Goal: Task Accomplishment & Management: Manage account settings

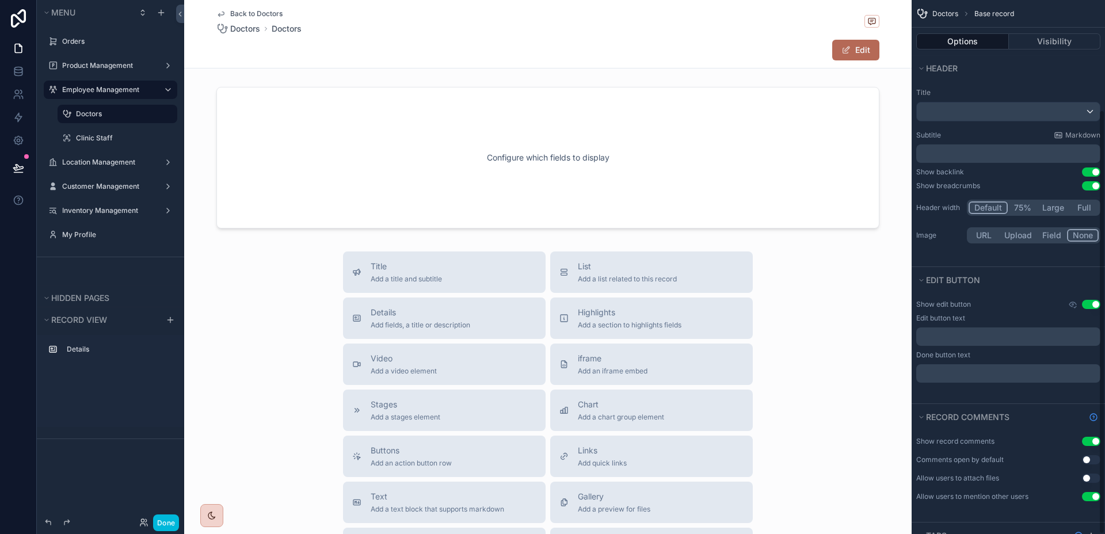
scroll to position [138, 0]
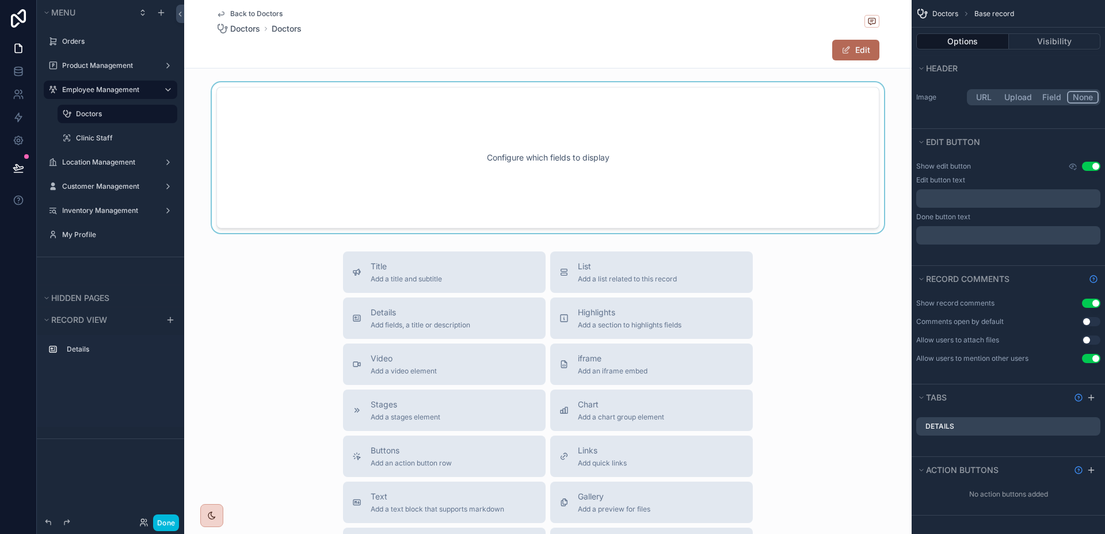
click at [763, 199] on div "scrollable content" at bounding box center [547, 157] width 727 height 151
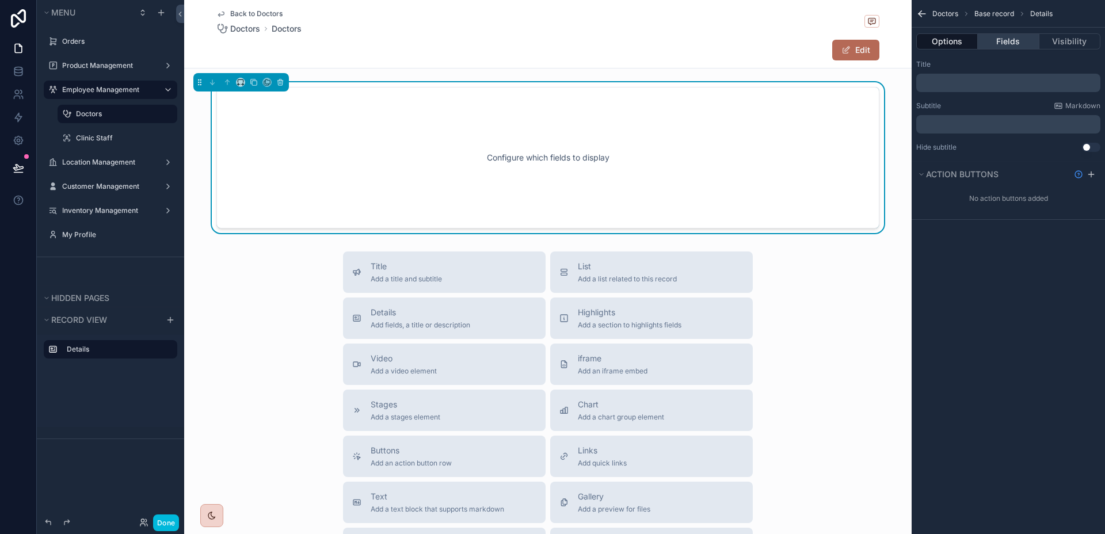
click at [1014, 44] on button "Fields" at bounding box center [1008, 41] width 61 height 16
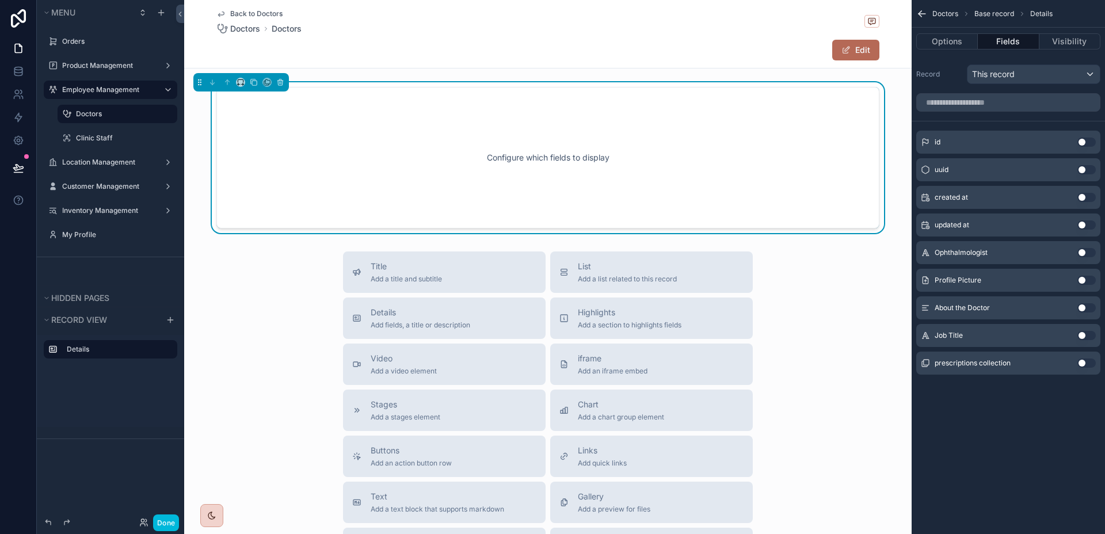
click at [1089, 253] on button "Use setting" at bounding box center [1086, 252] width 18 height 9
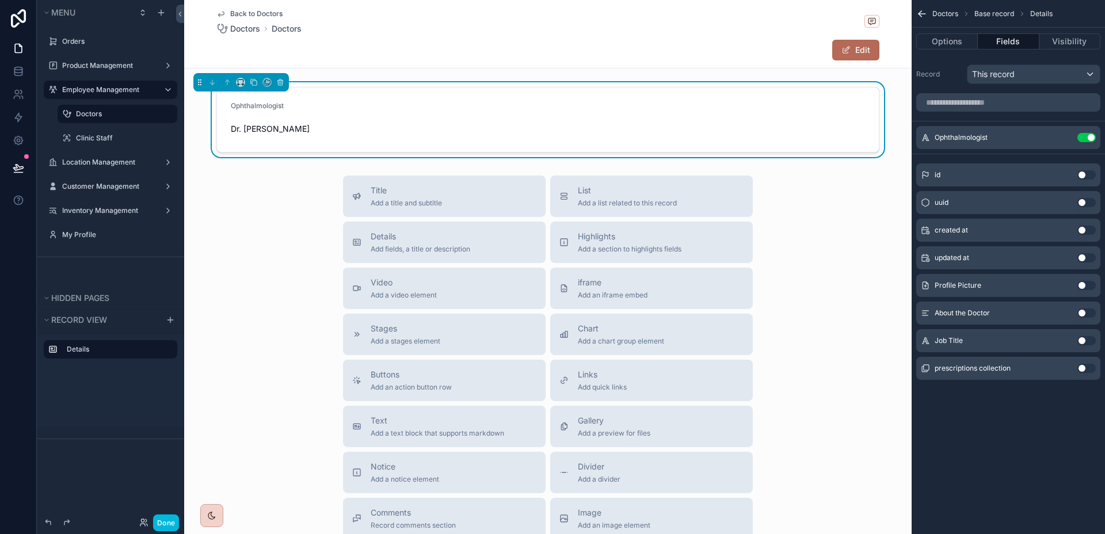
click at [1085, 316] on button "Use setting" at bounding box center [1086, 312] width 18 height 9
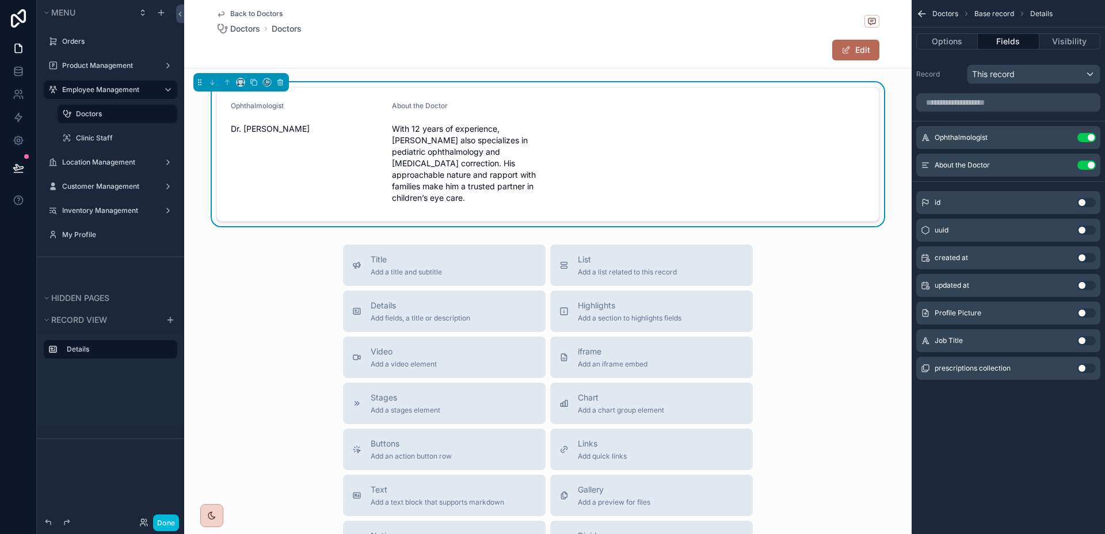
click at [1086, 344] on button "Use setting" at bounding box center [1086, 340] width 18 height 9
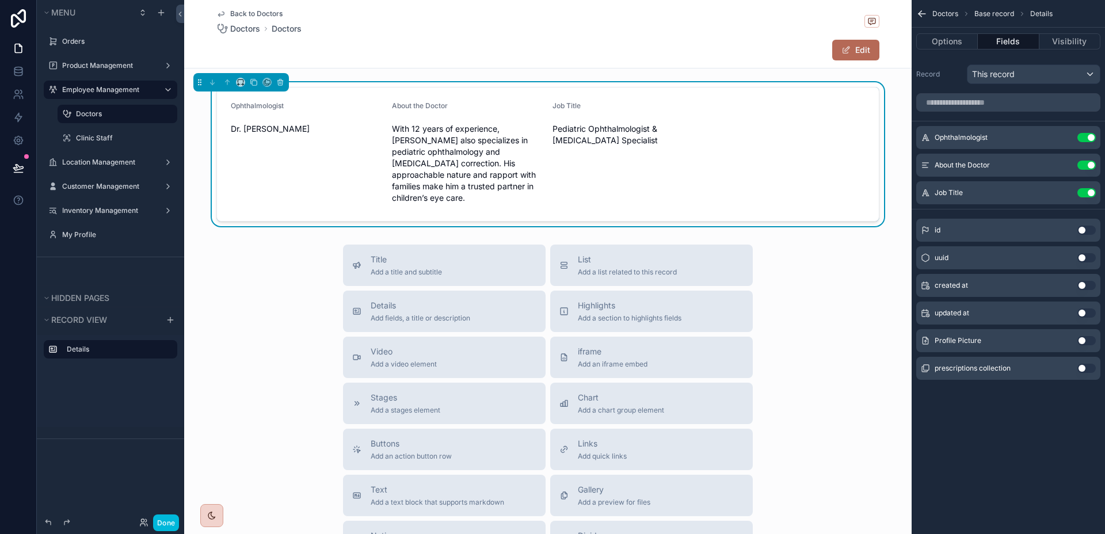
click at [1087, 365] on button "Use setting" at bounding box center [1086, 368] width 18 height 9
click at [1088, 365] on button "Use setting" at bounding box center [1086, 368] width 18 height 9
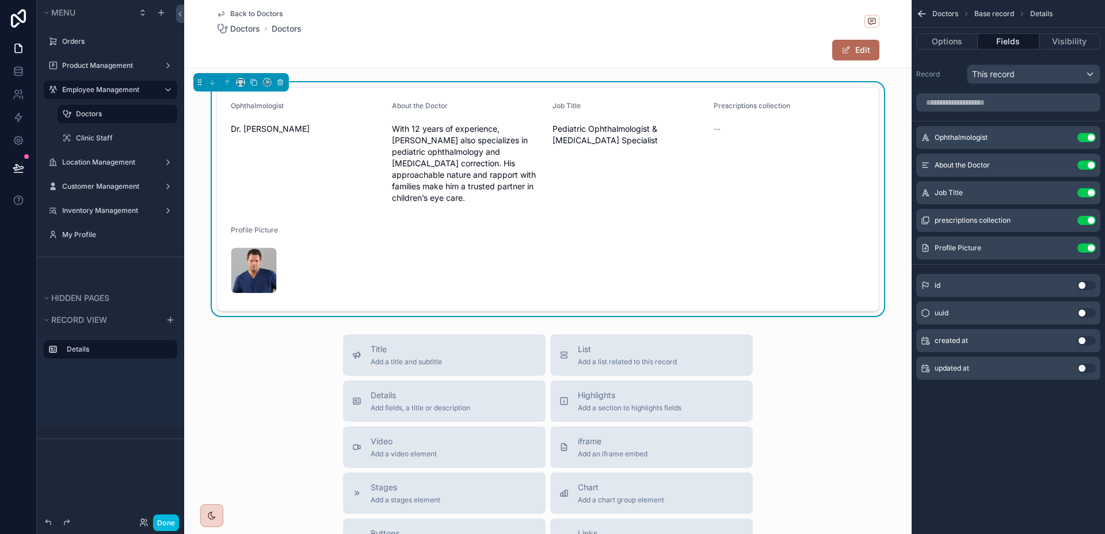
click at [0, 0] on icon "scrollable content" at bounding box center [0, 0] width 0 height 0
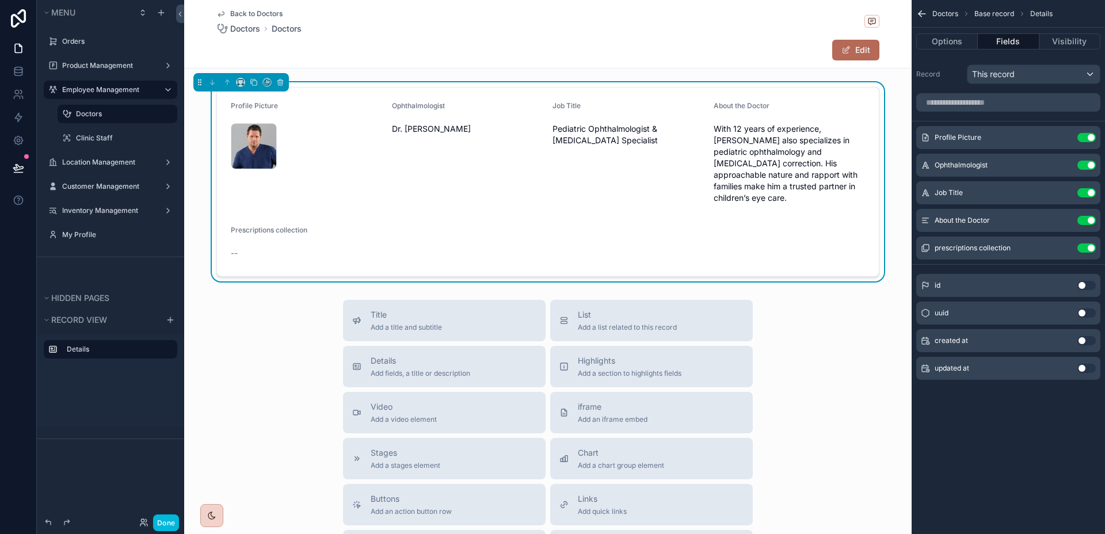
click at [0, 0] on icon "scrollable content" at bounding box center [0, 0] width 0 height 0
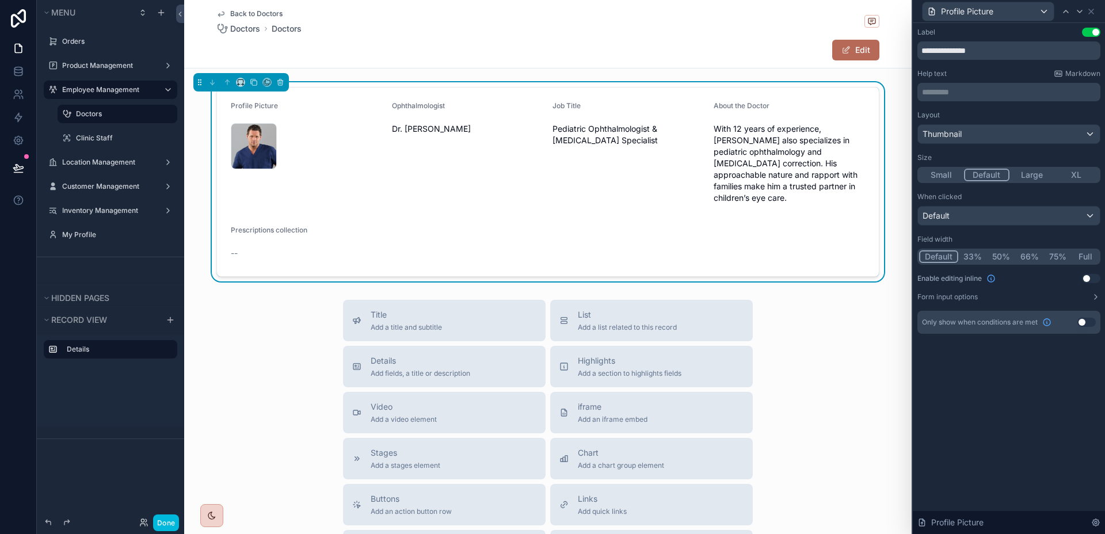
click at [998, 254] on button "50%" at bounding box center [1001, 256] width 28 height 13
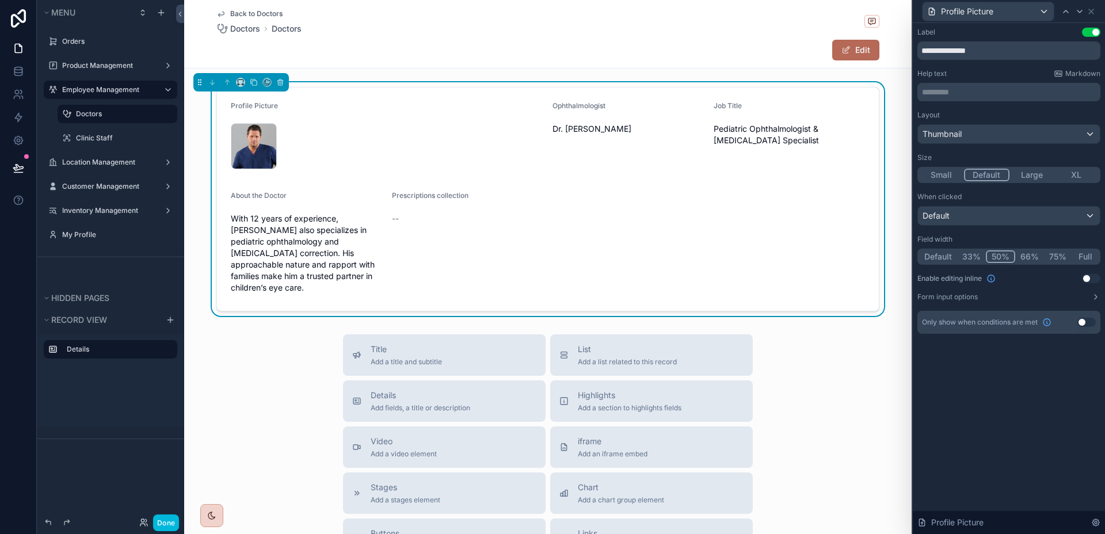
click at [979, 254] on button "33%" at bounding box center [971, 256] width 29 height 13
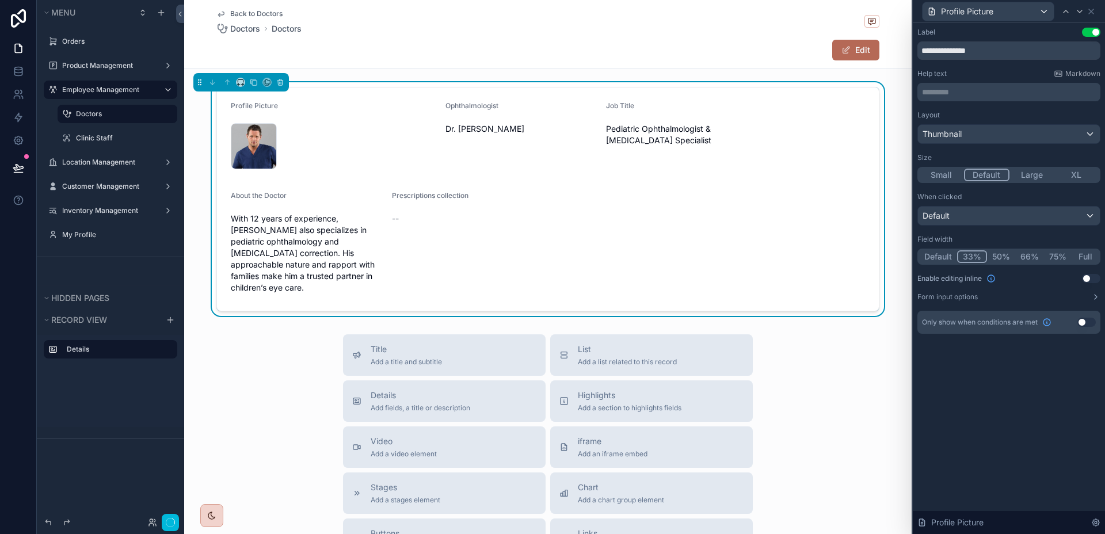
click at [971, 255] on button "33%" at bounding box center [972, 256] width 30 height 13
click at [1083, 10] on icon at bounding box center [1079, 11] width 9 height 9
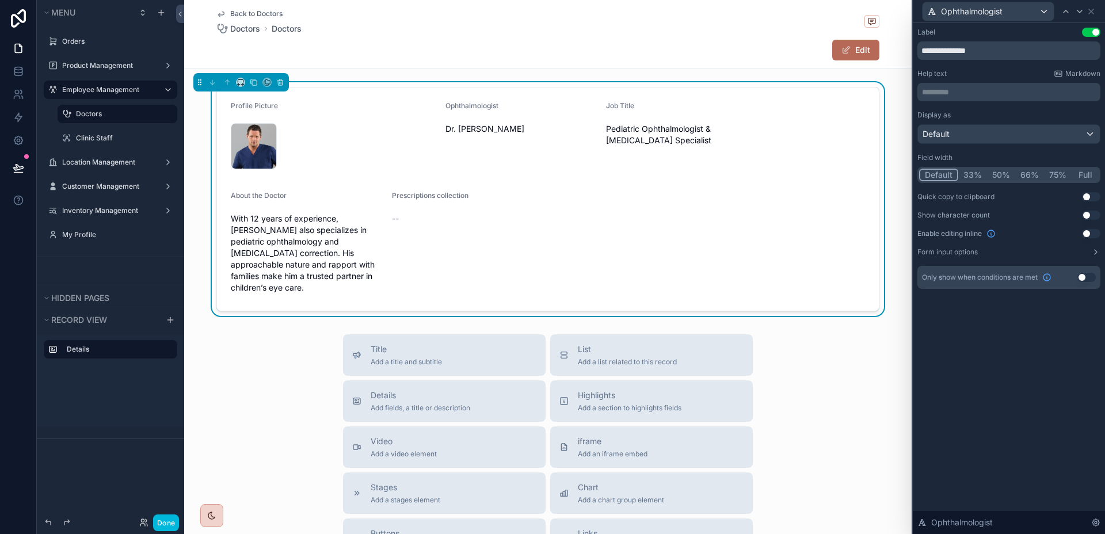
click at [975, 170] on button "33%" at bounding box center [972, 175] width 29 height 13
click at [1077, 13] on icon at bounding box center [1079, 11] width 9 height 9
click at [972, 174] on button "33%" at bounding box center [972, 175] width 29 height 13
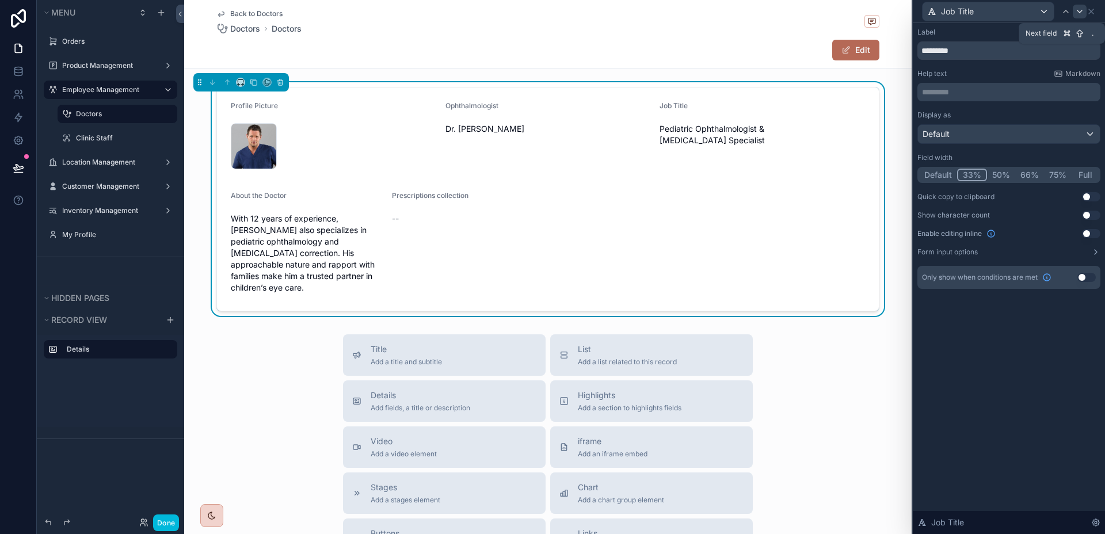
click at [1078, 13] on icon at bounding box center [1079, 11] width 9 height 9
click at [1001, 171] on button "50%" at bounding box center [1001, 175] width 28 height 13
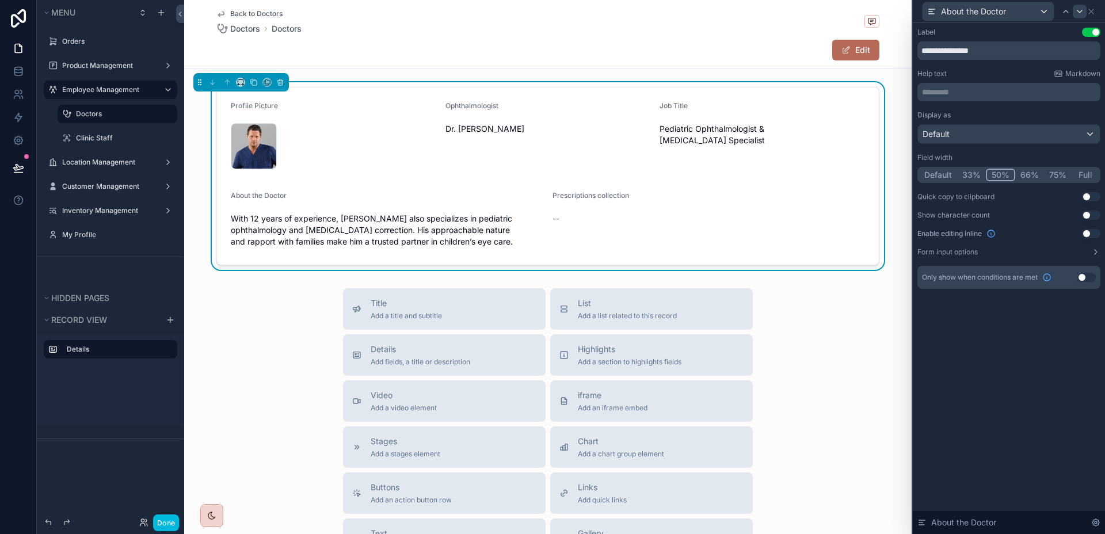
click at [1081, 14] on icon at bounding box center [1079, 11] width 9 height 9
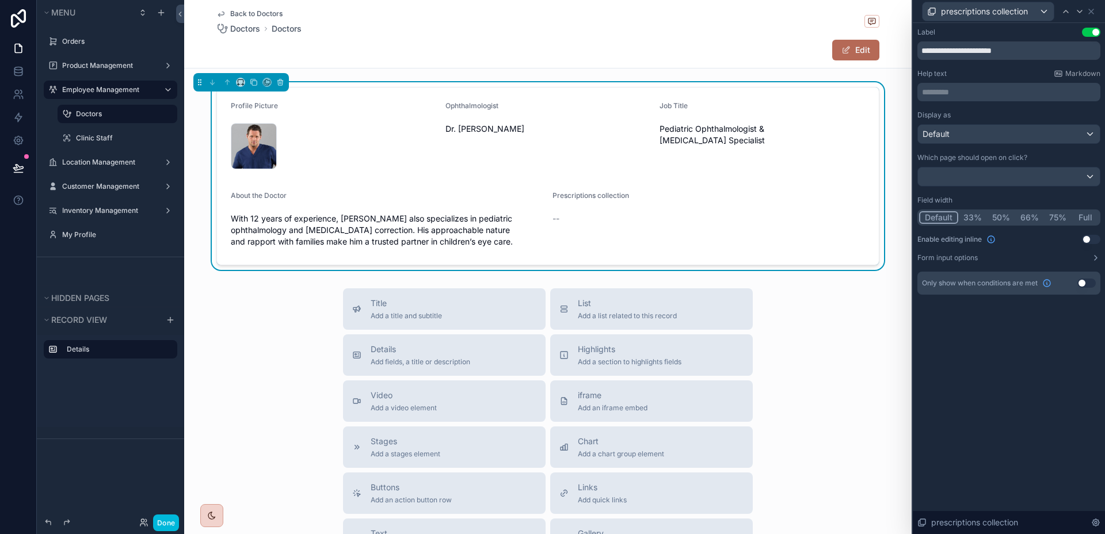
click at [996, 220] on button "50%" at bounding box center [1001, 217] width 28 height 13
click at [996, 220] on button "50%" at bounding box center [1000, 217] width 29 height 13
click at [1094, 13] on icon at bounding box center [1090, 11] width 9 height 9
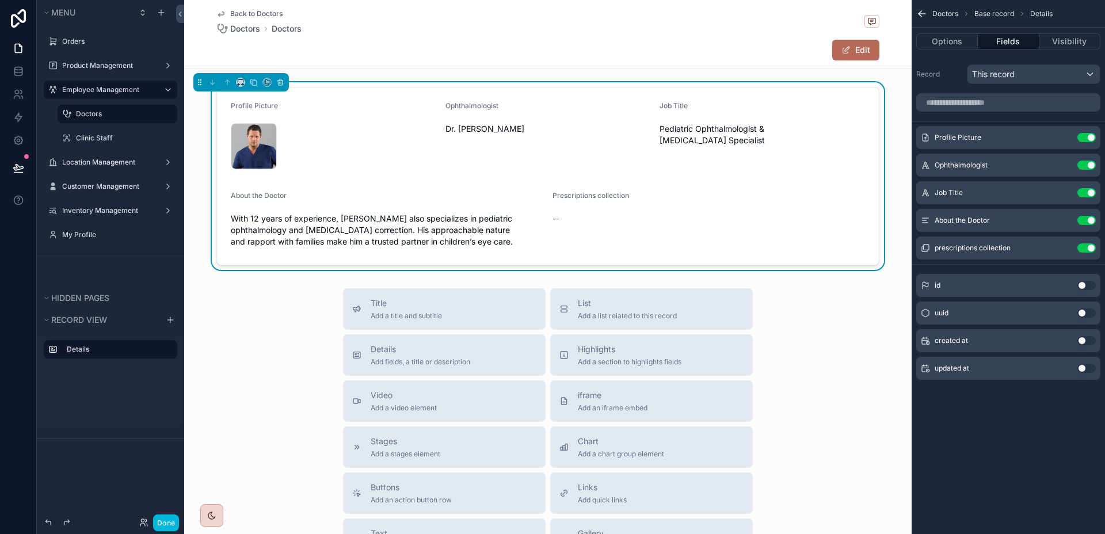
click at [1084, 244] on button "Use setting" at bounding box center [1086, 247] width 18 height 9
click at [0, 0] on icon "scrollable content" at bounding box center [0, 0] width 0 height 0
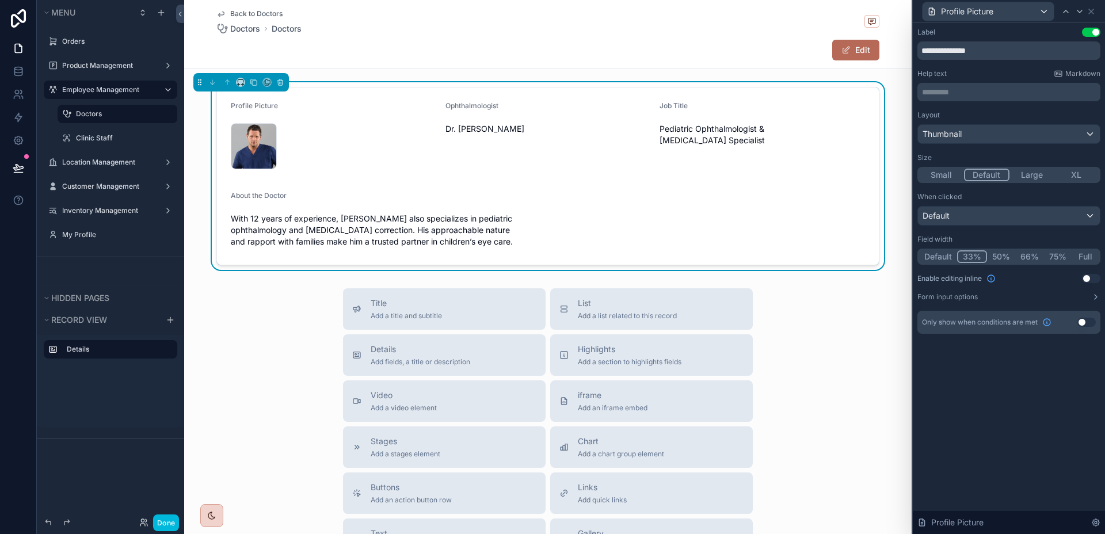
click at [997, 262] on button "50%" at bounding box center [1001, 256] width 28 height 13
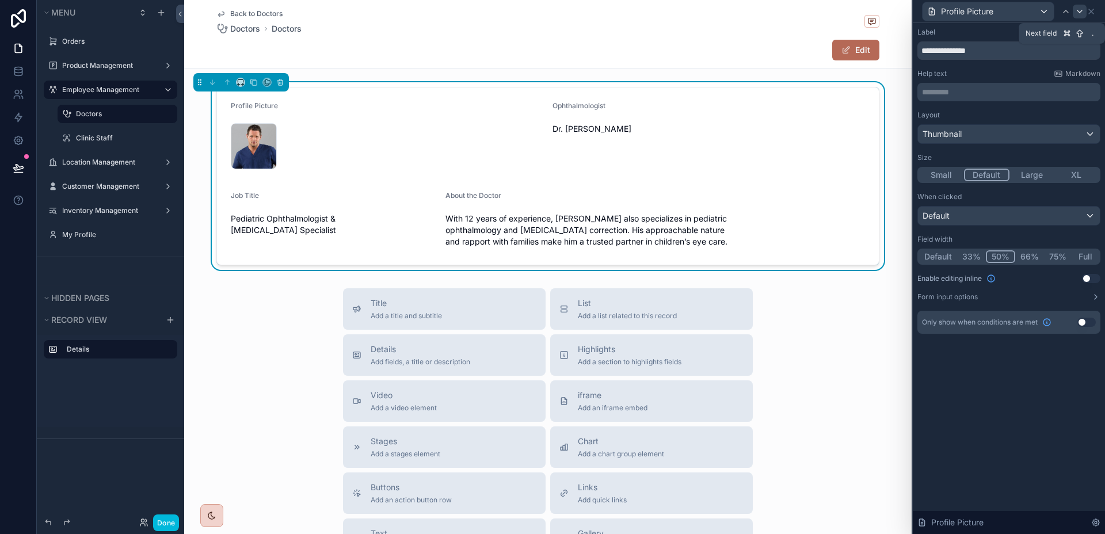
click at [1078, 11] on icon at bounding box center [1079, 11] width 5 height 2
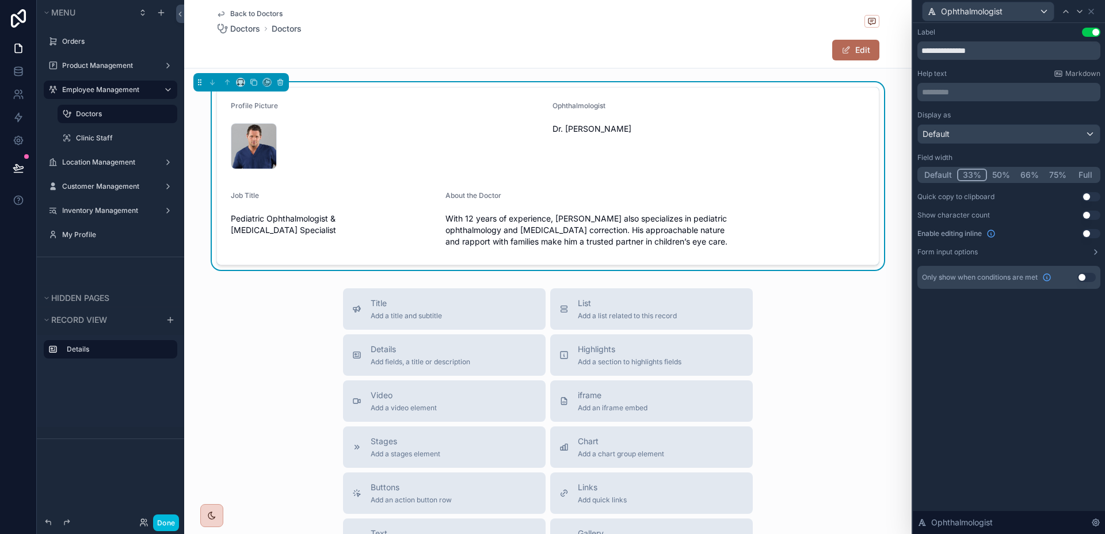
click at [1005, 171] on button "50%" at bounding box center [1001, 175] width 28 height 13
click at [1082, 16] on div at bounding box center [1080, 12] width 14 height 14
click at [998, 172] on button "50%" at bounding box center [1001, 175] width 28 height 13
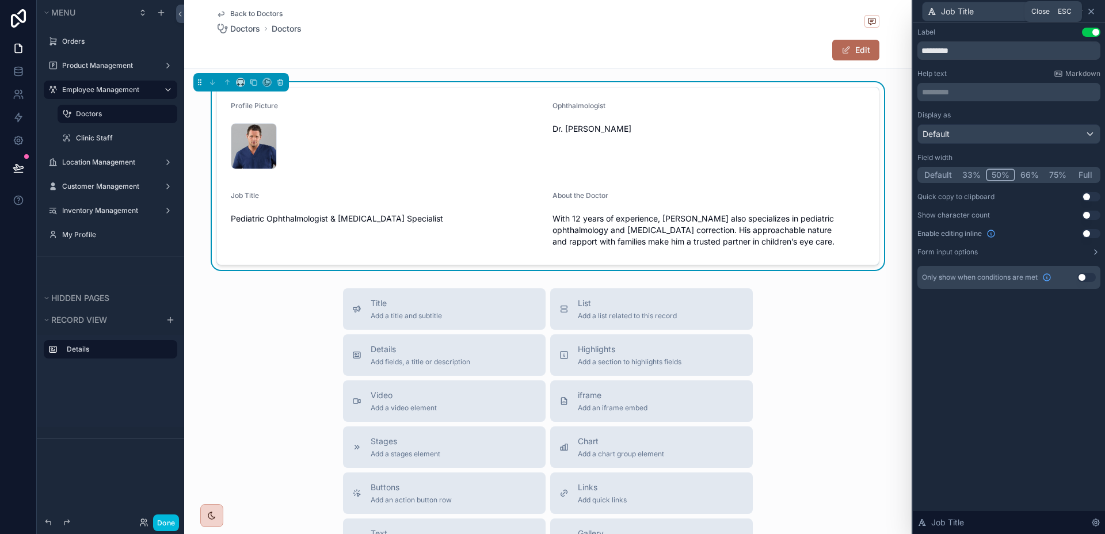
click at [1093, 9] on icon at bounding box center [1091, 11] width 5 height 5
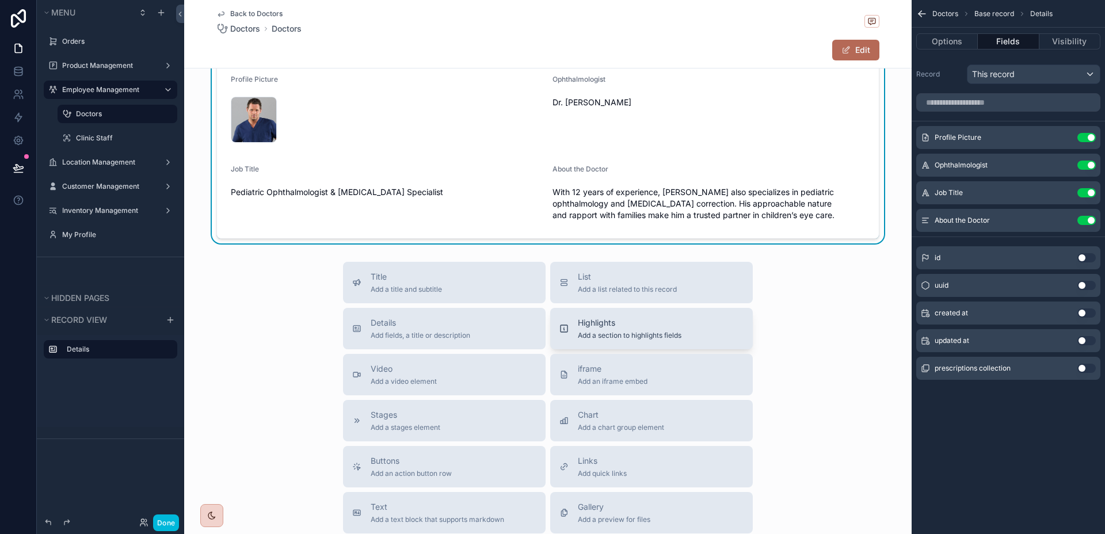
click at [655, 341] on button "Highlights Add a section to highlights fields" at bounding box center [651, 328] width 203 height 41
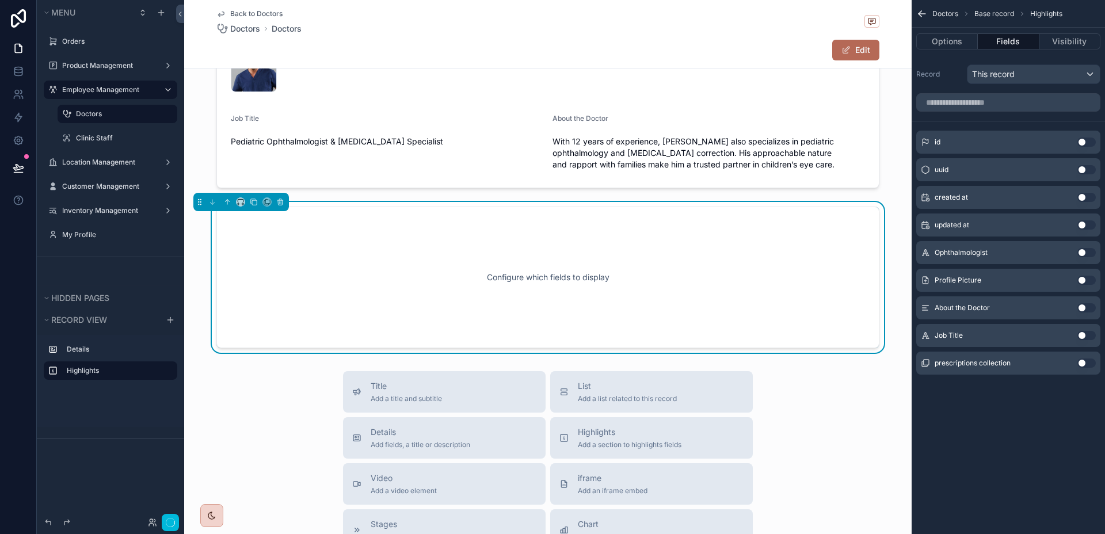
scroll to position [87, 0]
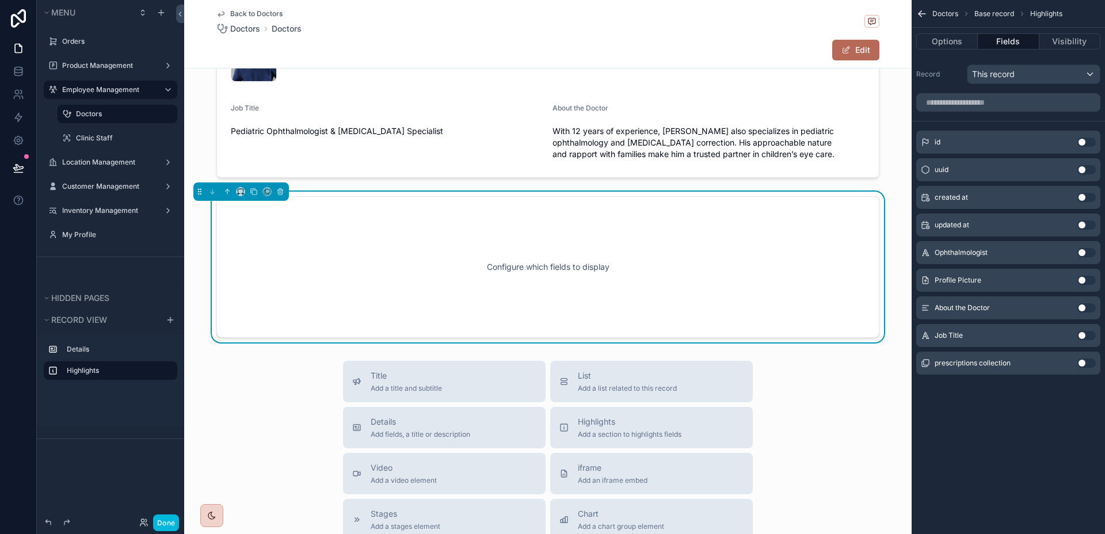
click at [1084, 363] on button "Use setting" at bounding box center [1086, 363] width 18 height 9
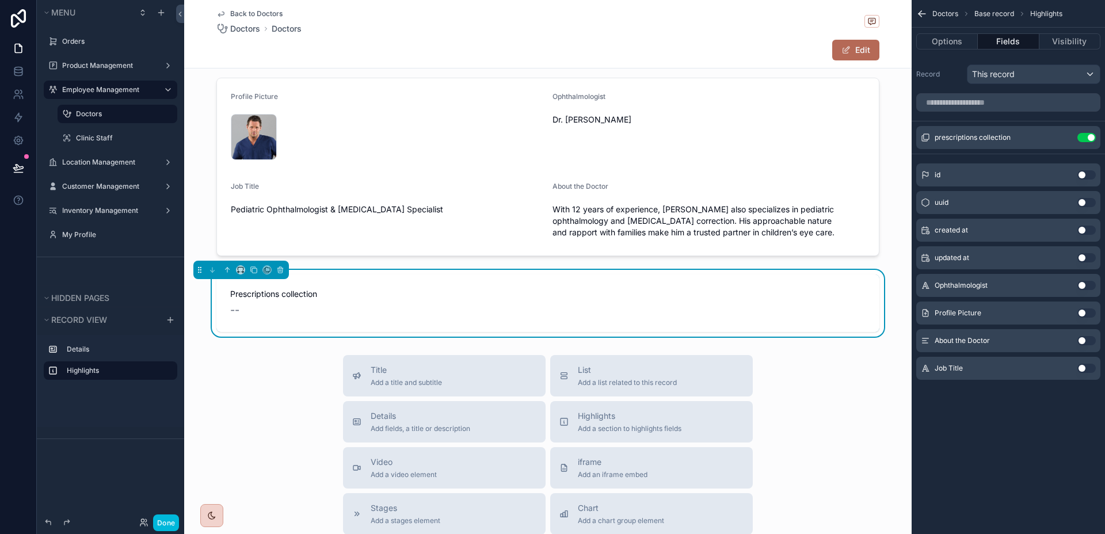
scroll to position [0, 0]
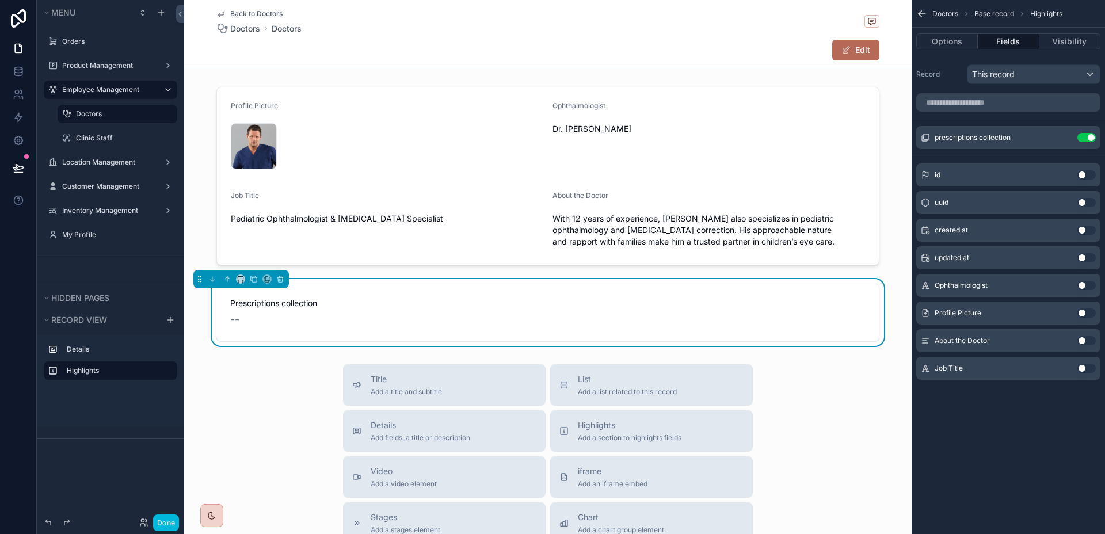
click at [0, 0] on icon "scrollable content" at bounding box center [0, 0] width 0 height 0
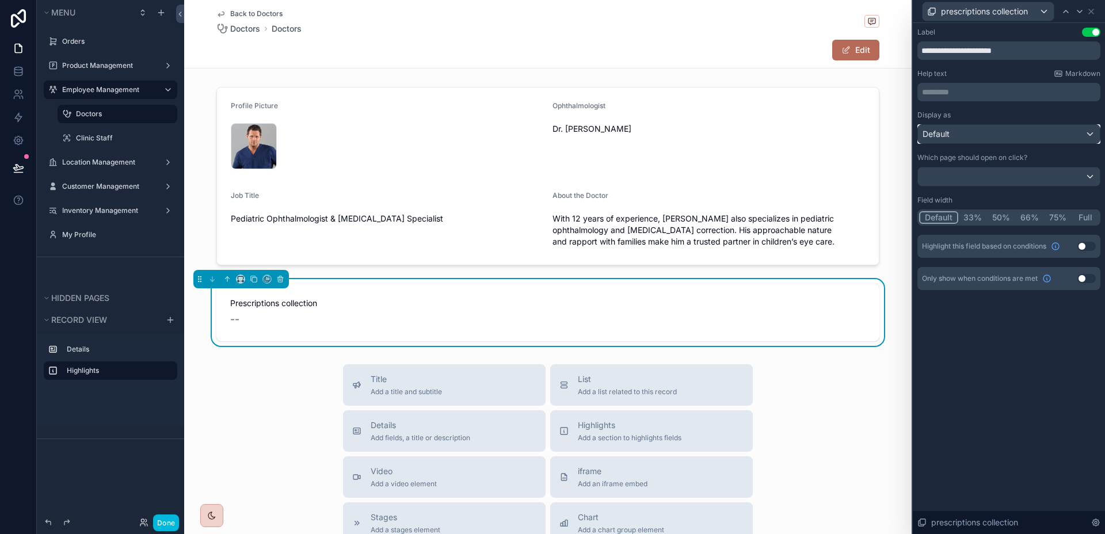
click at [1050, 134] on div "Default" at bounding box center [1009, 134] width 182 height 18
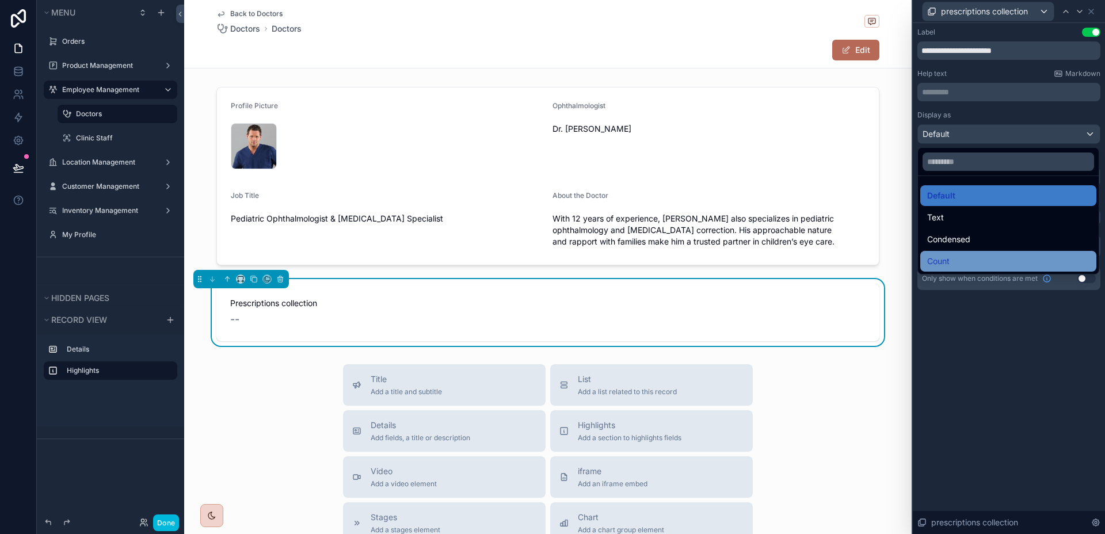
click at [986, 256] on div "Count" at bounding box center [1008, 261] width 162 height 14
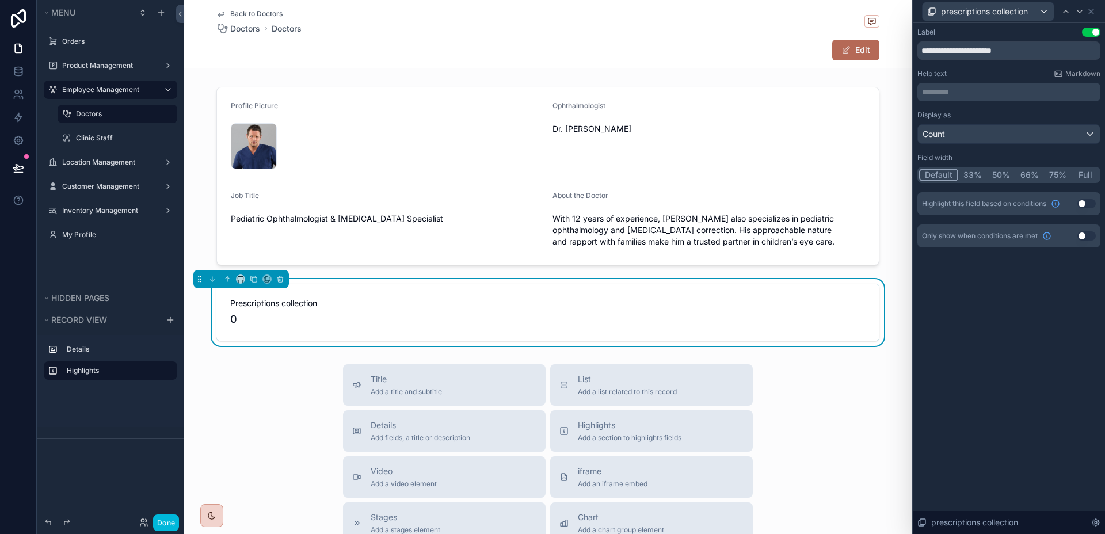
click at [1089, 172] on button "Full" at bounding box center [1085, 175] width 27 height 13
drag, startPoint x: 1031, startPoint y: 51, endPoint x: 973, endPoint y: 51, distance: 57.5
click at [973, 51] on input "**********" at bounding box center [1008, 50] width 183 height 18
type input "**********"
click at [984, 289] on div "**********" at bounding box center [1009, 278] width 192 height 511
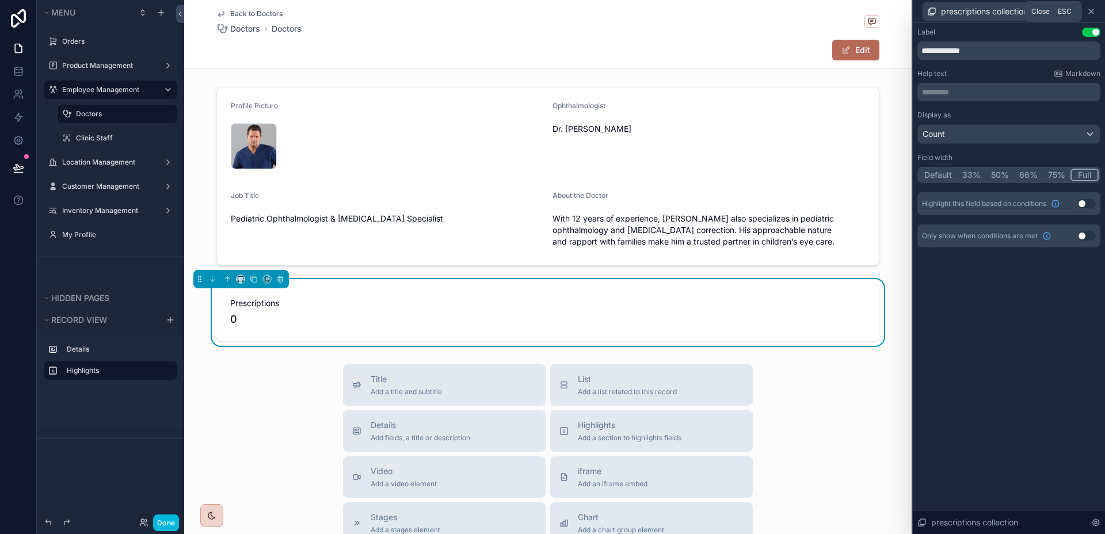
click at [1093, 10] on icon at bounding box center [1090, 11] width 9 height 9
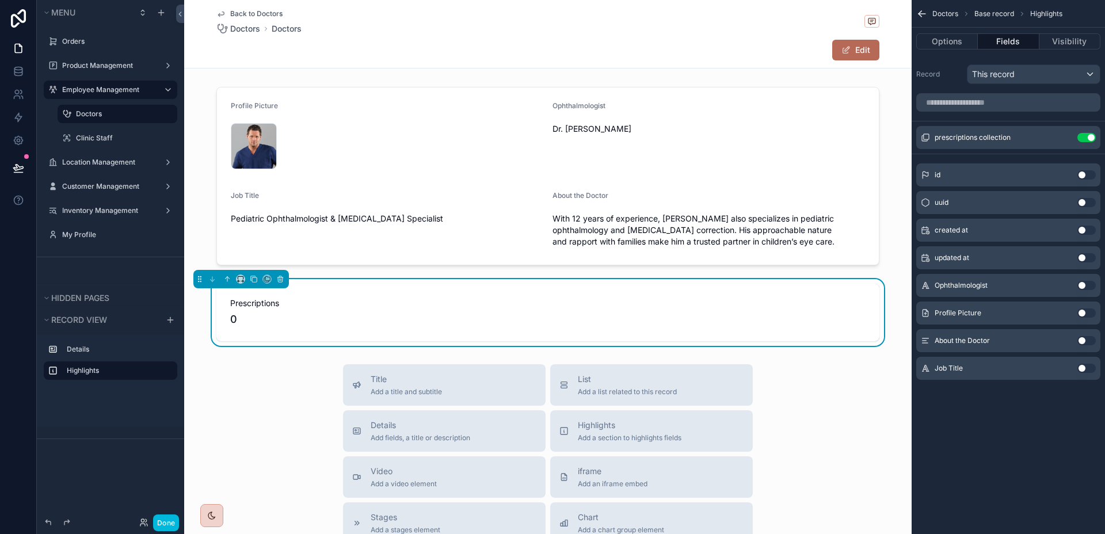
click at [0, 0] on icon "scrollable content" at bounding box center [0, 0] width 0 height 0
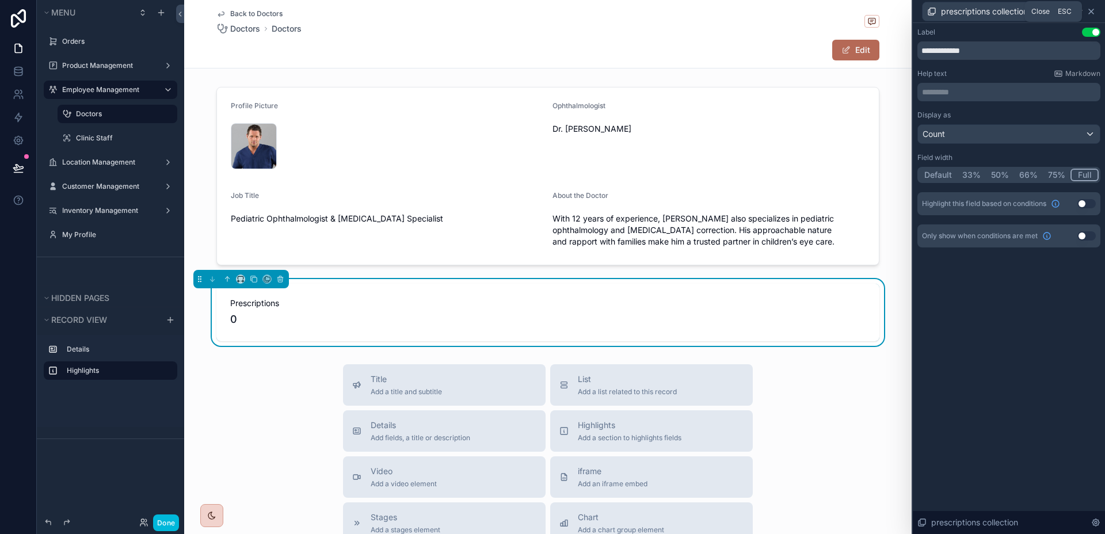
click at [1093, 11] on icon at bounding box center [1090, 11] width 9 height 9
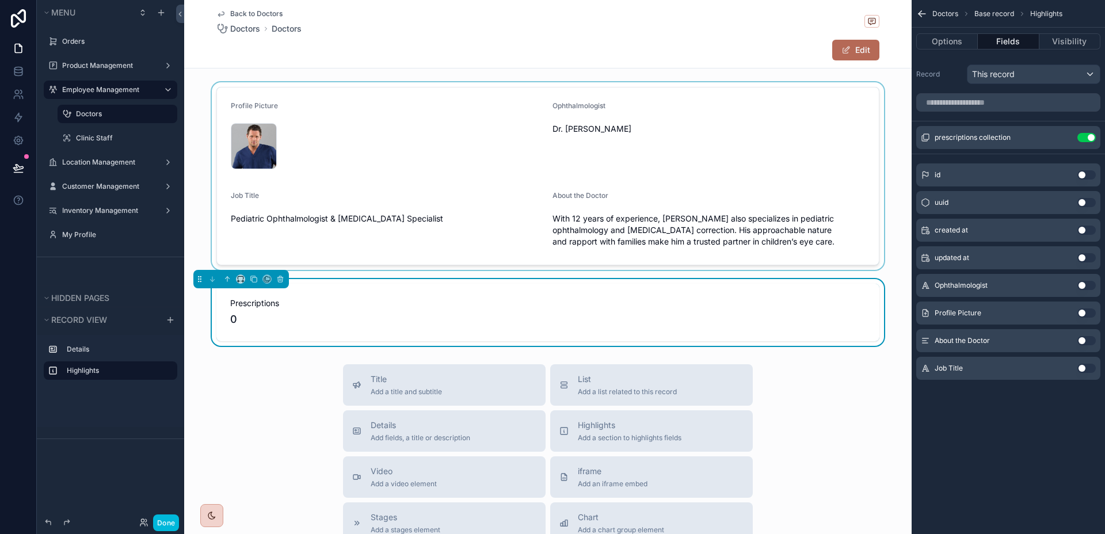
click at [730, 228] on div "scrollable content" at bounding box center [547, 176] width 727 height 188
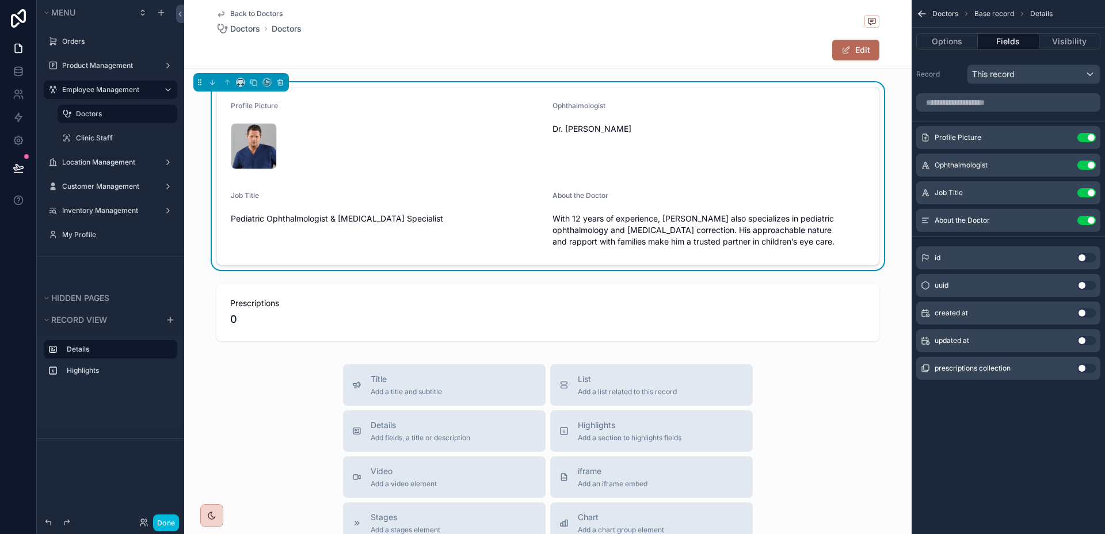
click at [0, 0] on icon "scrollable content" at bounding box center [0, 0] width 0 height 0
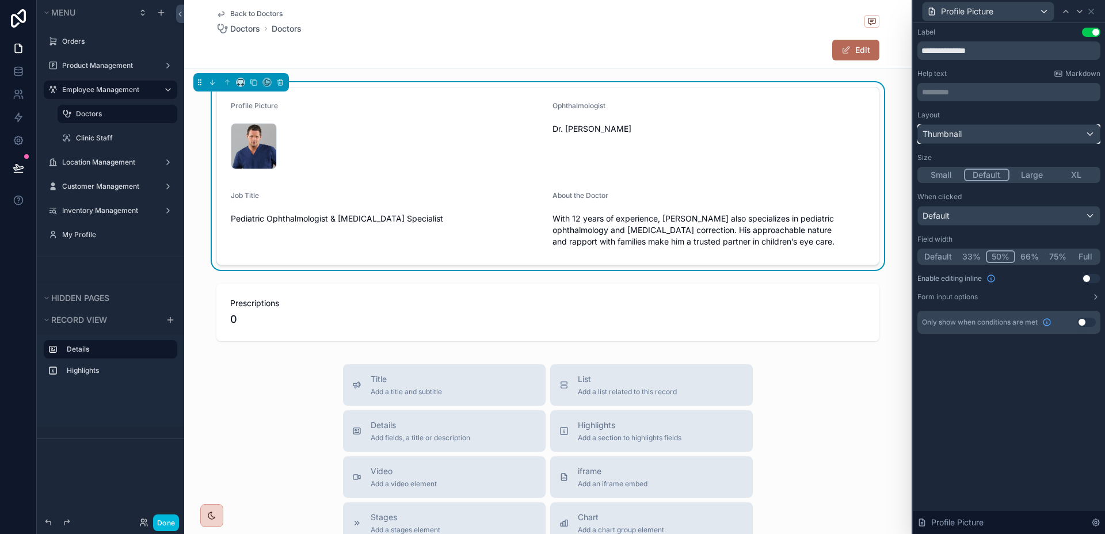
click at [1063, 133] on div "Thumbnail" at bounding box center [1009, 134] width 182 height 18
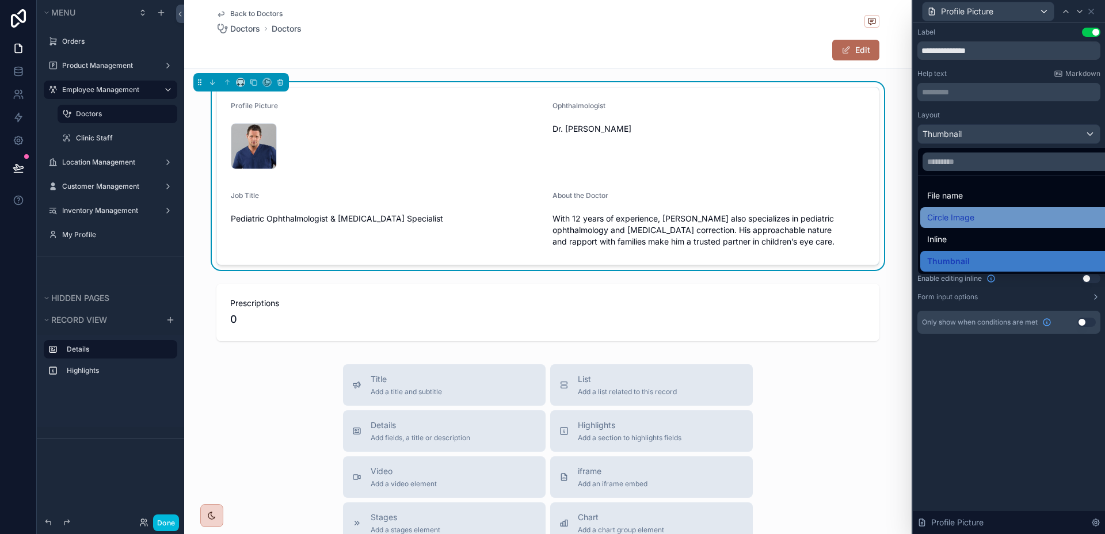
click at [1007, 211] on div "Circle Image" at bounding box center [1022, 218] width 190 height 14
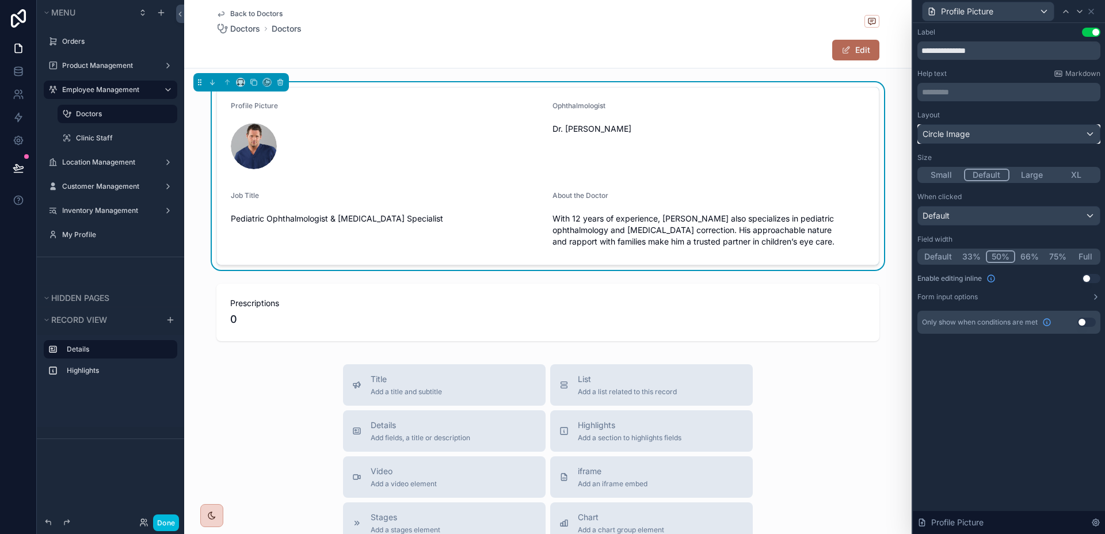
click at [1011, 128] on div "Circle Image" at bounding box center [1009, 134] width 182 height 18
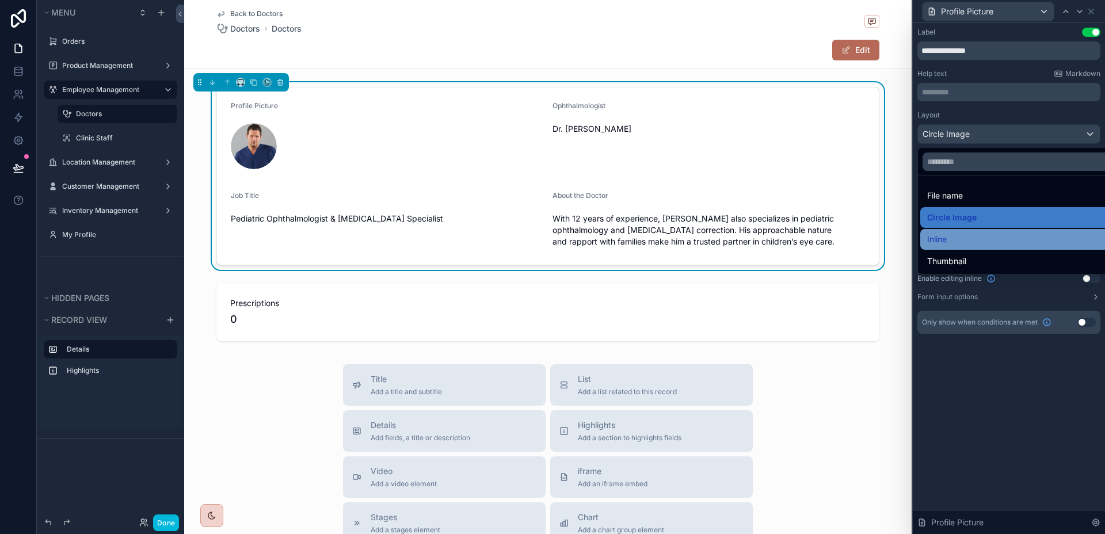
click at [973, 246] on div "Inline" at bounding box center [1022, 239] width 190 height 14
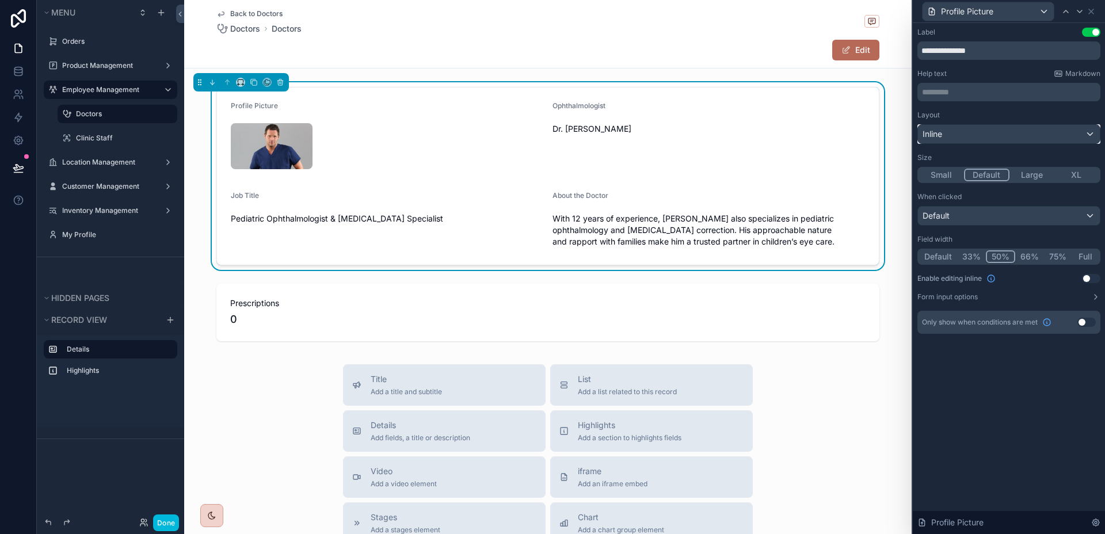
click at [993, 137] on div "Inline" at bounding box center [1009, 134] width 182 height 18
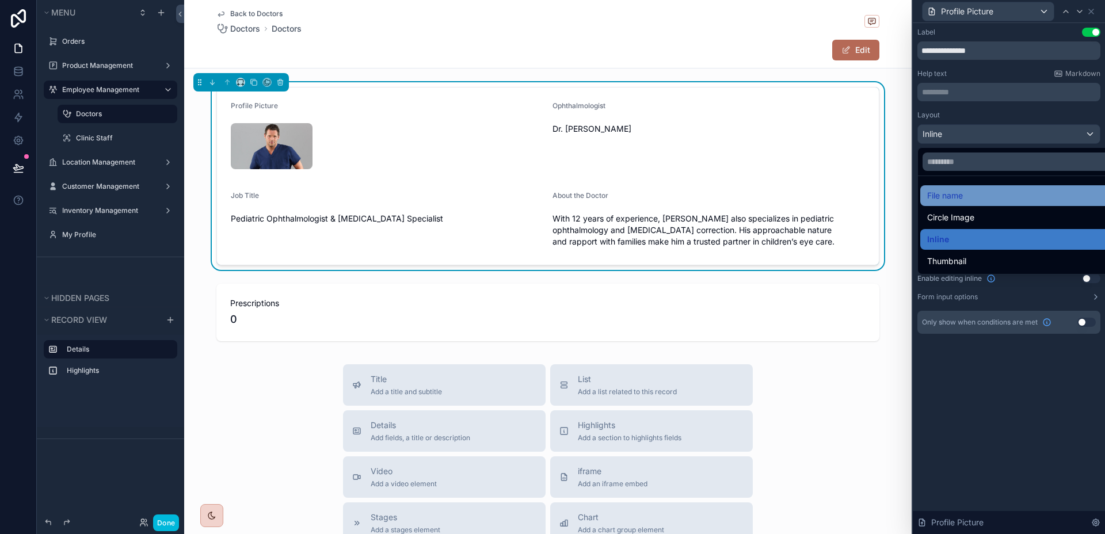
click at [979, 204] on div "File name" at bounding box center [1022, 195] width 204 height 21
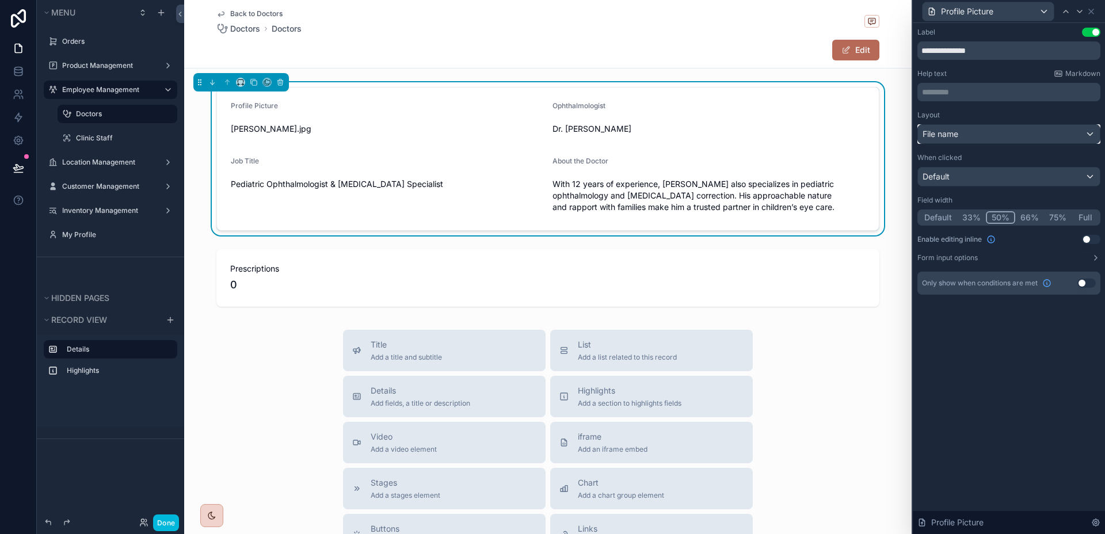
click at [986, 136] on div "File name" at bounding box center [1009, 134] width 182 height 18
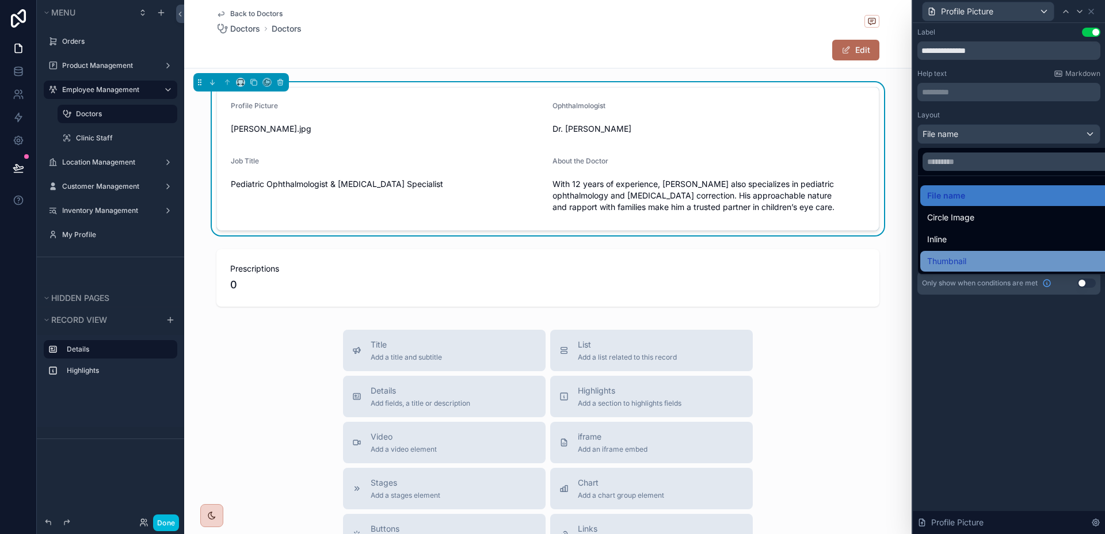
click at [964, 258] on span "Thumbnail" at bounding box center [946, 261] width 39 height 14
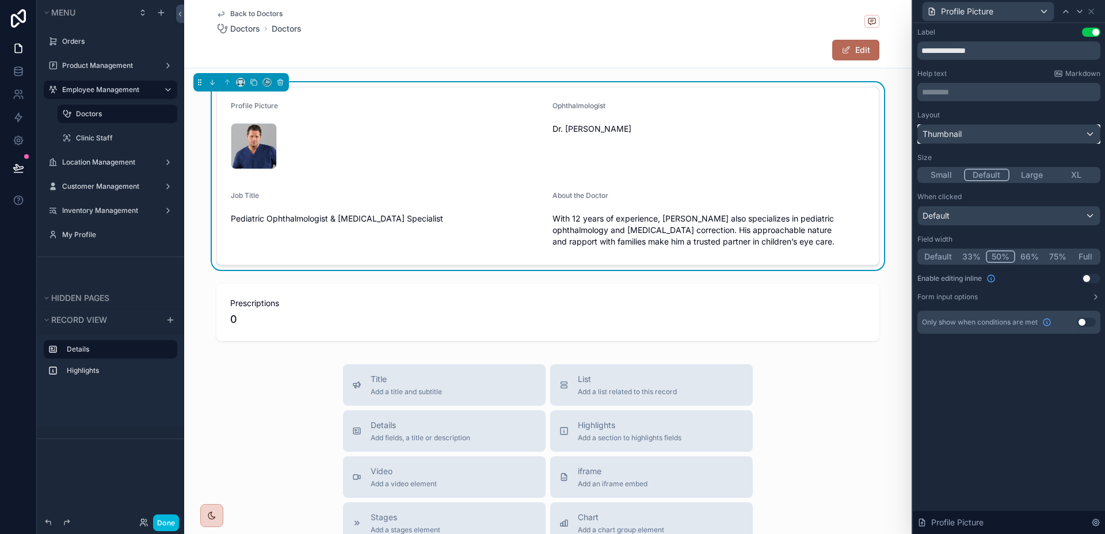
click at [979, 139] on div "Thumbnail" at bounding box center [1009, 134] width 182 height 18
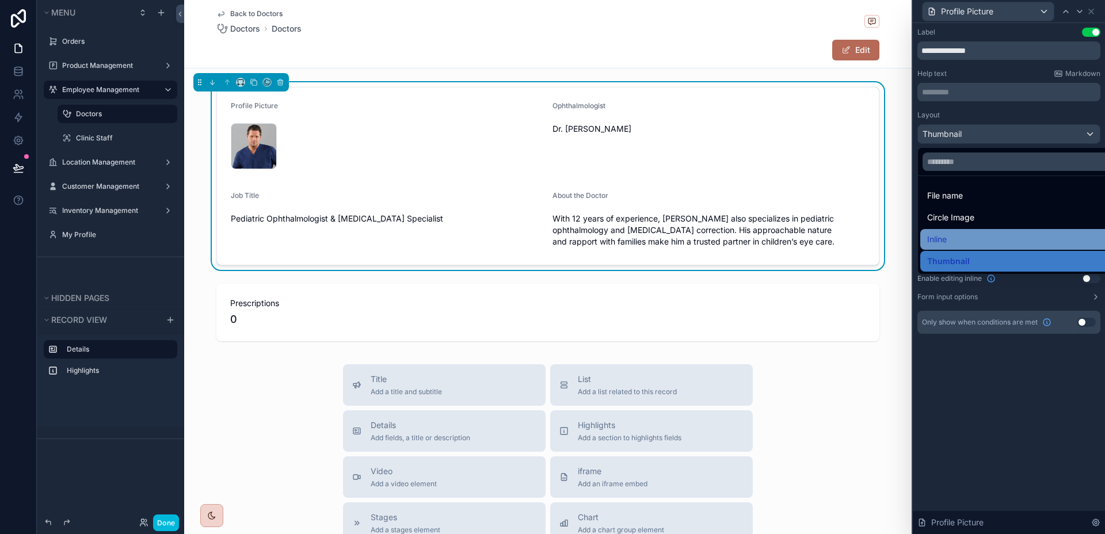
click at [959, 237] on div "Inline" at bounding box center [1022, 239] width 190 height 14
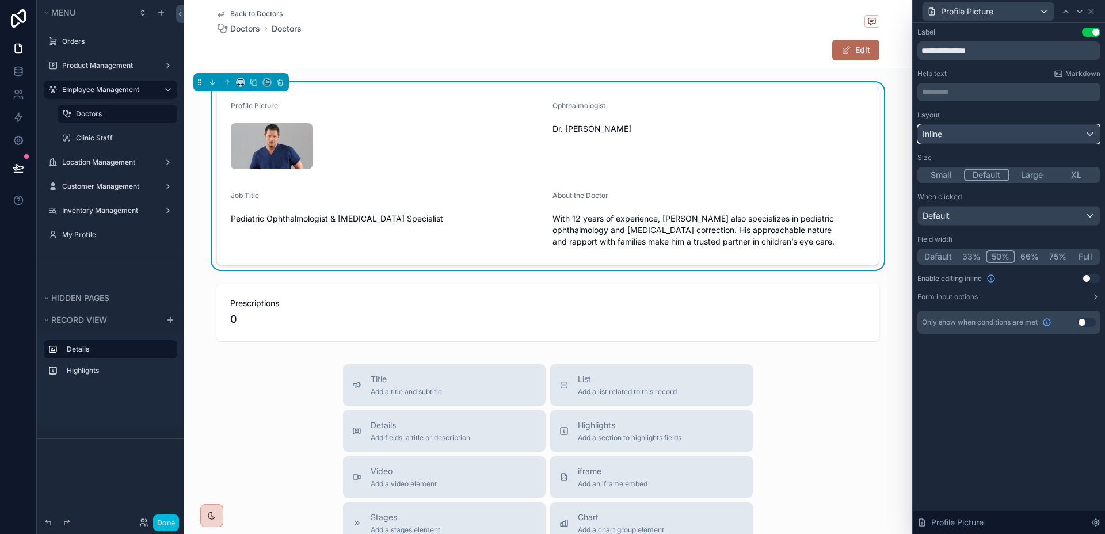
click at [994, 131] on div "Inline" at bounding box center [1009, 134] width 182 height 18
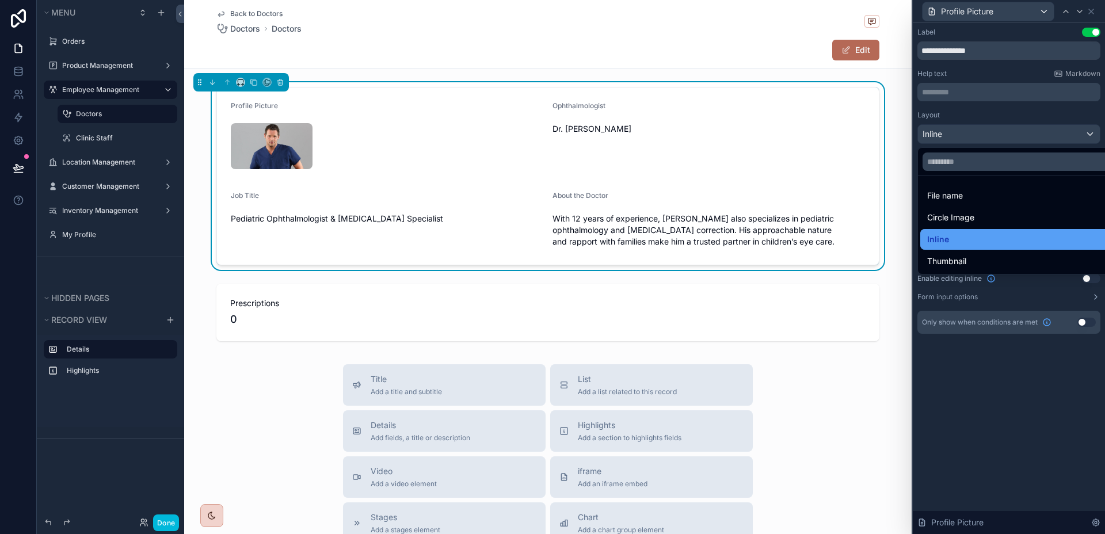
click at [961, 245] on div "Inline" at bounding box center [1022, 239] width 190 height 14
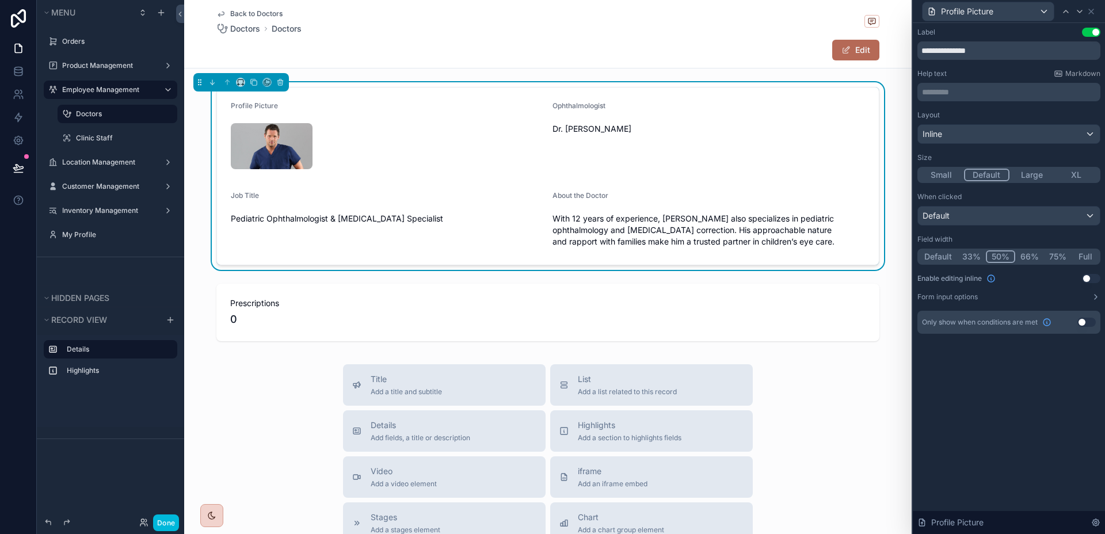
click at [1025, 179] on button "Large" at bounding box center [1031, 175] width 45 height 13
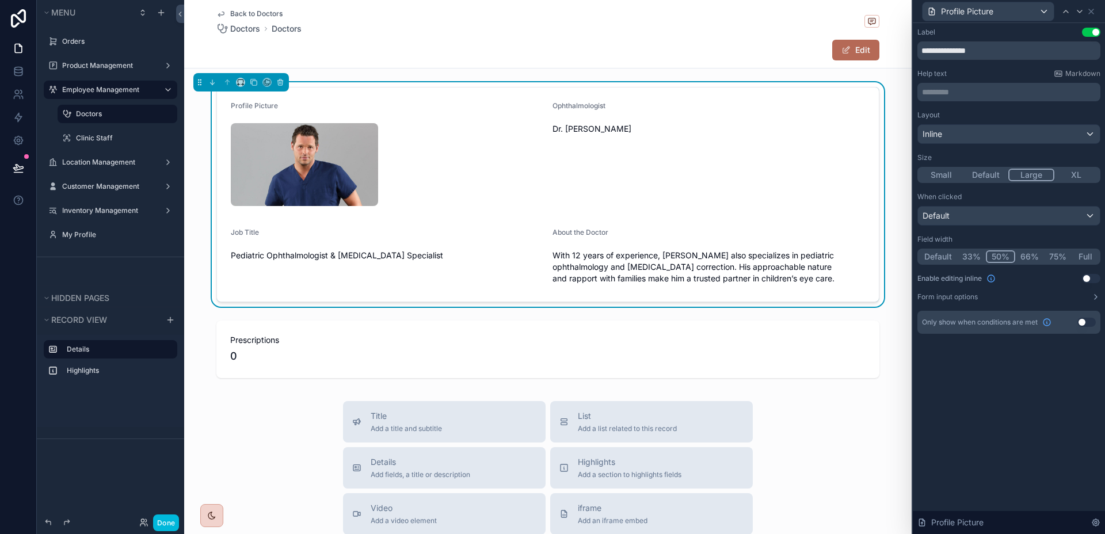
click at [1025, 179] on button "Large" at bounding box center [1031, 175] width 46 height 13
click at [1068, 176] on button "XL" at bounding box center [1076, 175] width 45 height 13
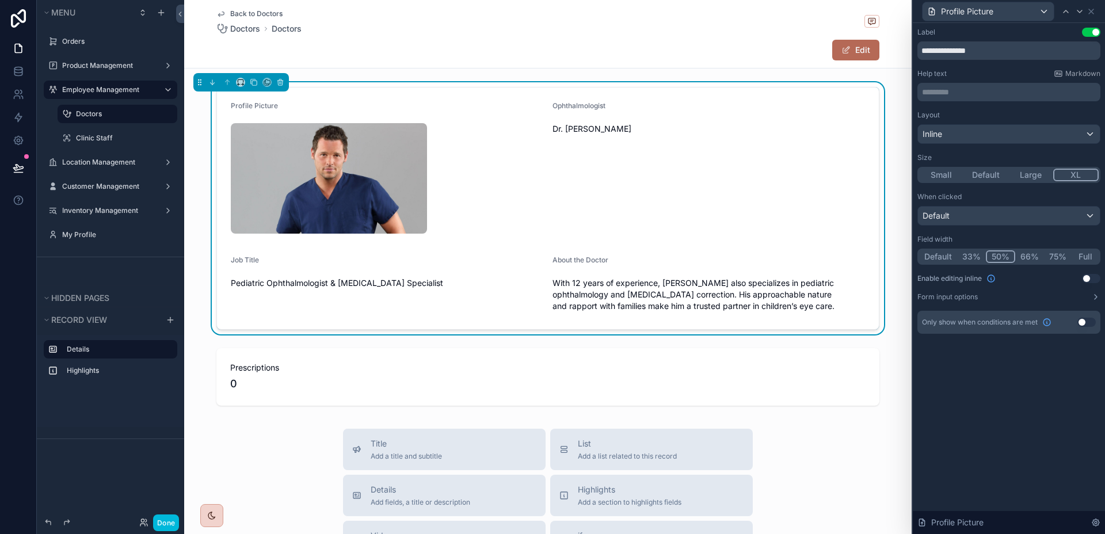
click at [1043, 176] on button "Large" at bounding box center [1030, 175] width 45 height 13
click at [1080, 176] on button "XL" at bounding box center [1076, 175] width 46 height 13
click at [1049, 171] on button "Large" at bounding box center [1030, 175] width 45 height 13
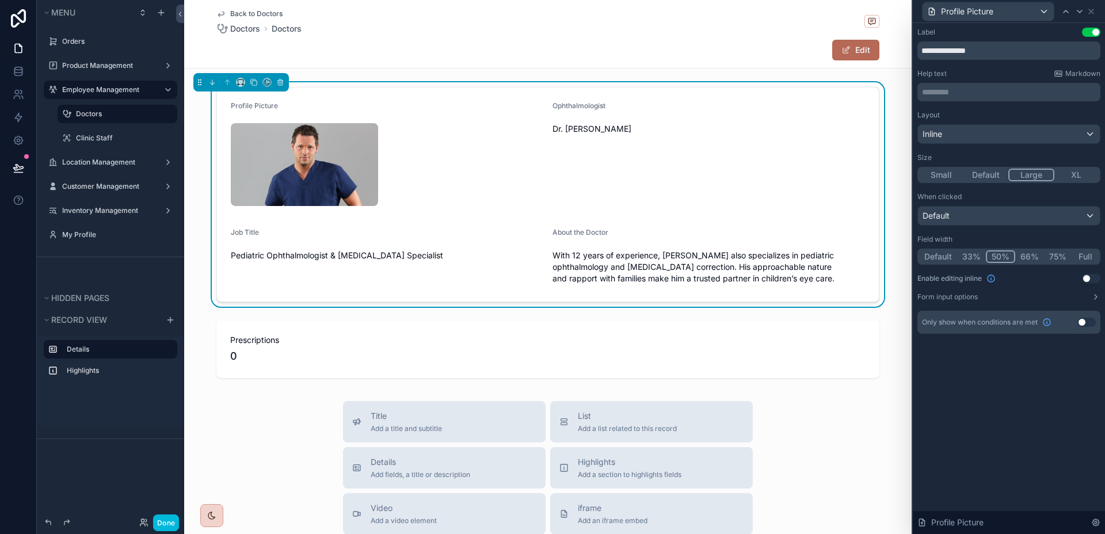
click at [1067, 171] on button "XL" at bounding box center [1076, 175] width 45 height 13
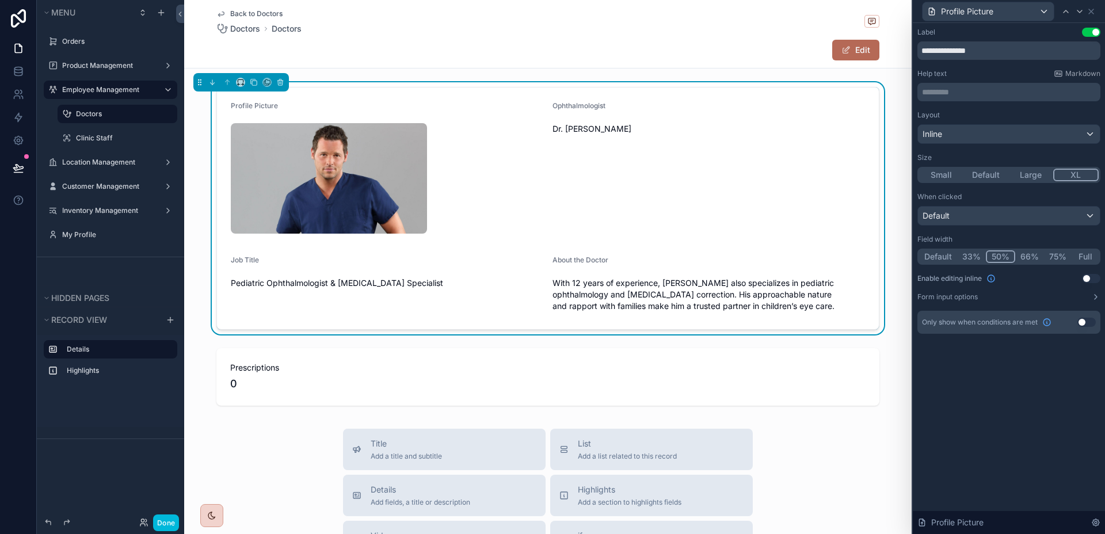
click at [1023, 171] on button "Large" at bounding box center [1030, 175] width 45 height 13
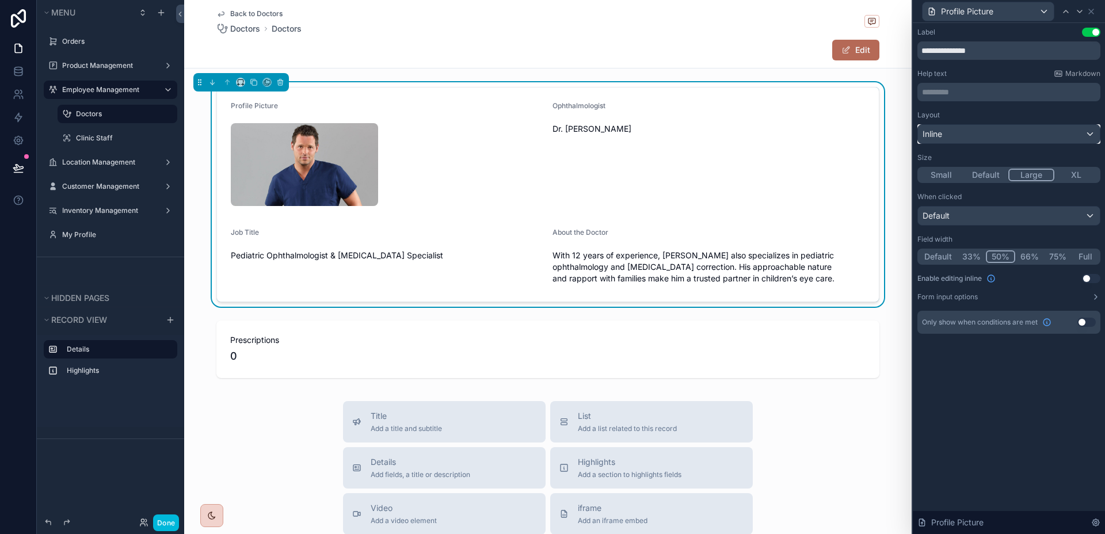
click at [1027, 128] on div "Inline" at bounding box center [1009, 134] width 182 height 18
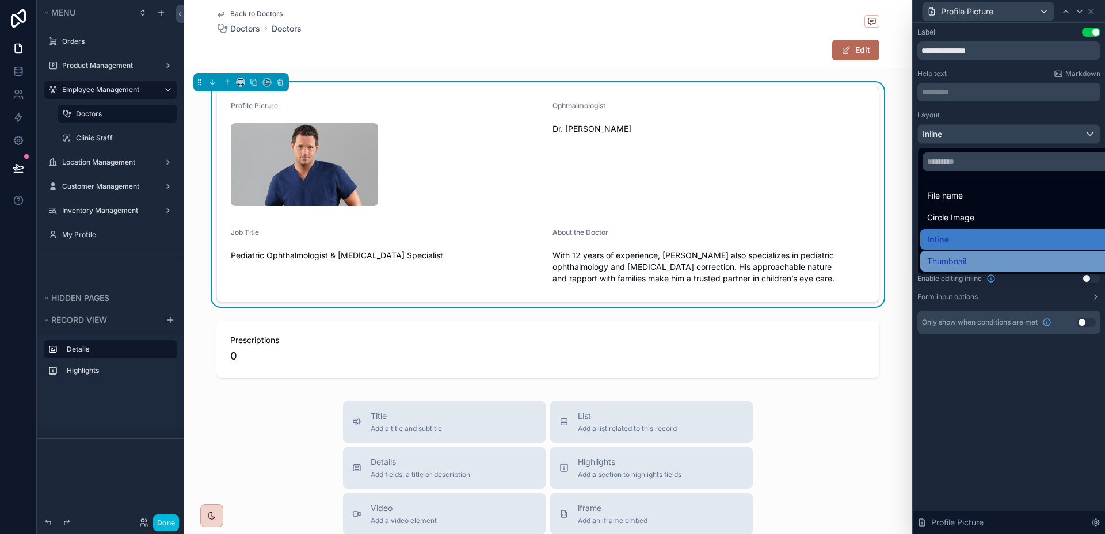
click at [960, 258] on span "Thumbnail" at bounding box center [946, 261] width 39 height 14
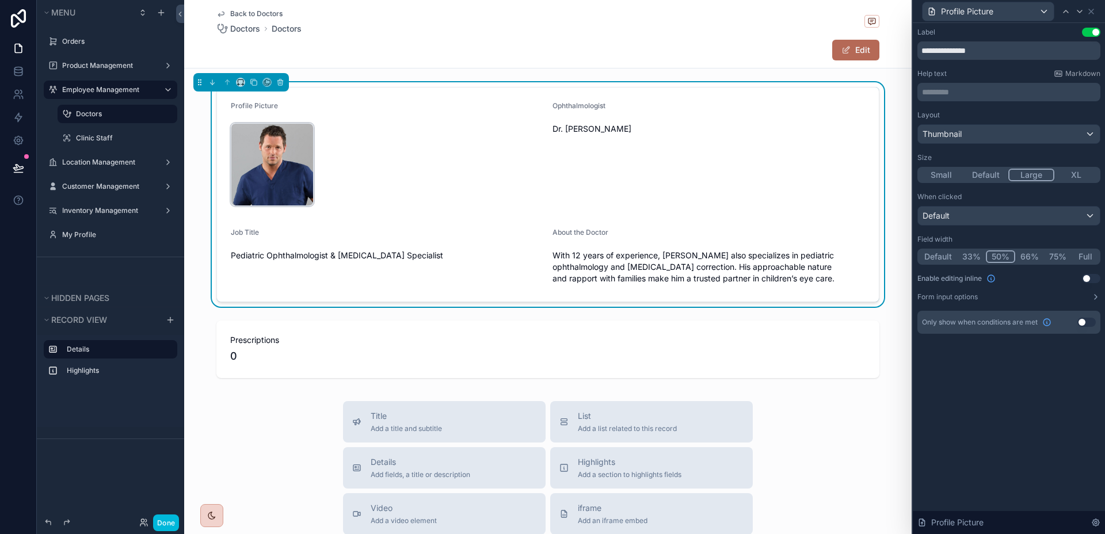
click at [276, 151] on div "[PERSON_NAME] .jpg" at bounding box center [272, 164] width 83 height 83
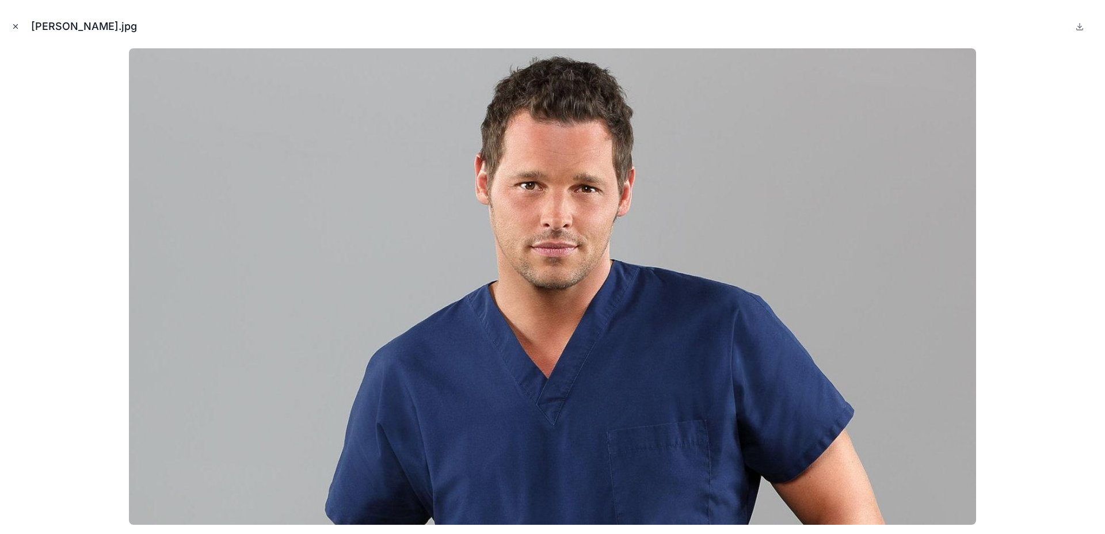
click at [17, 25] on icon "Close modal" at bounding box center [16, 27] width 4 height 4
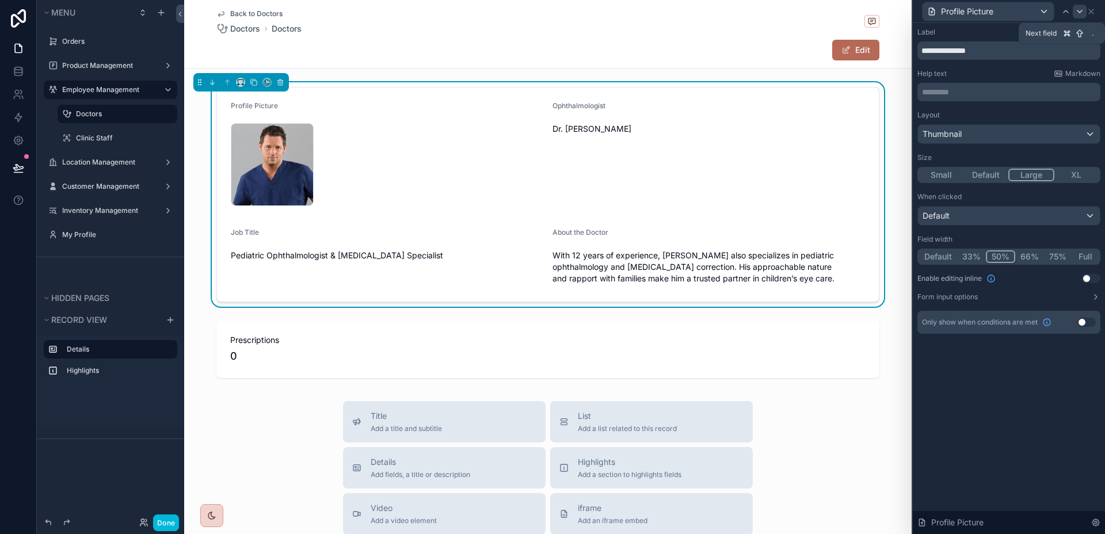
click at [1080, 8] on icon at bounding box center [1079, 11] width 9 height 9
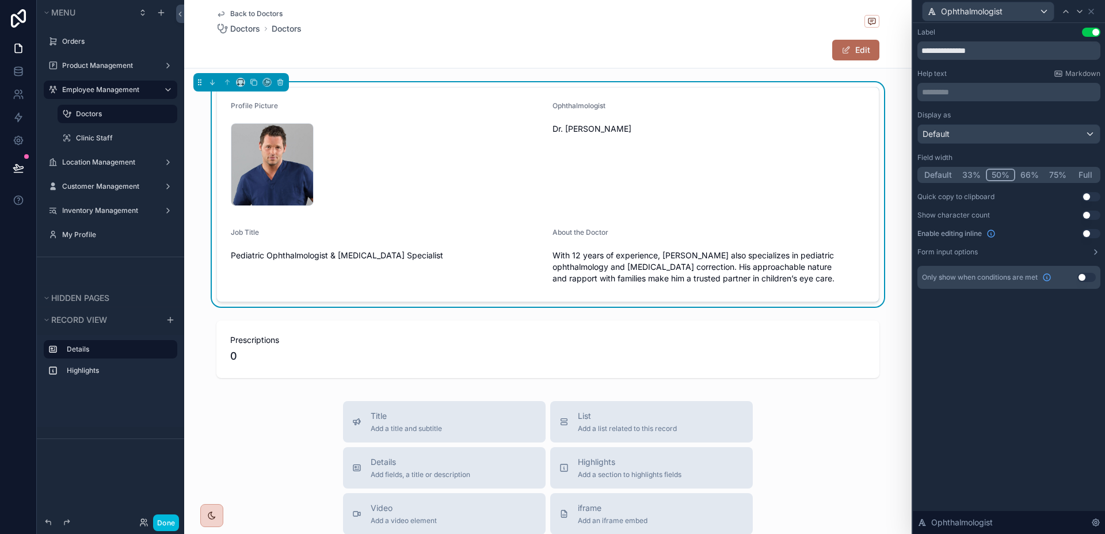
click at [1045, 119] on div "Display as" at bounding box center [1008, 114] width 183 height 9
click at [1038, 134] on div "Default" at bounding box center [1009, 134] width 182 height 18
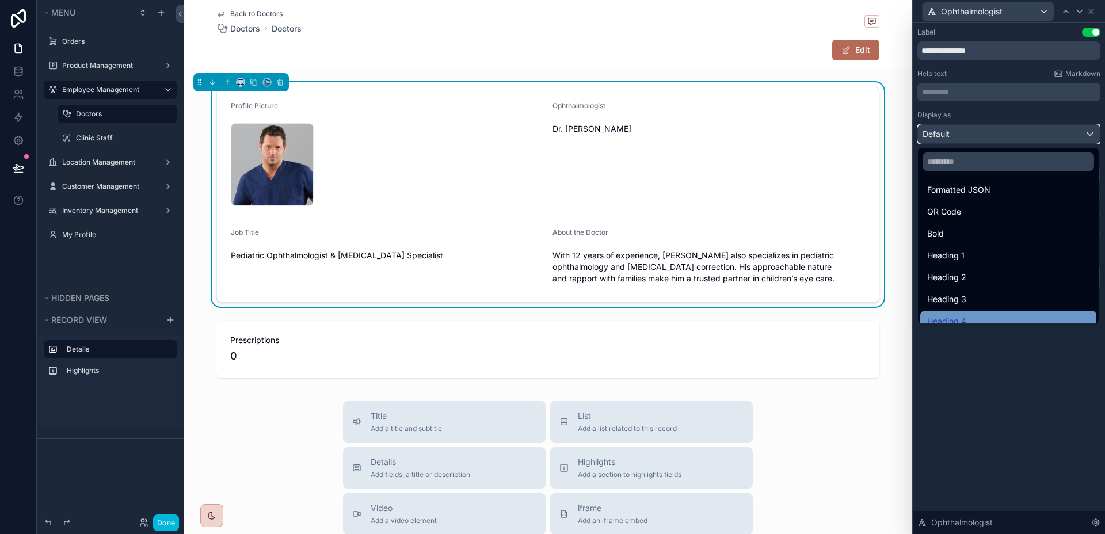
scroll to position [125, 0]
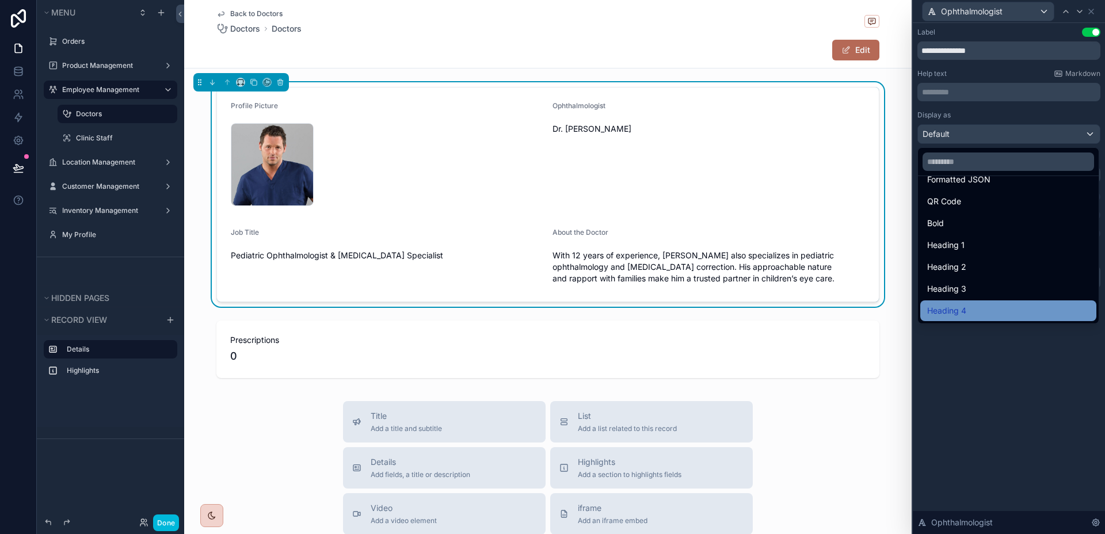
click at [975, 310] on div "Heading 4" at bounding box center [1008, 311] width 162 height 14
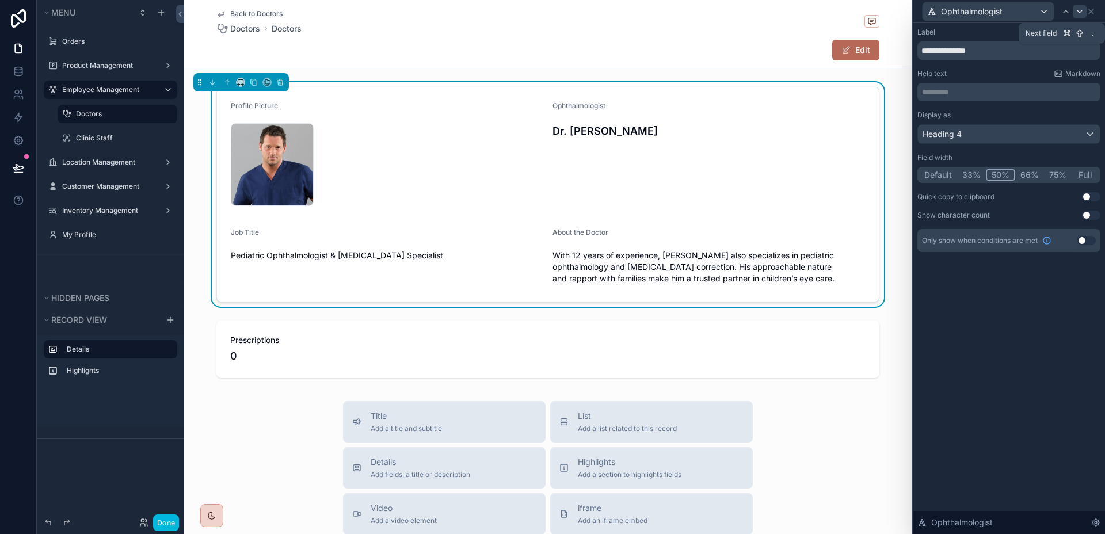
click at [1077, 14] on icon at bounding box center [1079, 11] width 9 height 9
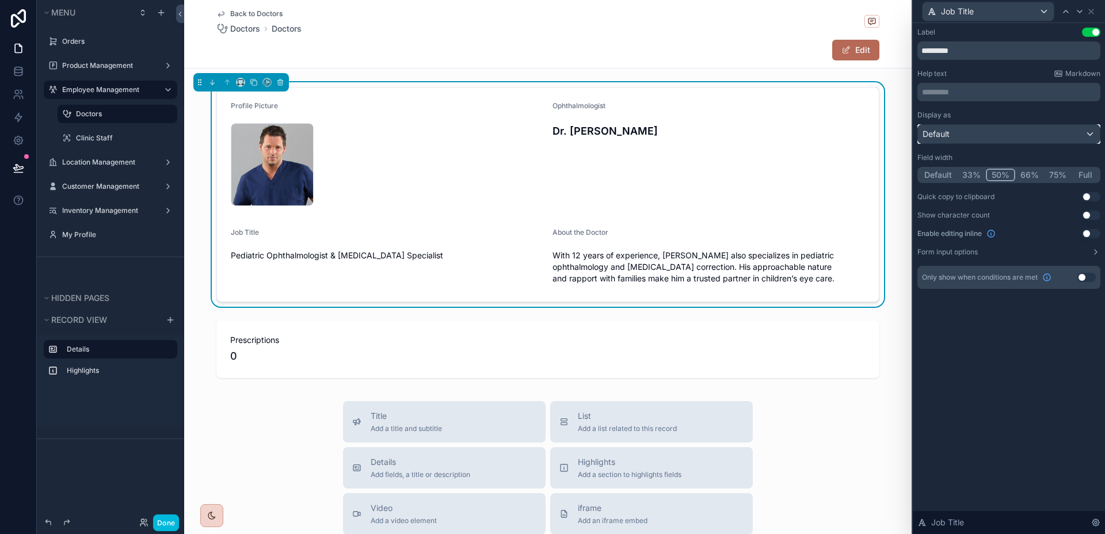
click at [1012, 131] on div "Default" at bounding box center [1009, 134] width 182 height 18
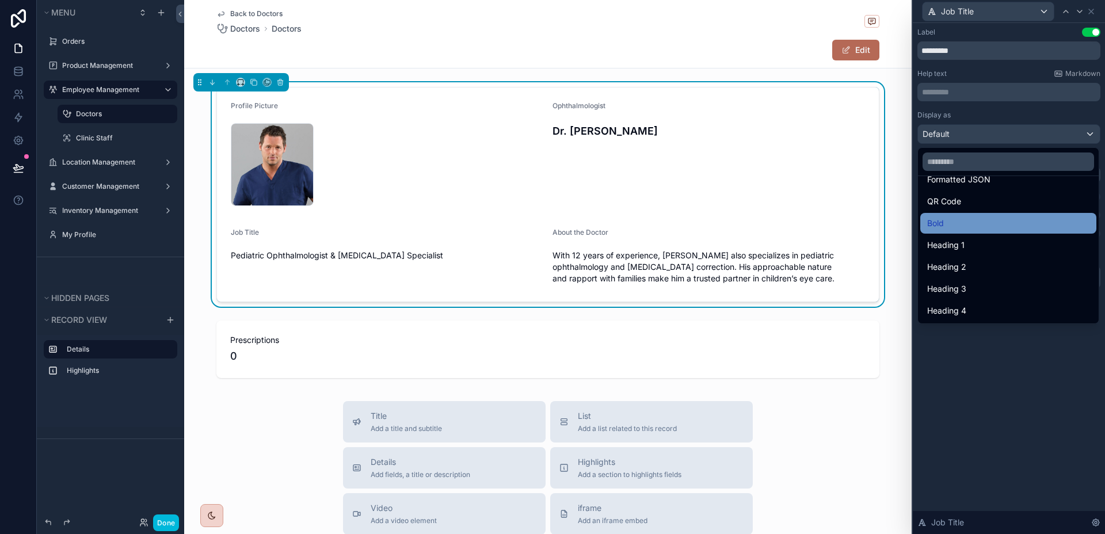
click at [987, 228] on div "Bold" at bounding box center [1008, 223] width 162 height 14
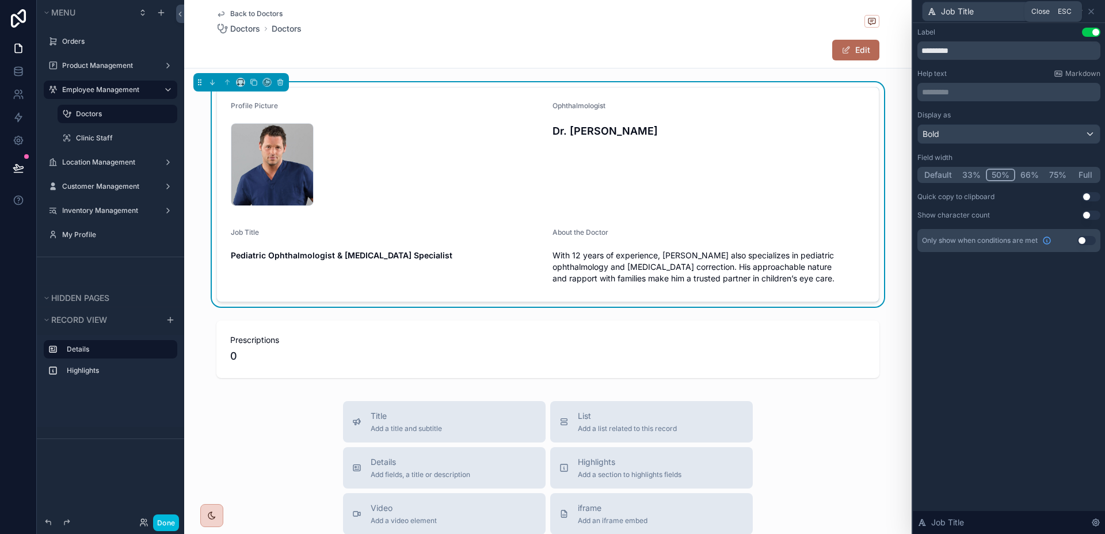
click at [1077, 9] on div "Close Esc" at bounding box center [1053, 11] width 58 height 21
click at [1080, 14] on icon at bounding box center [1079, 11] width 9 height 9
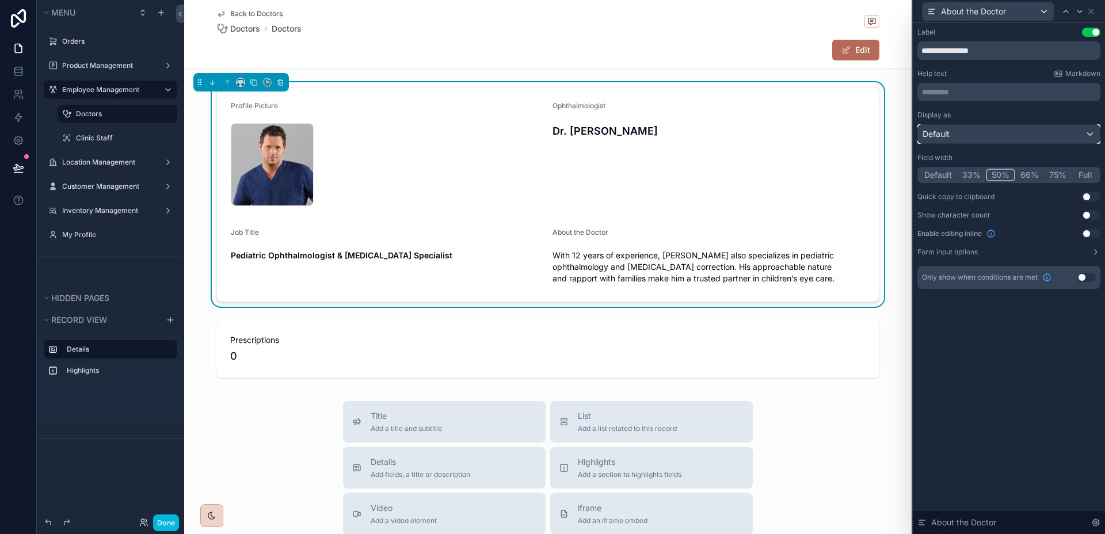
click at [1030, 139] on div "Default" at bounding box center [1009, 134] width 182 height 18
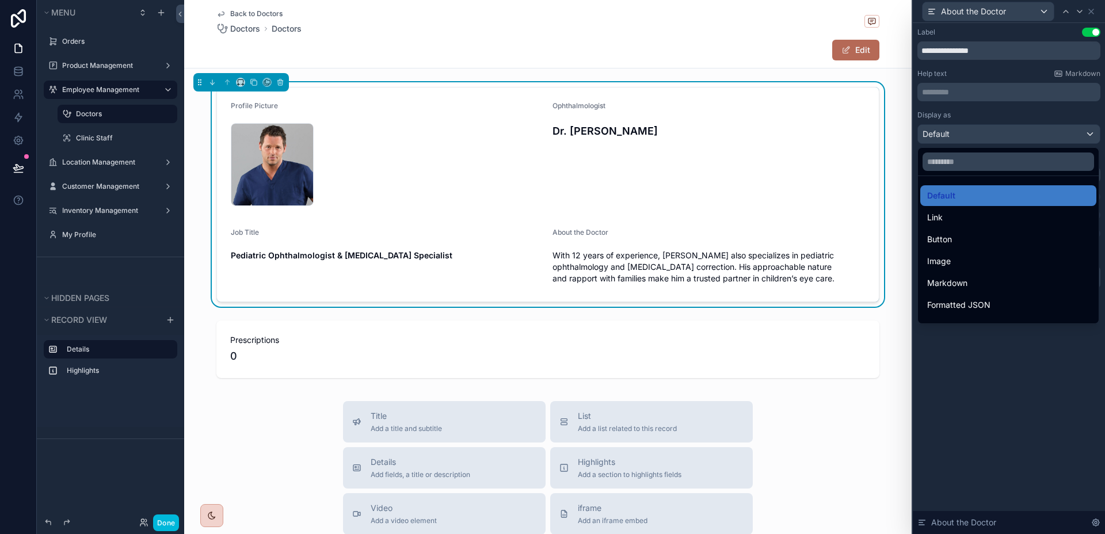
click at [1030, 139] on div at bounding box center [1009, 267] width 192 height 534
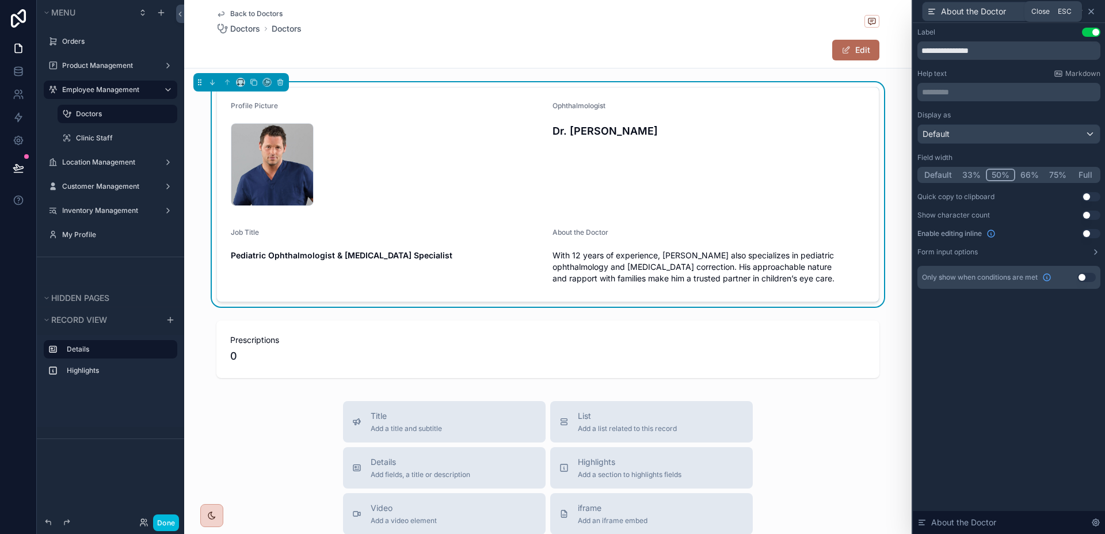
click at [1091, 13] on icon at bounding box center [1090, 11] width 9 height 9
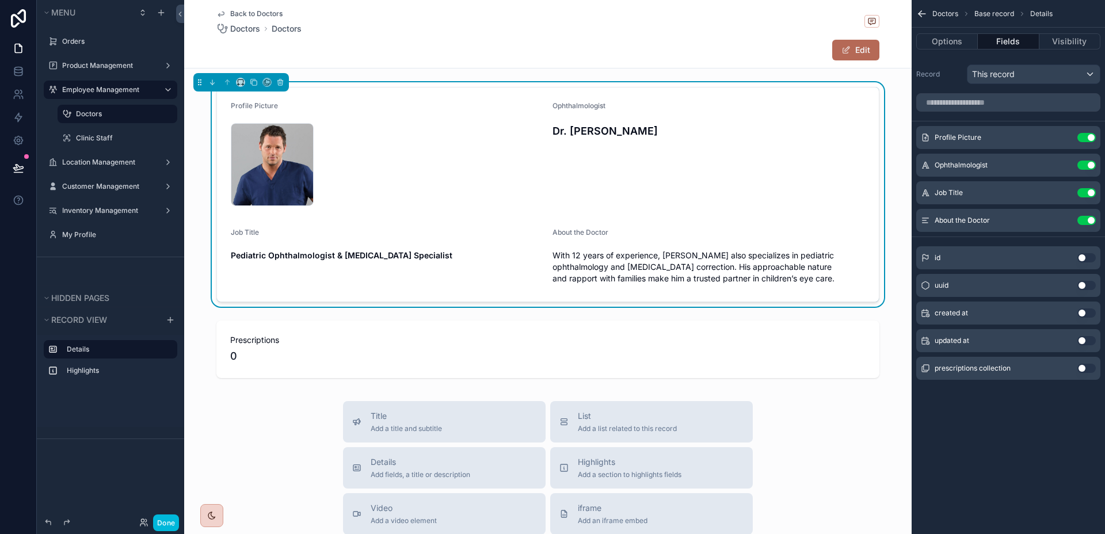
click at [0, 0] on icon "scrollable content" at bounding box center [0, 0] width 0 height 0
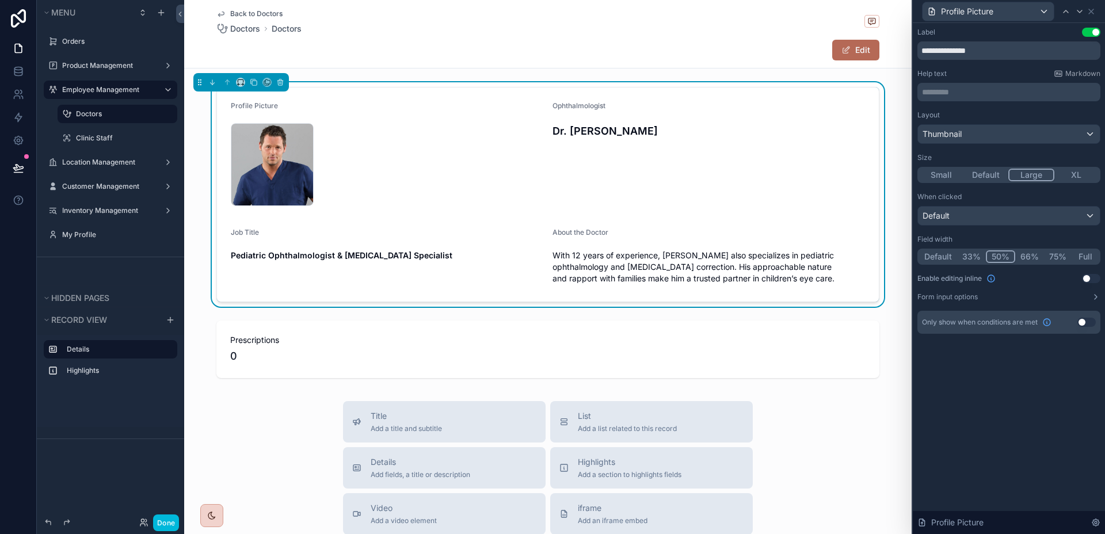
click at [992, 176] on button "Default" at bounding box center [986, 175] width 45 height 13
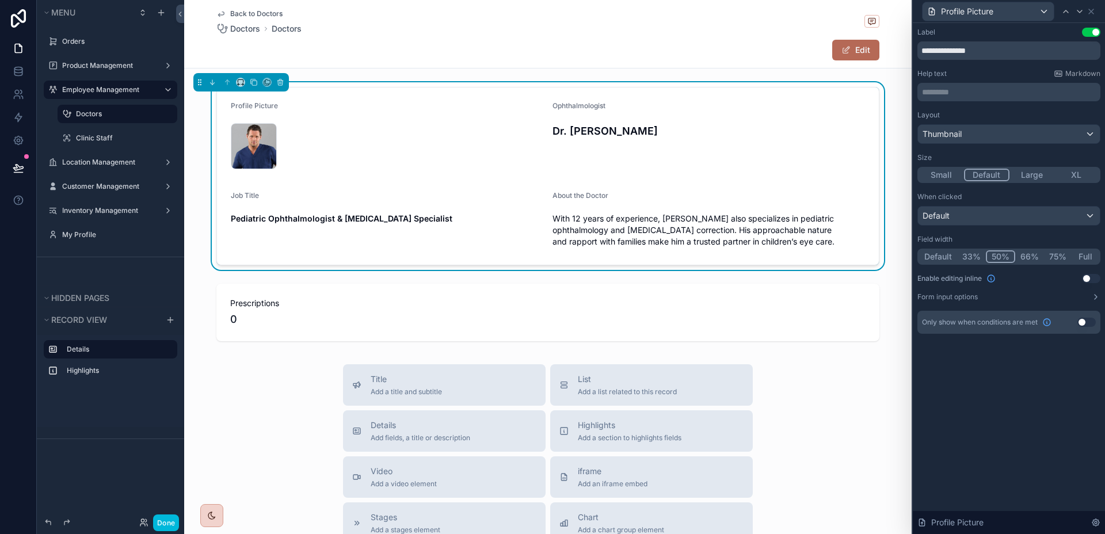
click at [1028, 174] on button "Large" at bounding box center [1031, 175] width 45 height 13
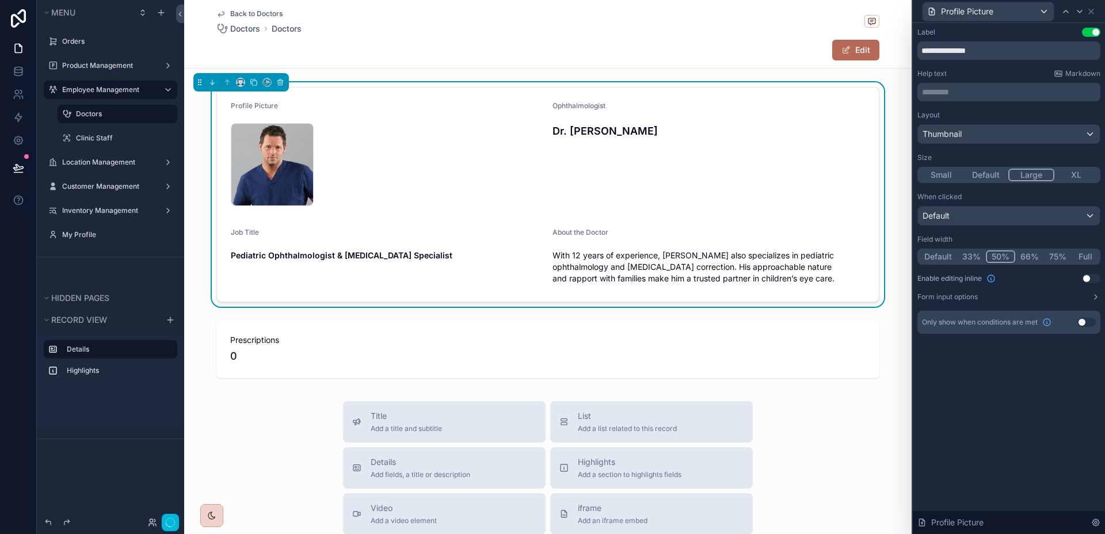
click at [958, 170] on button "Small" at bounding box center [941, 175] width 45 height 13
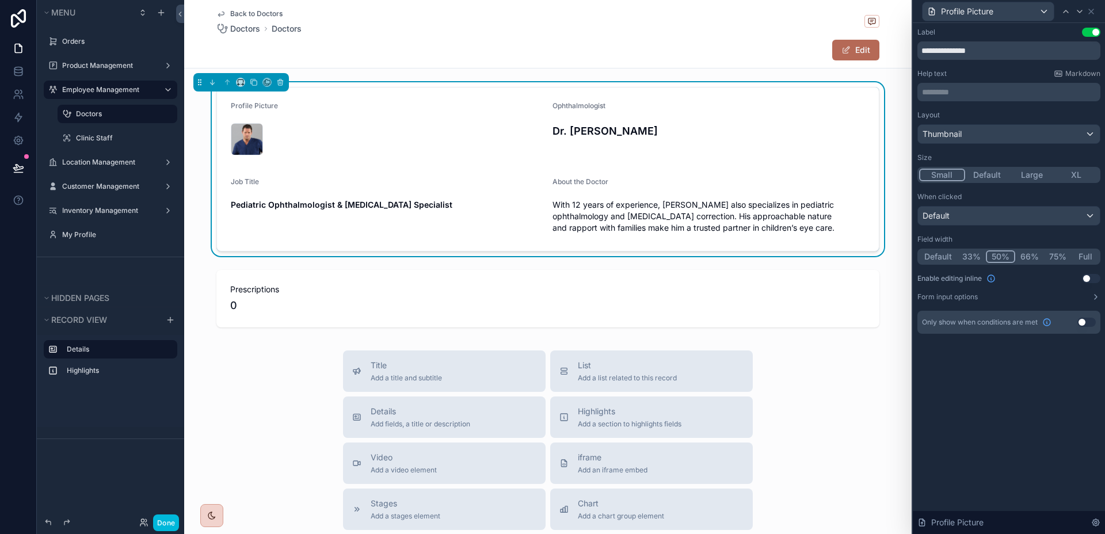
click at [985, 170] on button "Default" at bounding box center [987, 175] width 45 height 13
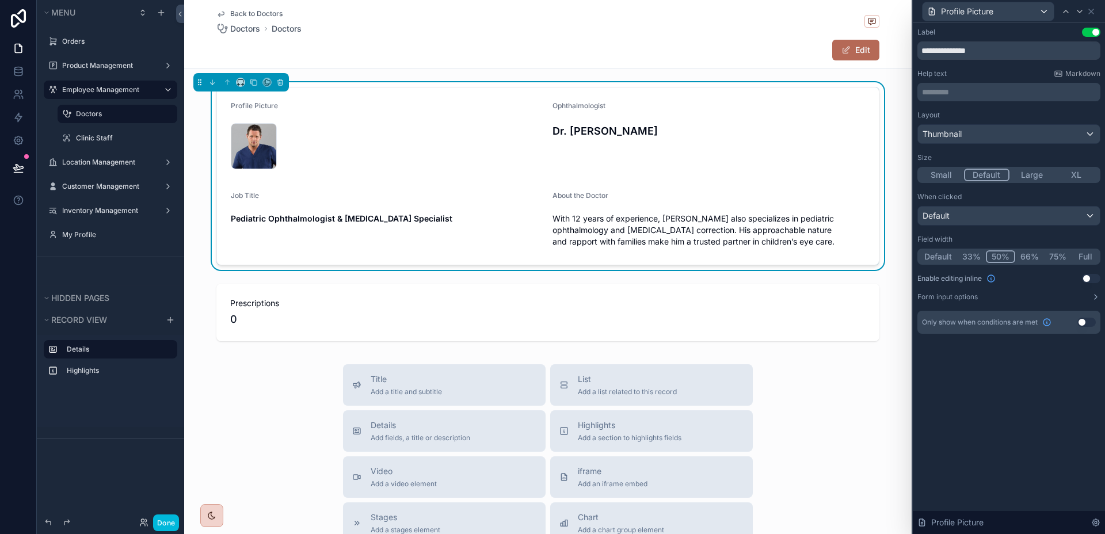
click at [1021, 170] on button "Large" at bounding box center [1031, 175] width 45 height 13
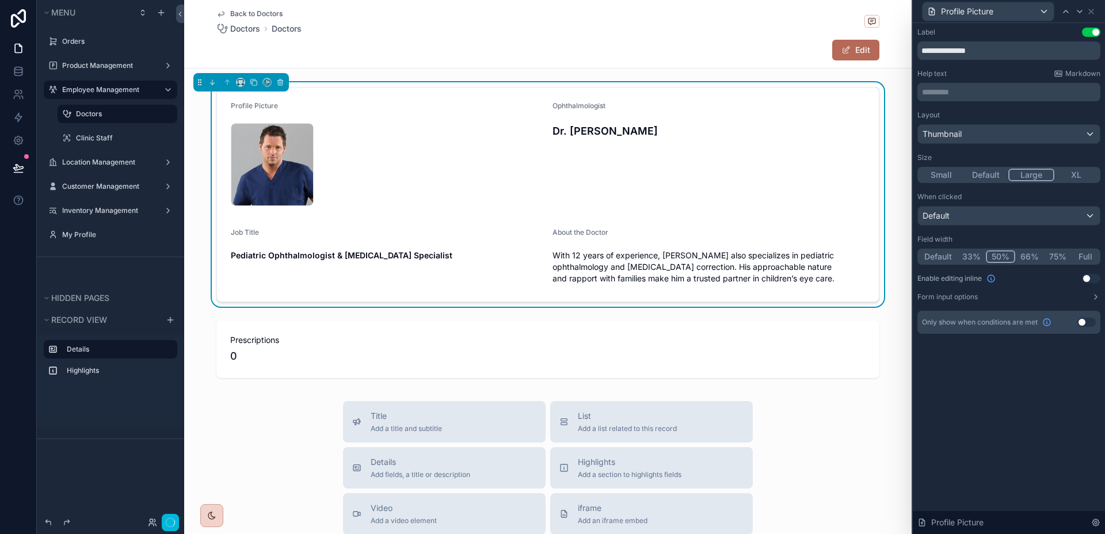
click at [990, 171] on button "Default" at bounding box center [986, 175] width 45 height 13
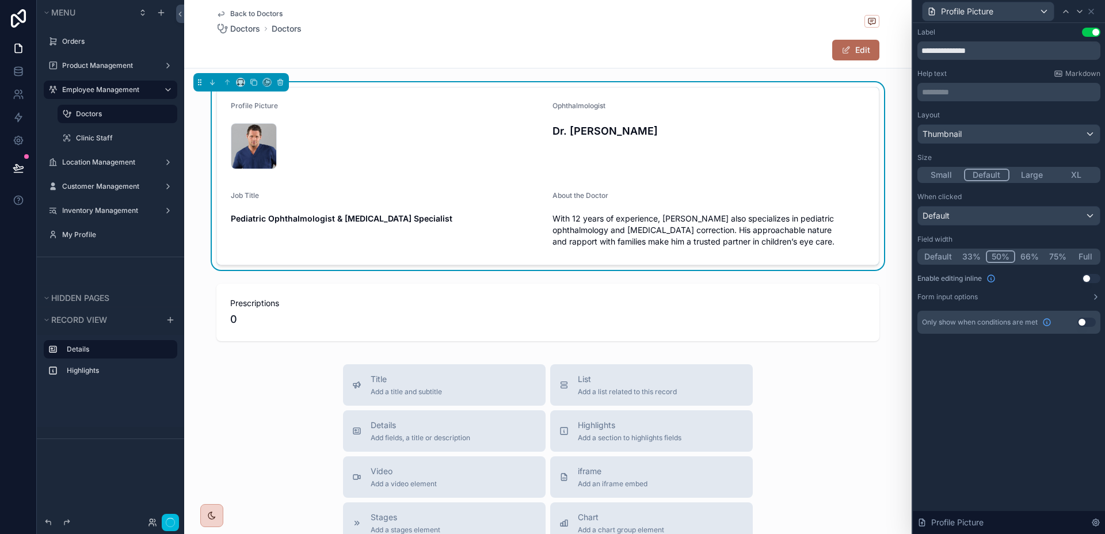
click at [931, 171] on button "Small" at bounding box center [941, 175] width 45 height 13
click at [1001, 171] on button "Default" at bounding box center [987, 175] width 46 height 13
click at [1092, 14] on icon at bounding box center [1090, 11] width 9 height 9
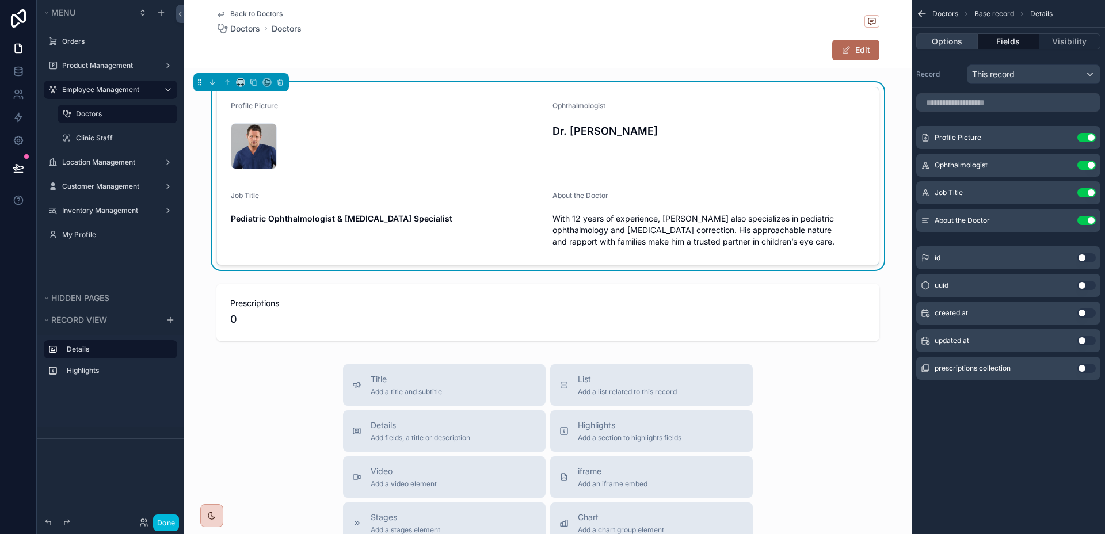
click at [965, 45] on button "Options" at bounding box center [947, 41] width 62 height 16
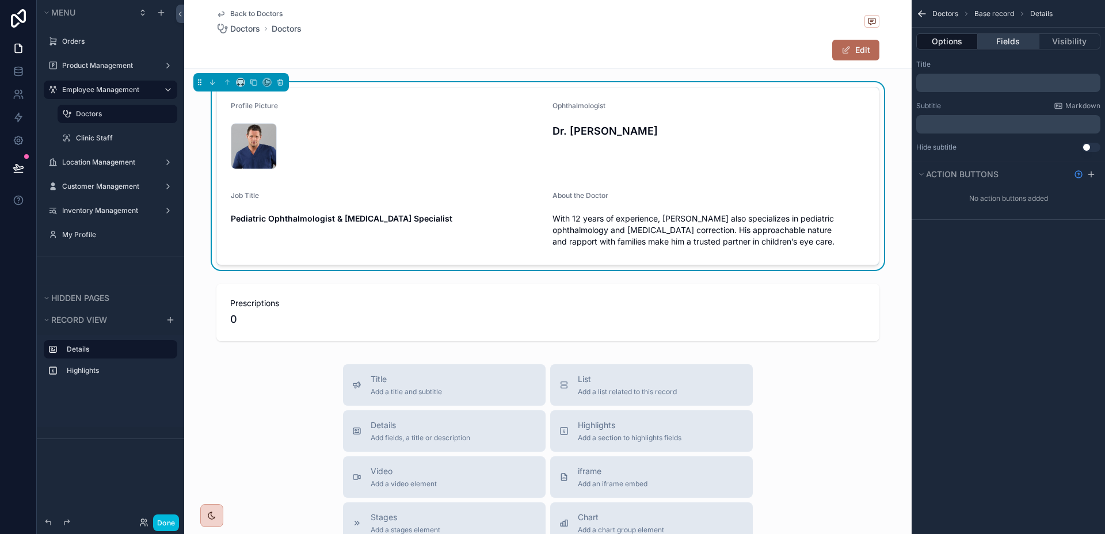
click at [1021, 36] on button "Fields" at bounding box center [1008, 41] width 61 height 16
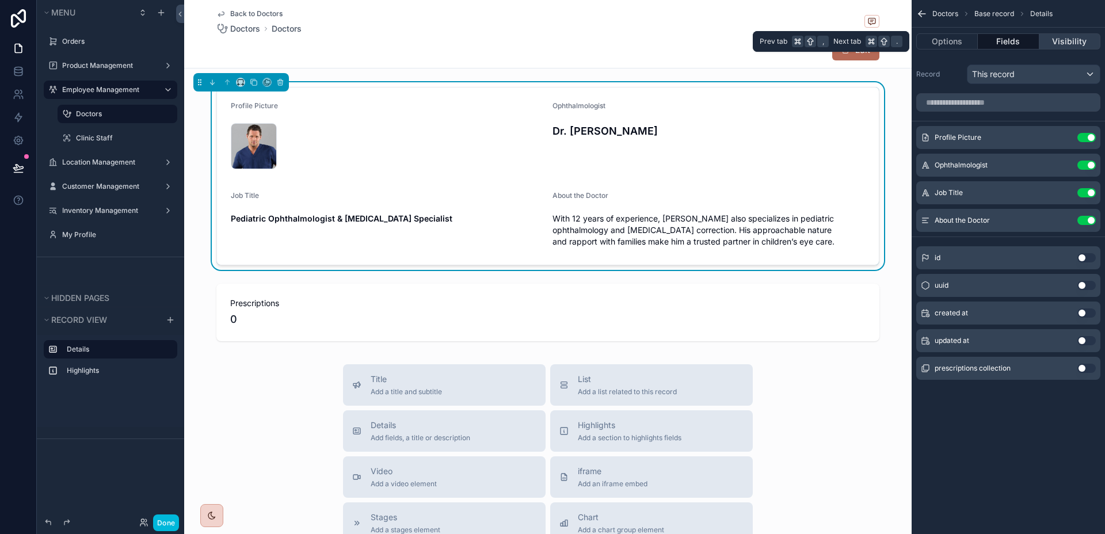
click at [1071, 40] on button "Visibility" at bounding box center [1069, 41] width 61 height 16
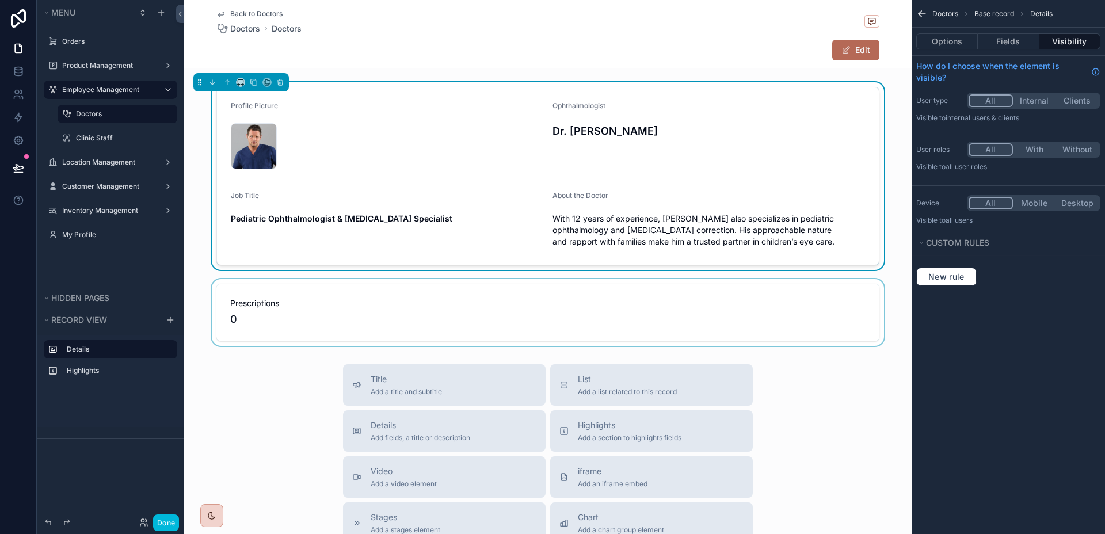
click at [769, 295] on div "scrollable content" at bounding box center [547, 312] width 727 height 67
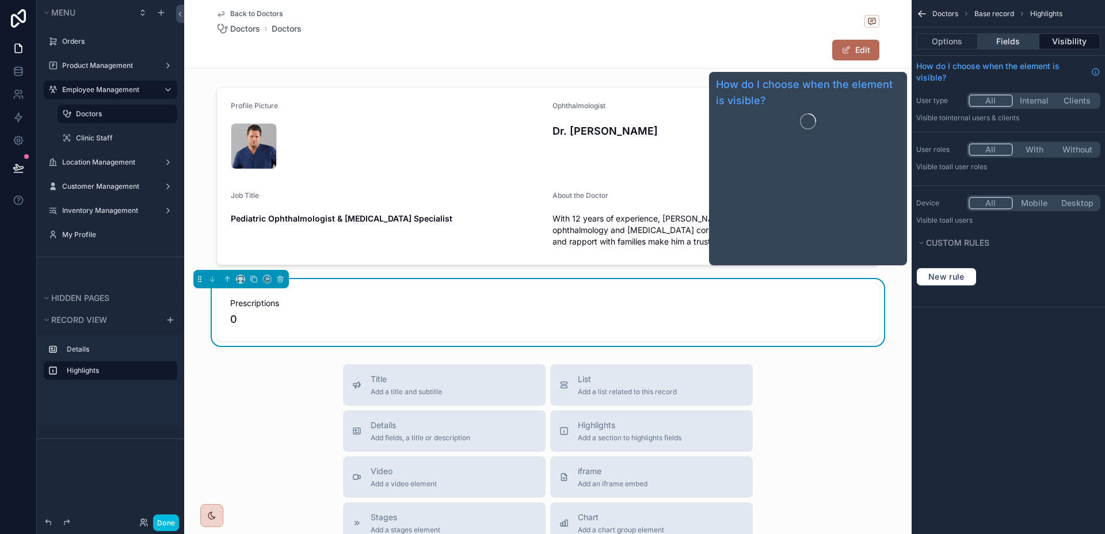
click at [1005, 40] on button "Fields" at bounding box center [1008, 41] width 61 height 16
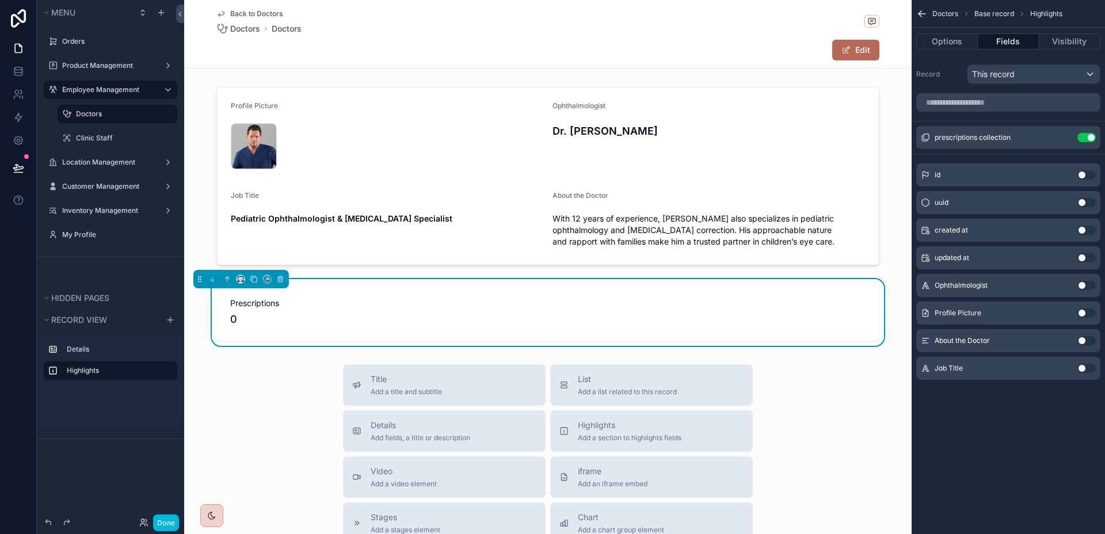
click at [0, 0] on icon "scrollable content" at bounding box center [0, 0] width 0 height 0
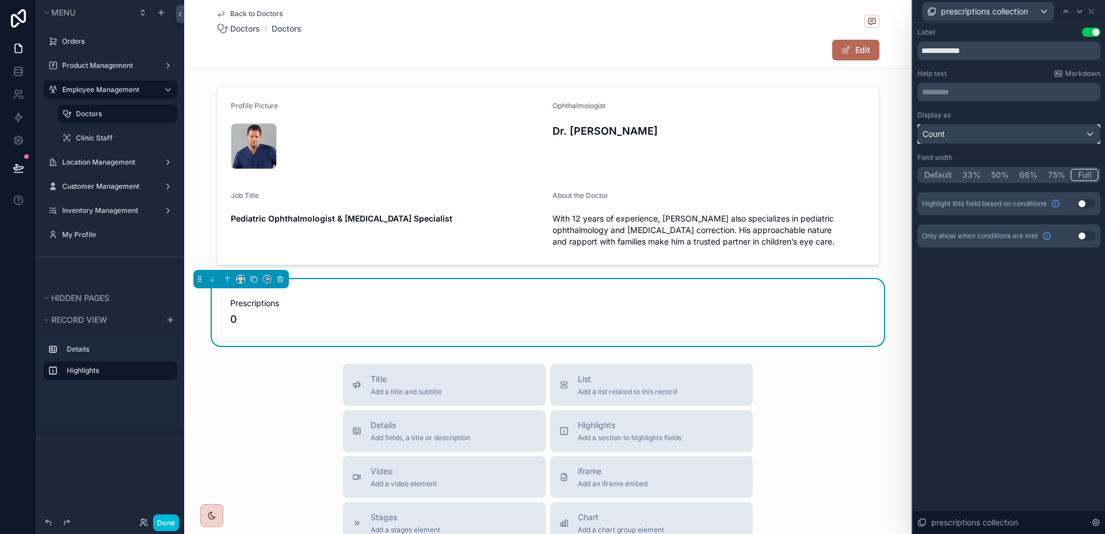
click at [1066, 134] on div "Count" at bounding box center [1009, 134] width 182 height 18
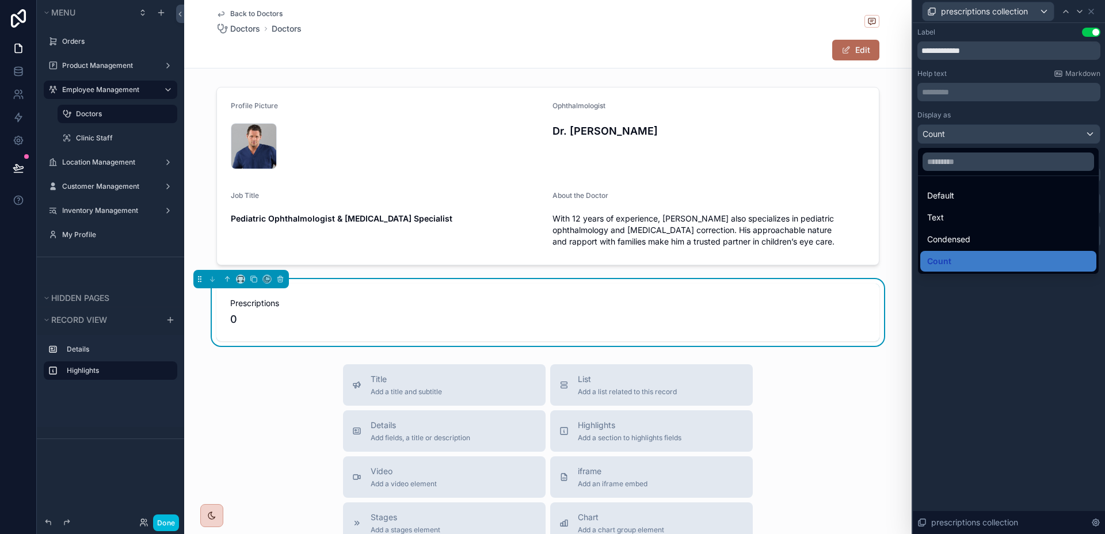
click at [1066, 134] on div at bounding box center [1009, 267] width 192 height 534
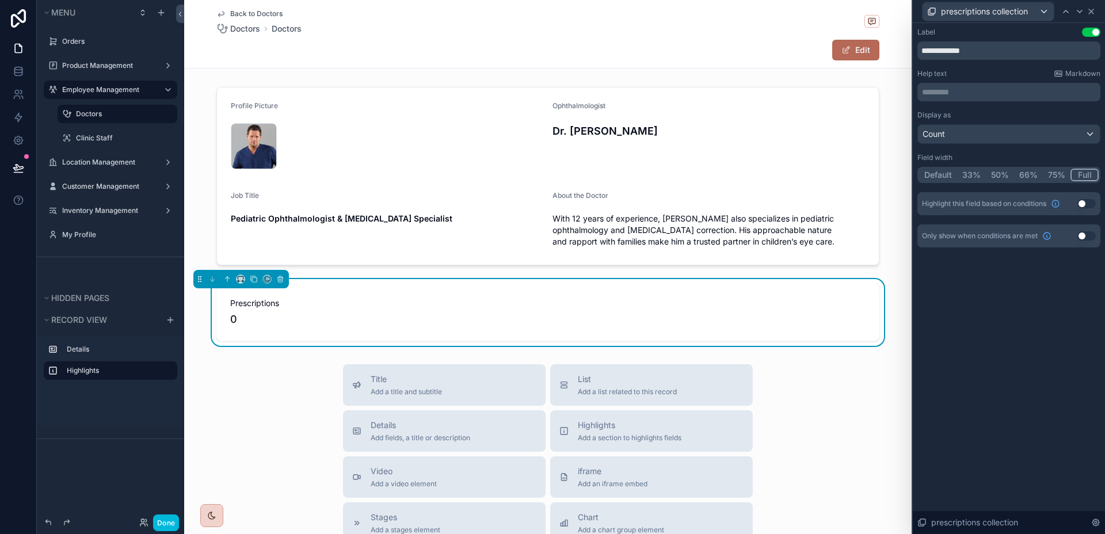
click at [1095, 14] on icon at bounding box center [1090, 11] width 9 height 9
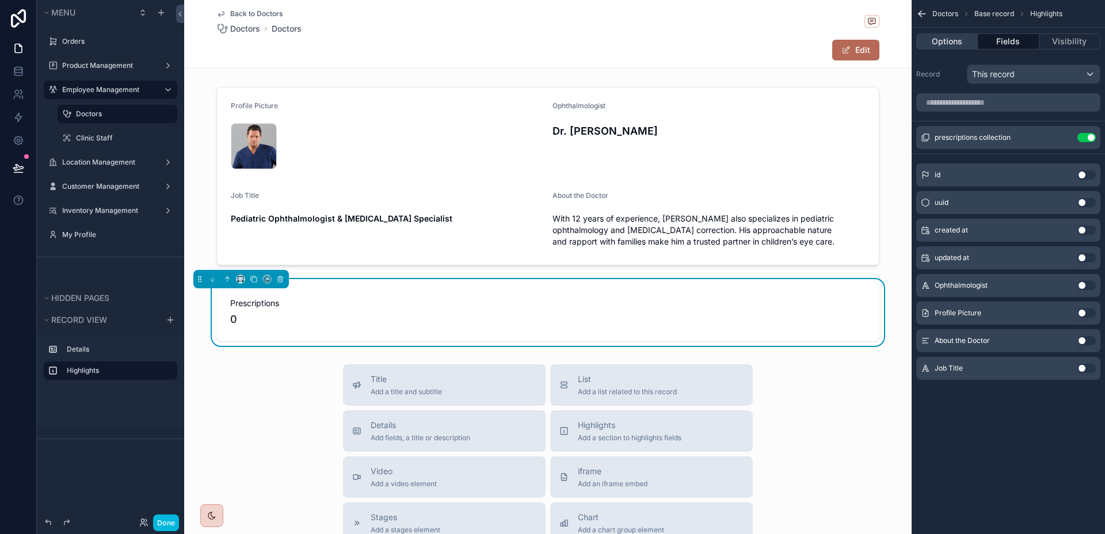
click at [932, 35] on button "Options" at bounding box center [947, 41] width 62 height 16
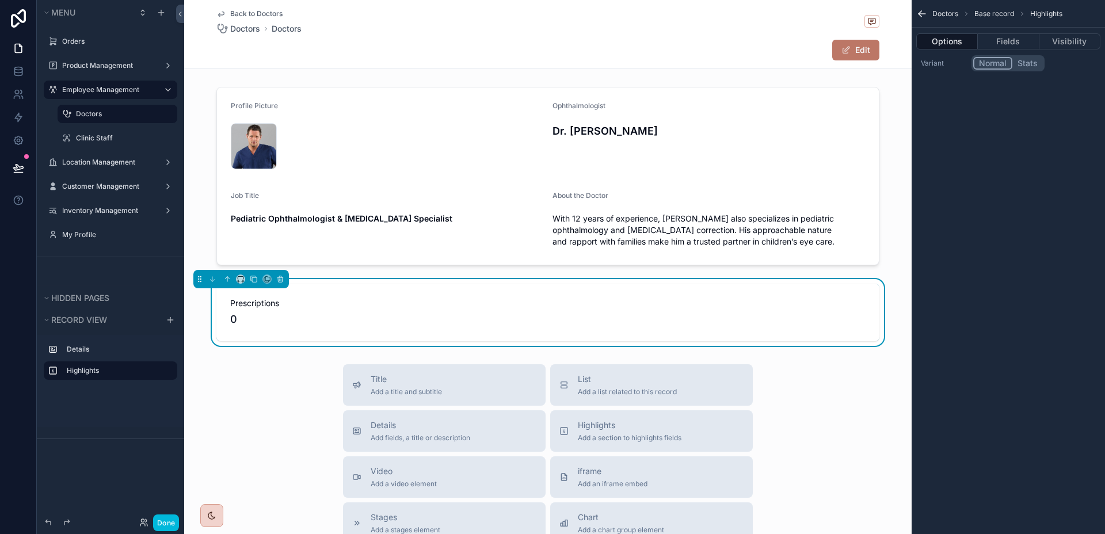
click at [841, 52] on span "scrollable content" at bounding box center [845, 49] width 9 height 9
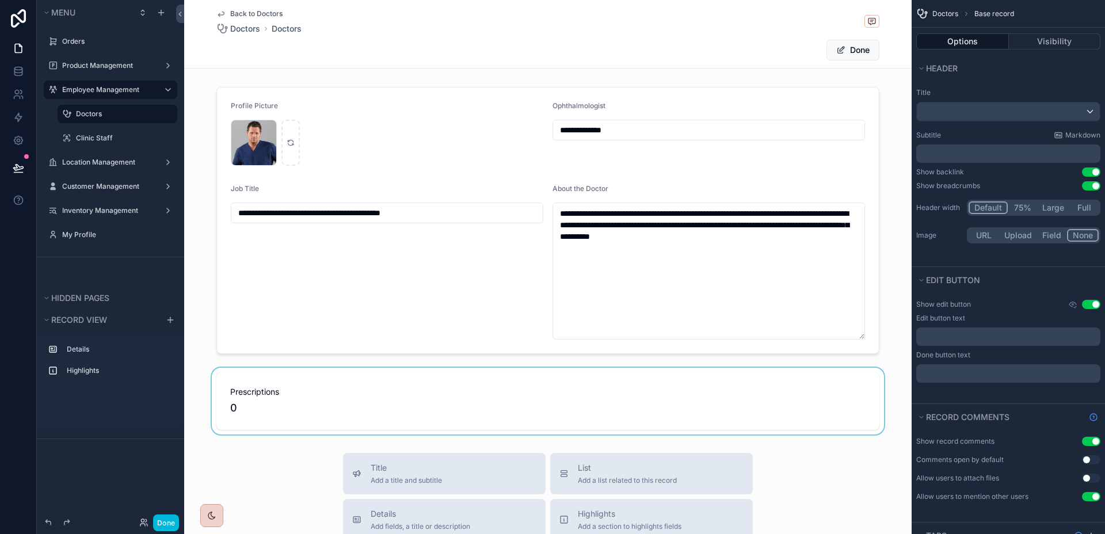
click at [979, 335] on p "﻿" at bounding box center [1009, 336] width 177 height 9
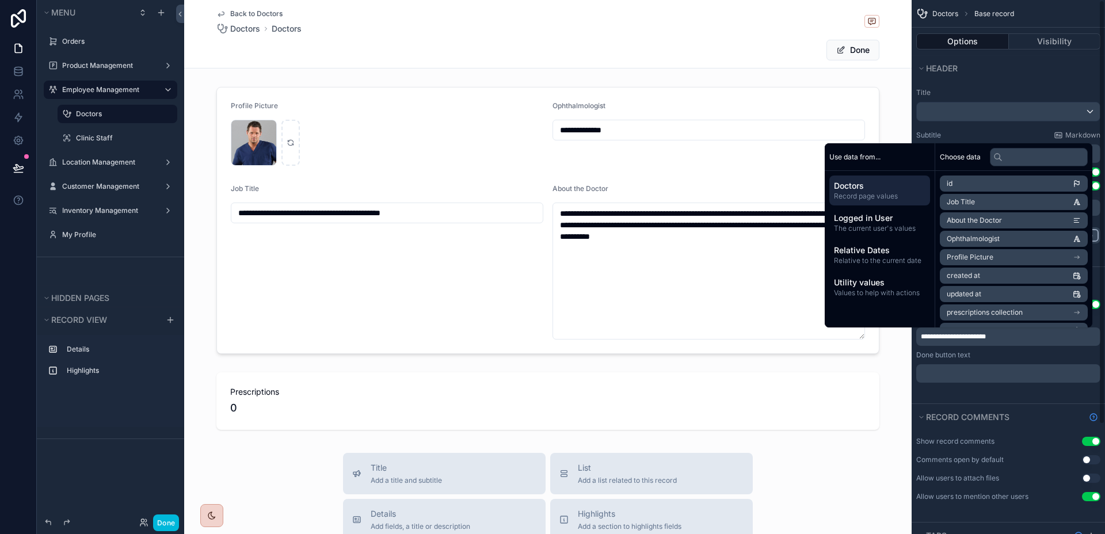
click at [990, 359] on div "Done button text" at bounding box center [1008, 354] width 184 height 9
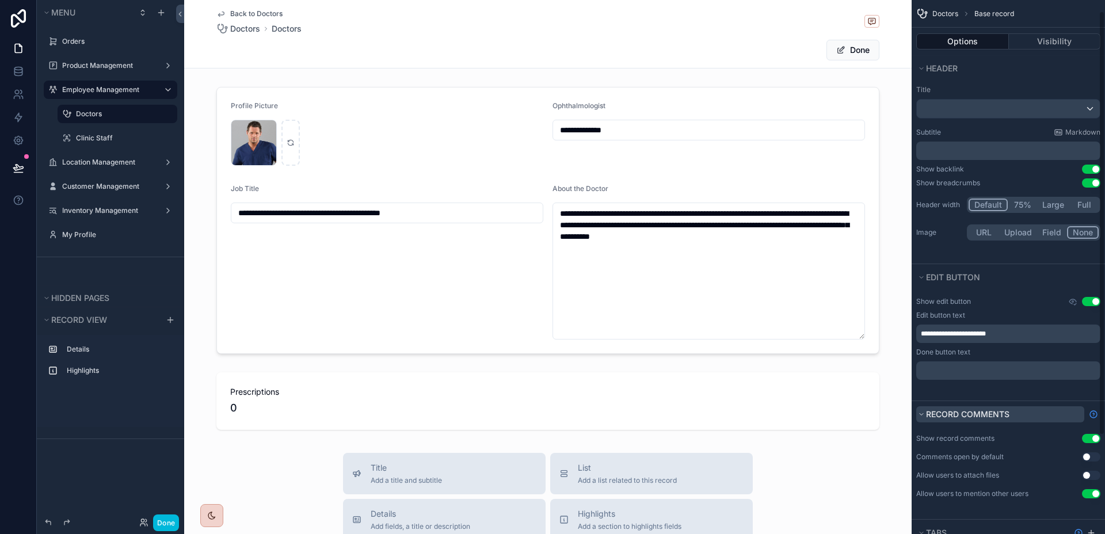
scroll to position [0, 0]
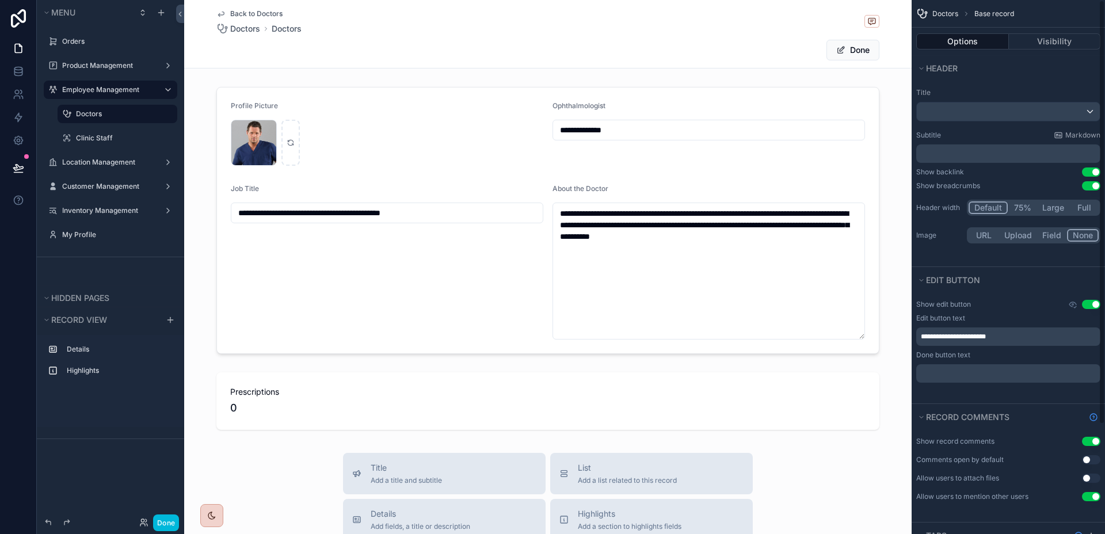
click at [984, 374] on p "﻿" at bounding box center [1009, 373] width 177 height 9
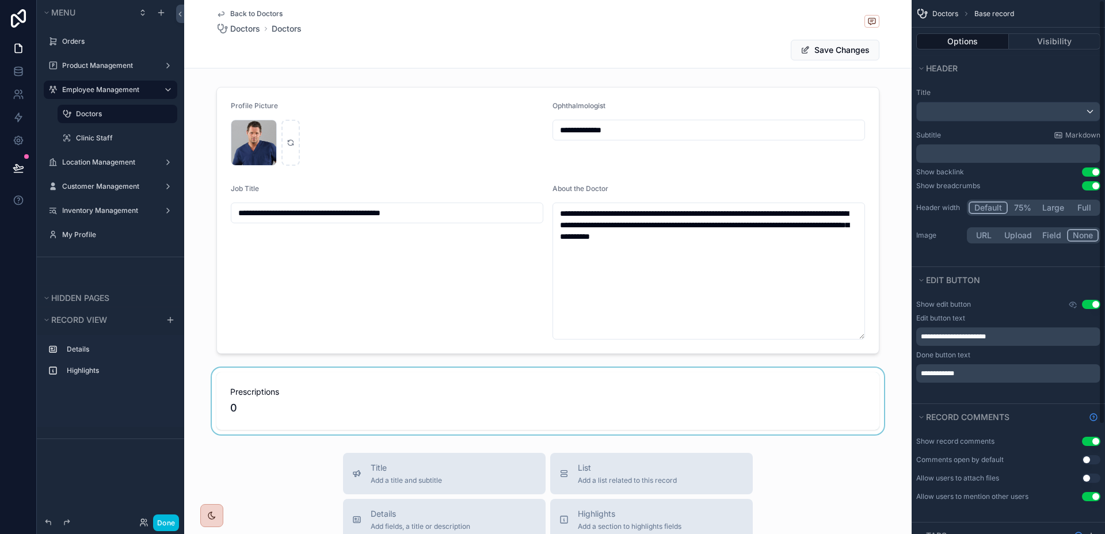
click at [902, 407] on div "scrollable content" at bounding box center [547, 401] width 727 height 67
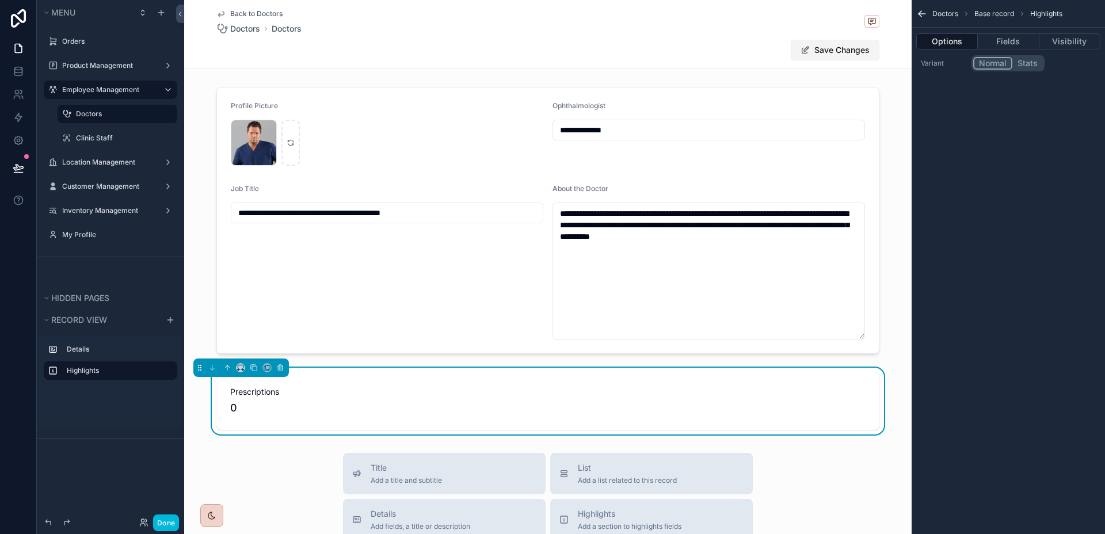
click at [852, 55] on button "Save Changes" at bounding box center [835, 50] width 89 height 21
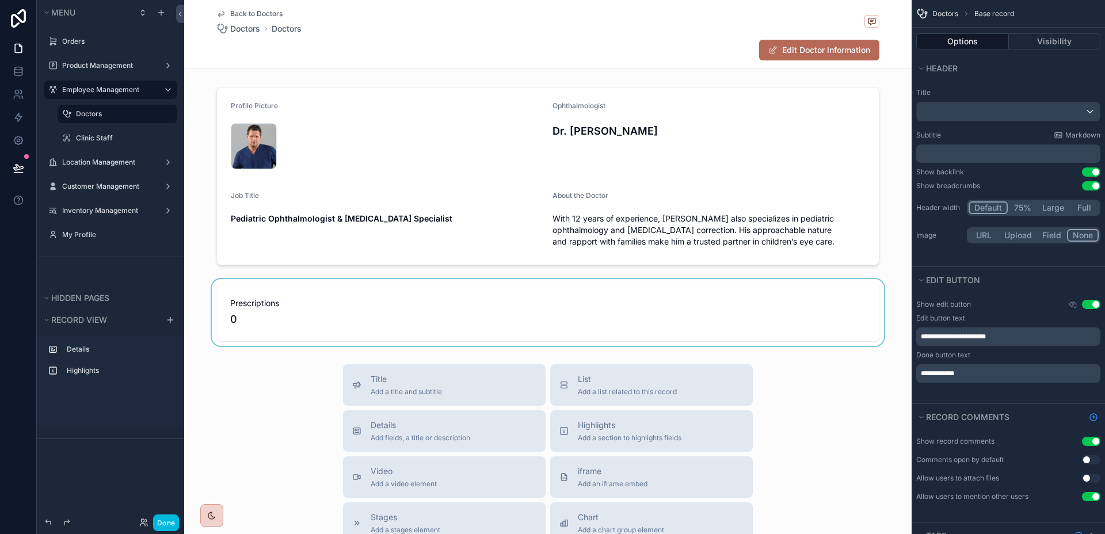
click at [109, 113] on label "Doctors" at bounding box center [123, 113] width 94 height 9
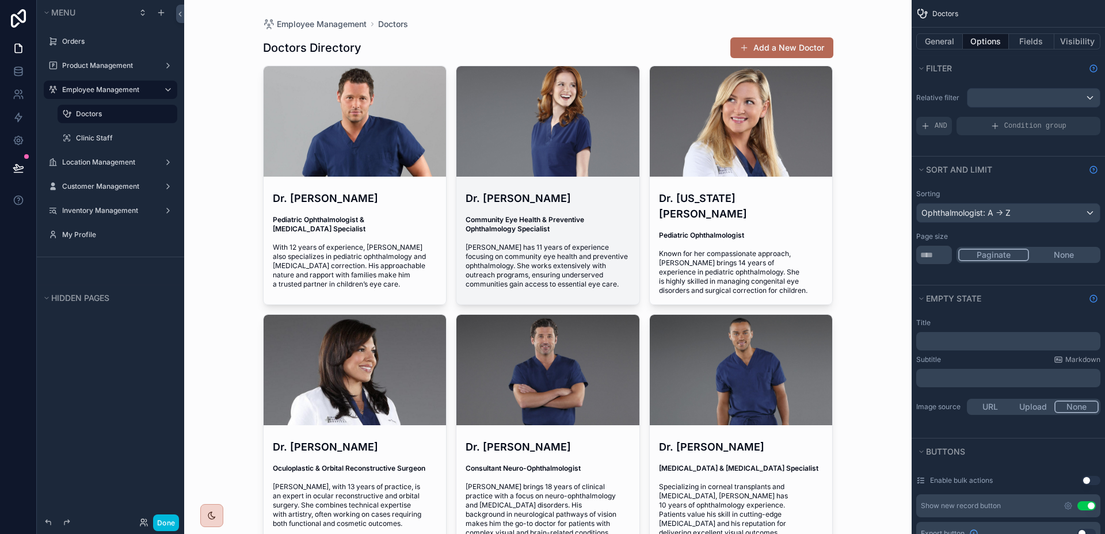
click at [499, 202] on h4 "Dr. [PERSON_NAME]" at bounding box center [548, 198] width 165 height 16
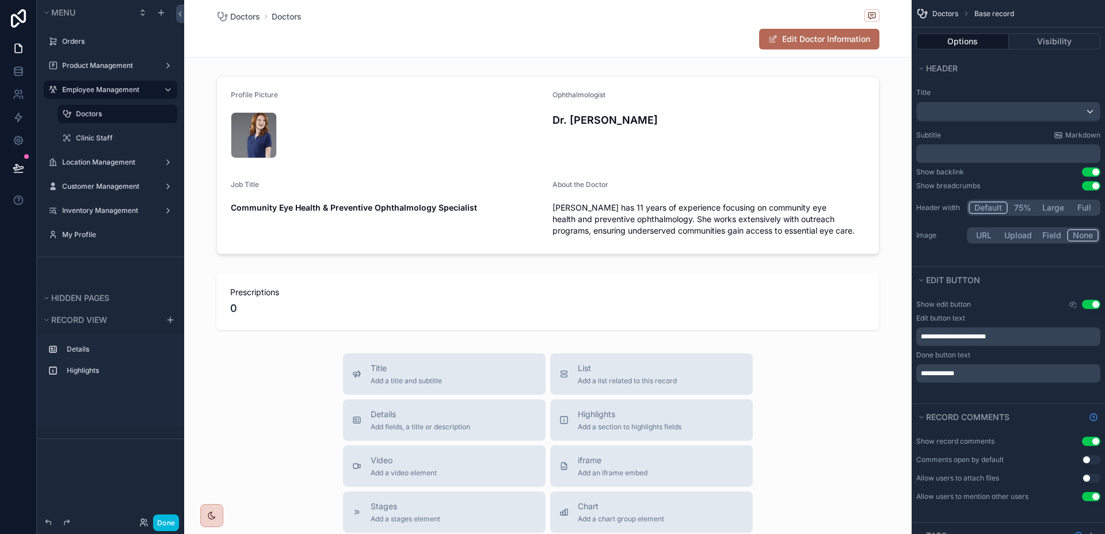
click at [109, 112] on label "Doctors" at bounding box center [123, 113] width 94 height 9
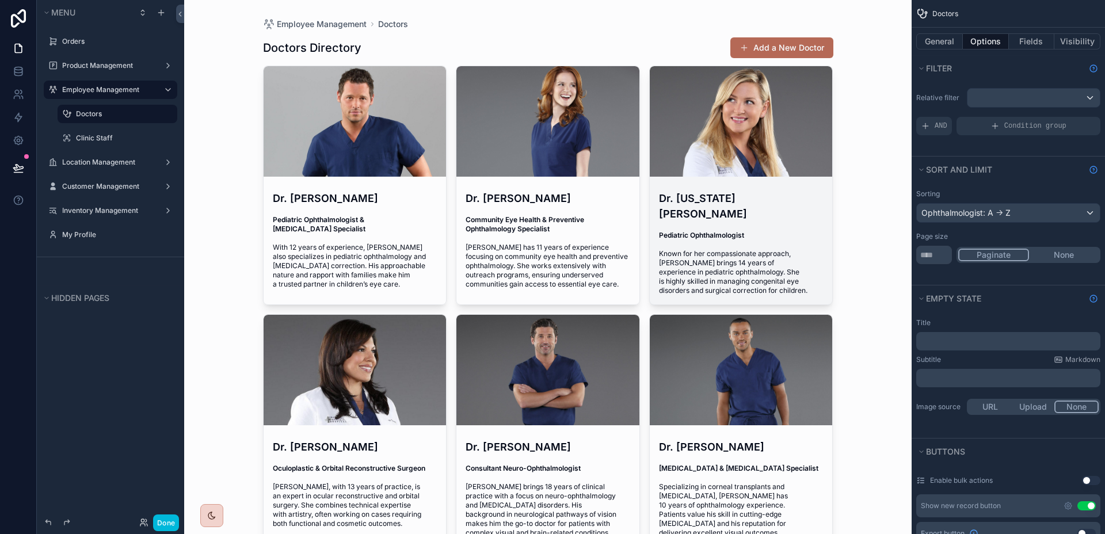
click at [696, 250] on span "Known for her compassionate approach, [PERSON_NAME] brings 14 years of experien…" at bounding box center [741, 272] width 165 height 46
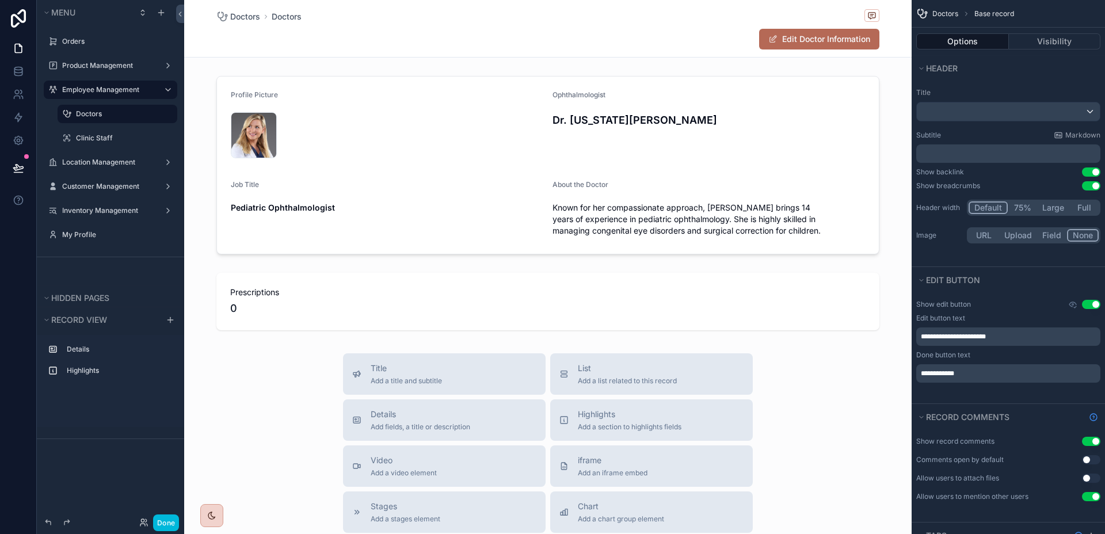
click at [106, 117] on label "Doctors" at bounding box center [123, 113] width 94 height 9
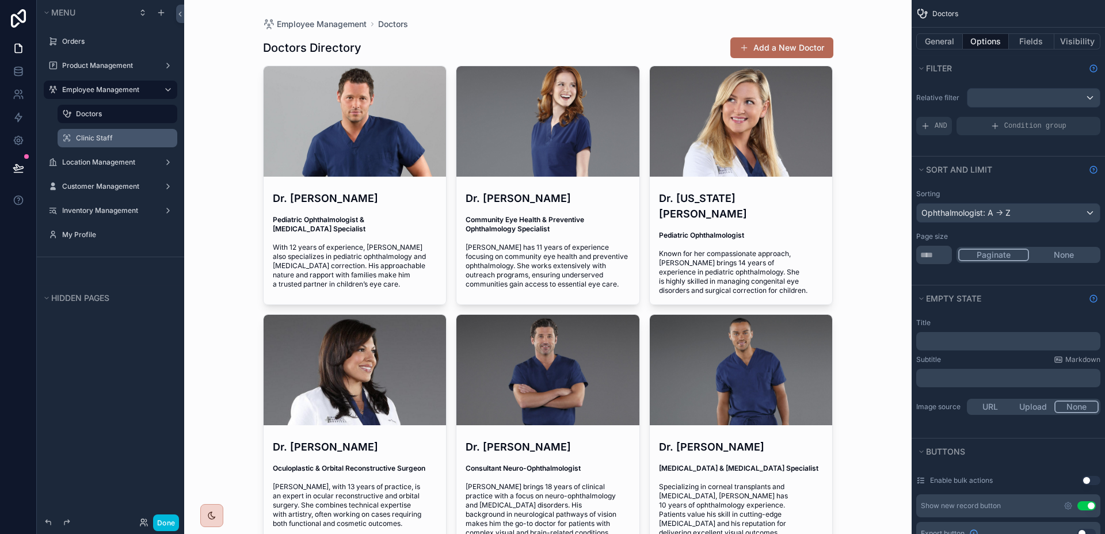
click at [101, 139] on label "Clinic Staff" at bounding box center [123, 138] width 94 height 9
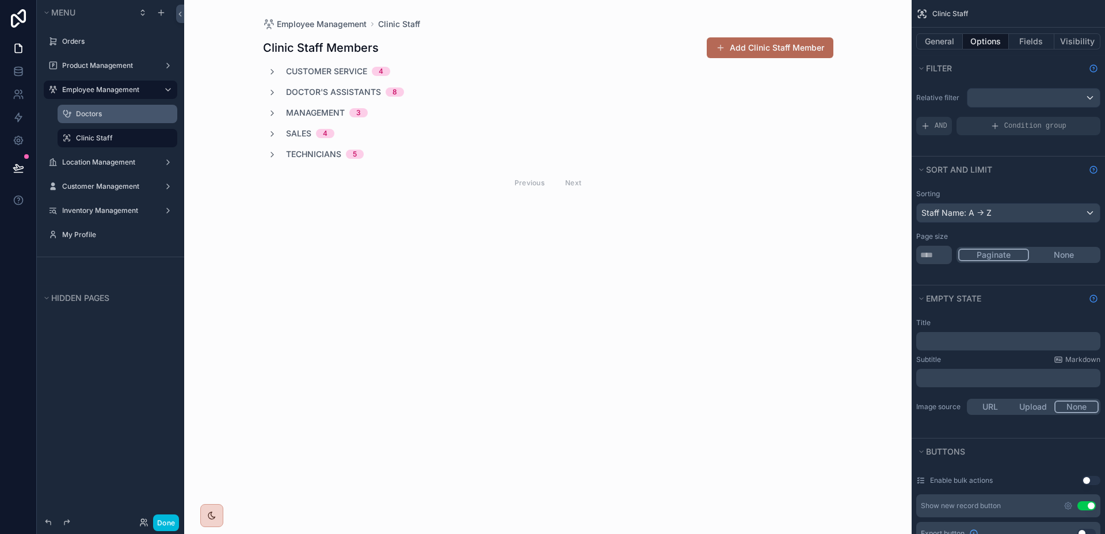
click at [335, 77] on div "scrollable content" at bounding box center [548, 116] width 589 height 233
click at [334, 72] on span "Customer Service" at bounding box center [326, 72] width 81 height 12
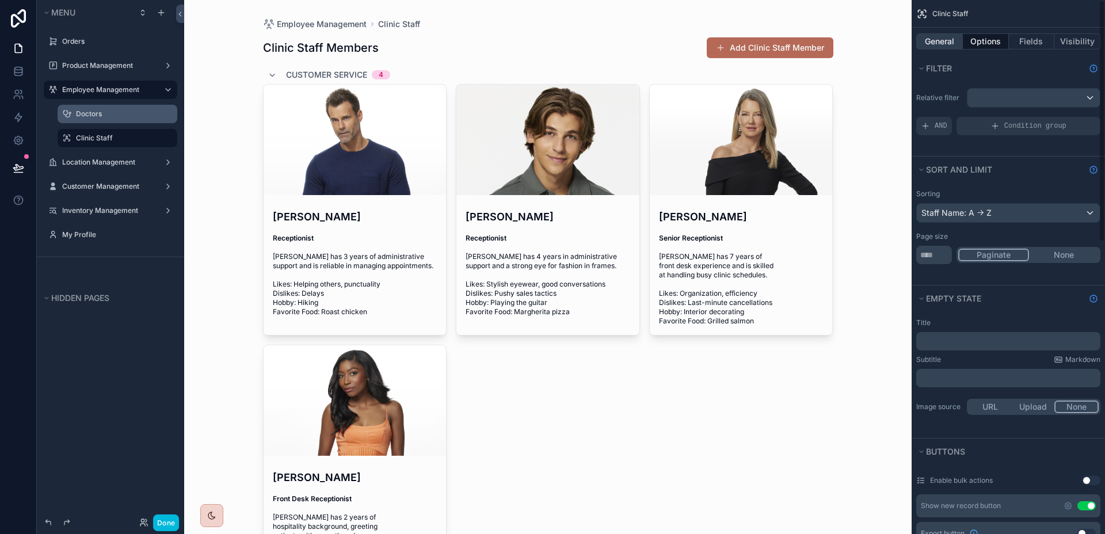
click at [956, 45] on button "General" at bounding box center [939, 41] width 47 height 16
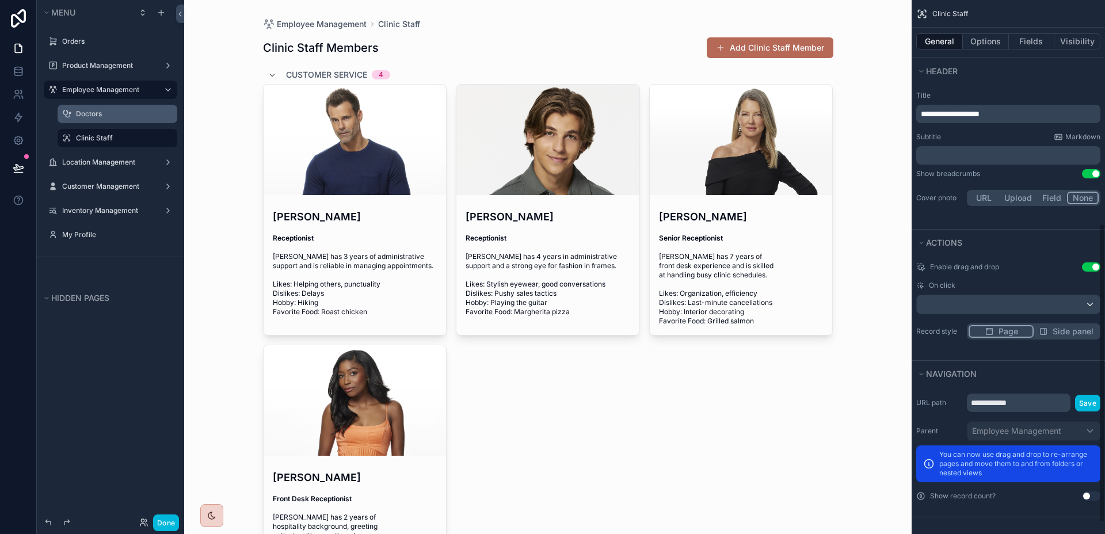
scroll to position [418, 0]
click at [0, 0] on icon "scrollable content" at bounding box center [0, 0] width 0 height 0
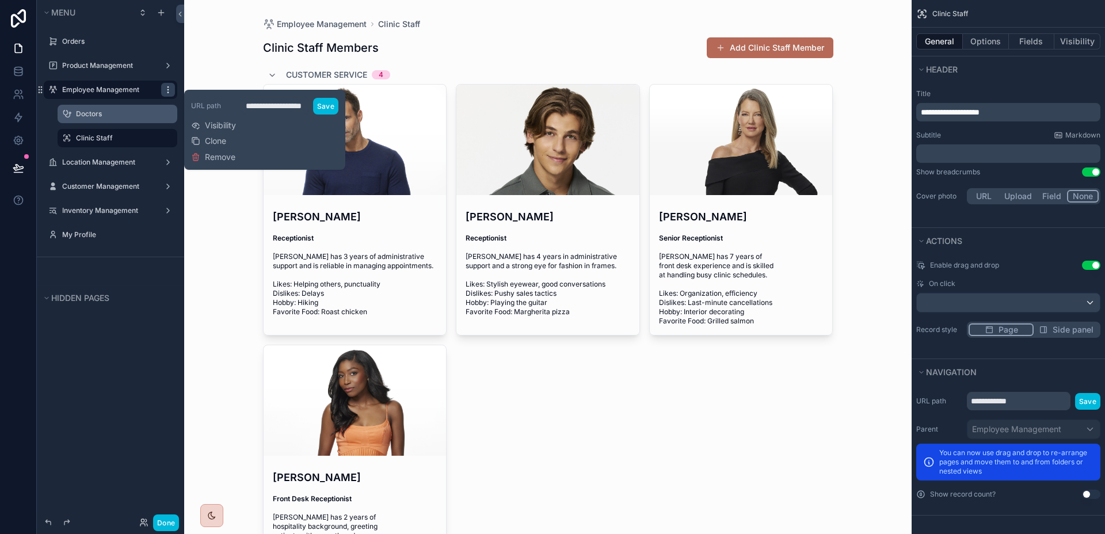
click at [163, 87] on icon "scrollable content" at bounding box center [167, 89] width 9 height 9
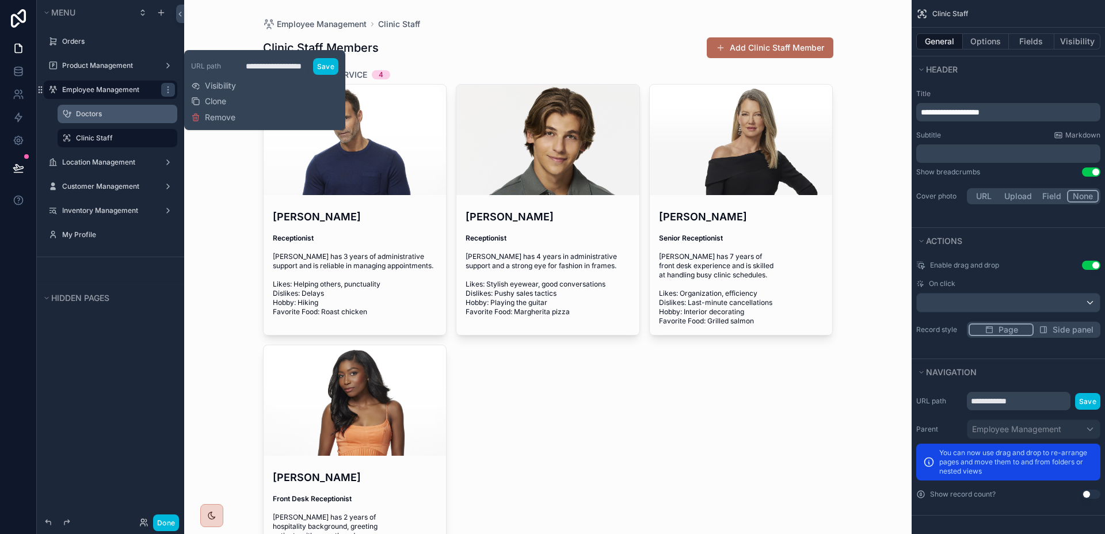
click at [771, 412] on div "[PERSON_NAME] Receptionist [PERSON_NAME] has 3 years of administrative support …" at bounding box center [548, 340] width 570 height 512
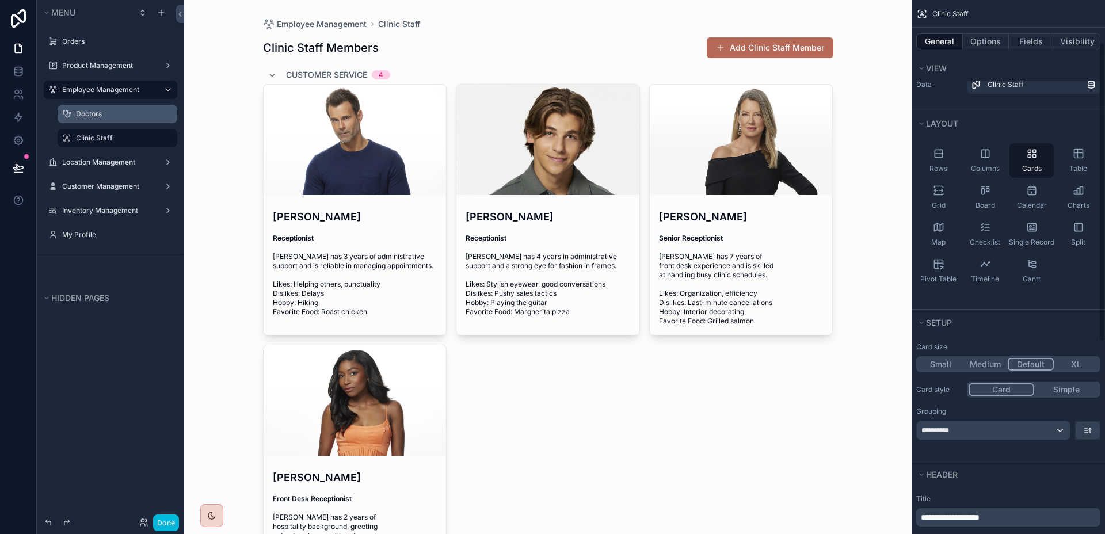
scroll to position [0, 0]
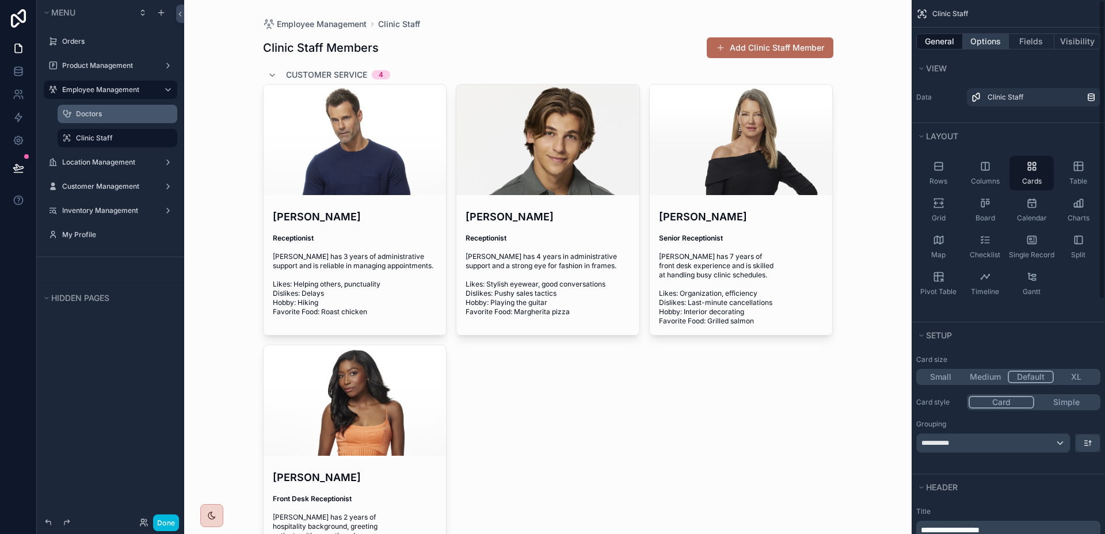
click at [991, 47] on button "Options" at bounding box center [986, 41] width 46 height 16
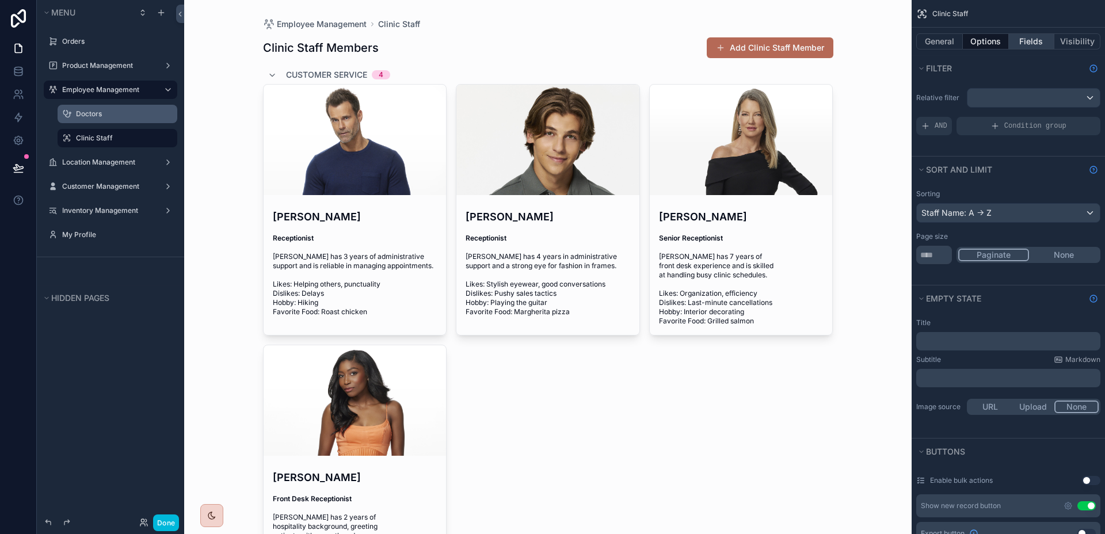
click at [1021, 37] on button "Fields" at bounding box center [1032, 41] width 46 height 16
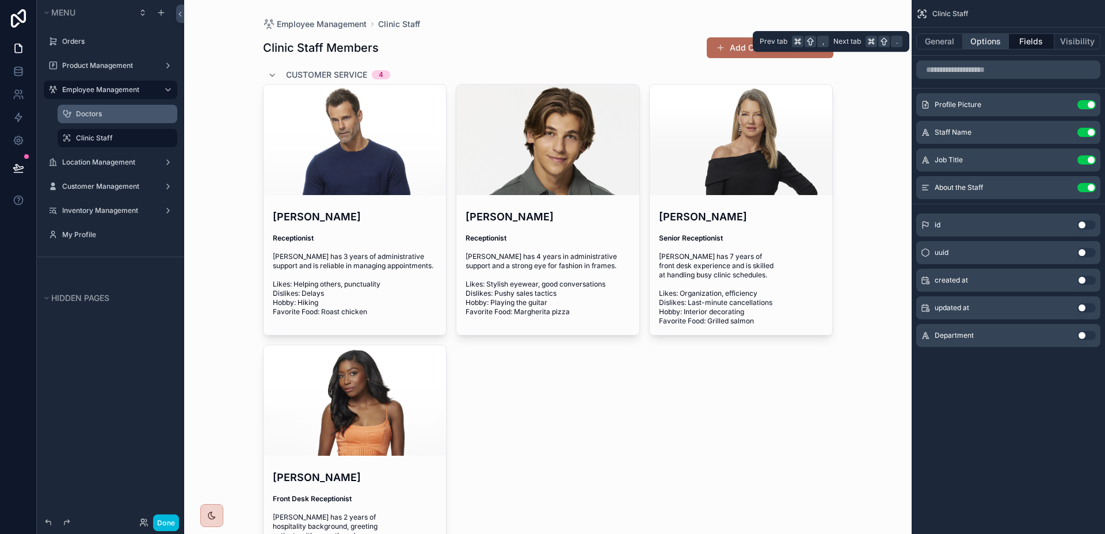
click at [1000, 44] on button "Options" at bounding box center [986, 41] width 46 height 16
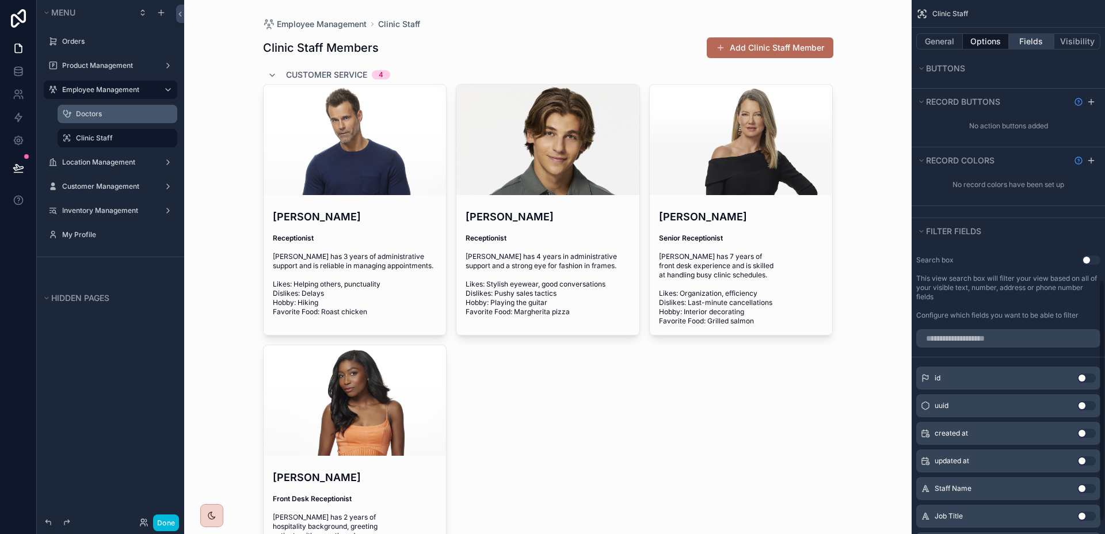
scroll to position [114, 0]
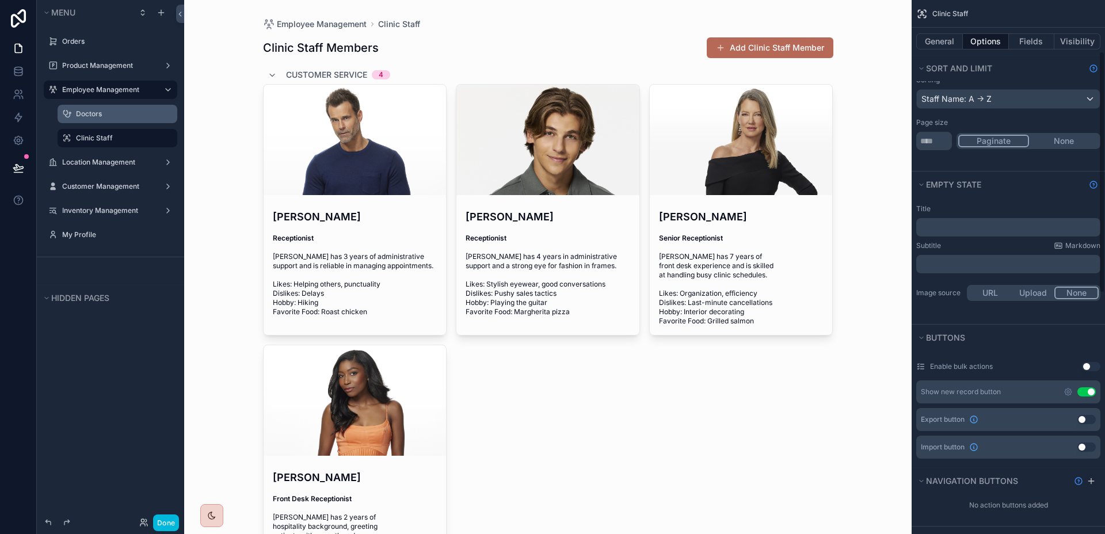
click at [1035, 29] on div "General Options Fields Visibility" at bounding box center [1008, 42] width 193 height 28
click at [1032, 34] on button "Fields" at bounding box center [1032, 41] width 46 height 16
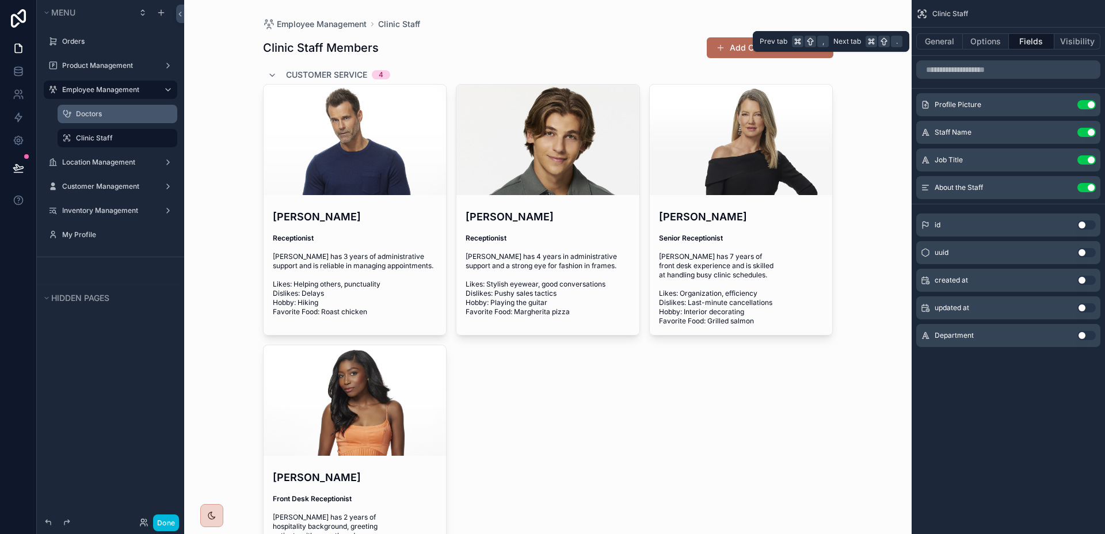
scroll to position [0, 0]
click at [1086, 337] on button "Use setting" at bounding box center [1086, 335] width 18 height 9
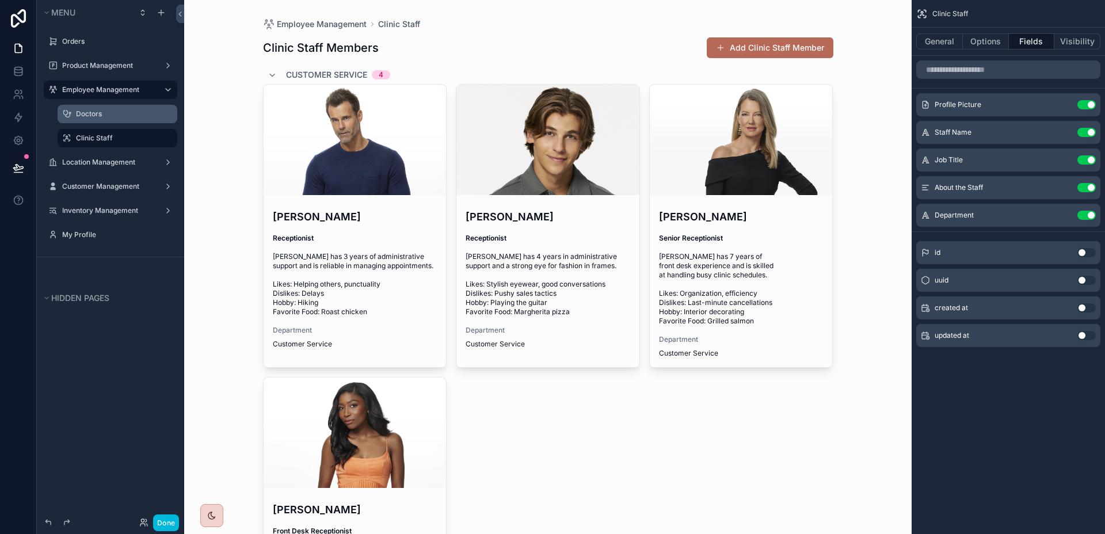
click at [1093, 208] on div "Department Use setting" at bounding box center [1008, 215] width 184 height 23
click at [1090, 214] on button "Use setting" at bounding box center [1086, 215] width 18 height 9
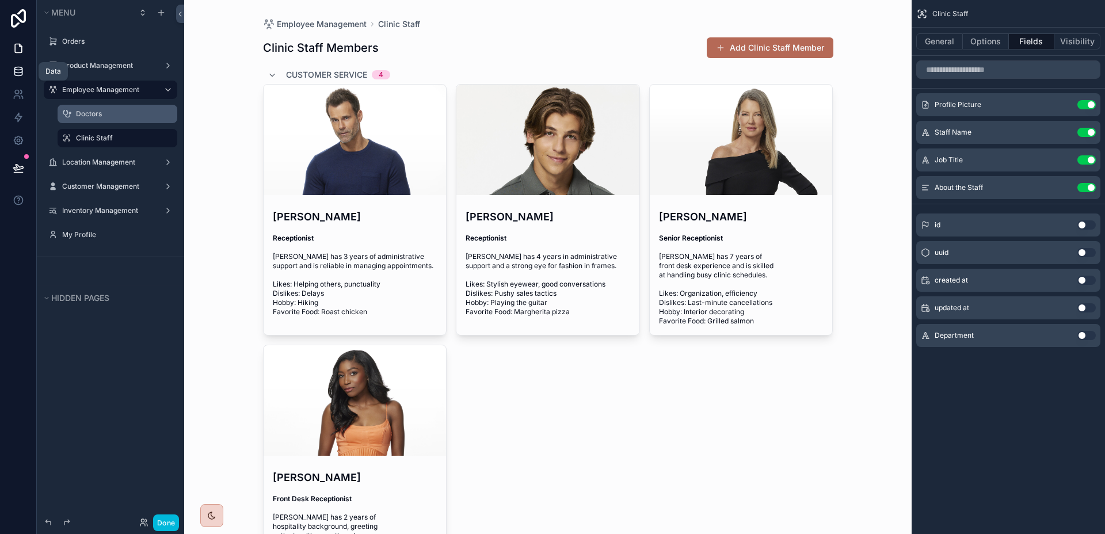
click at [17, 72] on icon at bounding box center [19, 72] width 12 height 12
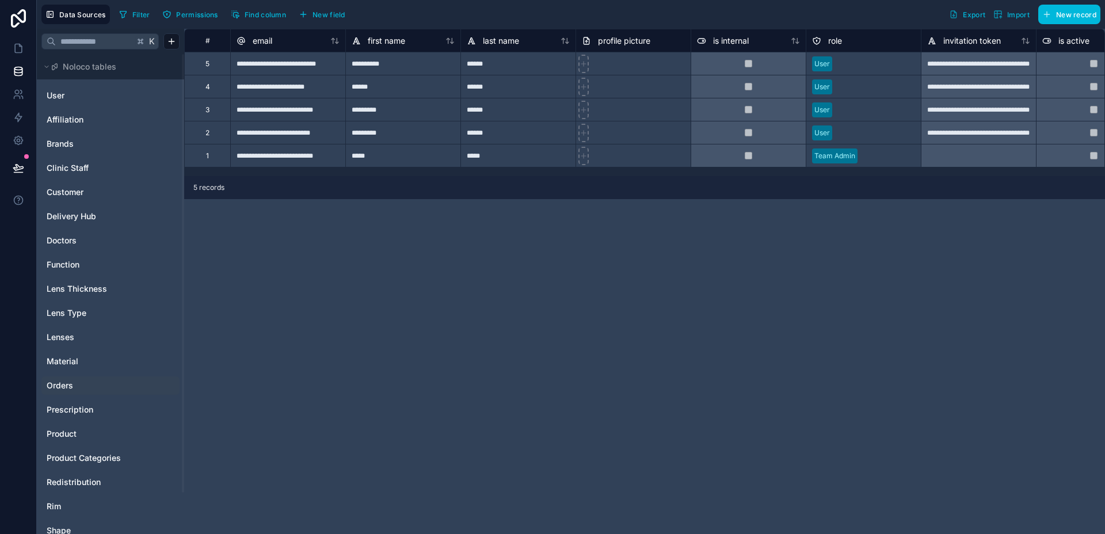
click at [77, 384] on link "Orders" at bounding box center [93, 386] width 93 height 12
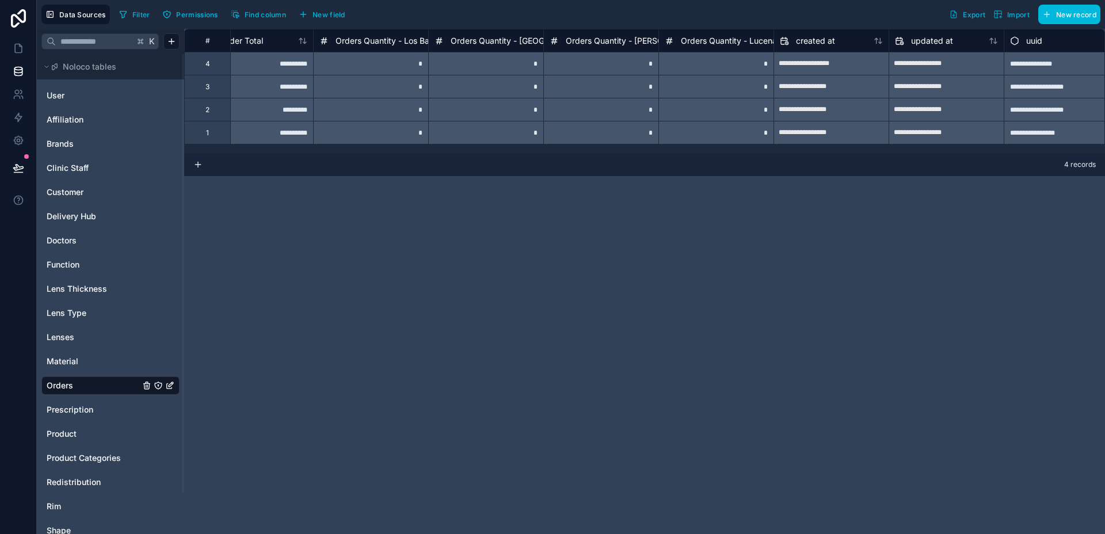
scroll to position [0, 2348]
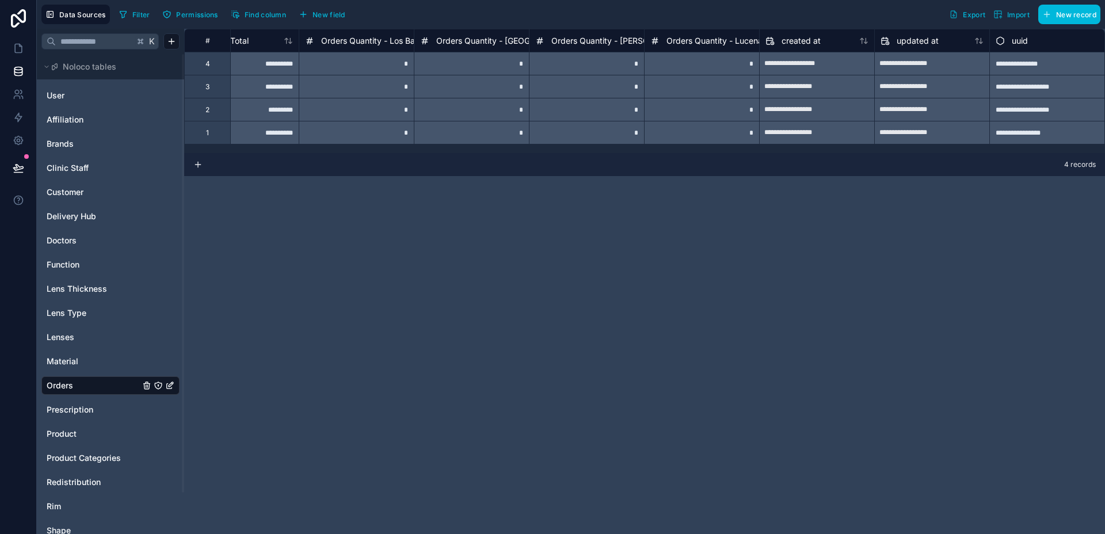
click at [338, 8] on button "New field" at bounding box center [322, 14] width 55 height 17
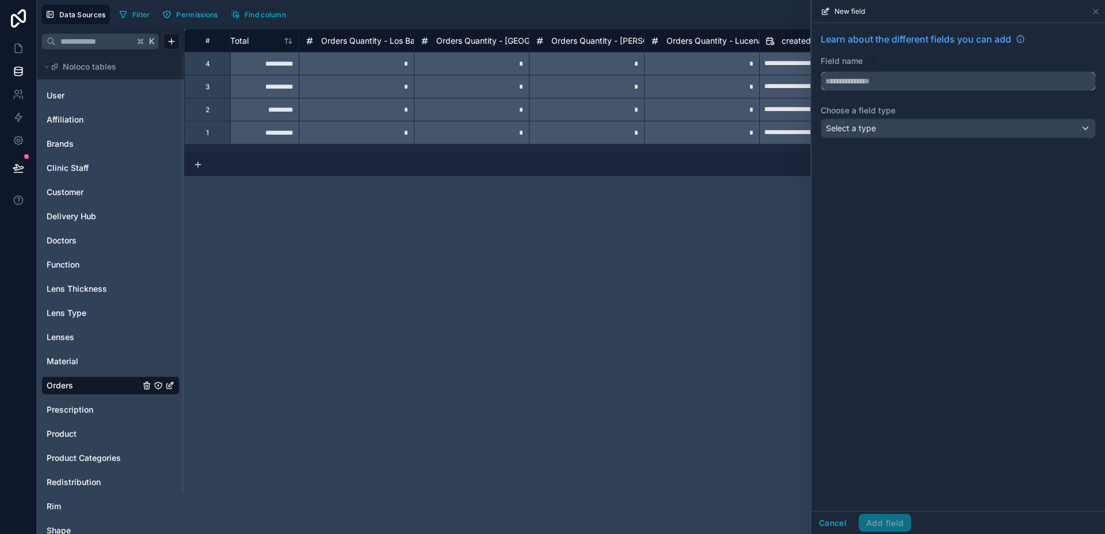
click at [865, 78] on input "text" at bounding box center [958, 81] width 274 height 18
click at [821, 71] on button "********" at bounding box center [958, 81] width 275 height 20
type input "**********"
click at [883, 129] on div "Select a type" at bounding box center [958, 128] width 274 height 18
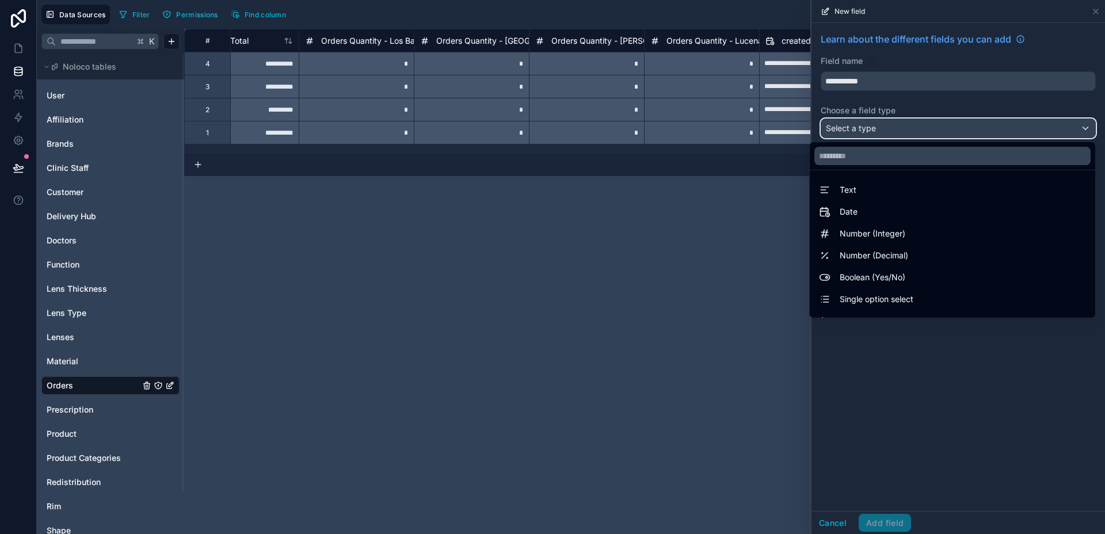
scroll to position [334, 0]
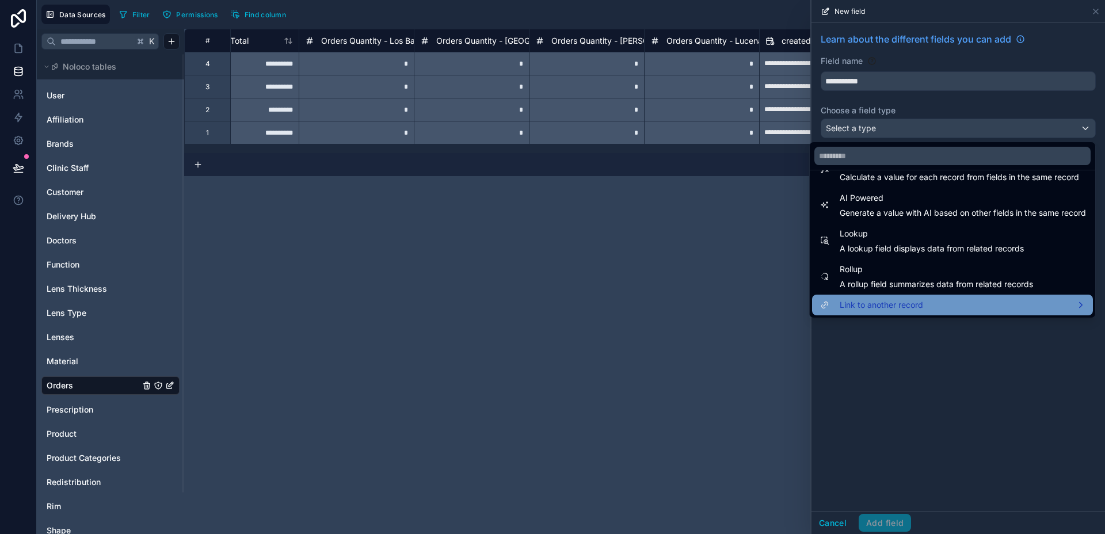
click at [895, 300] on span "Link to another record" at bounding box center [881, 305] width 83 height 14
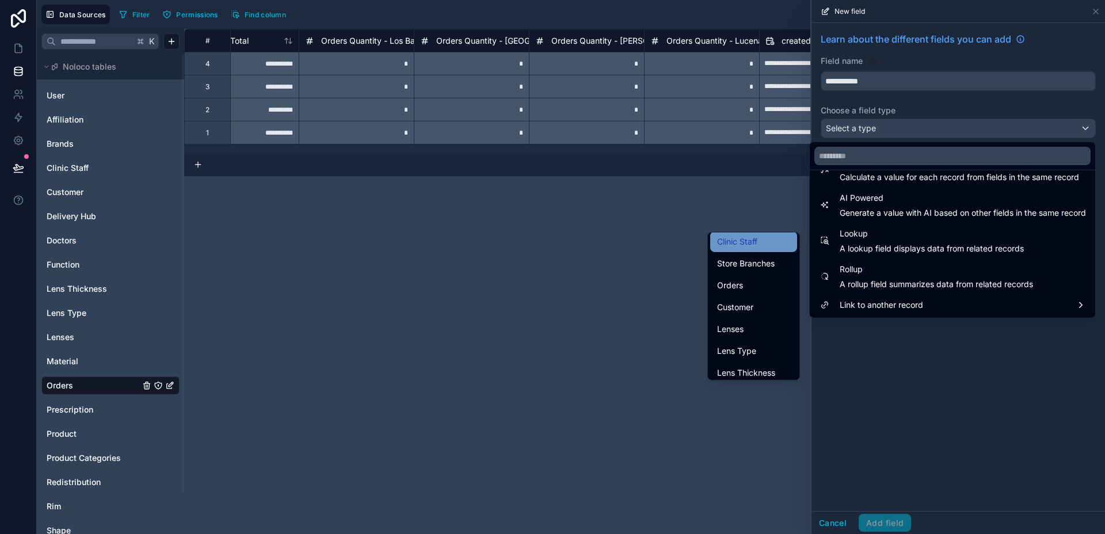
scroll to position [193, 0]
click at [739, 247] on span "Clinic Staff" at bounding box center [737, 244] width 40 height 14
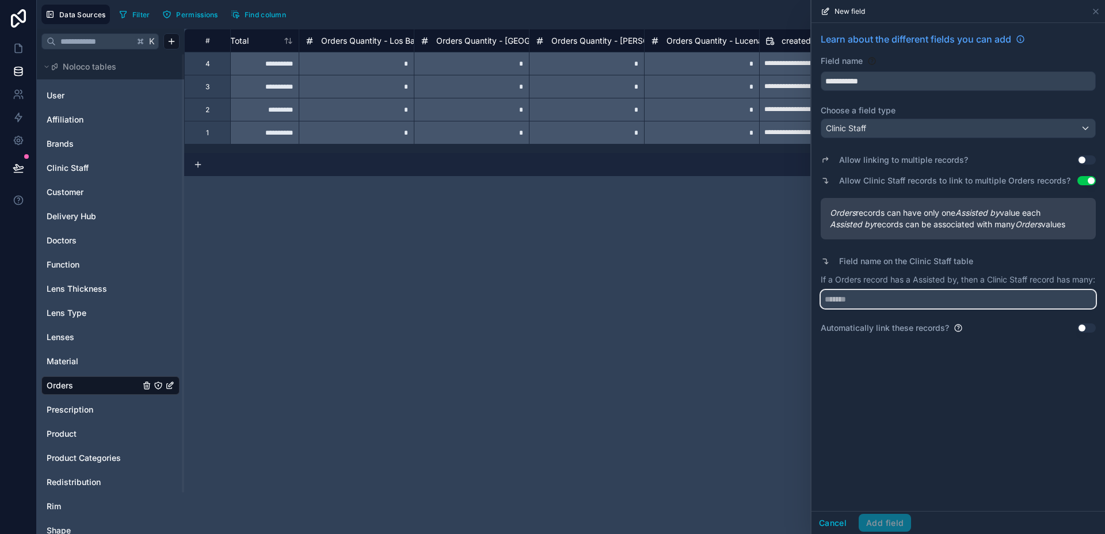
click at [987, 306] on input "text" at bounding box center [958, 299] width 275 height 18
type input "******"
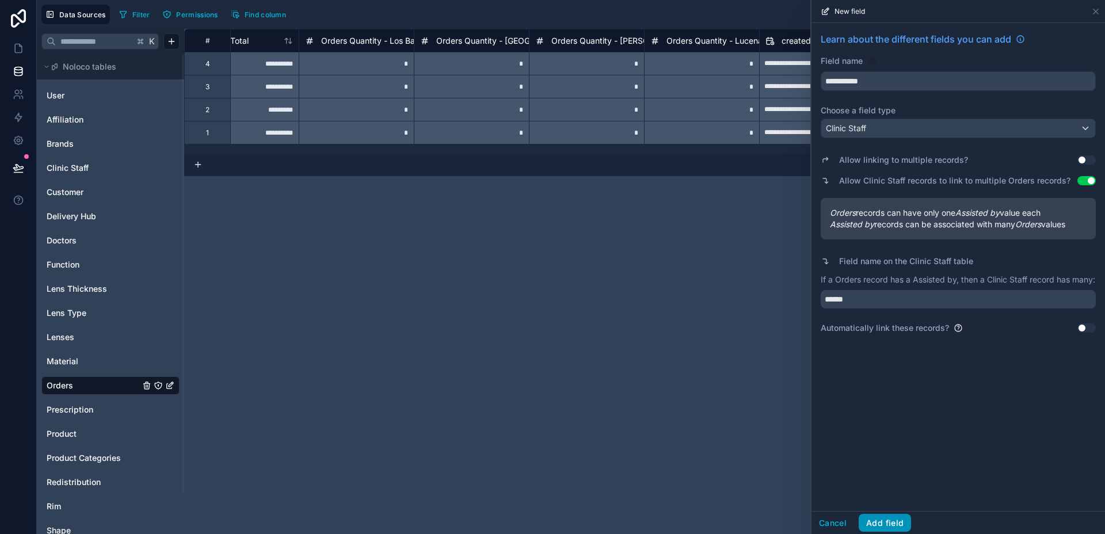
click at [886, 522] on button "Add field" at bounding box center [885, 523] width 52 height 18
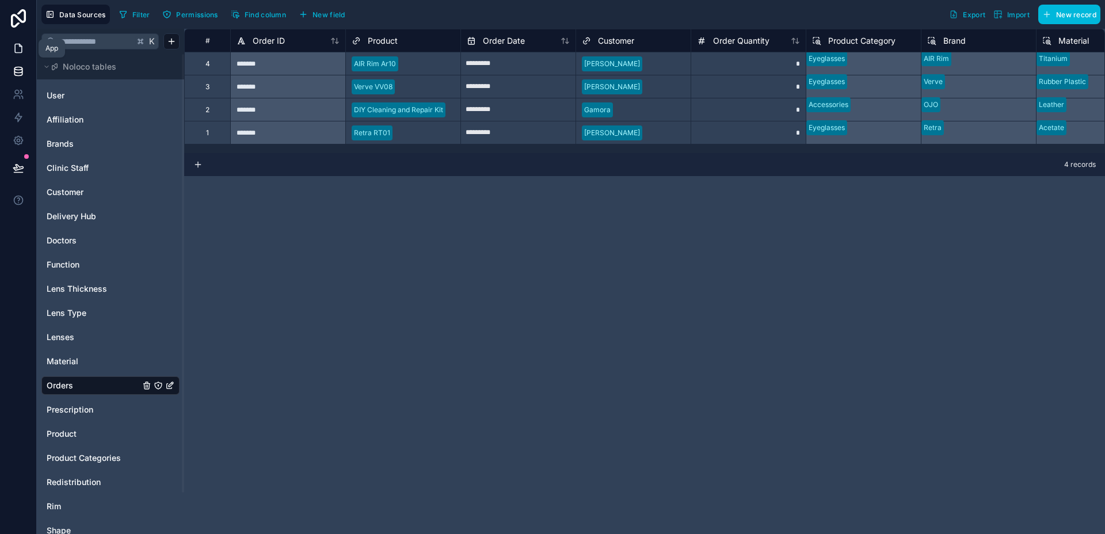
click at [13, 52] on icon at bounding box center [19, 49] width 12 height 12
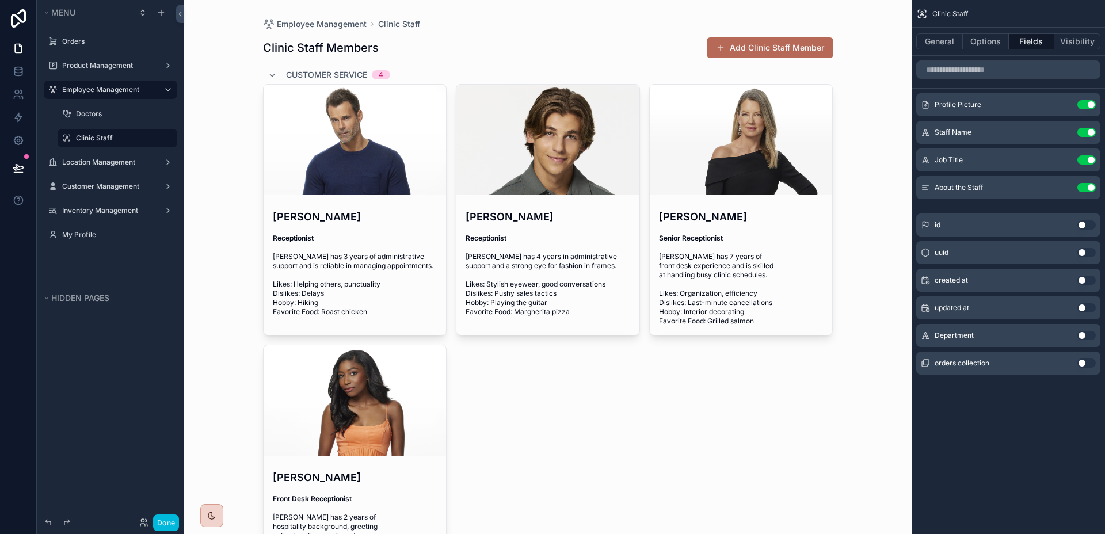
click at [325, 79] on span "Customer Service" at bounding box center [326, 75] width 81 height 12
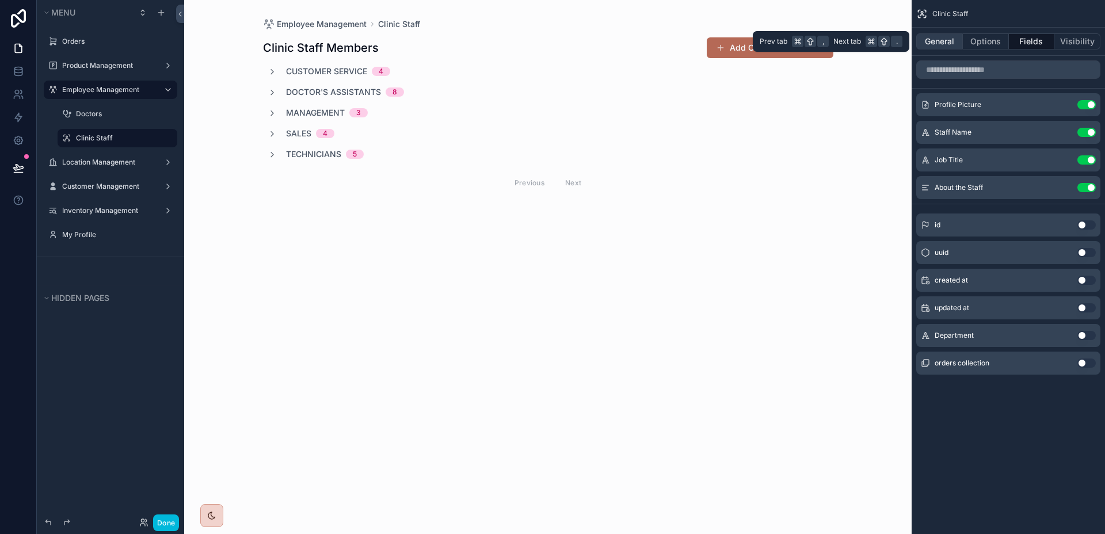
click at [958, 43] on button "General" at bounding box center [939, 41] width 47 height 16
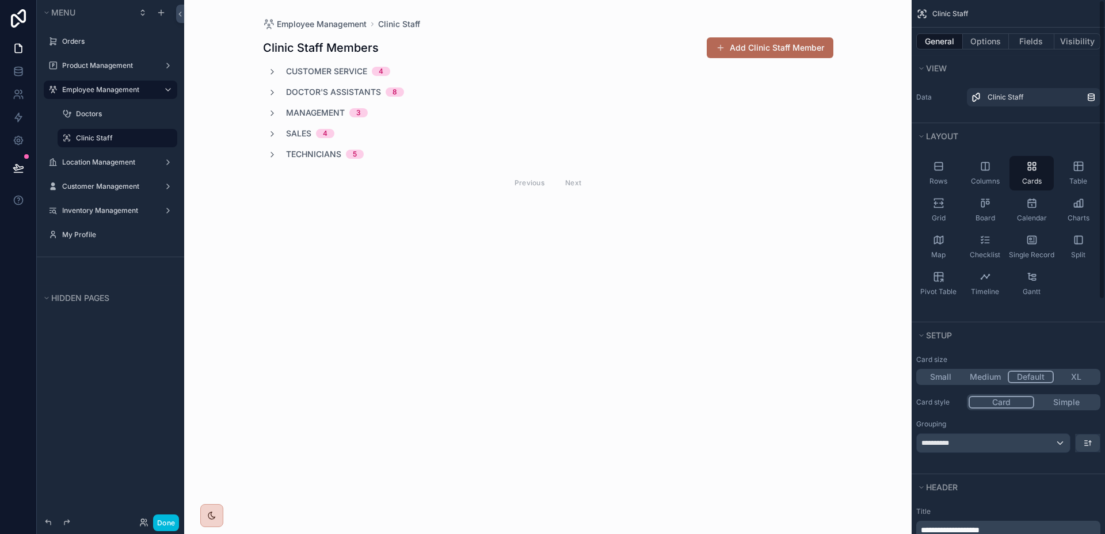
scroll to position [337, 0]
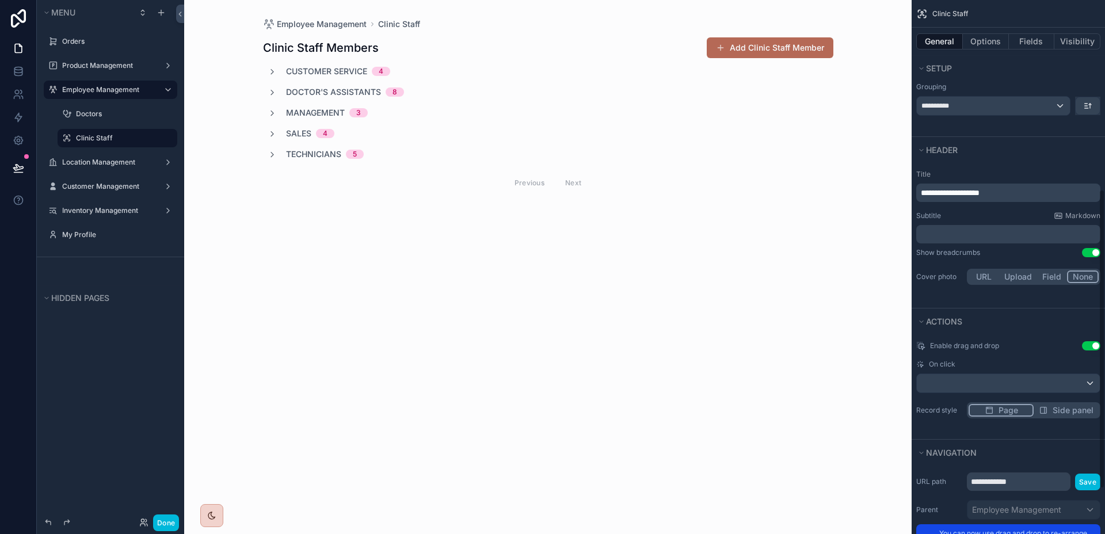
click at [1091, 346] on button "Use setting" at bounding box center [1091, 345] width 18 height 9
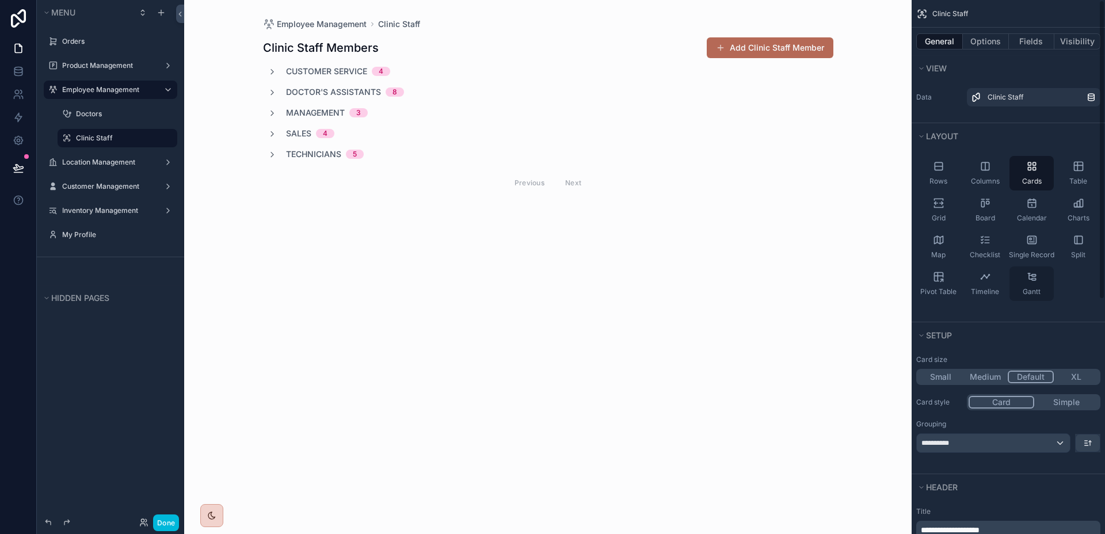
scroll to position [418, 0]
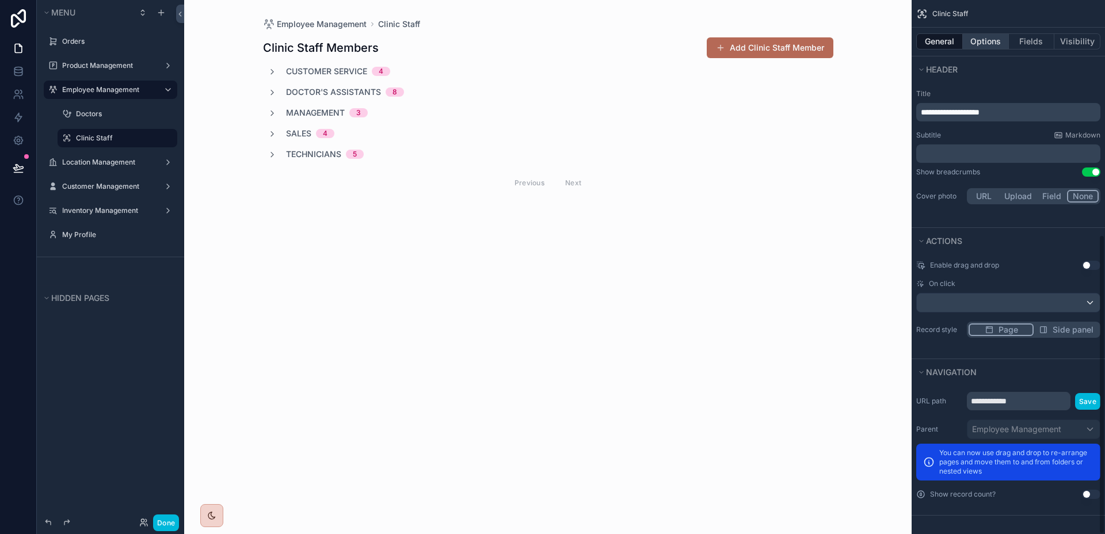
click at [990, 44] on button "Options" at bounding box center [986, 41] width 46 height 16
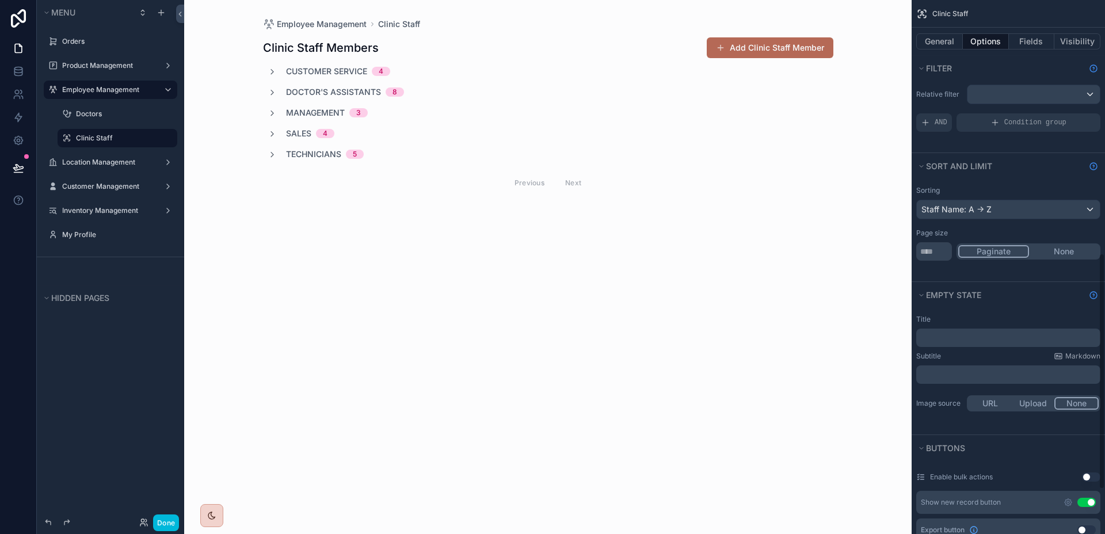
scroll to position [0, 0]
click at [1041, 43] on button "Fields" at bounding box center [1032, 41] width 46 height 16
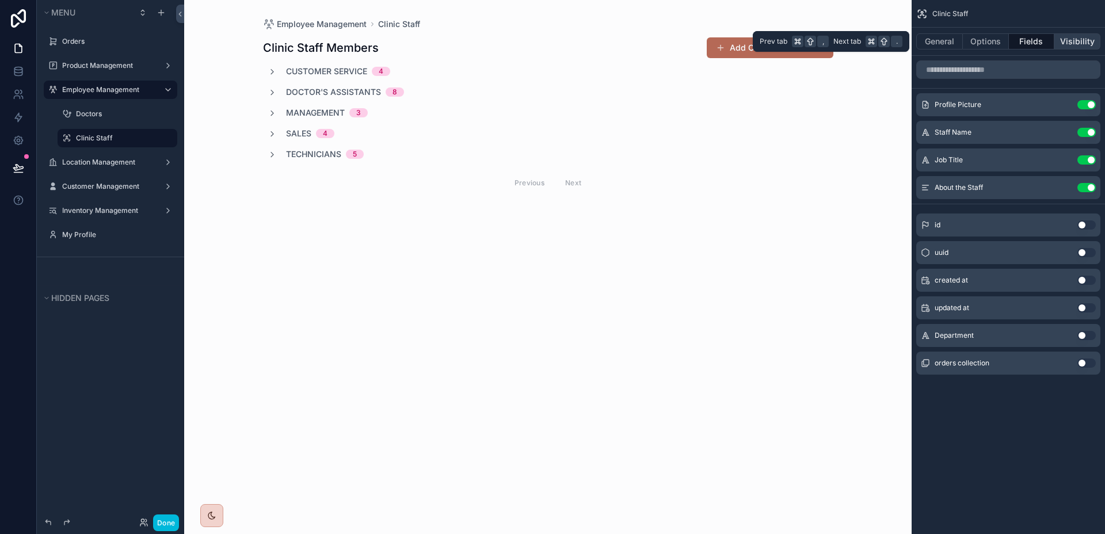
click at [1073, 43] on button "Visibility" at bounding box center [1077, 41] width 46 height 16
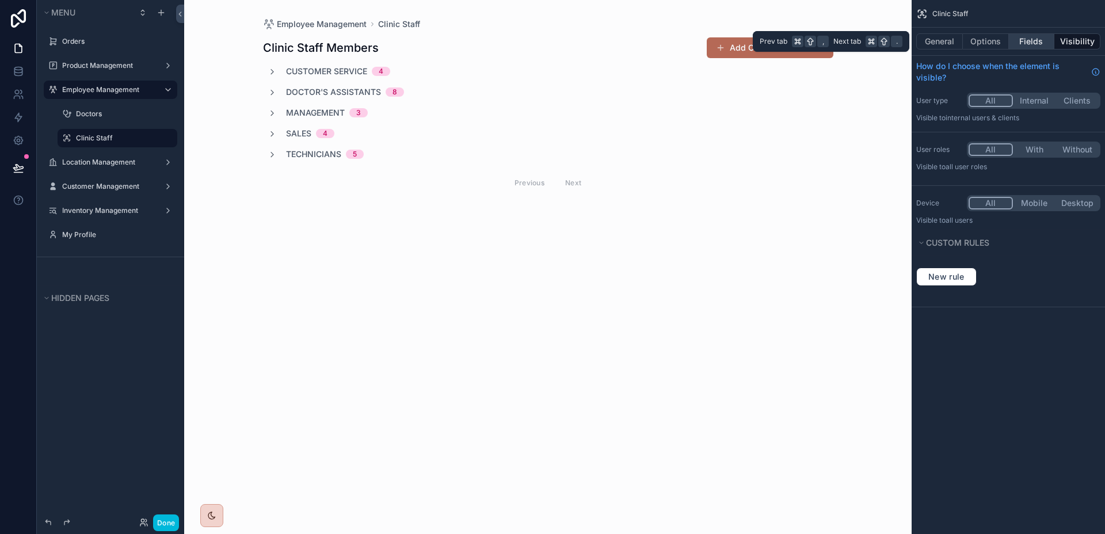
drag, startPoint x: 1036, startPoint y: 44, endPoint x: 1021, endPoint y: 41, distance: 15.1
click at [1035, 44] on button "Fields" at bounding box center [1032, 41] width 46 height 16
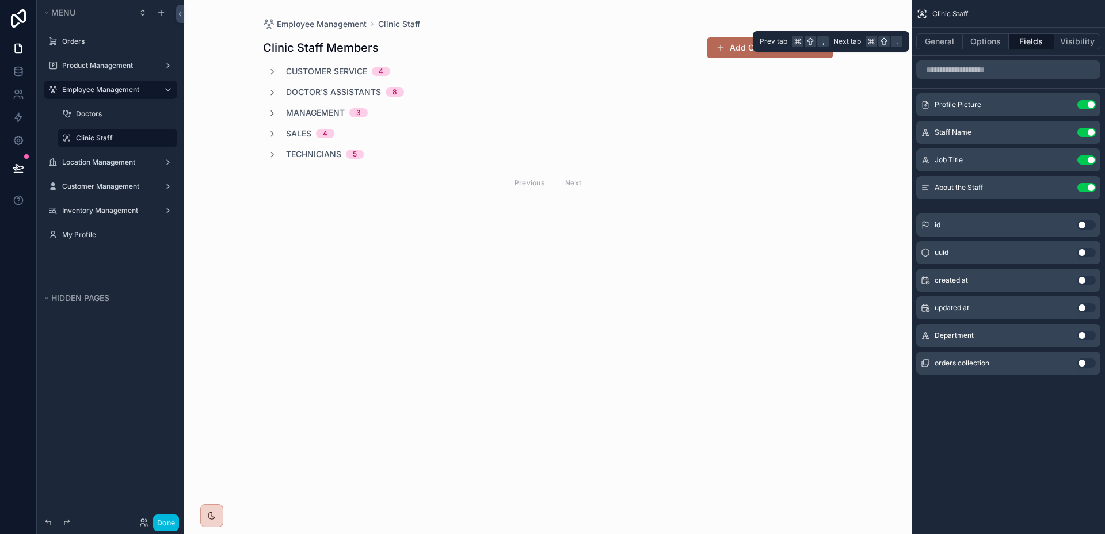
click at [1021, 41] on button "Fields" at bounding box center [1032, 41] width 46 height 16
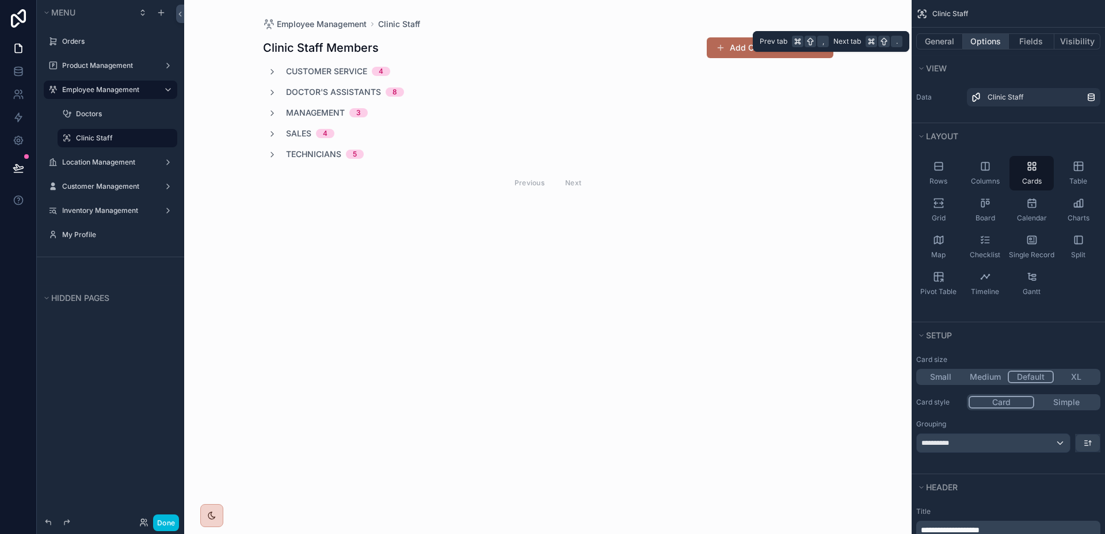
click at [996, 41] on button "Options" at bounding box center [986, 41] width 46 height 16
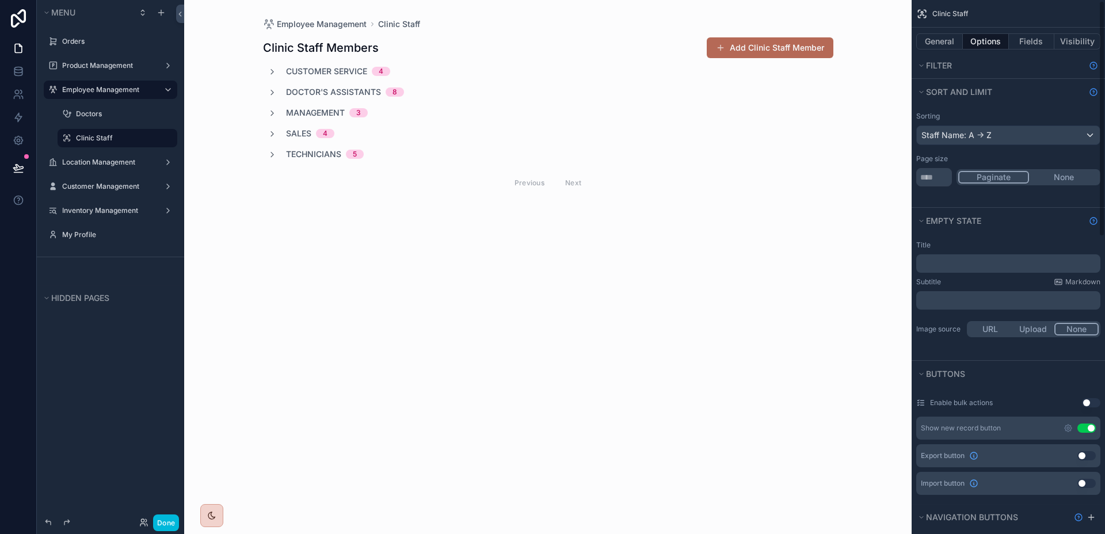
scroll to position [334, 0]
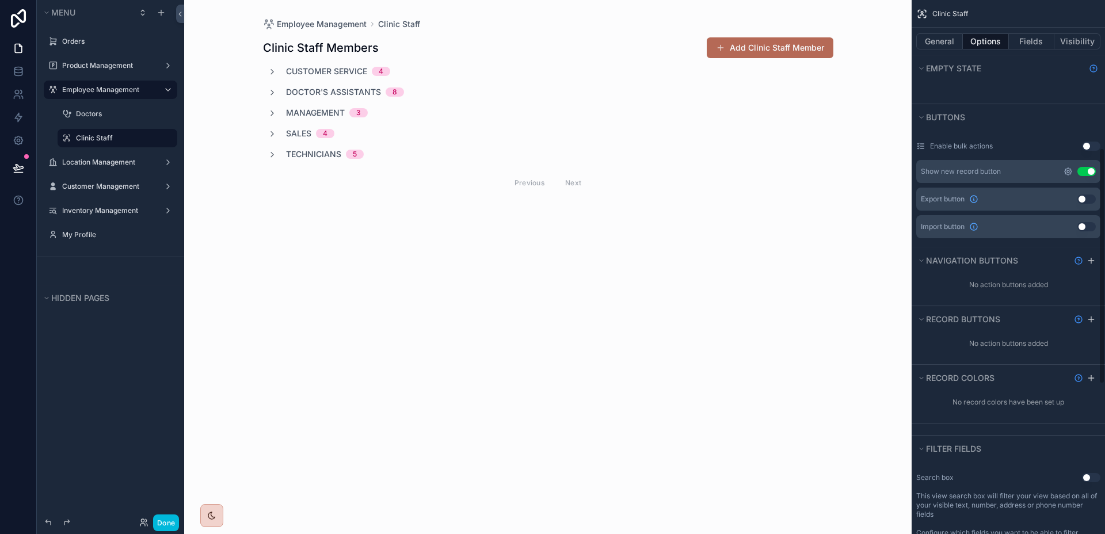
click at [1070, 173] on icon "scrollable content" at bounding box center [1067, 171] width 9 height 9
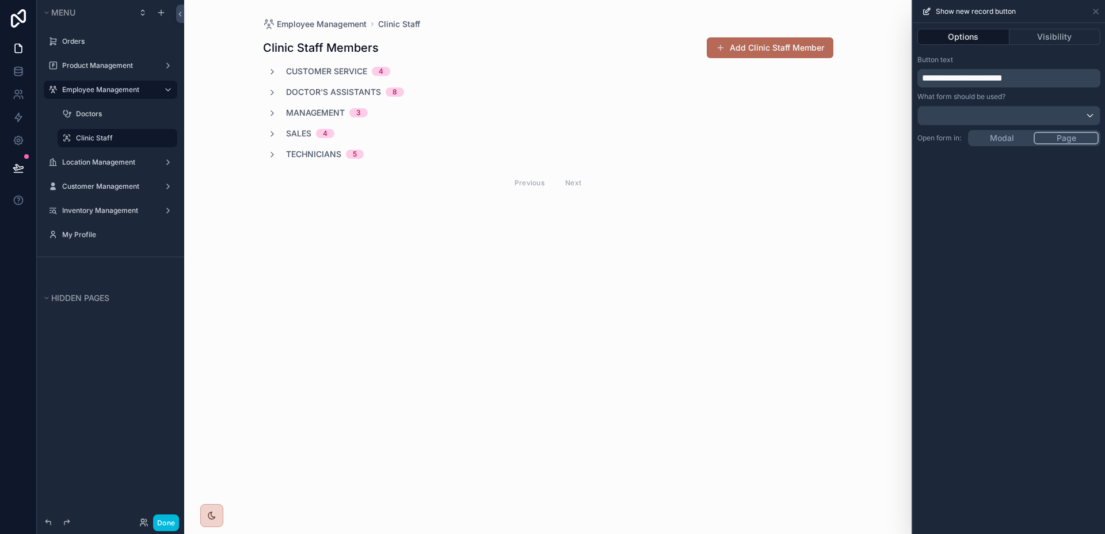
click at [939, 81] on span "**********" at bounding box center [962, 78] width 81 height 9
click at [1037, 307] on div "**********" at bounding box center [1009, 278] width 192 height 511
click at [1013, 135] on div "**********" at bounding box center [1009, 278] width 192 height 511
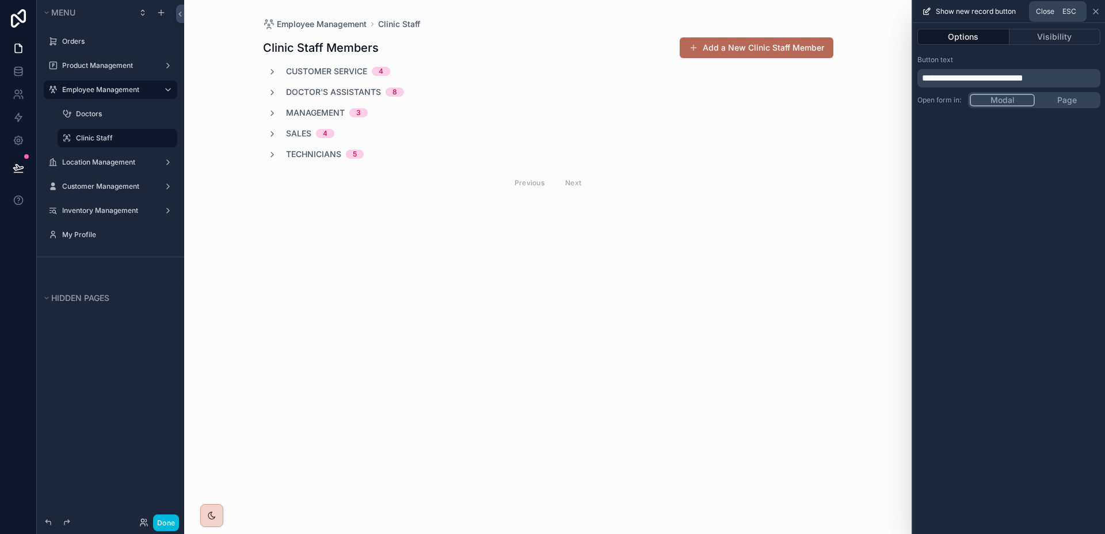
click at [1091, 12] on icon at bounding box center [1095, 11] width 9 height 9
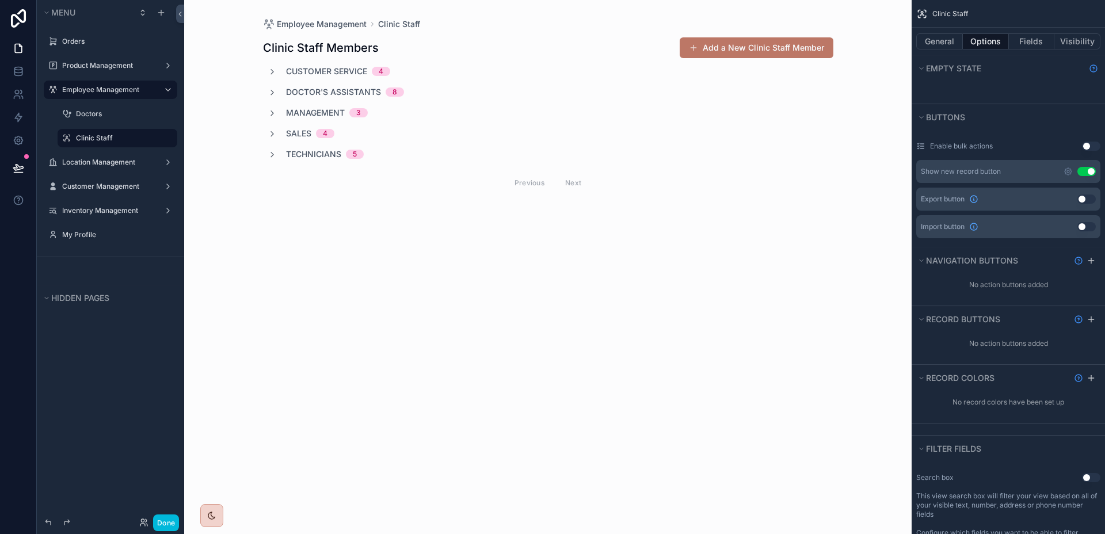
click at [790, 56] on button "Add a New Clinic Staff Member" at bounding box center [757, 47] width 154 height 21
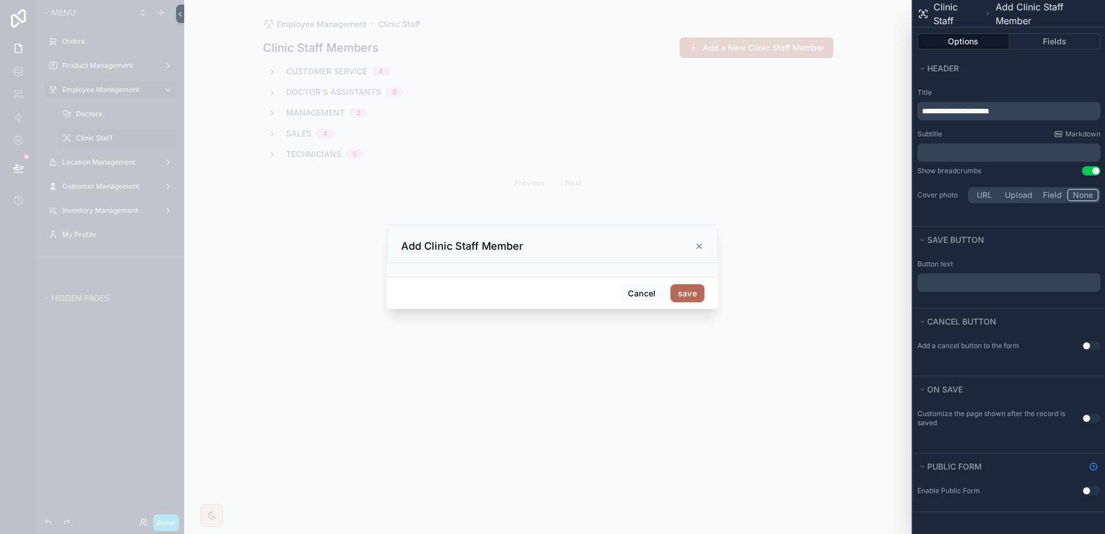
click at [1093, 423] on div "Customize the page shown after the record is saved Use setting" at bounding box center [1008, 418] width 183 height 18
click at [1095, 420] on button "Use setting" at bounding box center [1091, 418] width 18 height 9
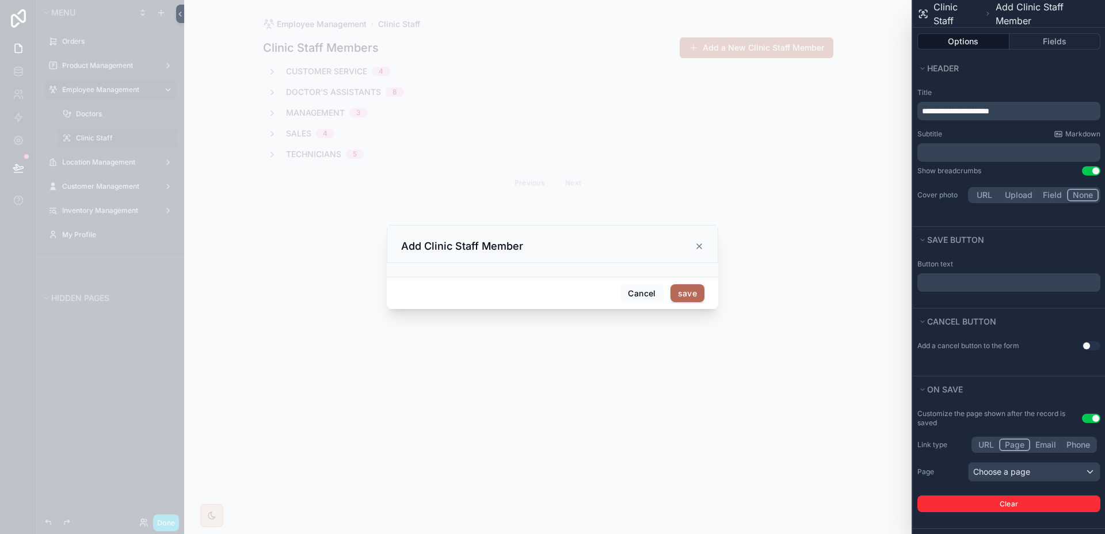
click at [1054, 282] on p "﻿" at bounding box center [1010, 283] width 176 height 14
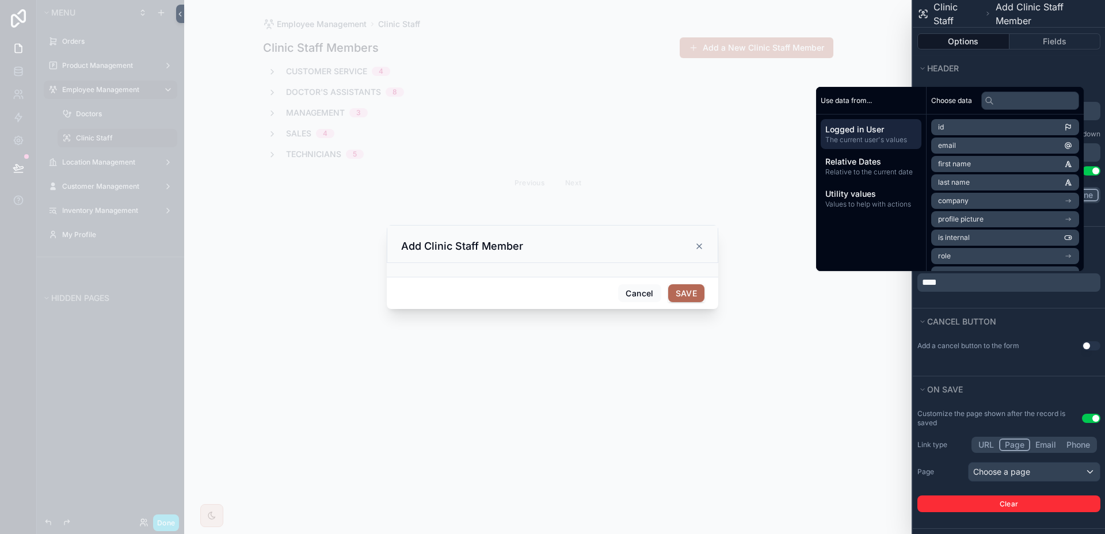
click at [1044, 304] on div "Button text ****" at bounding box center [1009, 280] width 192 height 55
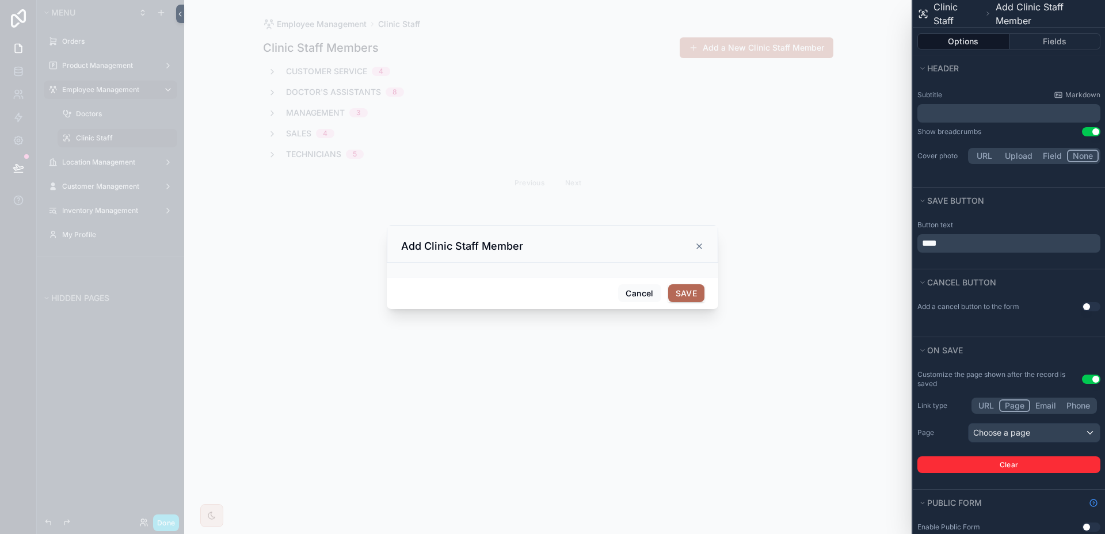
scroll to position [54, 0]
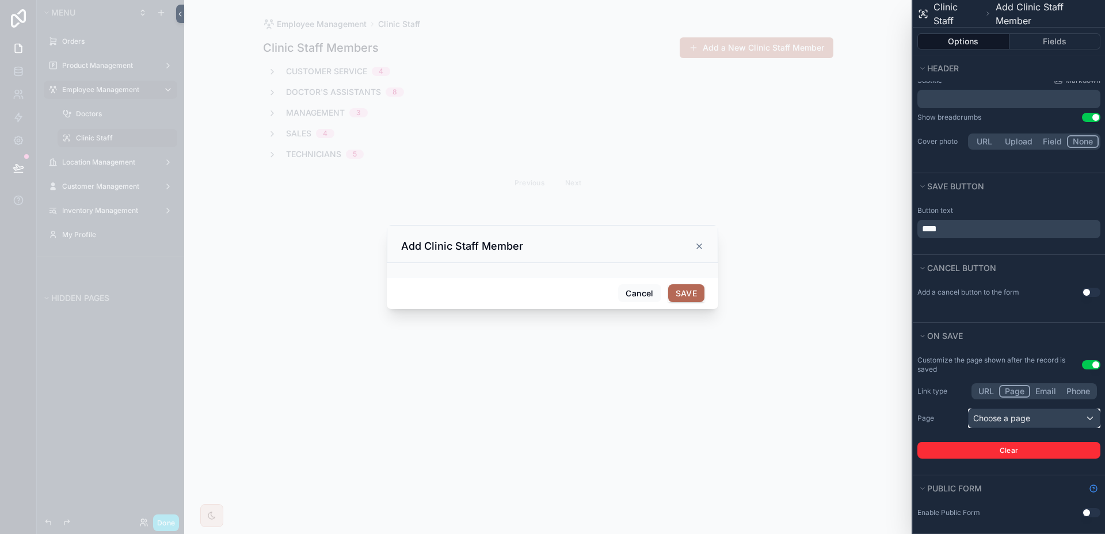
click at [1030, 411] on div "Choose a page" at bounding box center [1034, 418] width 131 height 18
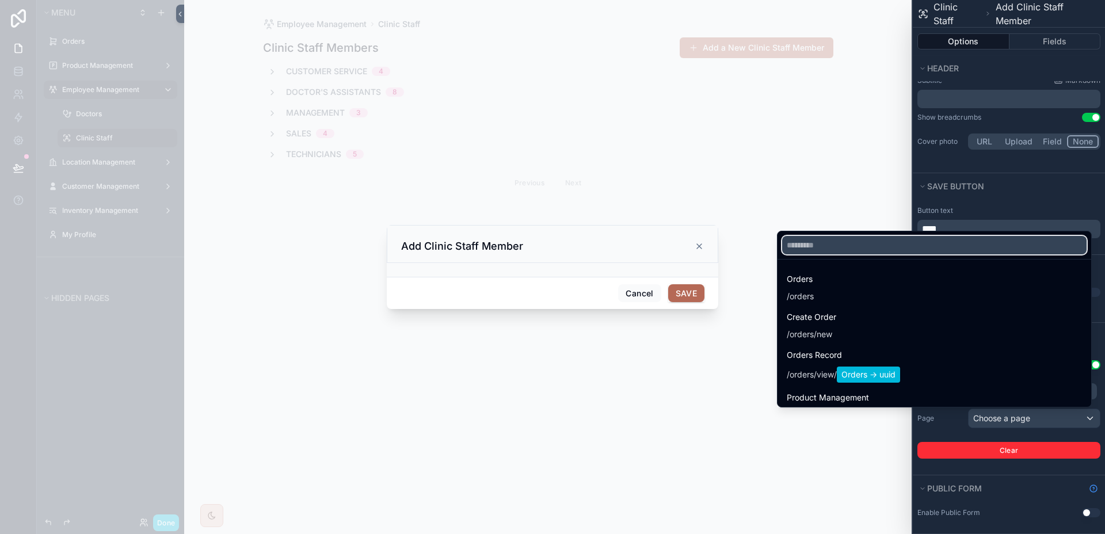
click at [851, 253] on input "text" at bounding box center [934, 245] width 304 height 18
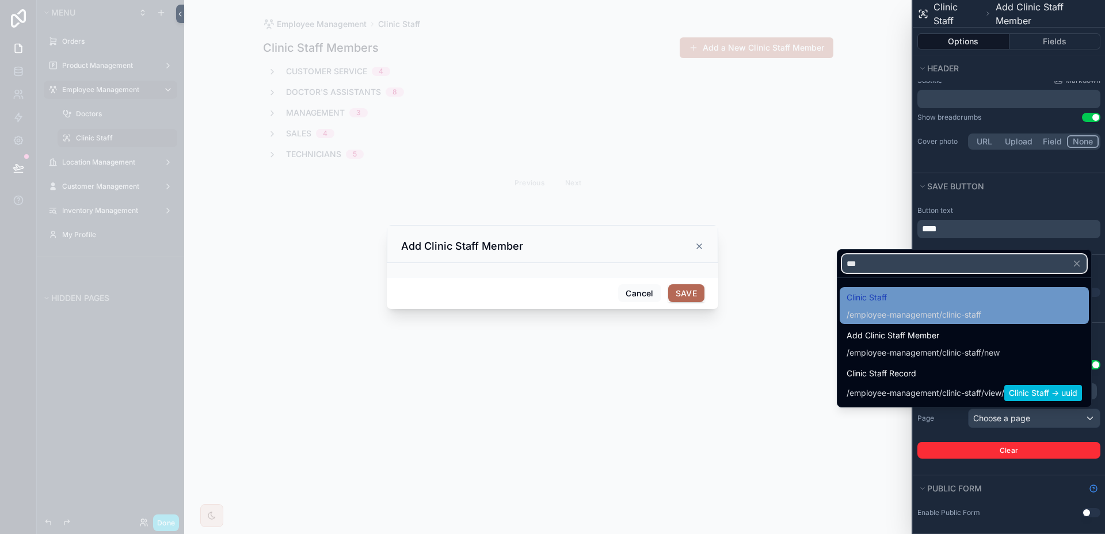
type input "***"
click at [864, 303] on span "Clinic Staff" at bounding box center [914, 298] width 135 height 14
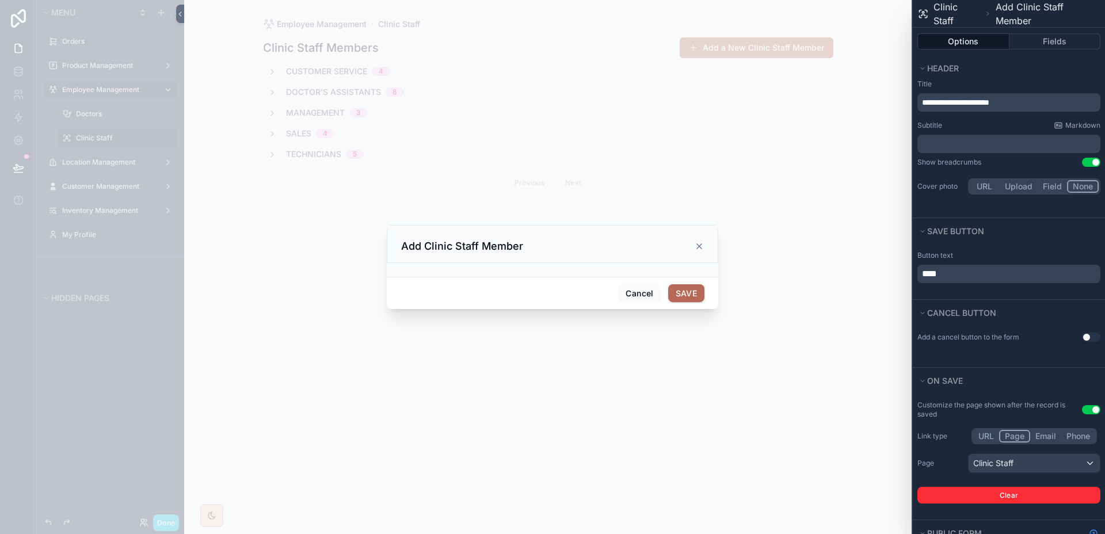
scroll to position [0, 0]
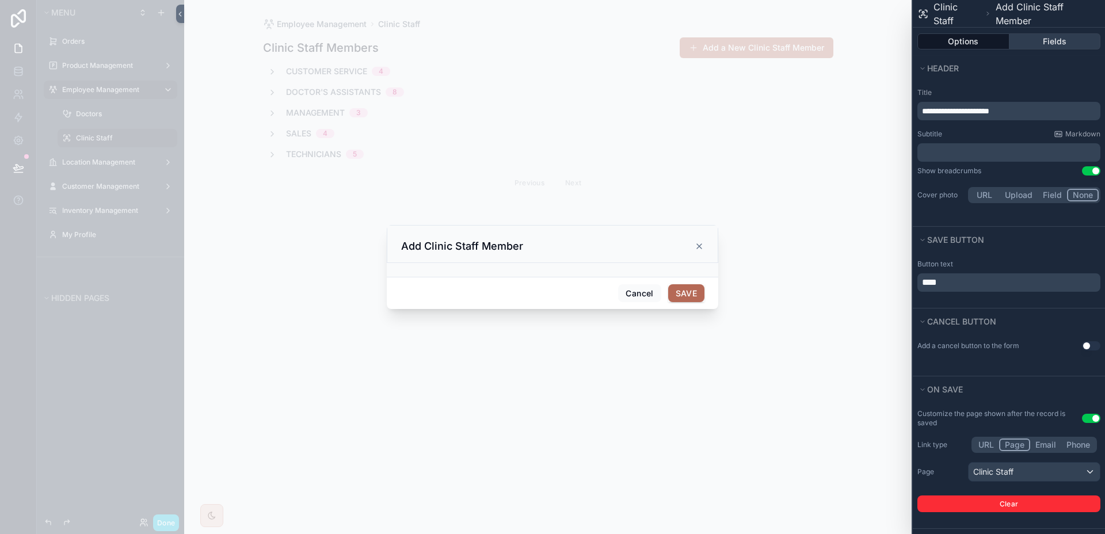
click at [1036, 44] on button "Fields" at bounding box center [1054, 41] width 91 height 16
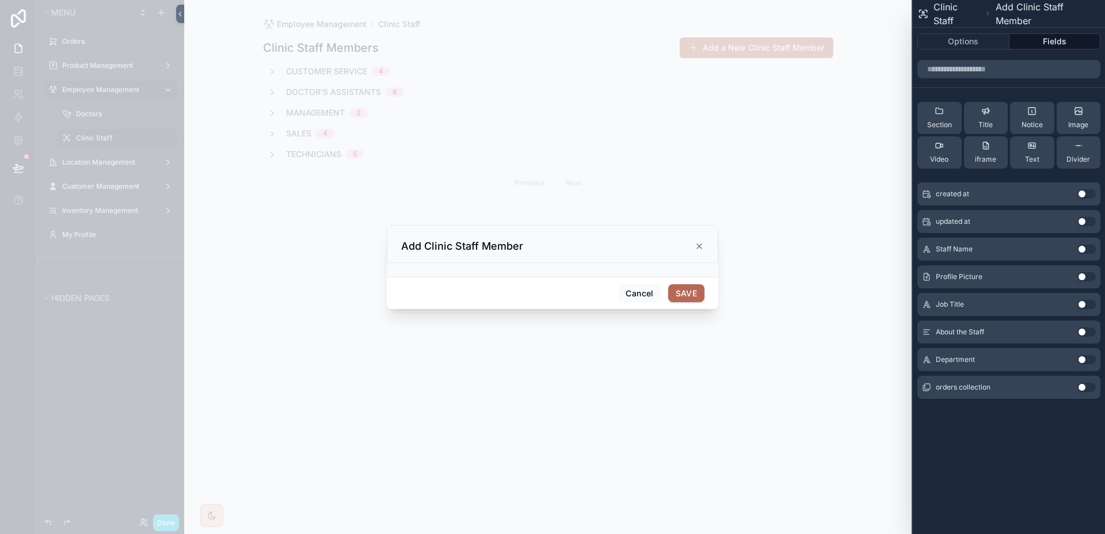
click at [1086, 250] on button "Use setting" at bounding box center [1086, 249] width 18 height 9
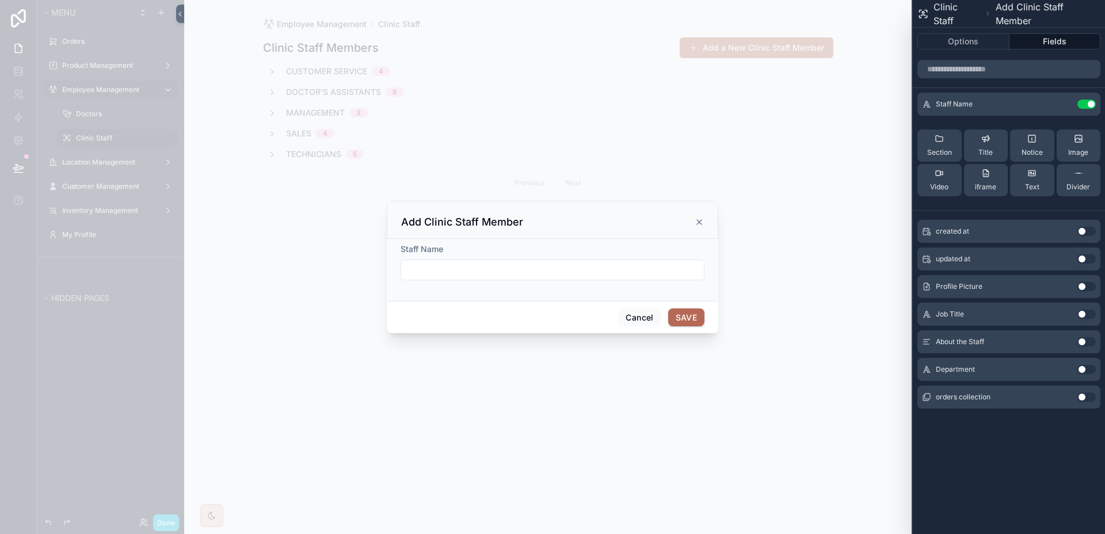
click at [1086, 286] on button "Use setting" at bounding box center [1086, 286] width 18 height 9
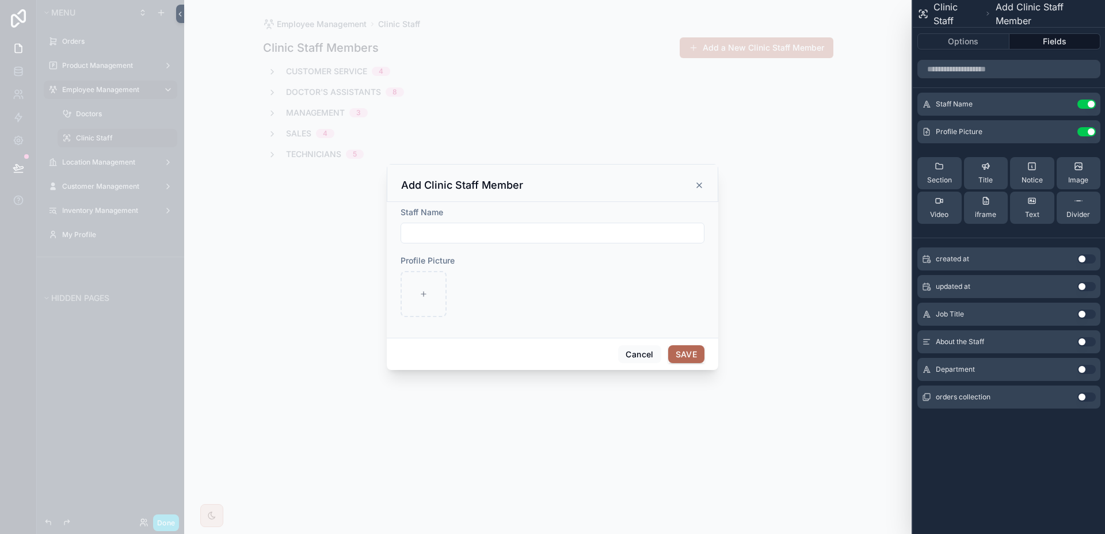
click at [1088, 312] on button "Use setting" at bounding box center [1086, 314] width 18 height 9
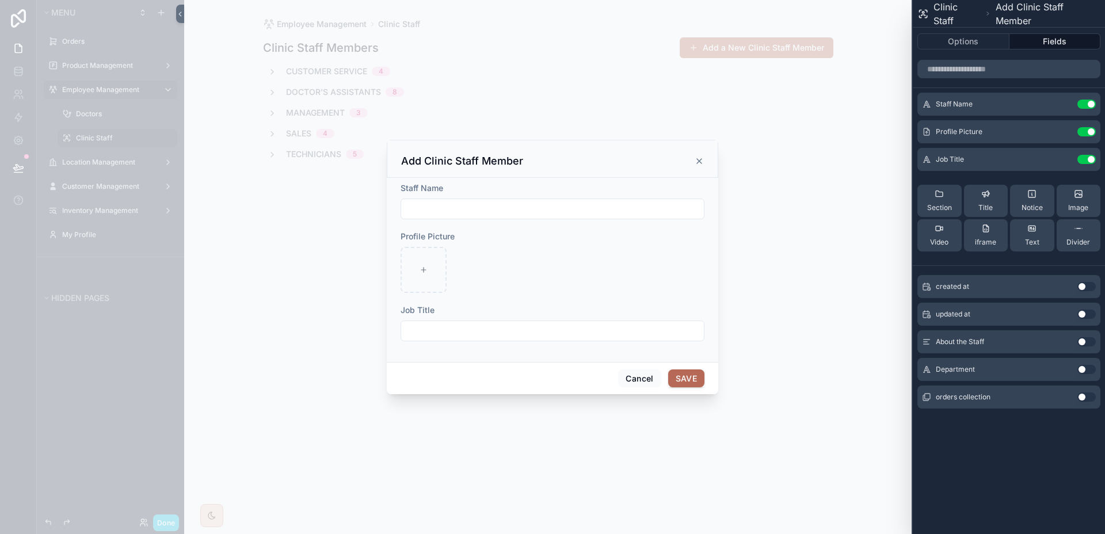
click at [1086, 344] on button "Use setting" at bounding box center [1086, 341] width 18 height 9
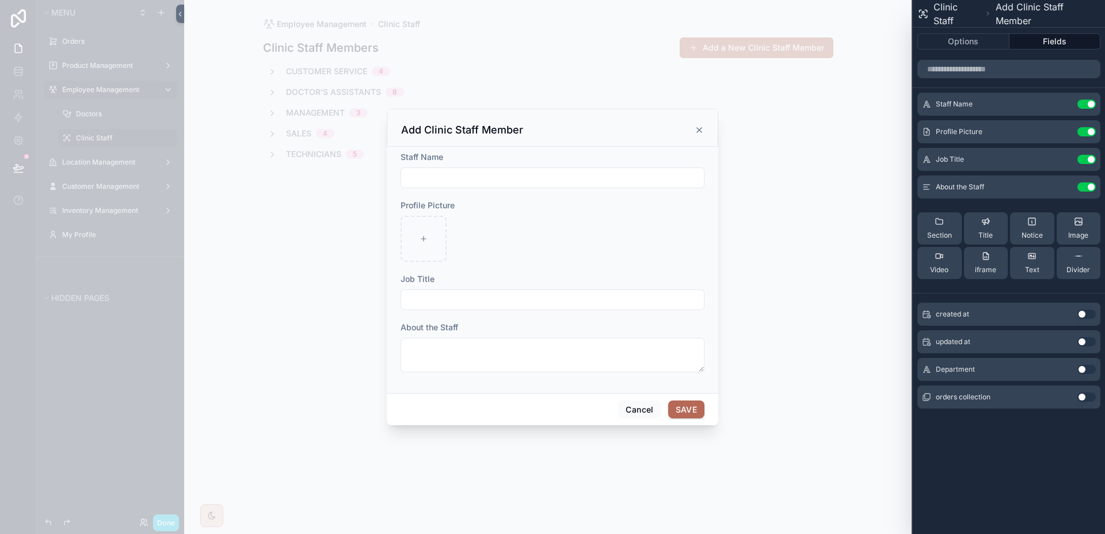
click at [1088, 376] on div "Department Use setting" at bounding box center [1008, 369] width 183 height 23
click at [1088, 369] on button "Use setting" at bounding box center [1086, 369] width 18 height 9
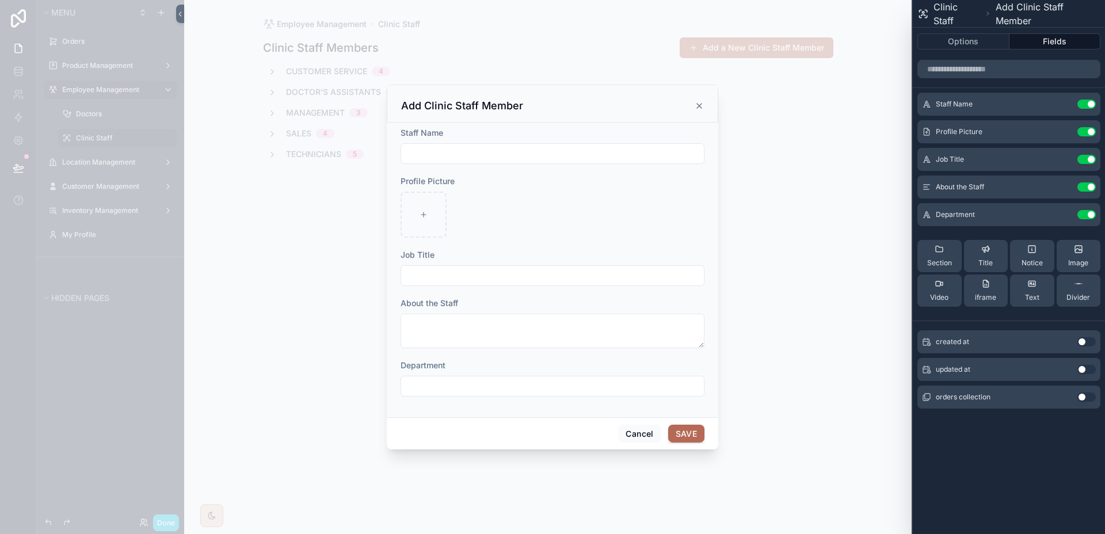
click at [593, 390] on input "scrollable content" at bounding box center [552, 386] width 303 height 16
click at [637, 434] on button "Cancel" at bounding box center [639, 434] width 43 height 18
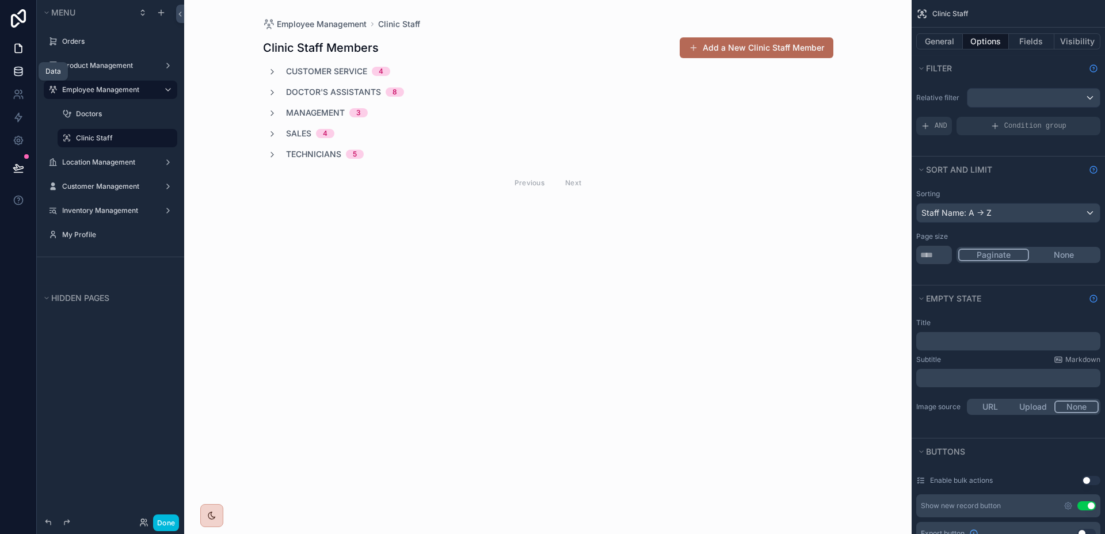
click at [29, 77] on link at bounding box center [18, 71] width 36 height 23
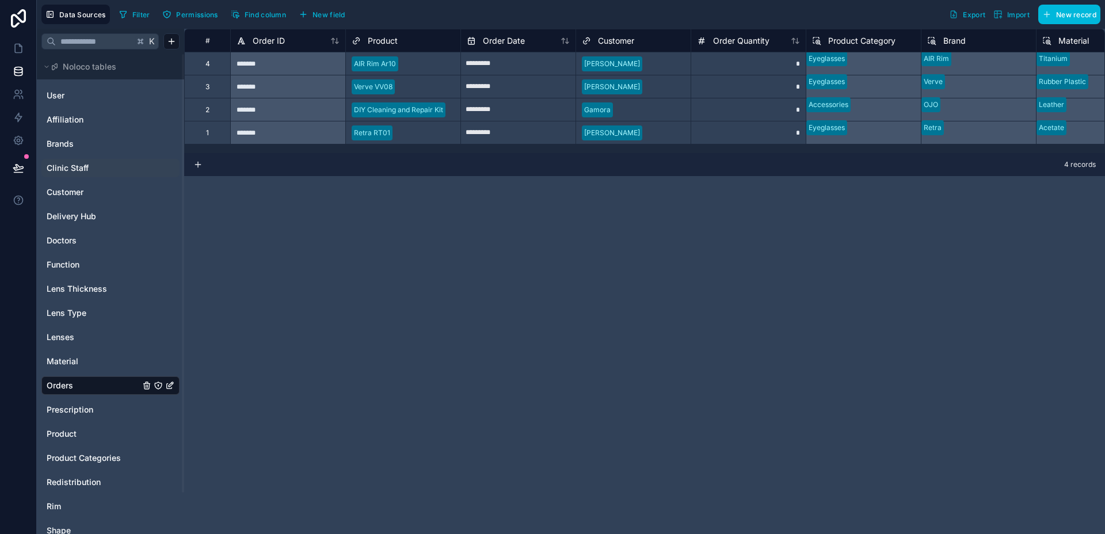
click at [74, 166] on span "Clinic Staff" at bounding box center [68, 168] width 42 height 12
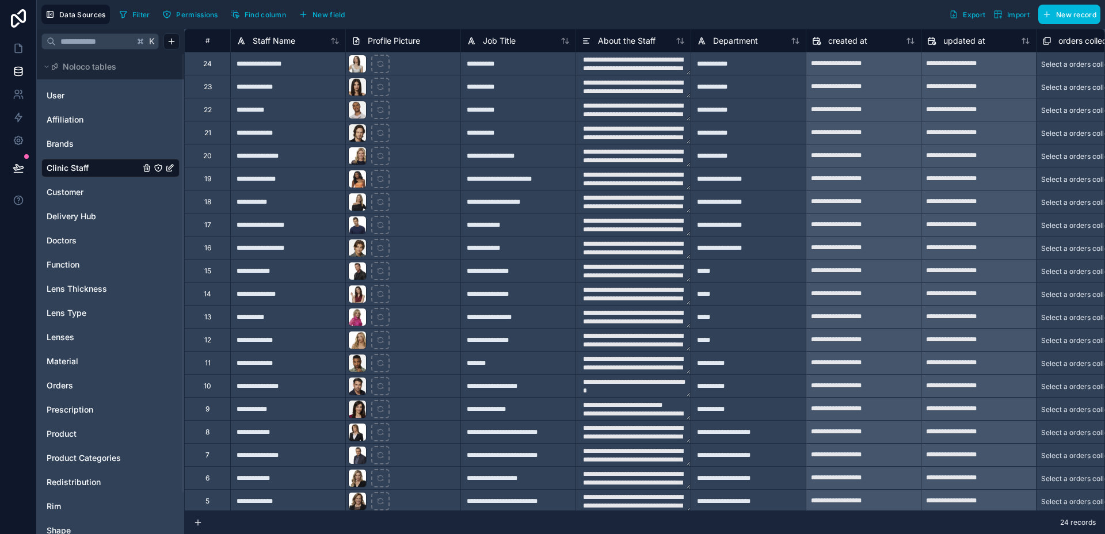
click at [762, 43] on div "Department" at bounding box center [748, 41] width 103 height 14
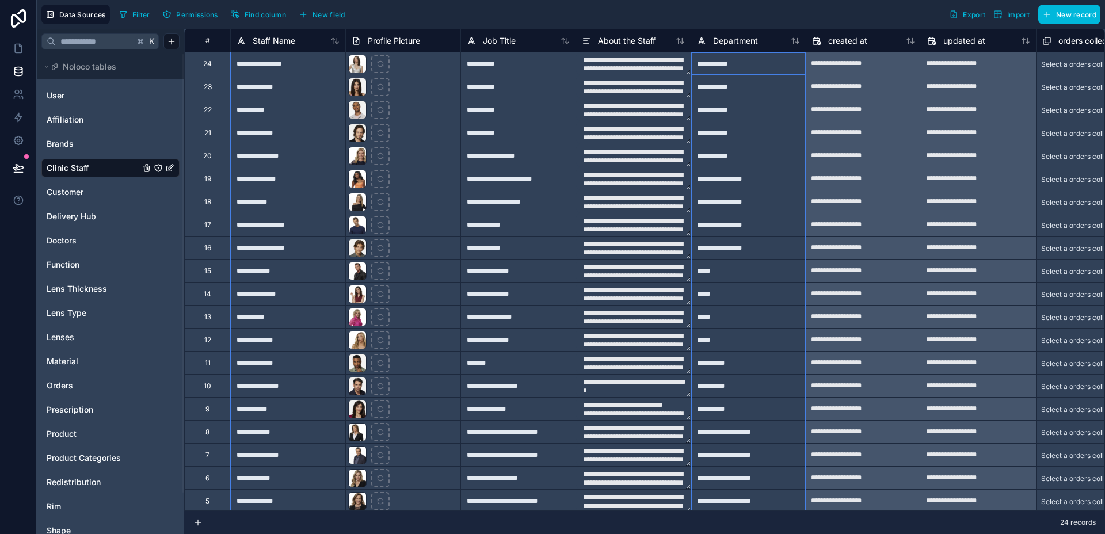
click at [752, 41] on span "Department" at bounding box center [735, 41] width 45 height 12
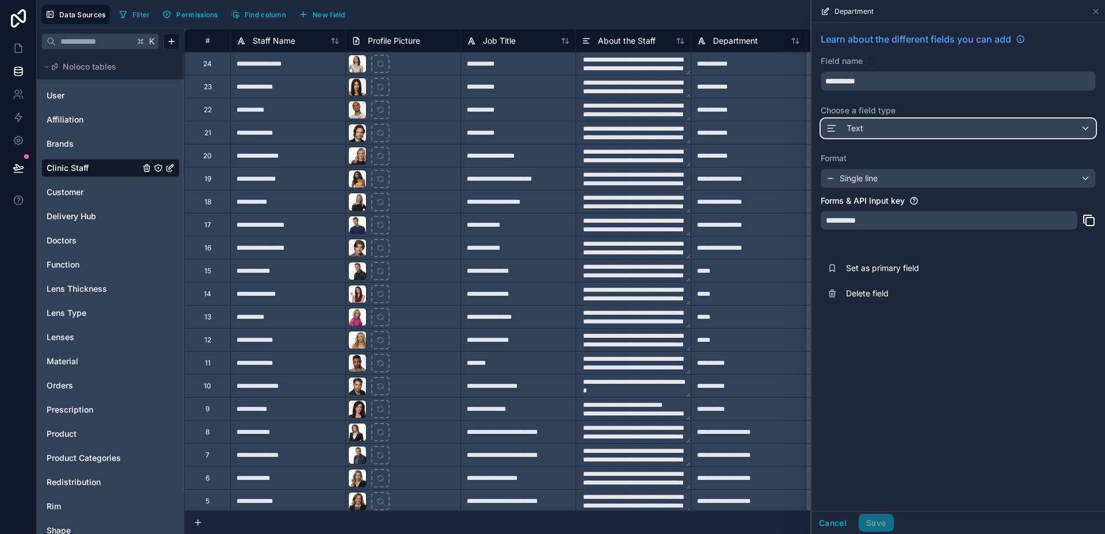
click at [971, 125] on div "Text" at bounding box center [958, 128] width 274 height 18
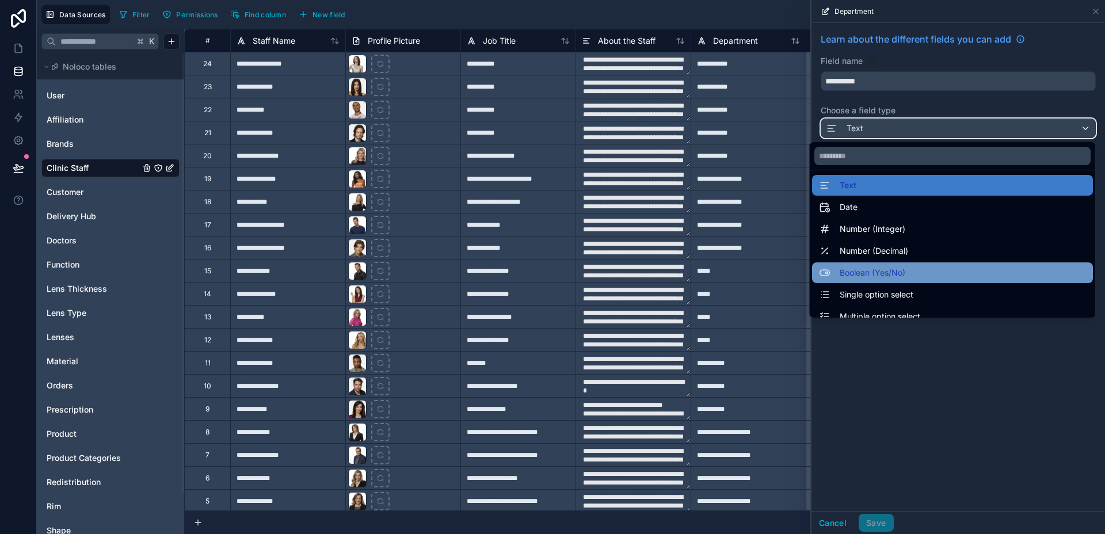
scroll to position [5, 0]
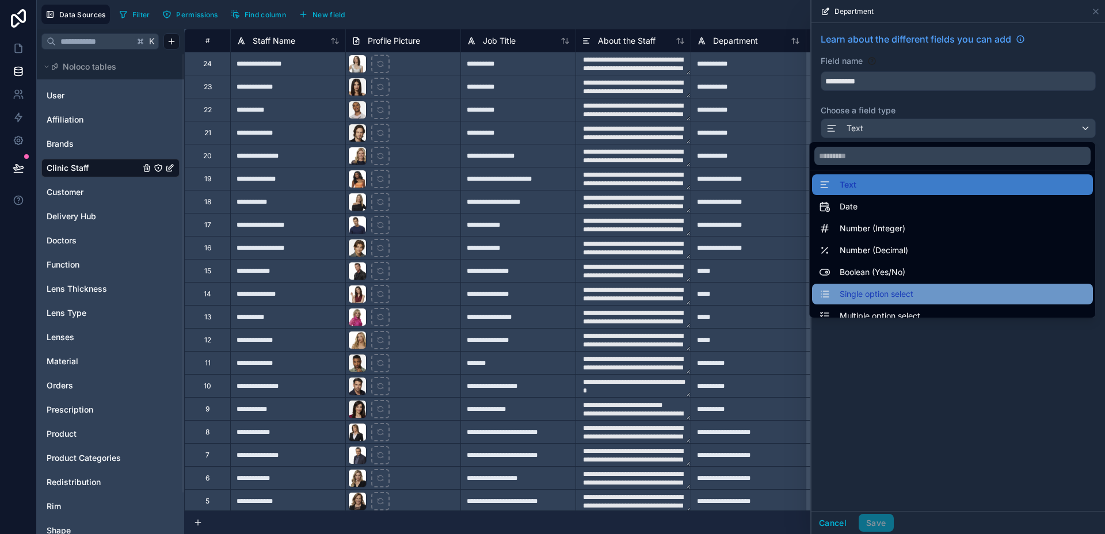
click at [879, 292] on span "Single option select" at bounding box center [877, 294] width 74 height 14
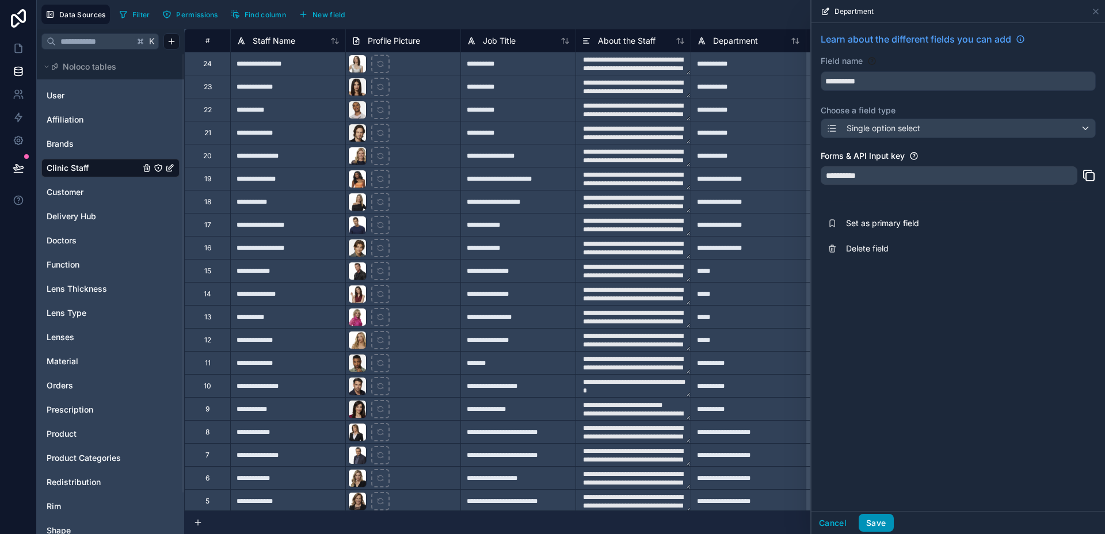
click at [878, 524] on button "Save" at bounding box center [876, 523] width 35 height 18
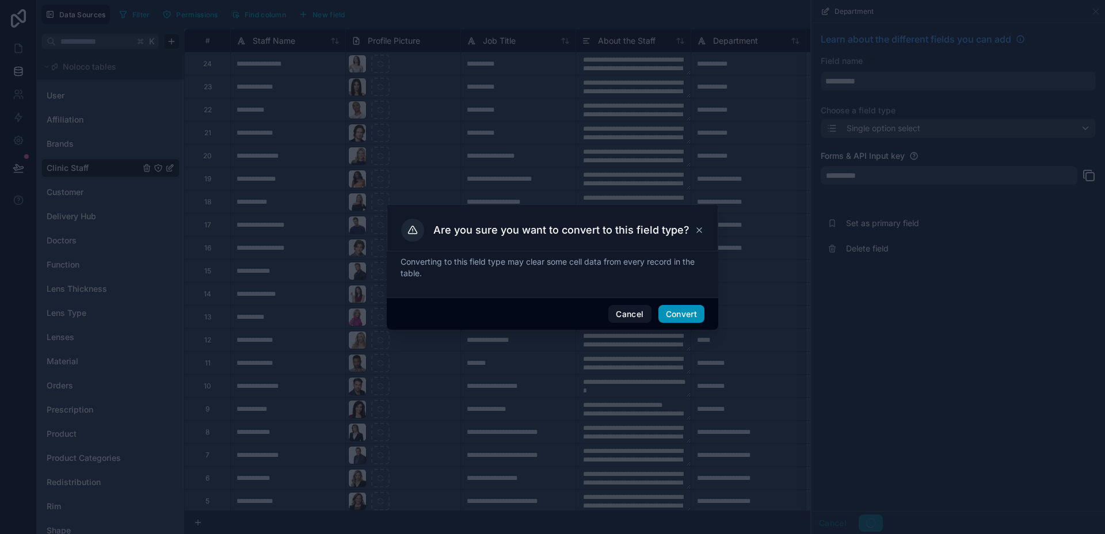
click at [691, 321] on button "Convert" at bounding box center [681, 314] width 46 height 18
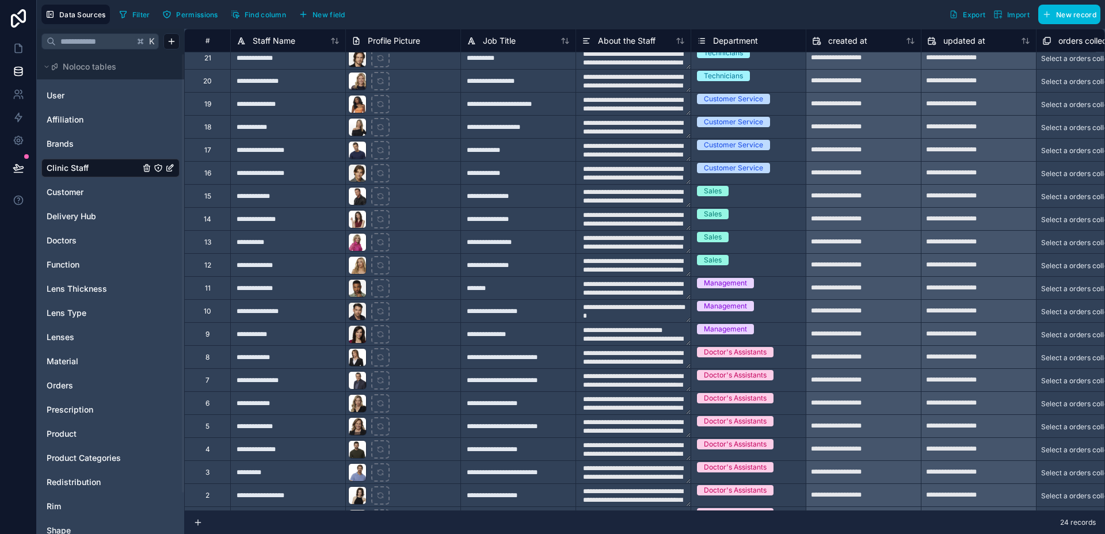
scroll to position [105, 0]
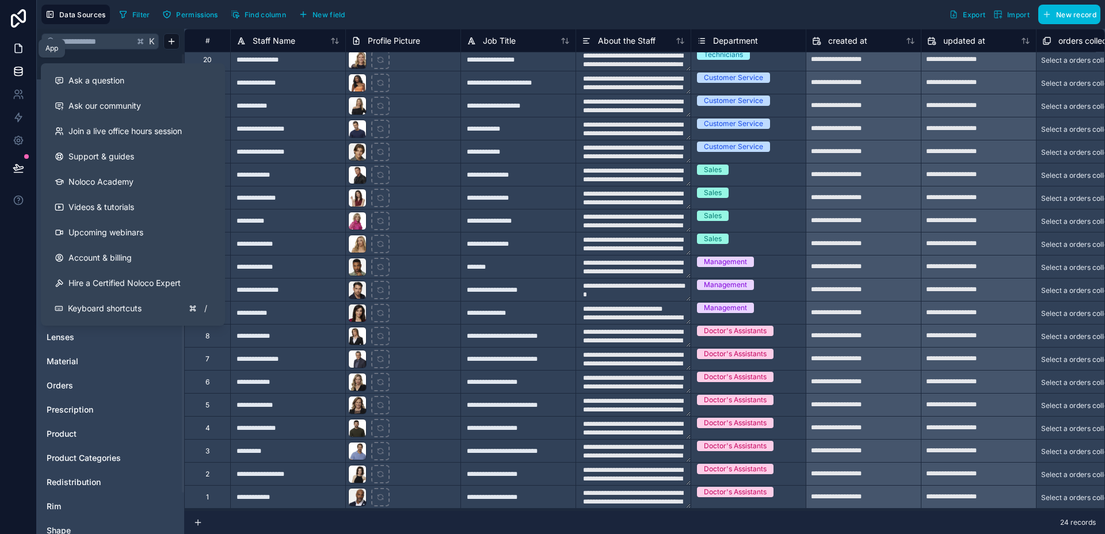
click at [27, 53] on link at bounding box center [18, 48] width 36 height 23
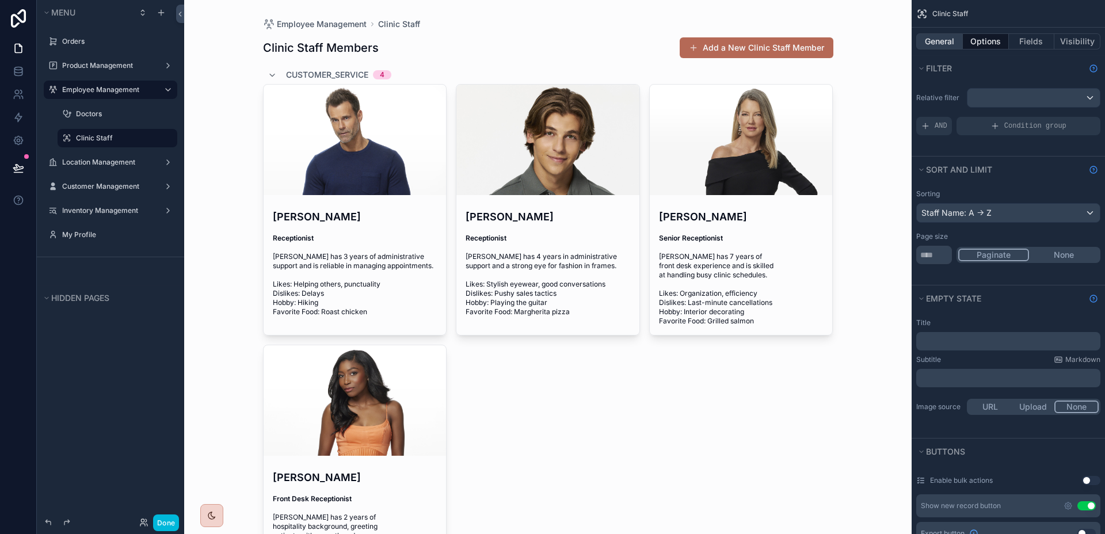
click at [946, 45] on button "General" at bounding box center [939, 41] width 47 height 16
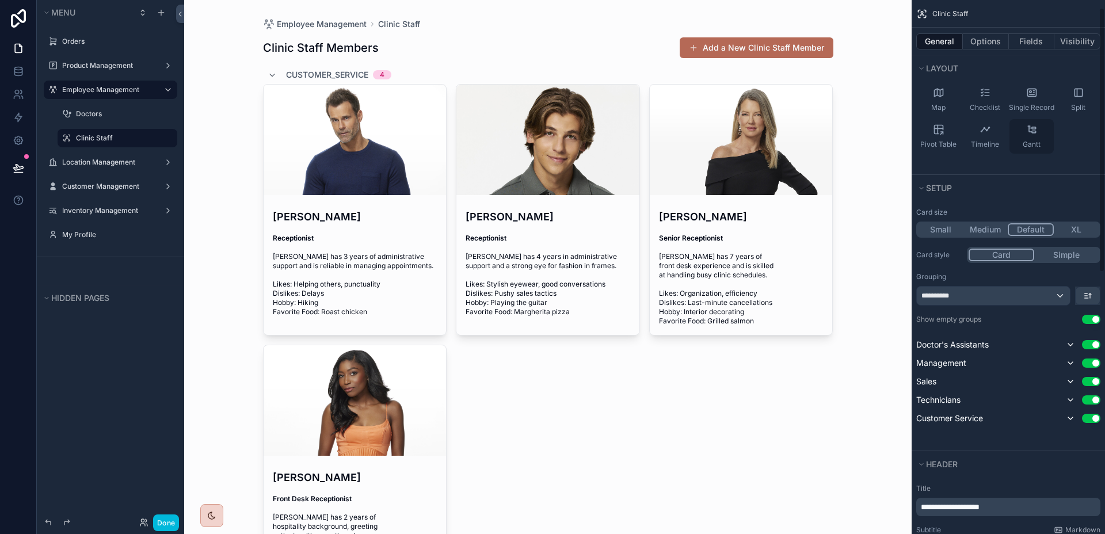
scroll to position [334, 0]
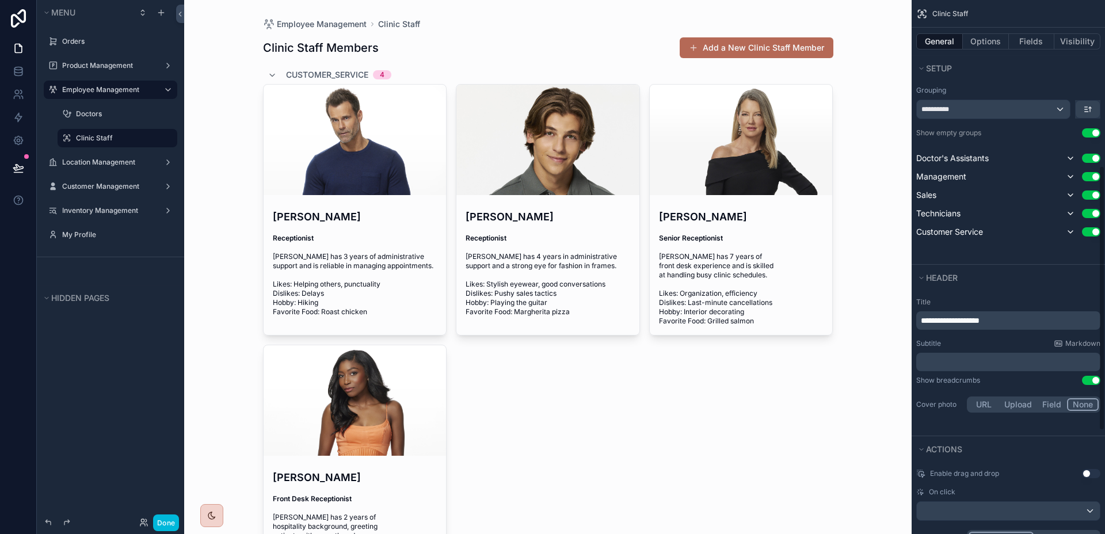
click at [1091, 132] on button "Use setting" at bounding box center [1091, 132] width 18 height 9
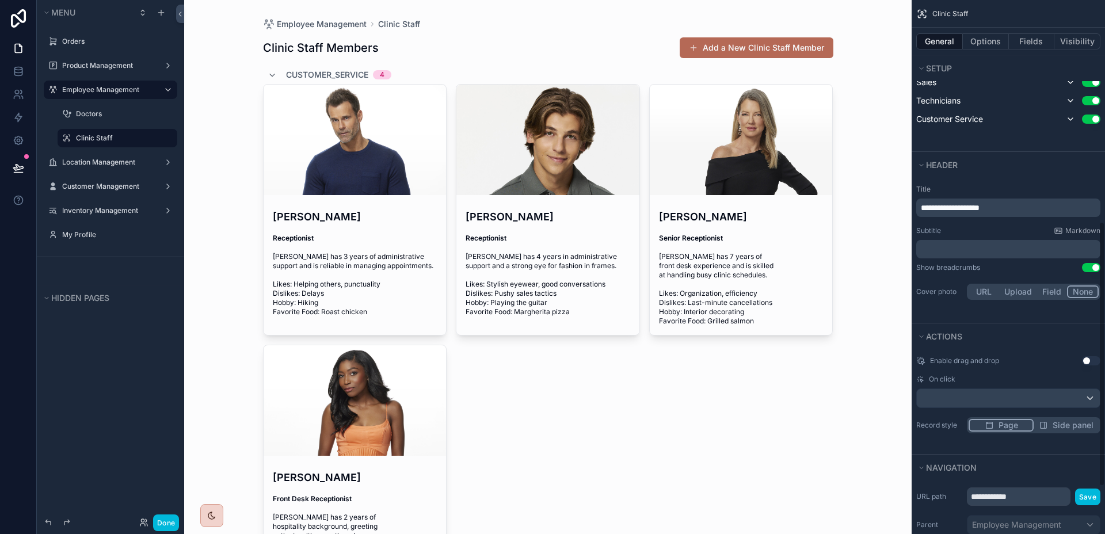
scroll to position [295, 0]
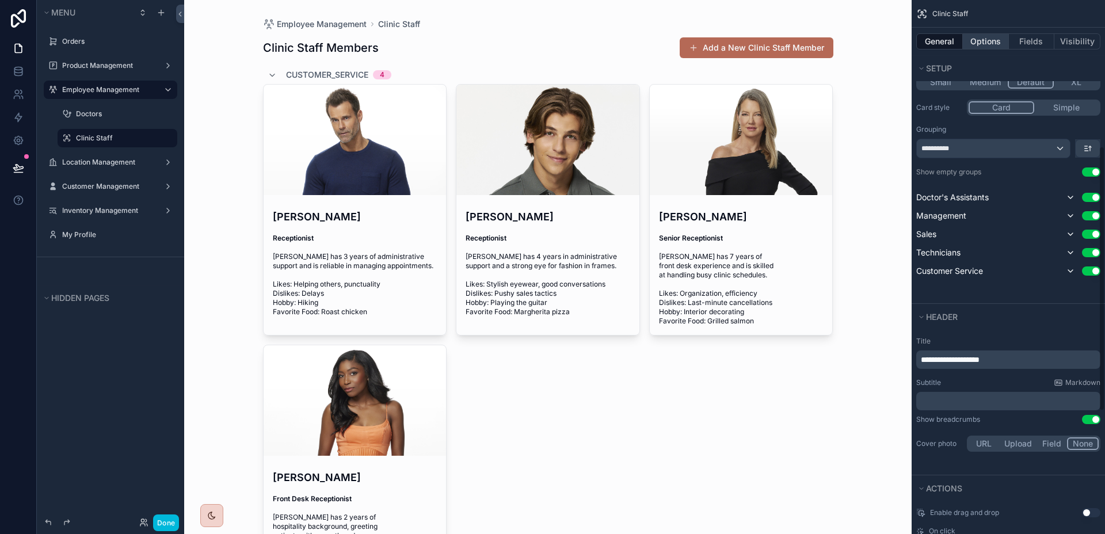
click at [992, 41] on button "Options" at bounding box center [986, 41] width 46 height 16
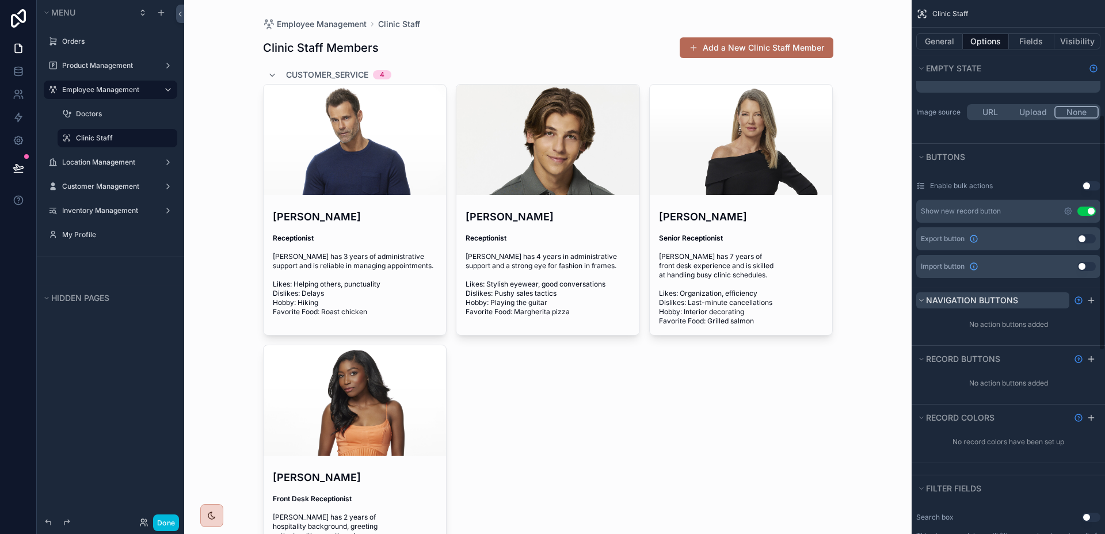
scroll to position [0, 0]
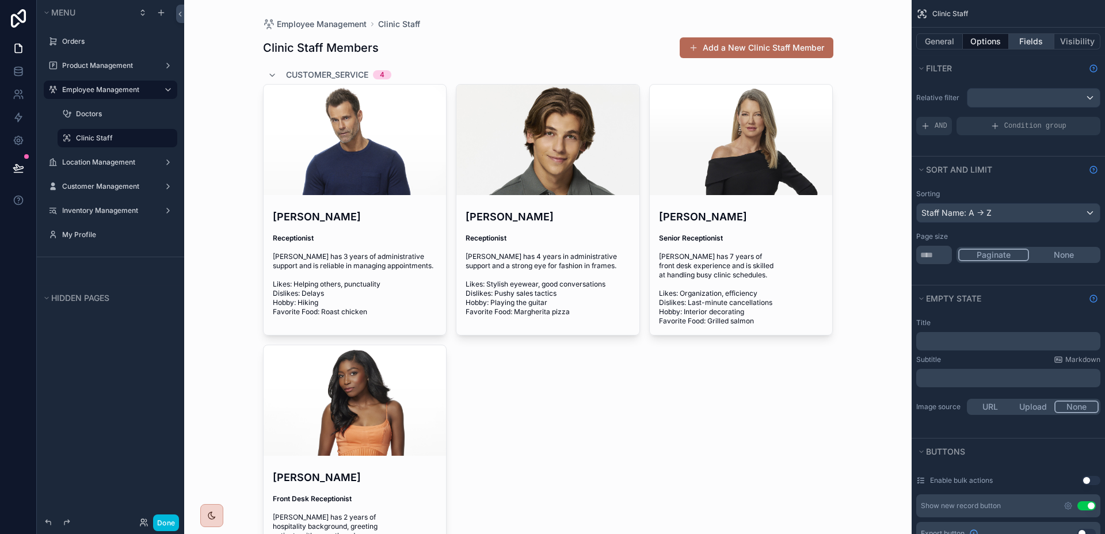
click at [1020, 41] on button "Fields" at bounding box center [1032, 41] width 46 height 16
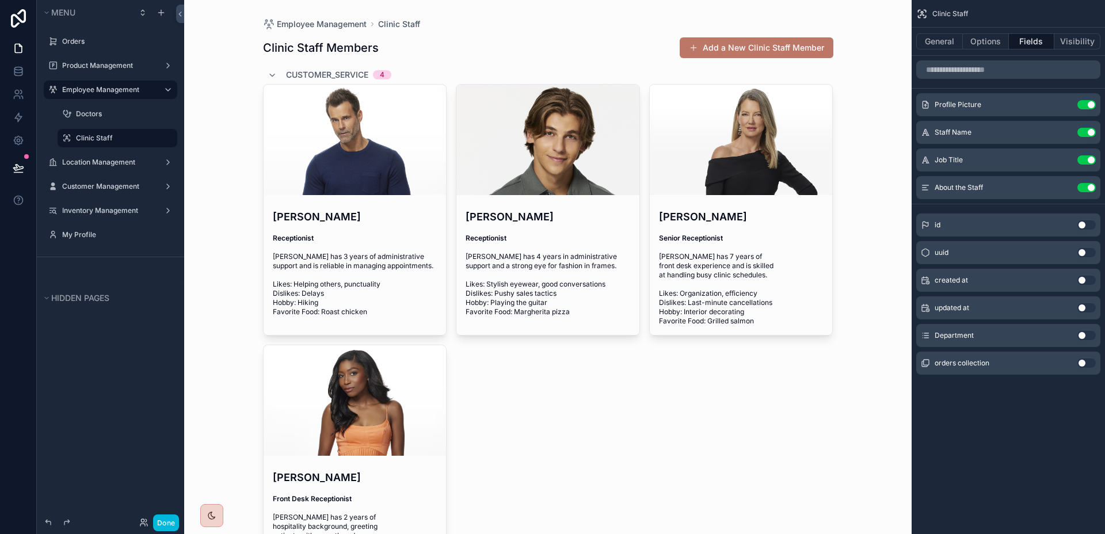
click at [783, 47] on button "Add a New Clinic Staff Member" at bounding box center [757, 47] width 154 height 21
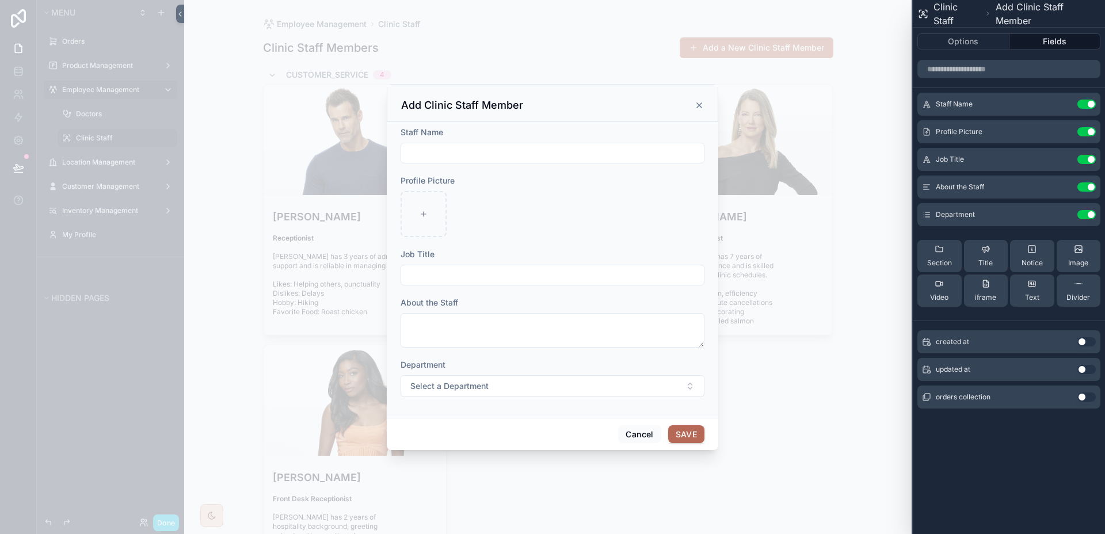
click at [526, 371] on div "Department Select a Department" at bounding box center [553, 378] width 304 height 38
click at [521, 382] on button "Select a Department" at bounding box center [553, 386] width 304 height 22
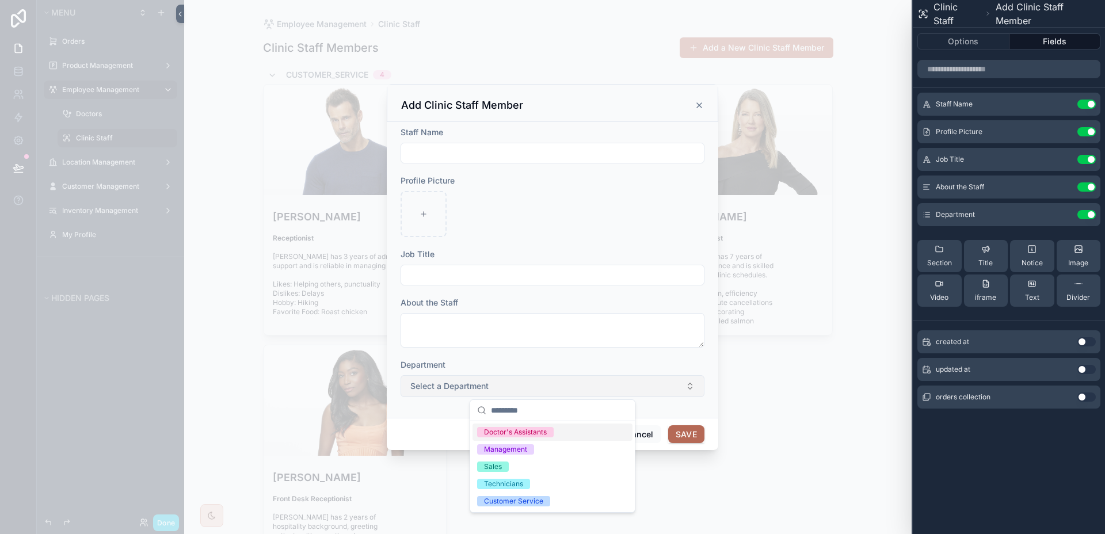
click at [521, 382] on button "Select a Department" at bounding box center [553, 386] width 304 height 22
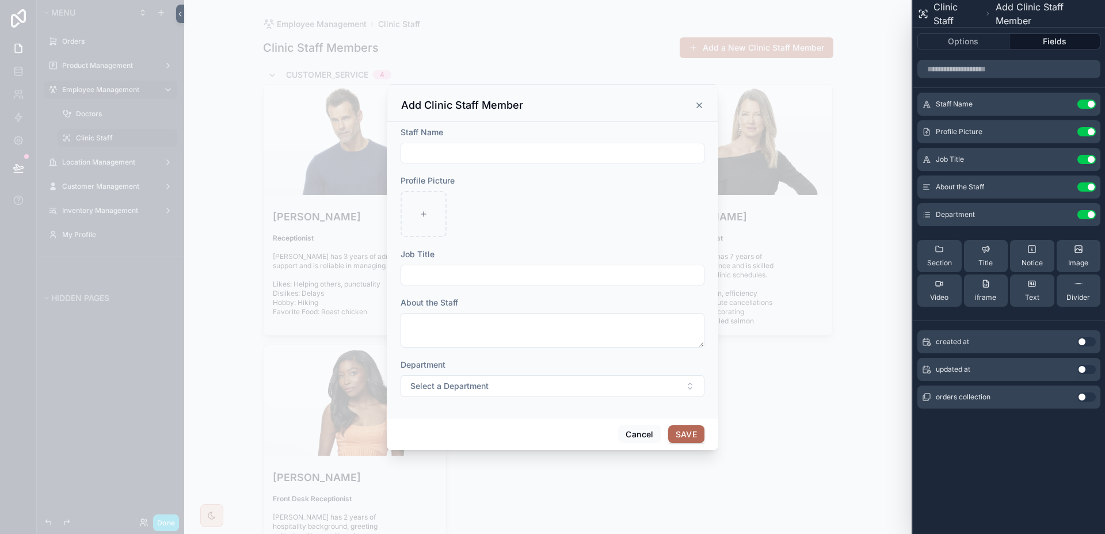
click at [0, 0] on icon at bounding box center [0, 0] width 0 height 0
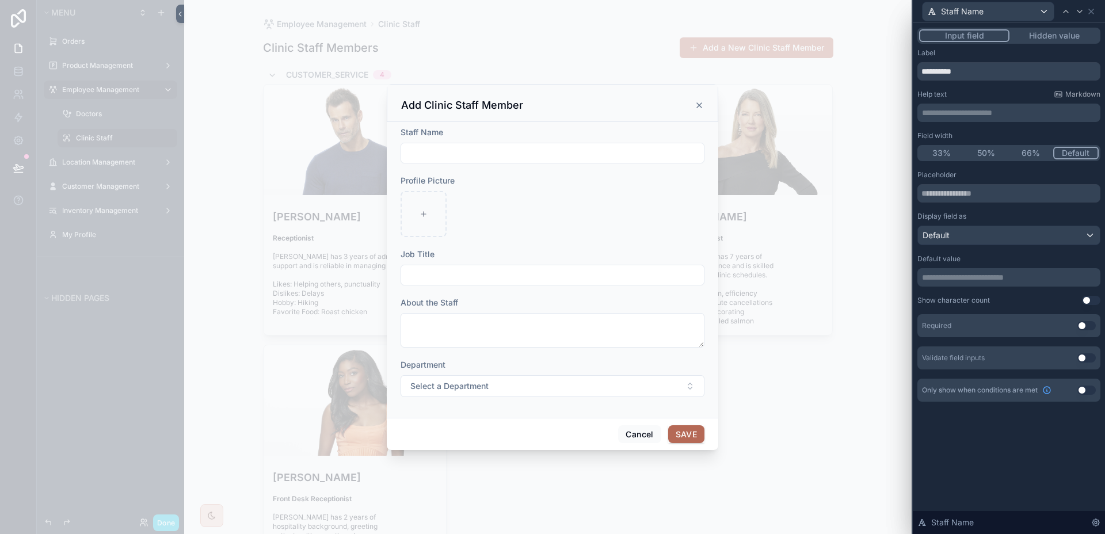
click at [1085, 326] on button "Use setting" at bounding box center [1086, 325] width 18 height 9
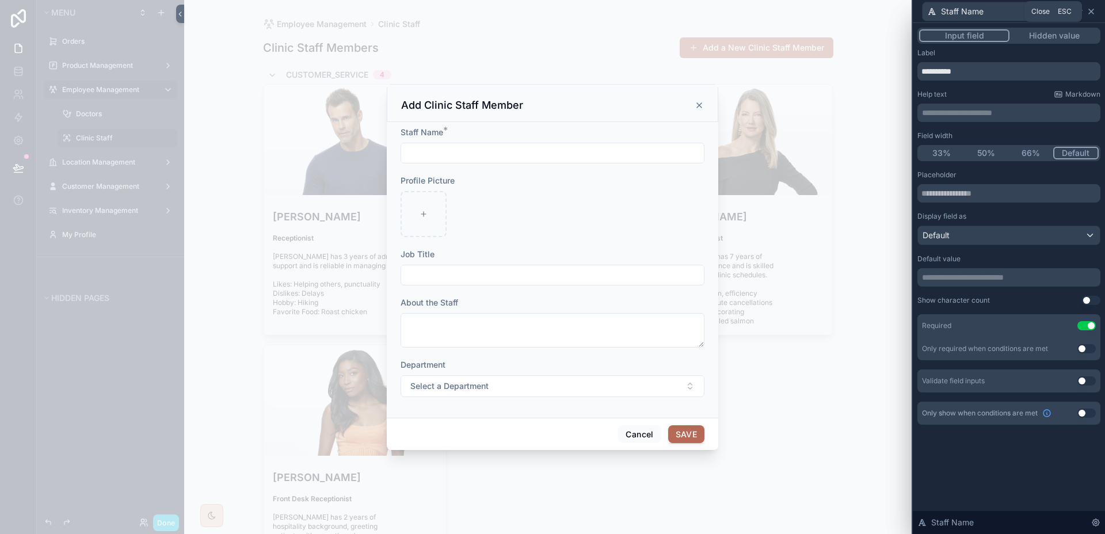
click at [1089, 14] on icon at bounding box center [1090, 11] width 9 height 9
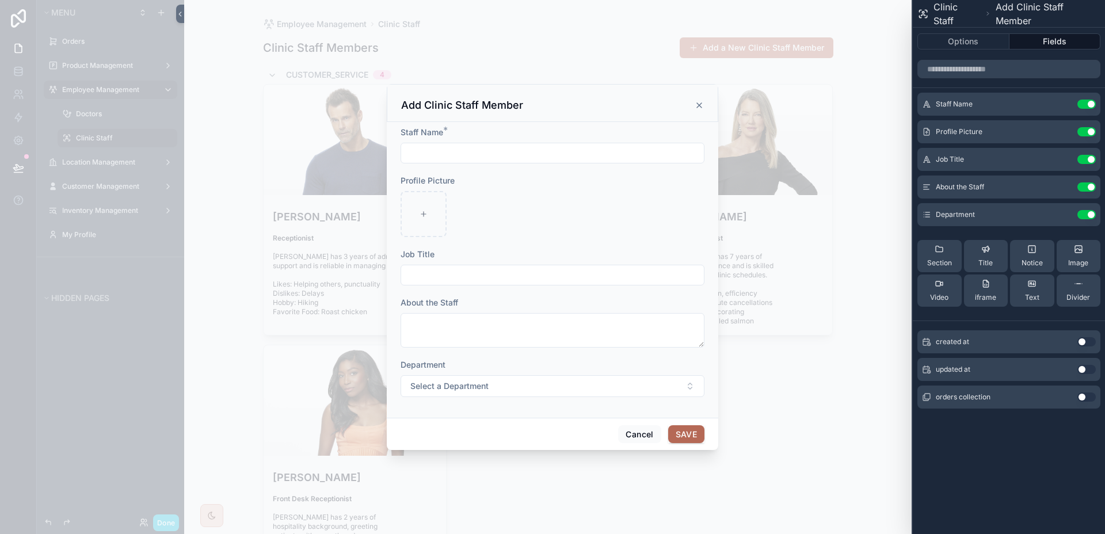
click at [0, 0] on icon at bounding box center [0, 0] width 0 height 0
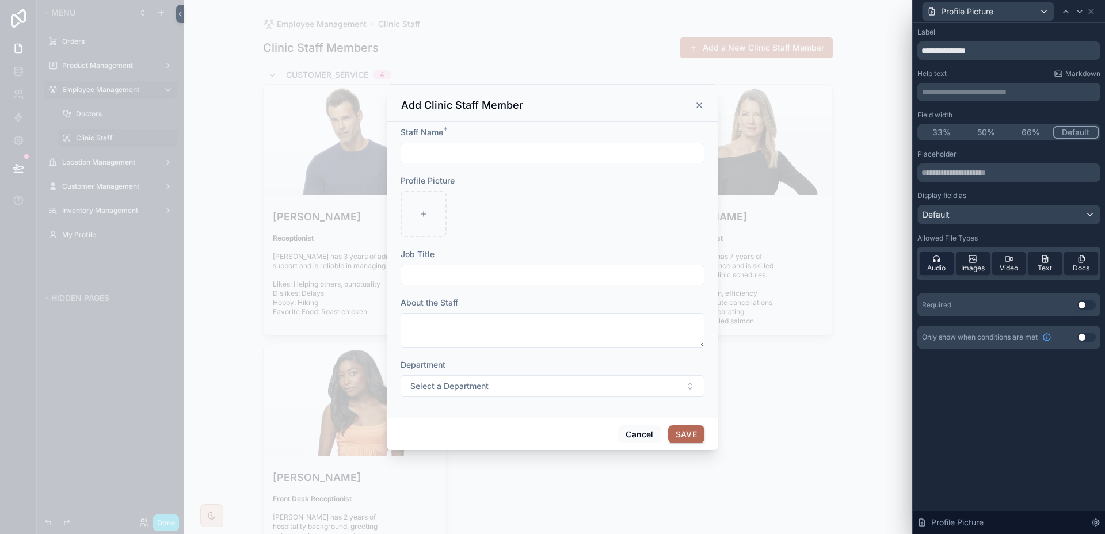
click at [934, 262] on icon at bounding box center [936, 258] width 9 height 9
click at [1000, 264] on span "Video" at bounding box center [1009, 268] width 18 height 9
click at [1042, 266] on span "Text" at bounding box center [1045, 268] width 14 height 9
click at [1080, 266] on span "Docs" at bounding box center [1081, 268] width 17 height 9
click at [1080, 273] on div "Docs" at bounding box center [1081, 263] width 34 height 23
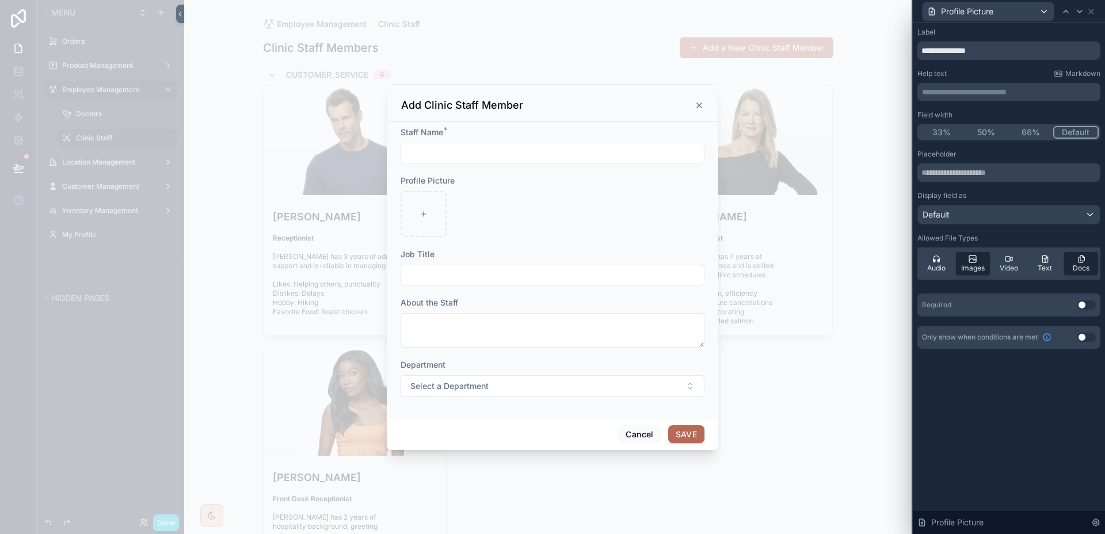
click at [1082, 277] on div "Audio Images Video Text Docs" at bounding box center [1008, 263] width 183 height 32
click at [1082, 273] on div "Docs" at bounding box center [1081, 263] width 34 height 23
click at [1087, 309] on button "Use setting" at bounding box center [1086, 304] width 18 height 9
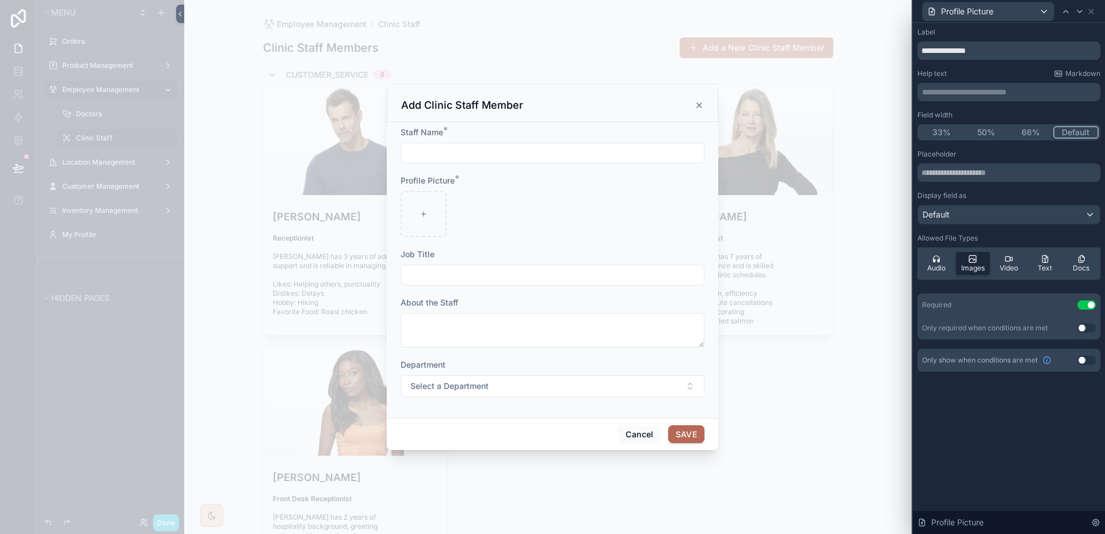
click at [990, 127] on button "50%" at bounding box center [986, 132] width 45 height 13
click at [1093, 16] on div "Profile Picture" at bounding box center [1008, 11] width 183 height 22
click at [1093, 13] on icon at bounding box center [1090, 11] width 9 height 9
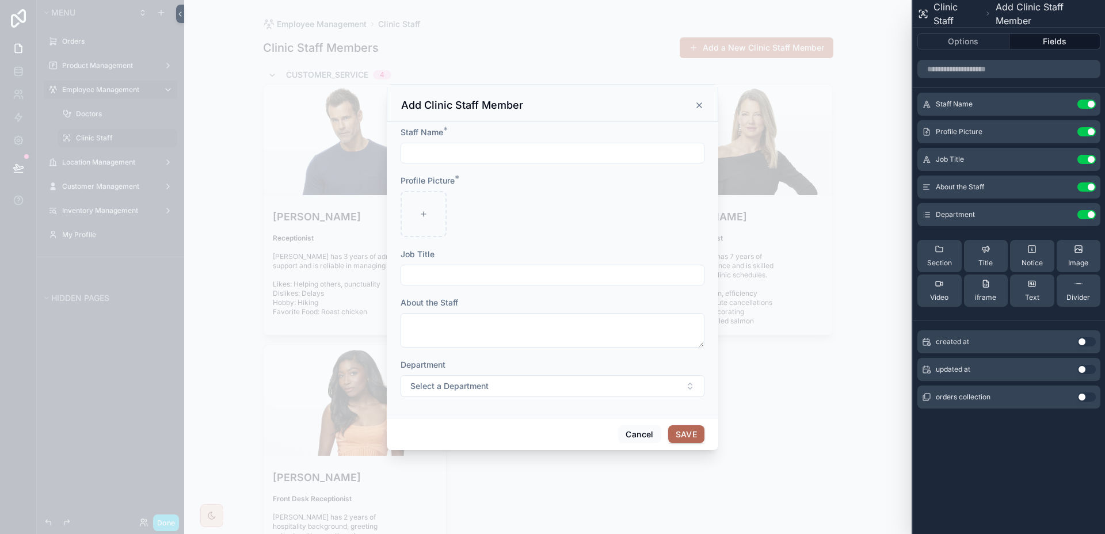
click at [0, 0] on button at bounding box center [0, 0] width 0 height 0
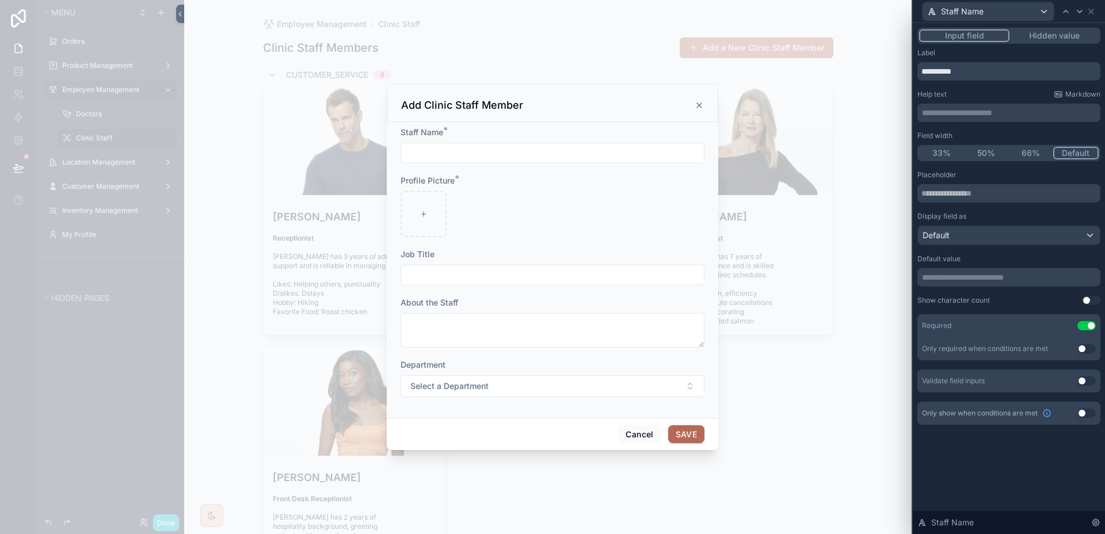
click at [995, 154] on button "50%" at bounding box center [986, 153] width 45 height 13
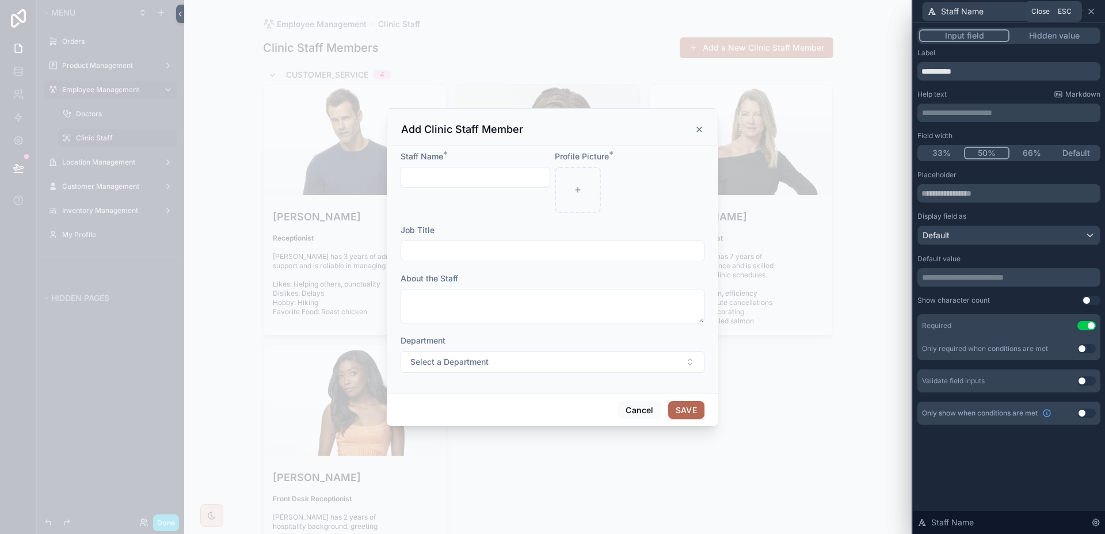
click at [1088, 13] on icon at bounding box center [1090, 11] width 9 height 9
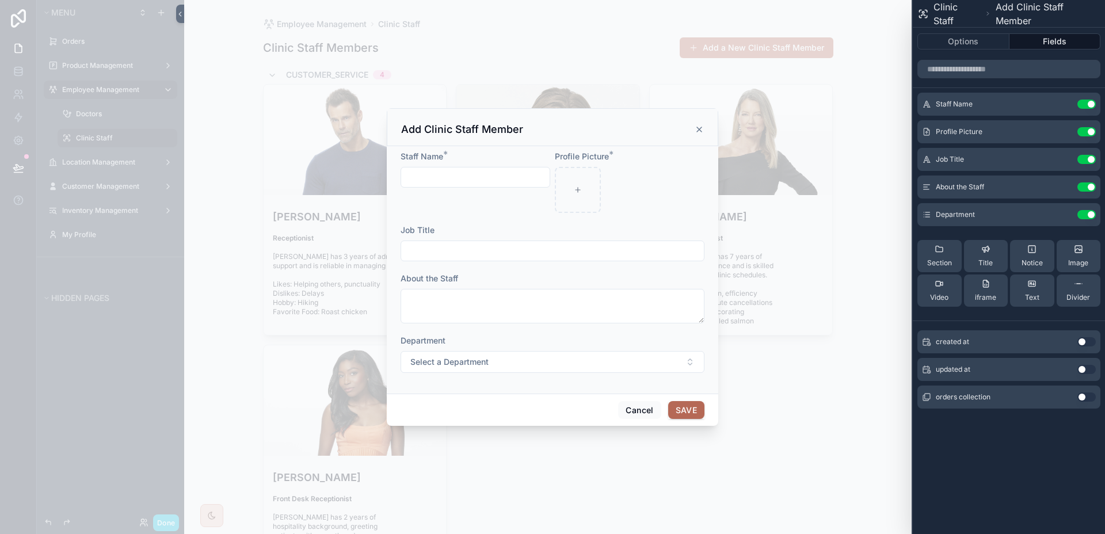
click at [0, 0] on icon at bounding box center [0, 0] width 0 height 0
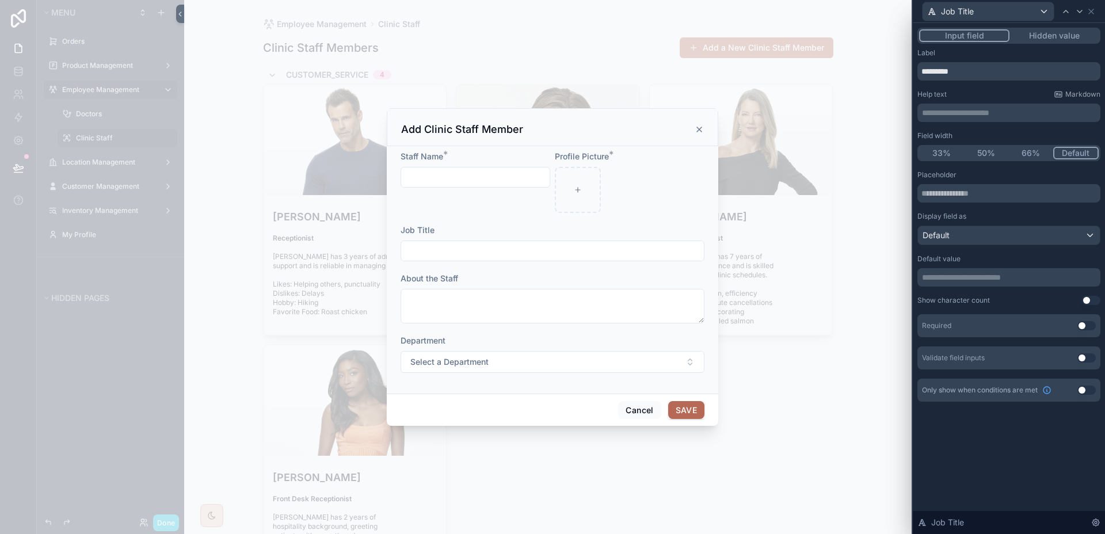
click at [981, 150] on button "50%" at bounding box center [986, 153] width 45 height 13
click at [1092, 8] on icon at bounding box center [1090, 11] width 9 height 9
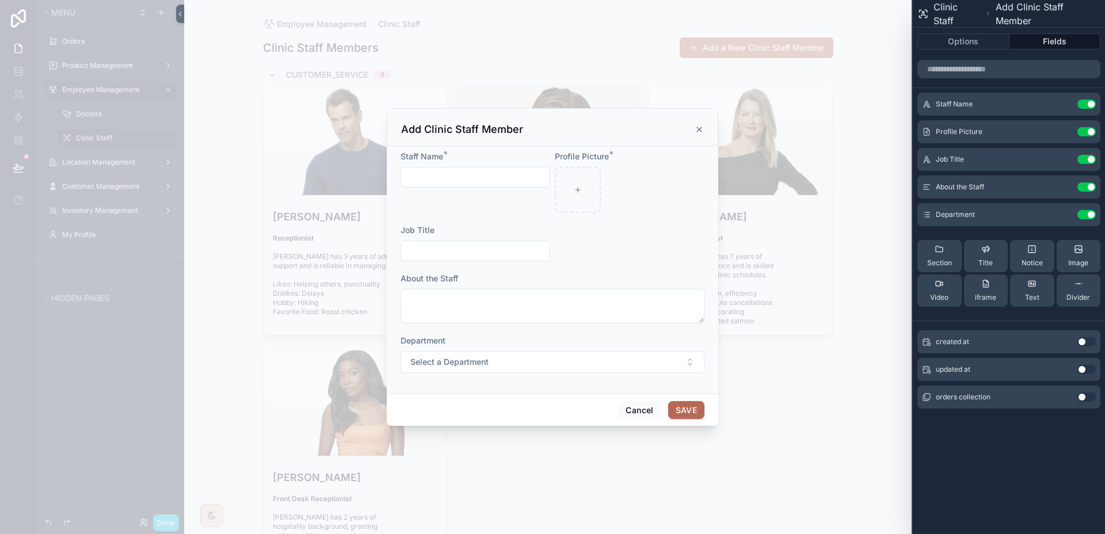
click at [0, 0] on icon at bounding box center [0, 0] width 0 height 0
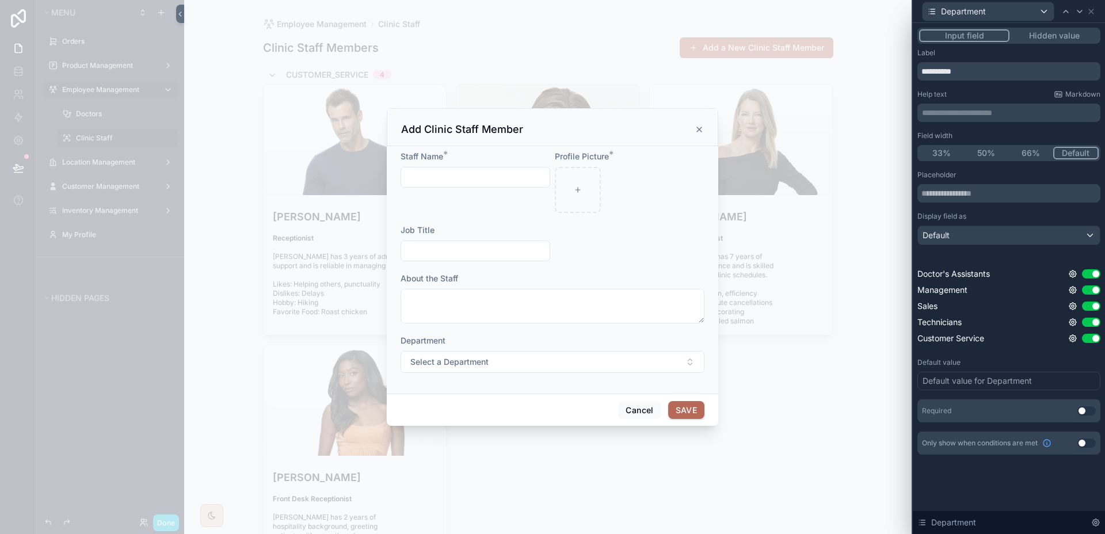
click at [999, 154] on button "50%" at bounding box center [986, 153] width 45 height 13
click at [1093, 14] on icon at bounding box center [1090, 11] width 9 height 9
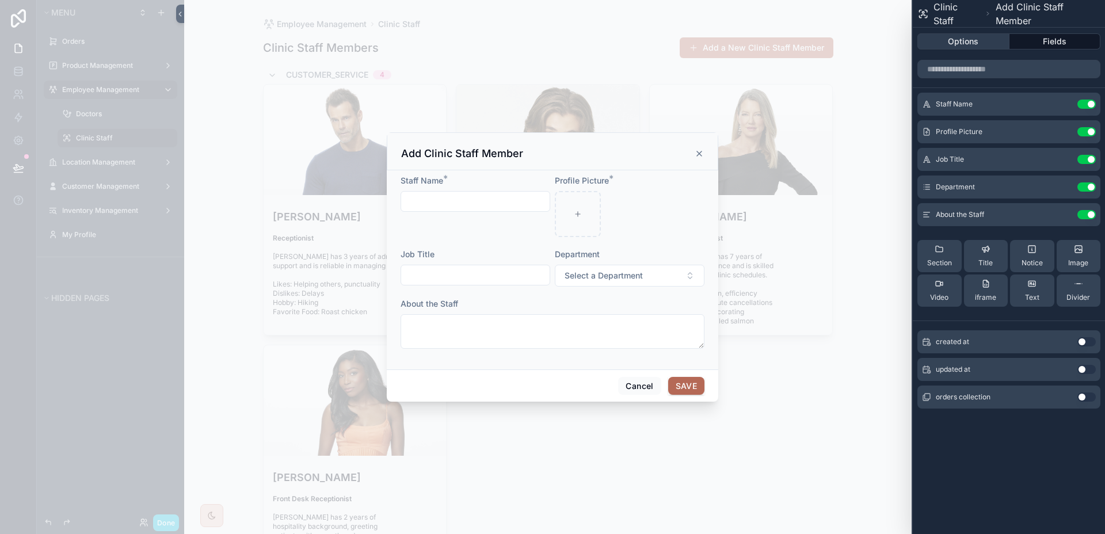
click at [972, 44] on button "Options" at bounding box center [963, 41] width 92 height 16
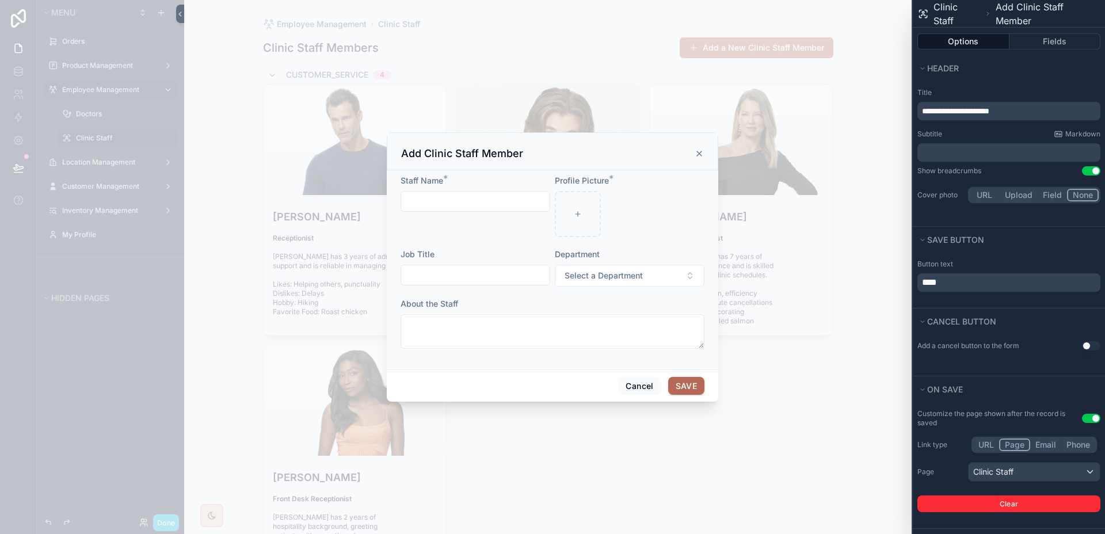
click at [939, 110] on span "**********" at bounding box center [955, 111] width 67 height 8
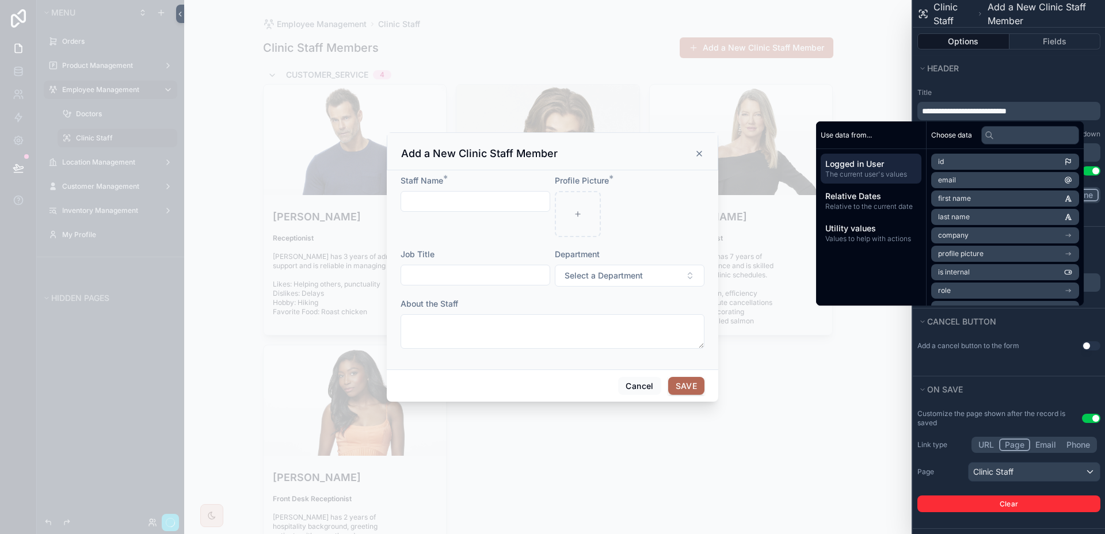
click at [1012, 96] on label "Title" at bounding box center [1008, 92] width 183 height 9
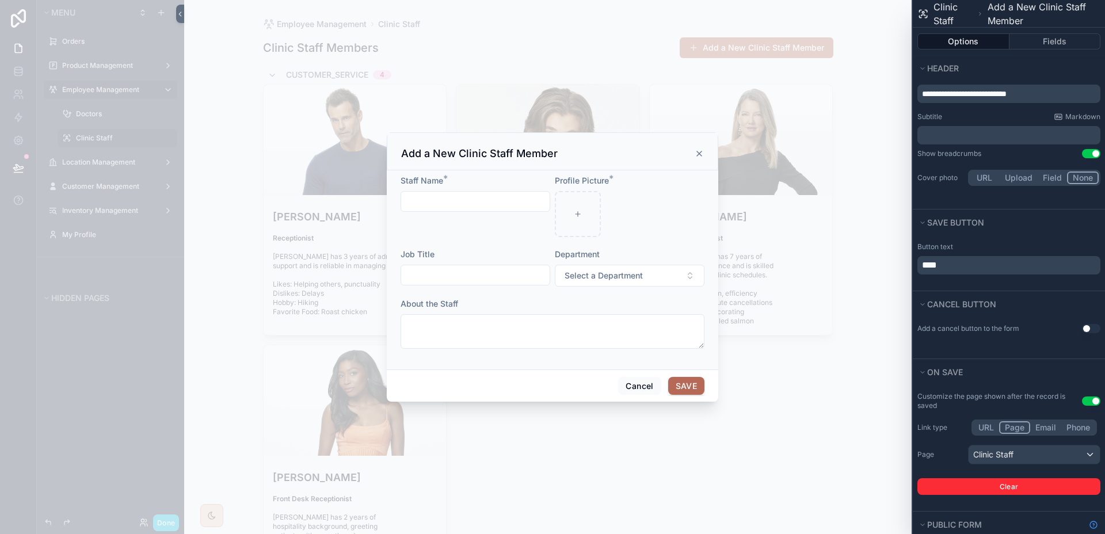
scroll to position [54, 0]
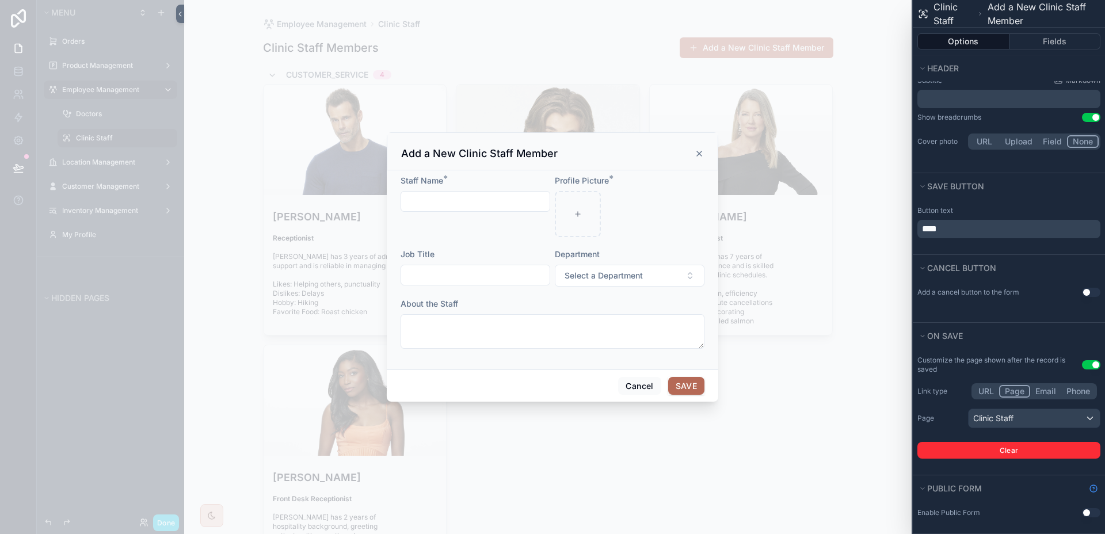
click at [856, 406] on div "scrollable content" at bounding box center [552, 267] width 1105 height 534
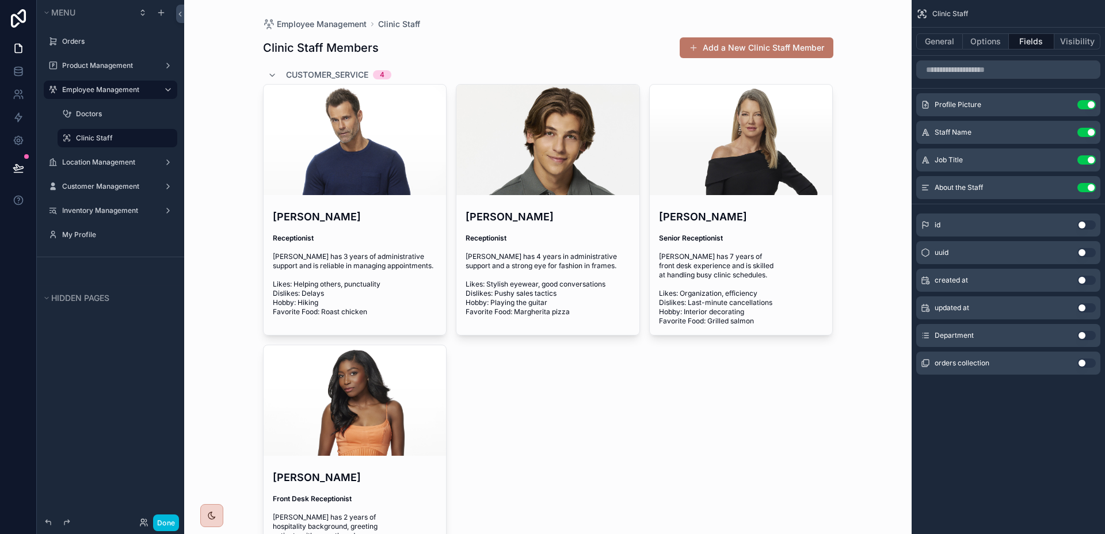
click at [798, 57] on button "Add a New Clinic Staff Member" at bounding box center [757, 47] width 154 height 21
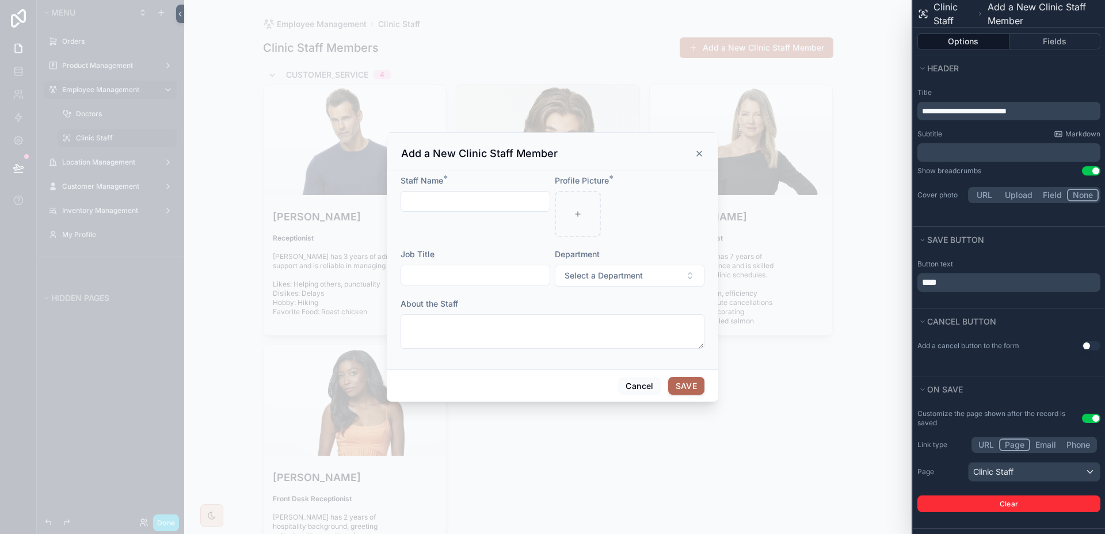
click at [489, 201] on input "scrollable content" at bounding box center [475, 201] width 148 height 16
click at [578, 203] on div "scrollable content" at bounding box center [578, 214] width 46 height 46
click at [490, 270] on input "scrollable content" at bounding box center [475, 275] width 148 height 16
click at [596, 272] on span "Select a Department" at bounding box center [604, 276] width 78 height 12
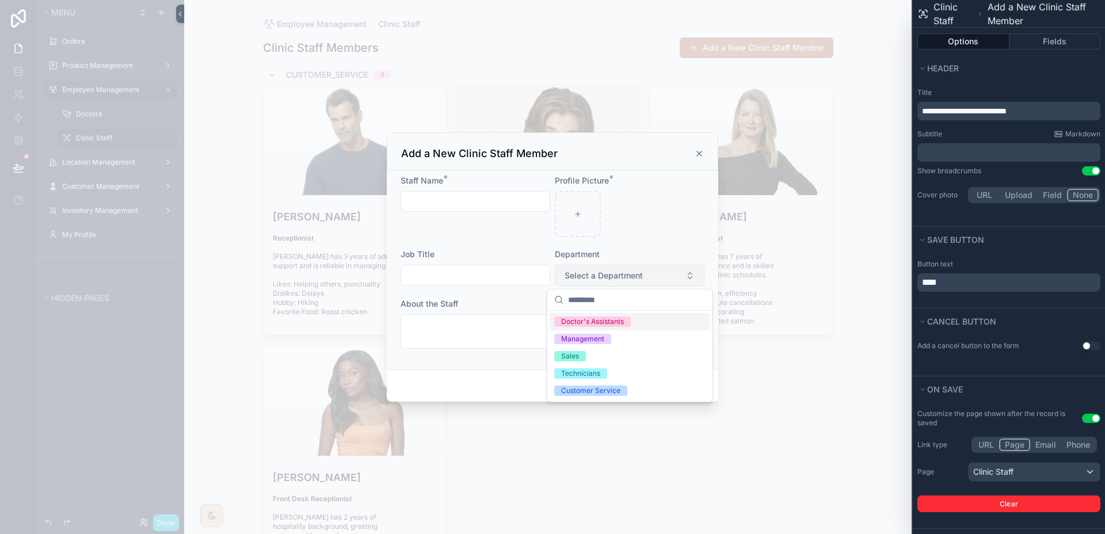
click at [596, 272] on span "Select a Department" at bounding box center [604, 276] width 78 height 12
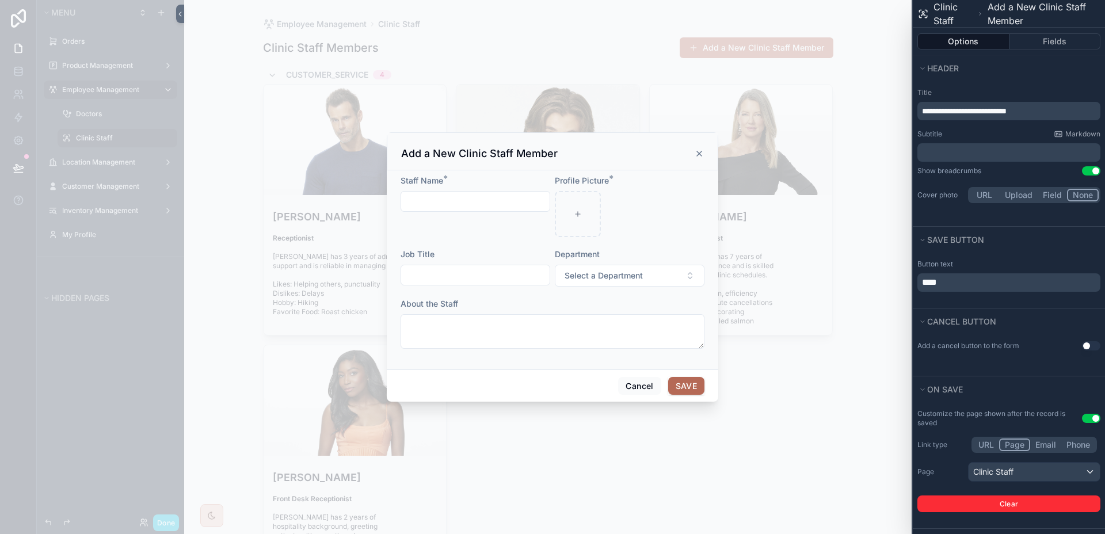
click at [511, 304] on div "About the Staff" at bounding box center [553, 304] width 304 height 12
click at [623, 378] on button "Cancel" at bounding box center [639, 386] width 43 height 18
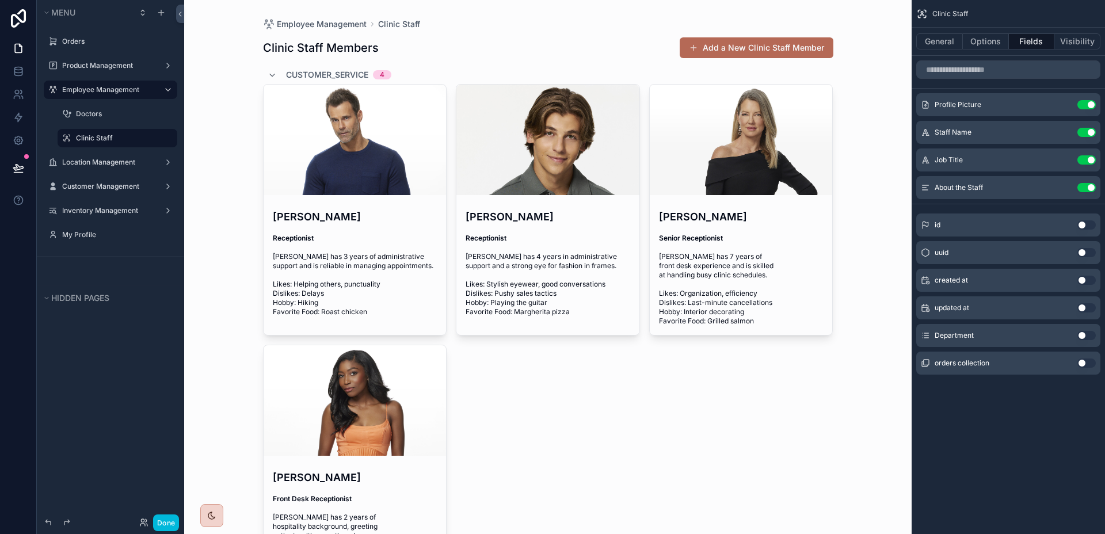
click at [0, 0] on icon "scrollable content" at bounding box center [0, 0] width 0 height 0
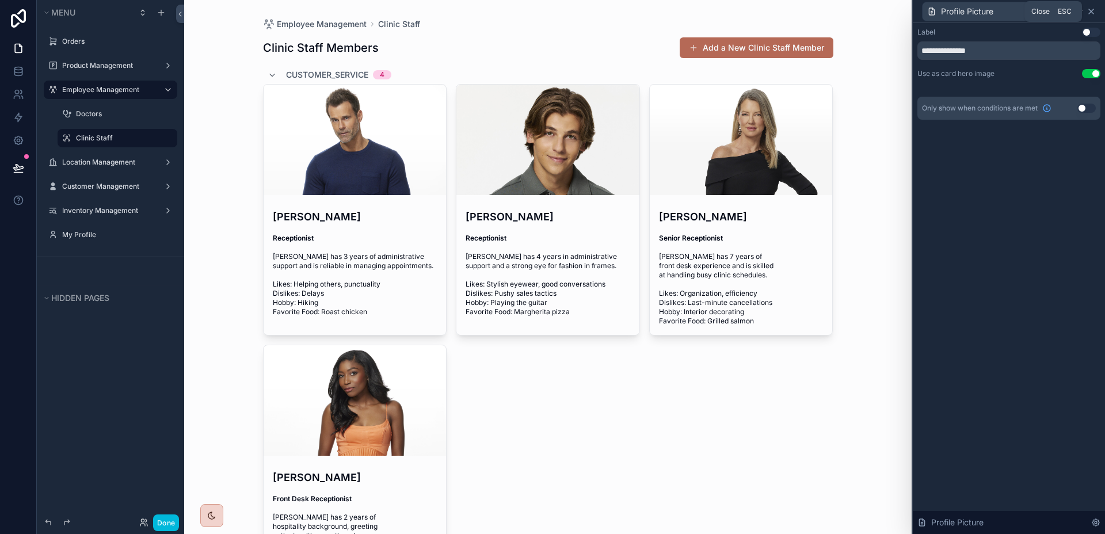
click at [1090, 7] on icon at bounding box center [1090, 11] width 9 height 9
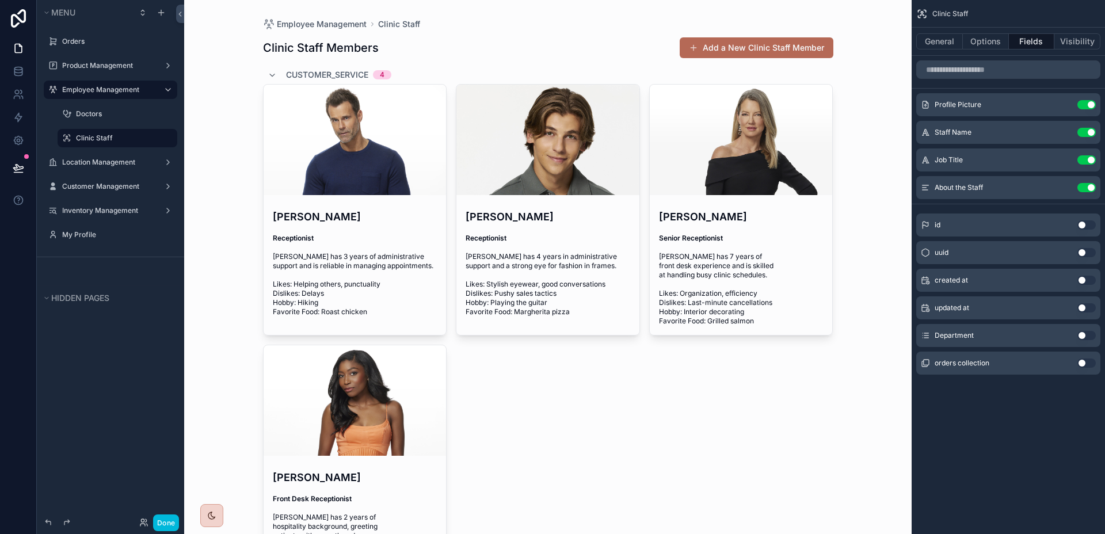
click at [0, 0] on icon "scrollable content" at bounding box center [0, 0] width 0 height 0
click at [1065, 135] on div "Menu Orders Product Management Employee Management Doctors Clinic Staff Locatio…" at bounding box center [552, 267] width 1105 height 534
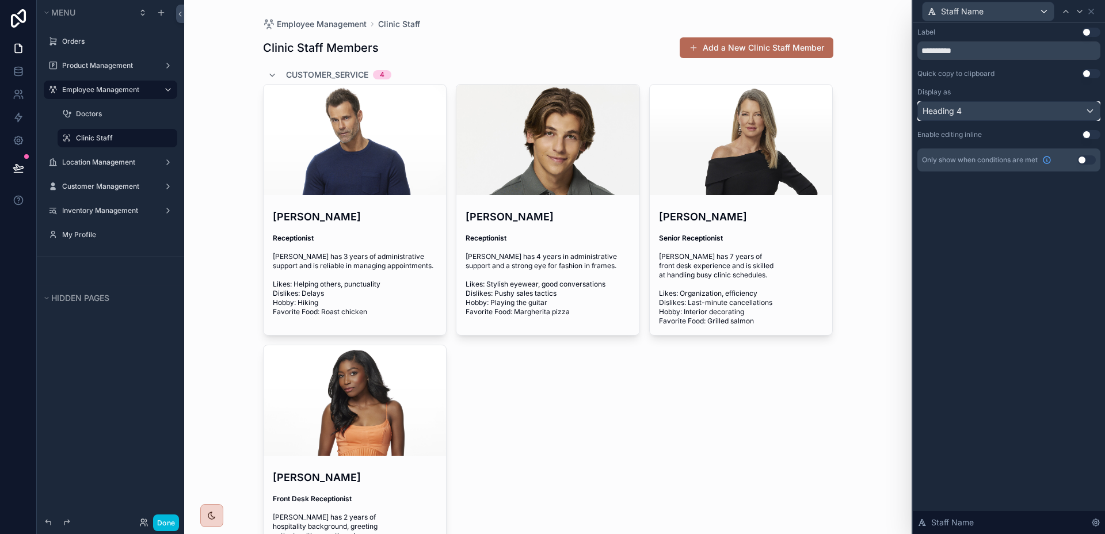
click at [1070, 104] on div "Heading 4" at bounding box center [1009, 111] width 182 height 18
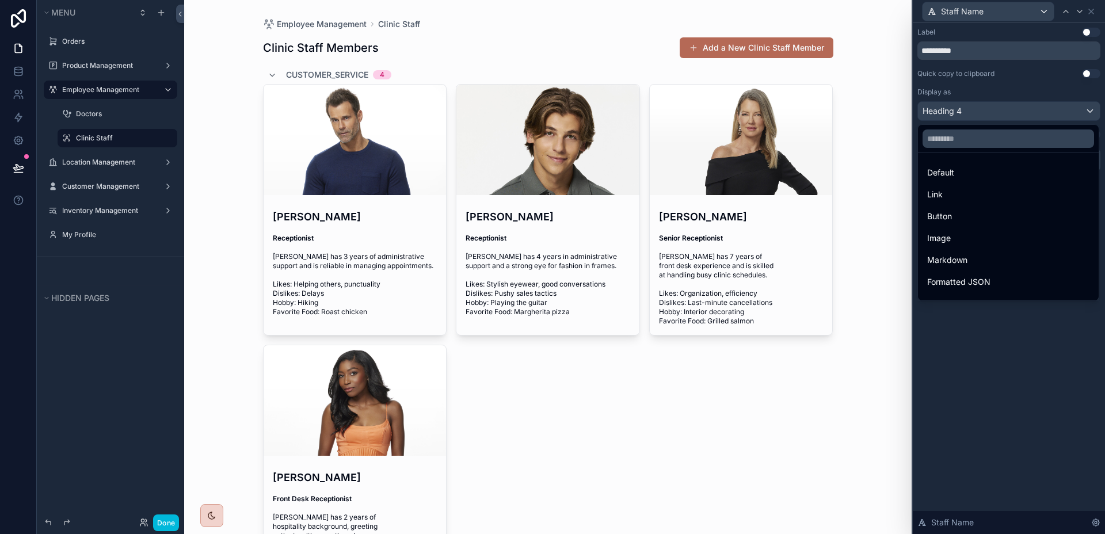
click at [1070, 104] on div at bounding box center [1009, 267] width 192 height 534
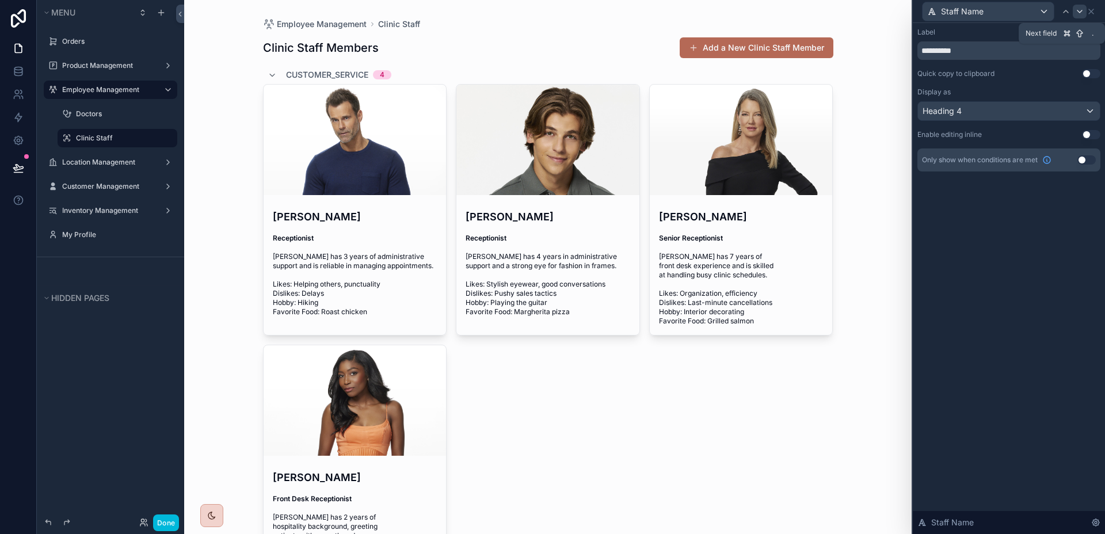
click at [1080, 14] on icon at bounding box center [1079, 11] width 9 height 9
click at [1091, 13] on icon at bounding box center [1090, 11] width 9 height 9
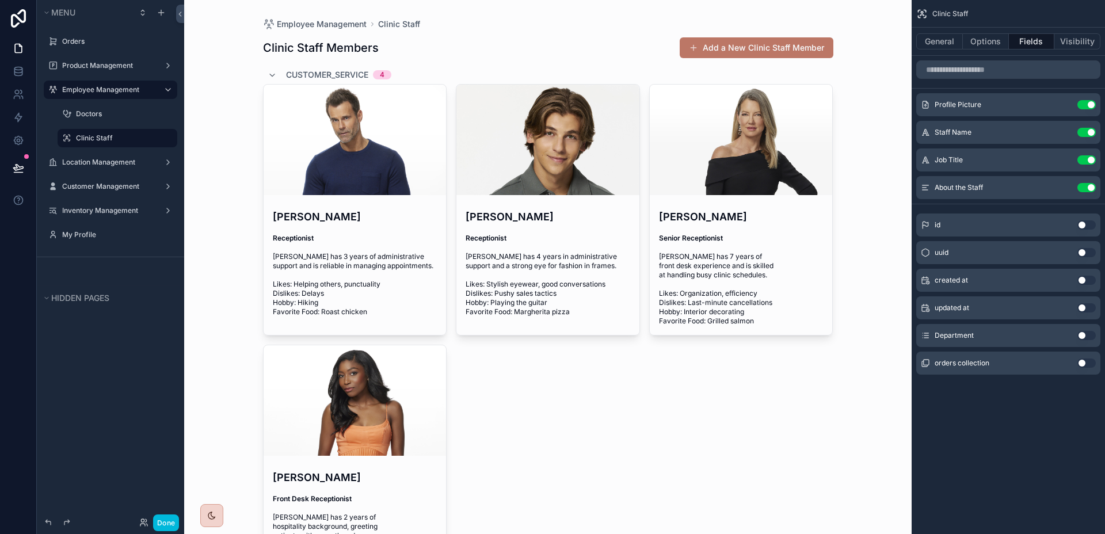
click at [794, 48] on button "Add a New Clinic Staff Member" at bounding box center [757, 47] width 154 height 21
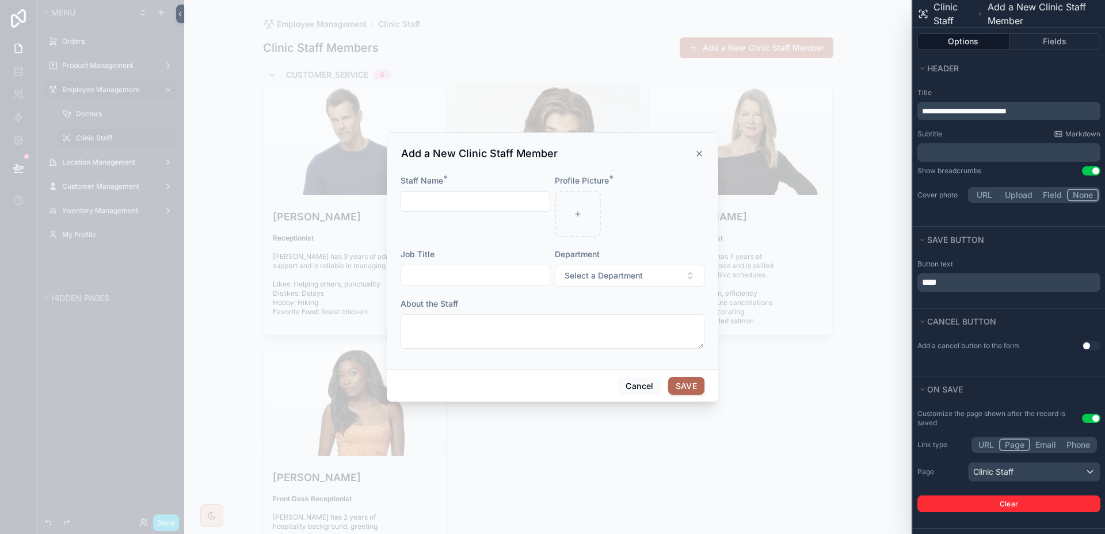
click at [696, 149] on icon "scrollable content" at bounding box center [699, 153] width 9 height 9
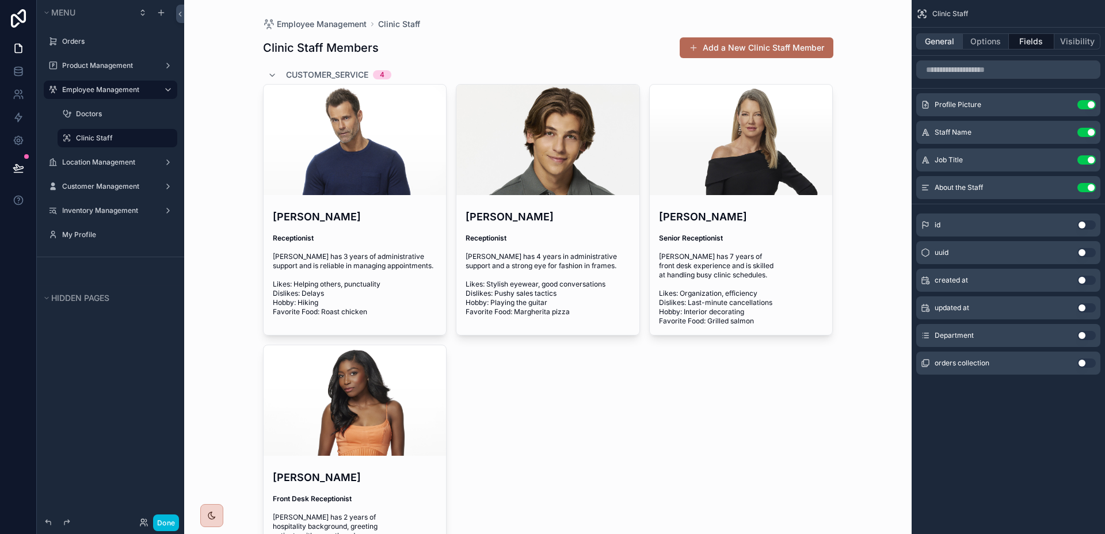
click at [944, 35] on button "General" at bounding box center [939, 41] width 47 height 16
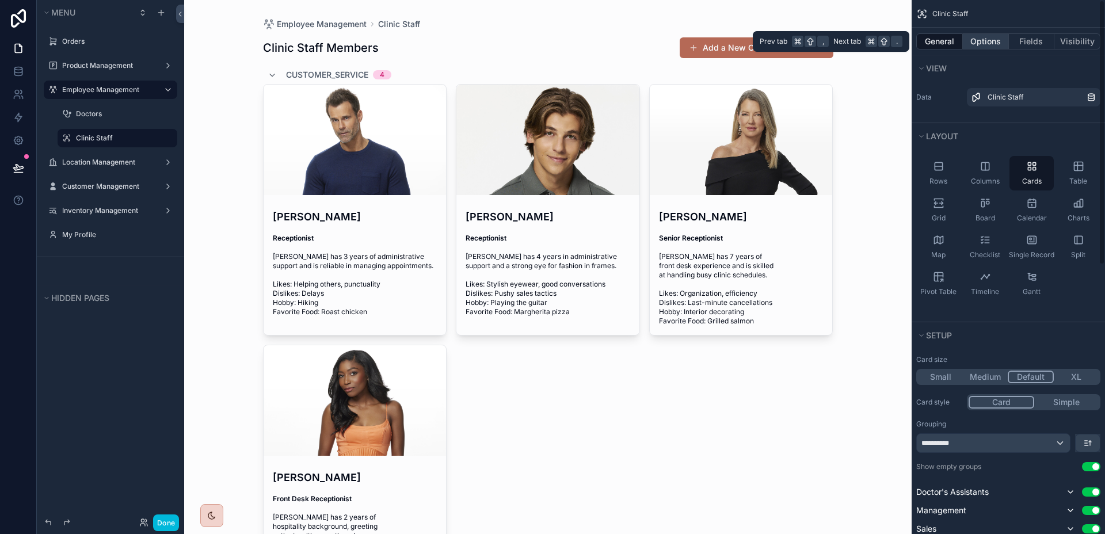
click at [981, 36] on button "Options" at bounding box center [986, 41] width 46 height 16
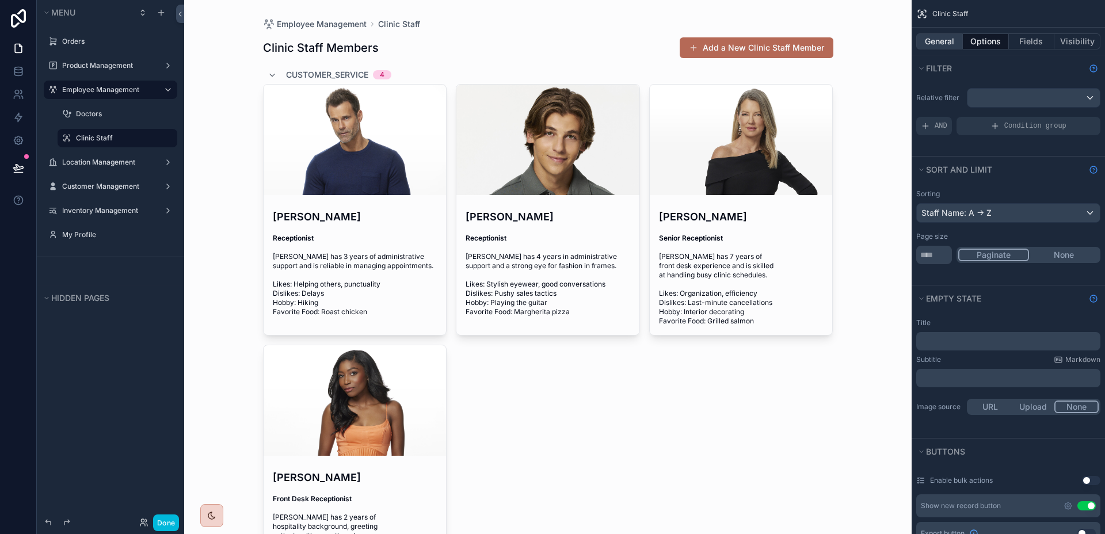
click at [950, 44] on button "General" at bounding box center [939, 41] width 47 height 16
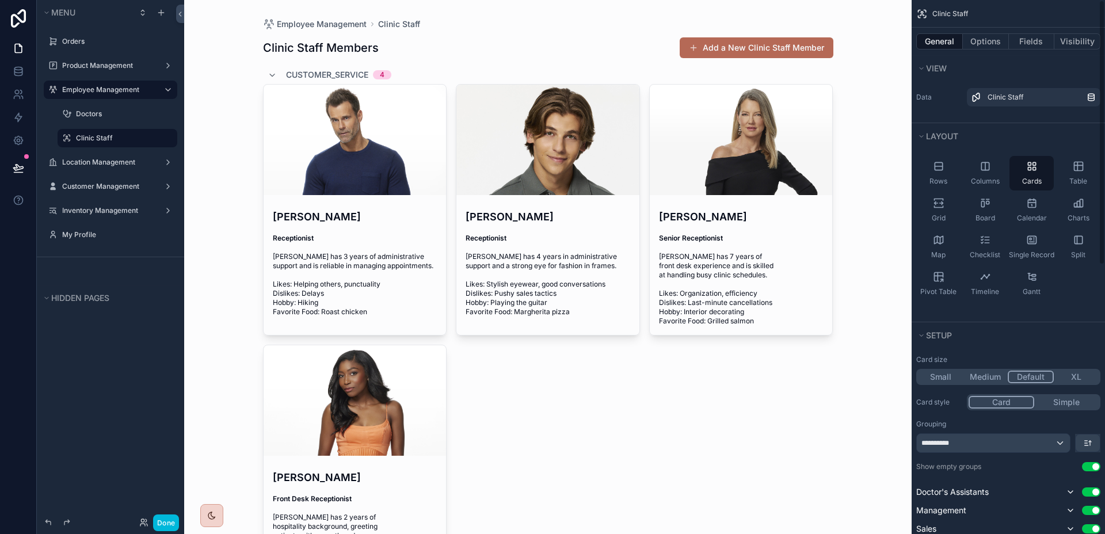
click at [986, 32] on div "General Options Fields Visibility" at bounding box center [1008, 42] width 193 height 28
click at [988, 48] on button "Options" at bounding box center [986, 41] width 46 height 16
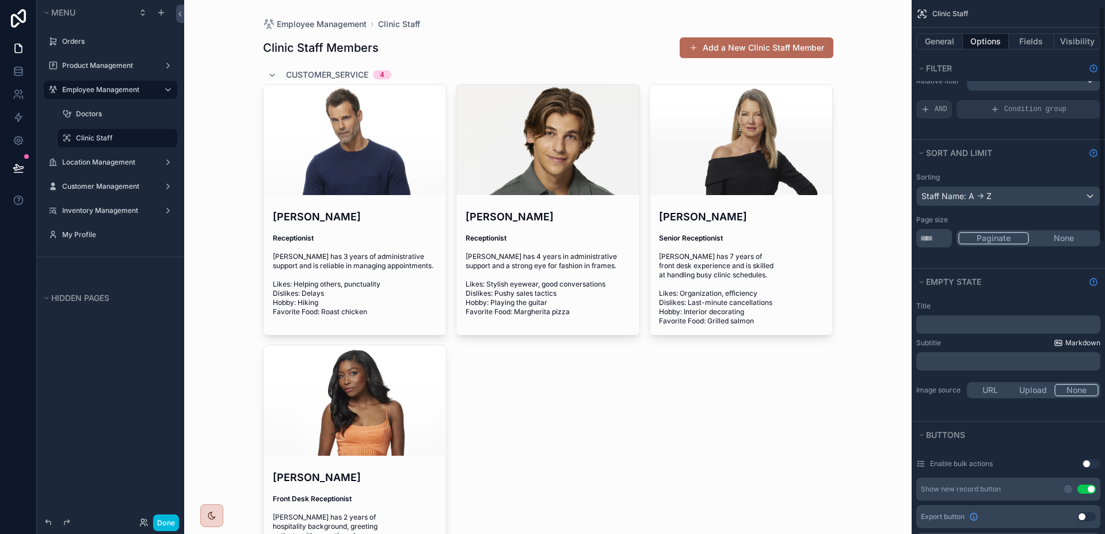
scroll to position [112, 0]
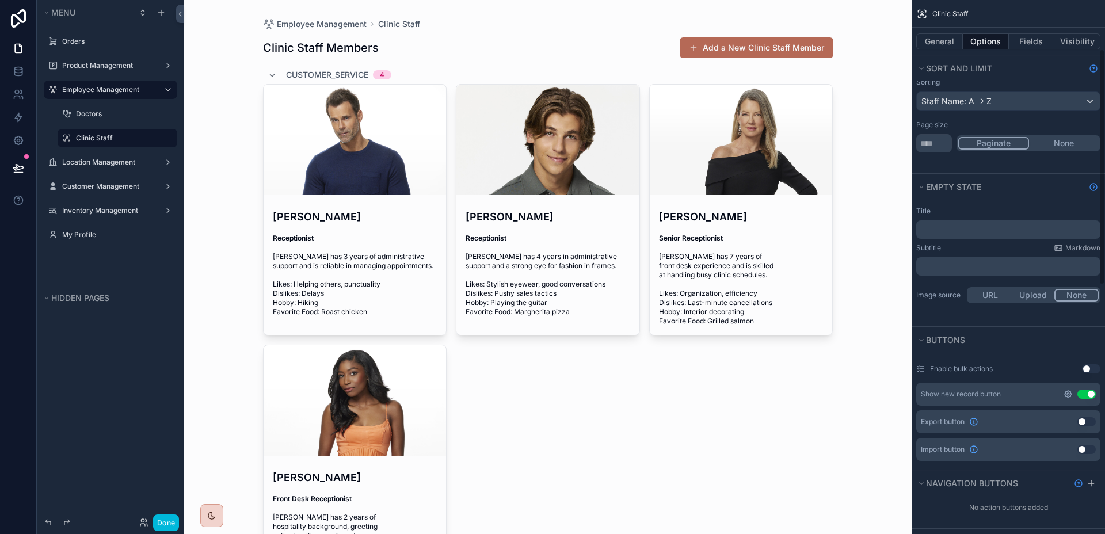
click at [1064, 390] on icon "scrollable content" at bounding box center [1067, 394] width 9 height 9
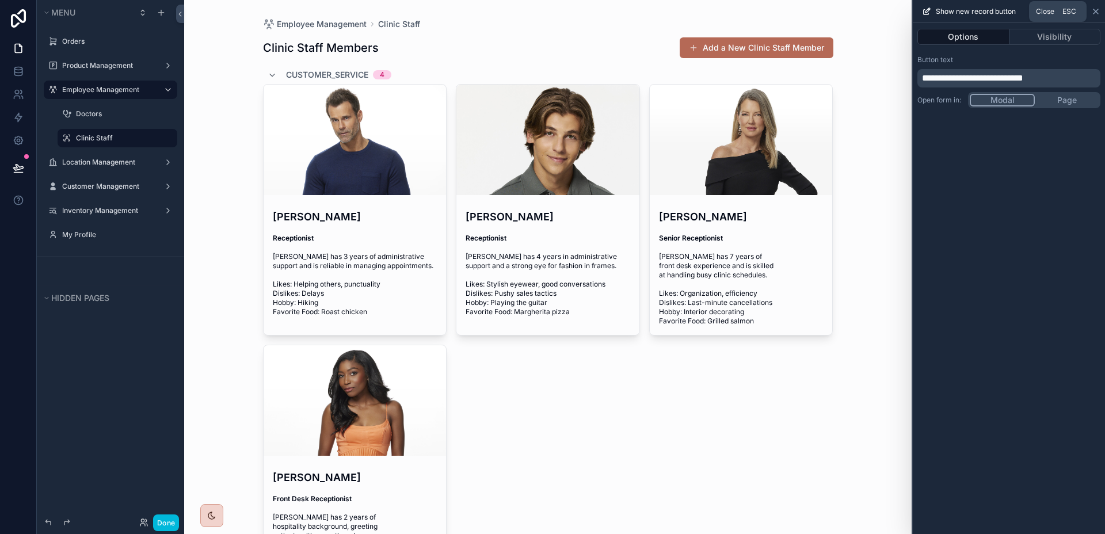
click at [1094, 12] on icon at bounding box center [1095, 11] width 9 height 9
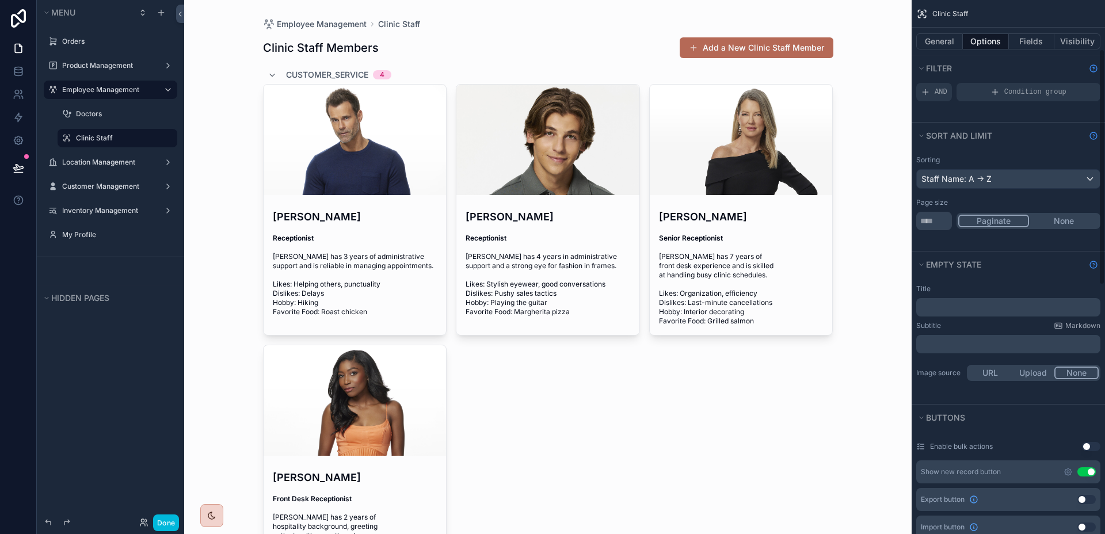
scroll to position [0, 0]
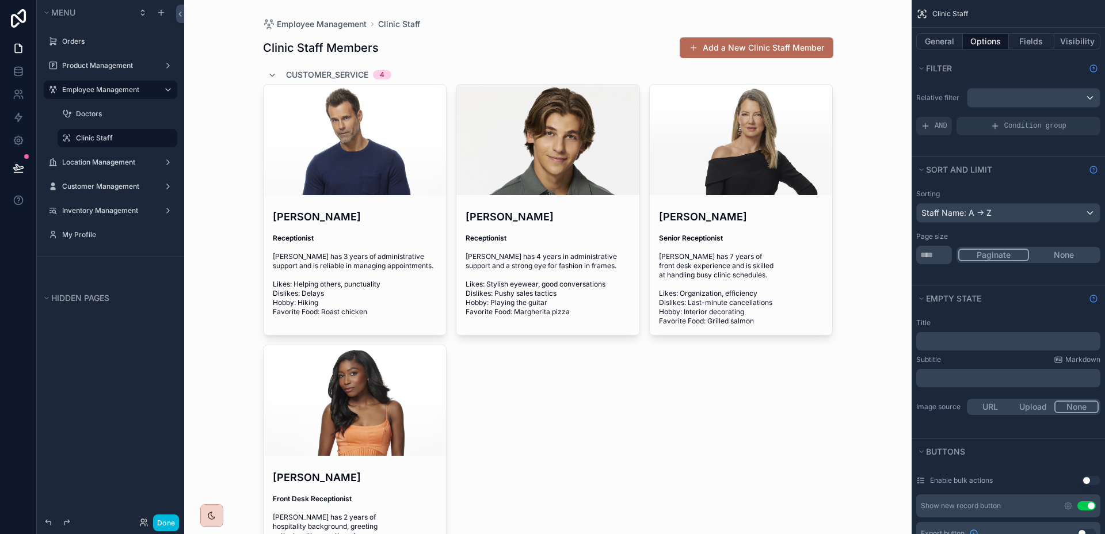
click at [1035, 31] on div "General Options Fields Visibility" at bounding box center [1008, 42] width 193 height 28
click at [1035, 37] on button "Fields" at bounding box center [1032, 41] width 46 height 16
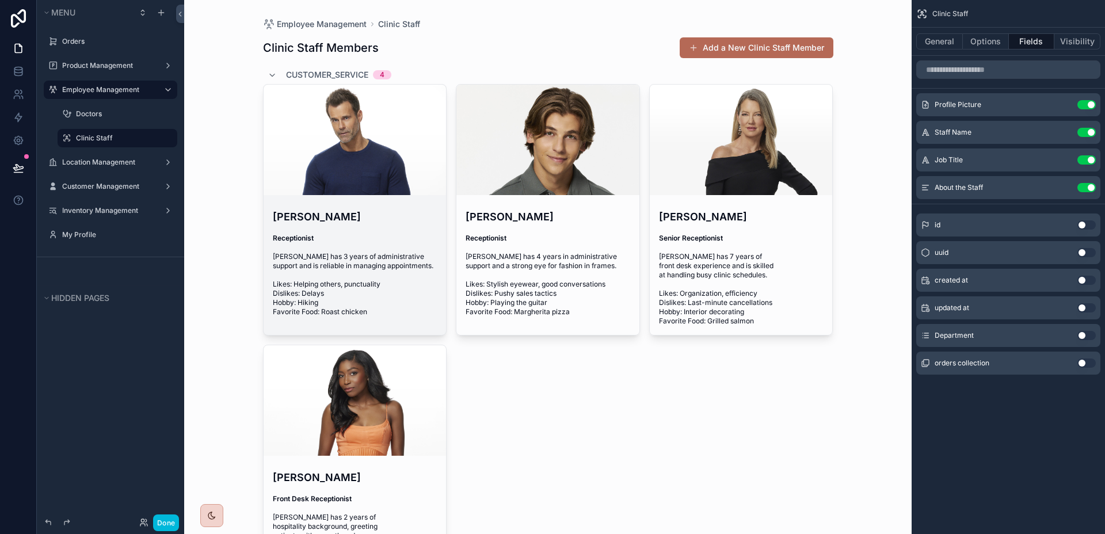
click at [363, 181] on div "scrollable content" at bounding box center [355, 140] width 183 height 110
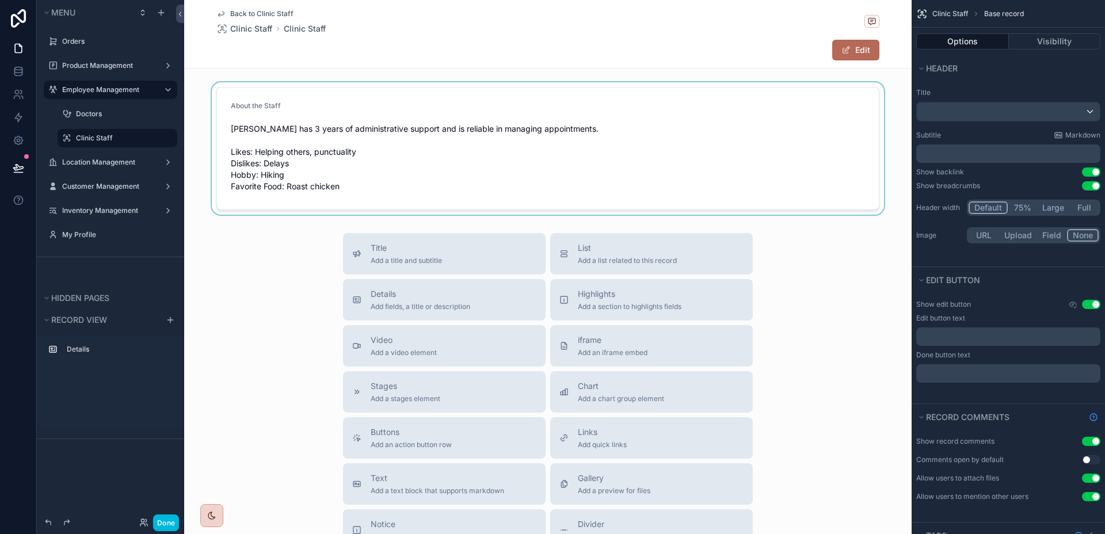
click at [844, 182] on div "scrollable content" at bounding box center [547, 148] width 727 height 132
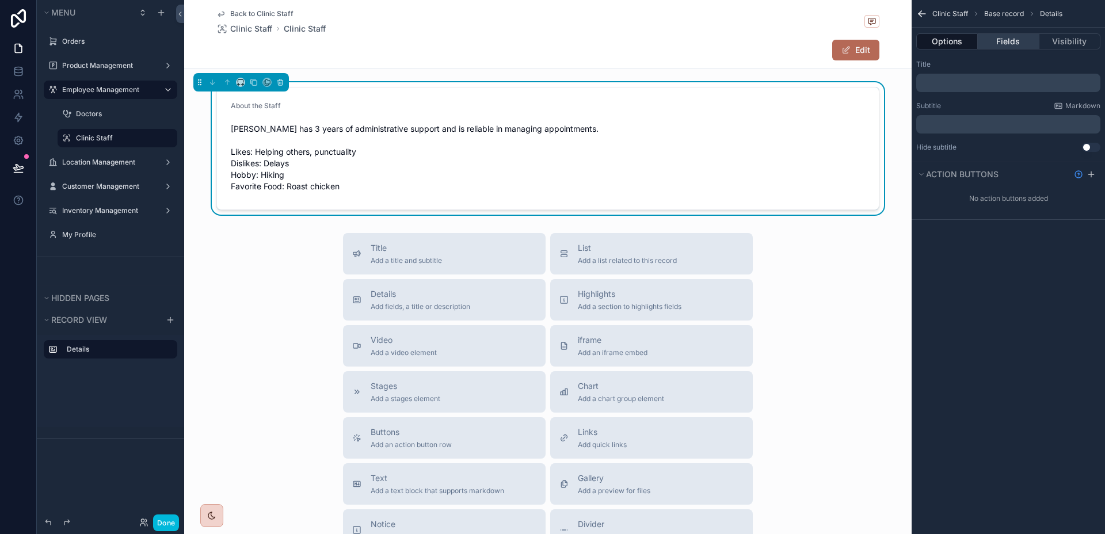
click at [996, 46] on button "Fields" at bounding box center [1008, 41] width 61 height 16
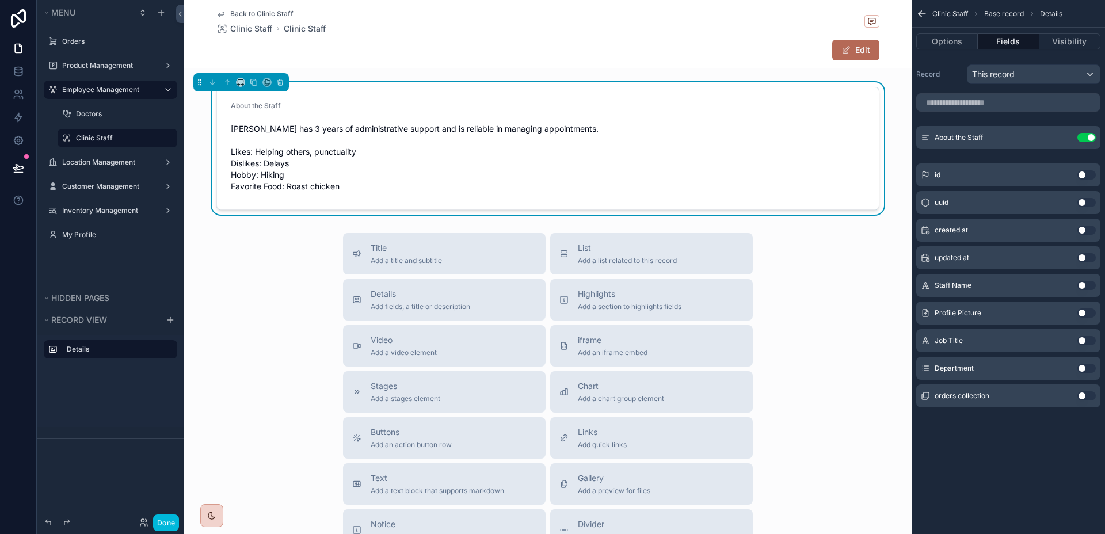
click at [1086, 392] on button "Use setting" at bounding box center [1086, 395] width 18 height 9
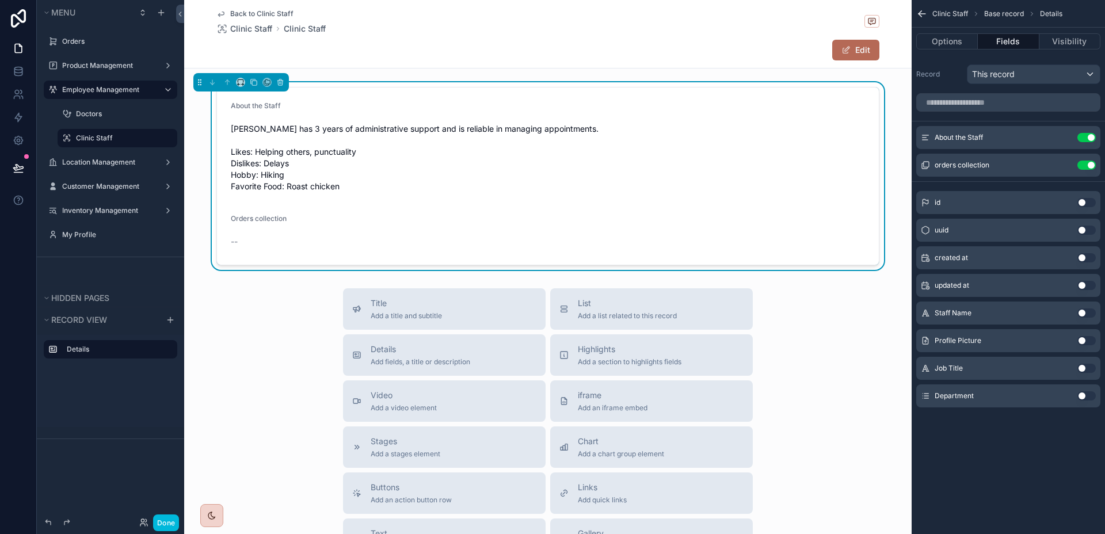
click at [1092, 162] on button "Use setting" at bounding box center [1086, 165] width 18 height 9
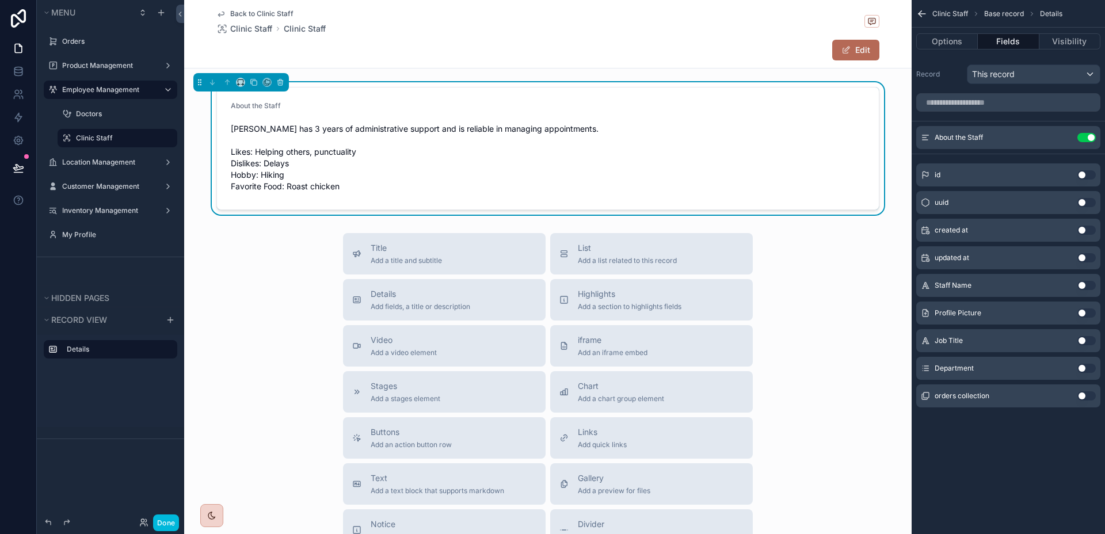
click at [1085, 283] on button "Use setting" at bounding box center [1086, 285] width 18 height 9
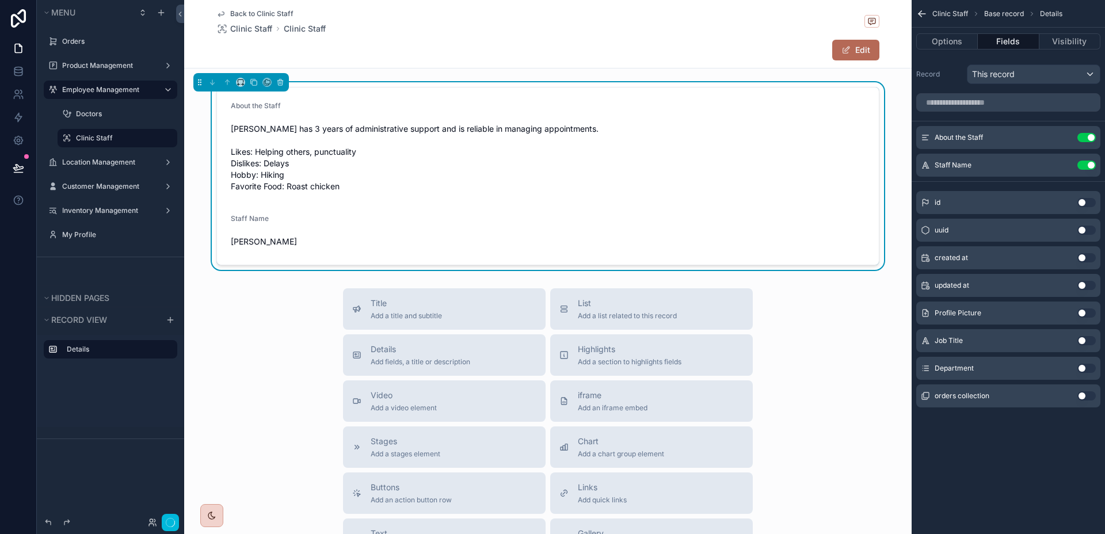
click at [1085, 312] on button "Use setting" at bounding box center [1086, 312] width 18 height 9
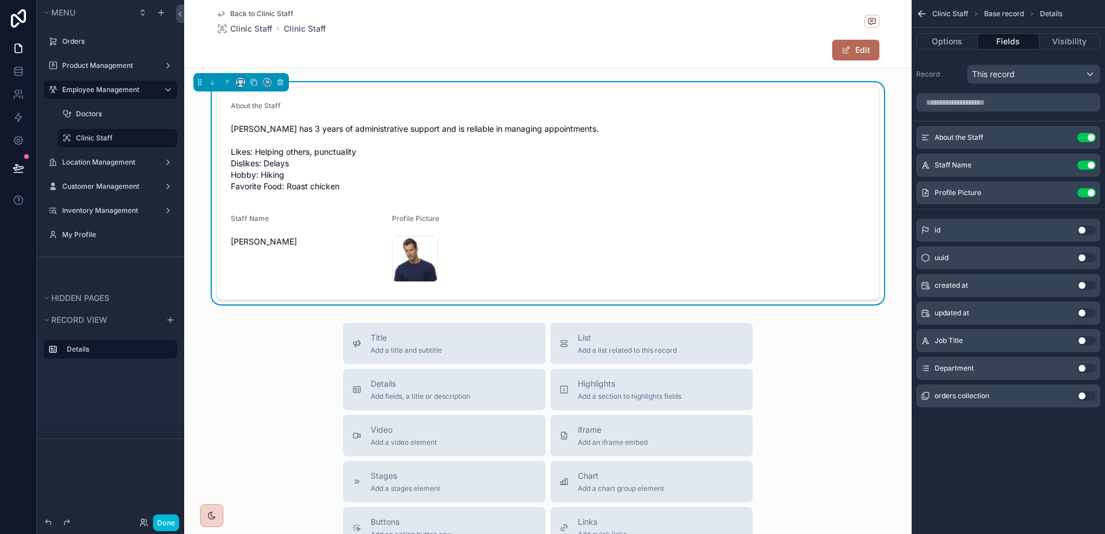
click at [1083, 342] on button "Use setting" at bounding box center [1086, 340] width 18 height 9
click at [1085, 369] on button "Use setting" at bounding box center [1086, 368] width 18 height 9
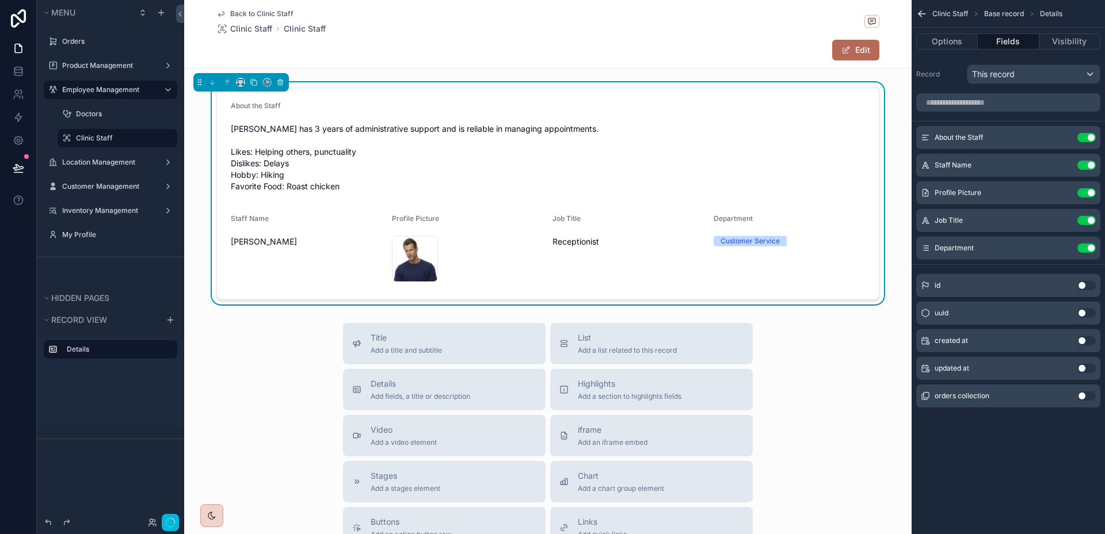
click at [1044, 454] on div "Clinic Staff Base record Details Options Fields Visibility Record This record A…" at bounding box center [1008, 267] width 193 height 534
click at [700, 382] on div "Highlights Add a section to highlights fields" at bounding box center [651, 389] width 184 height 23
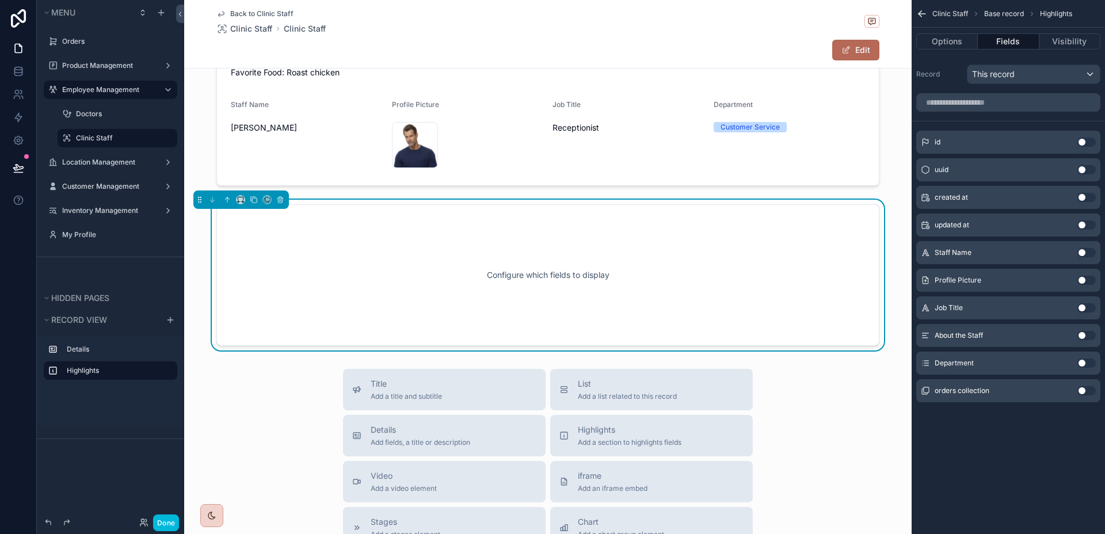
scroll to position [122, 0]
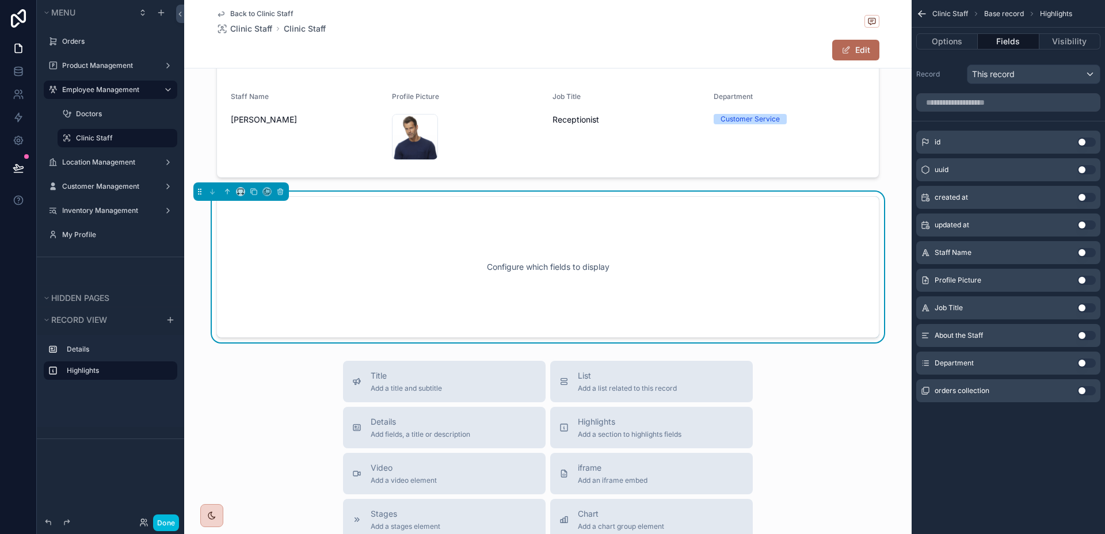
click at [1085, 390] on button "Use setting" at bounding box center [1086, 390] width 18 height 9
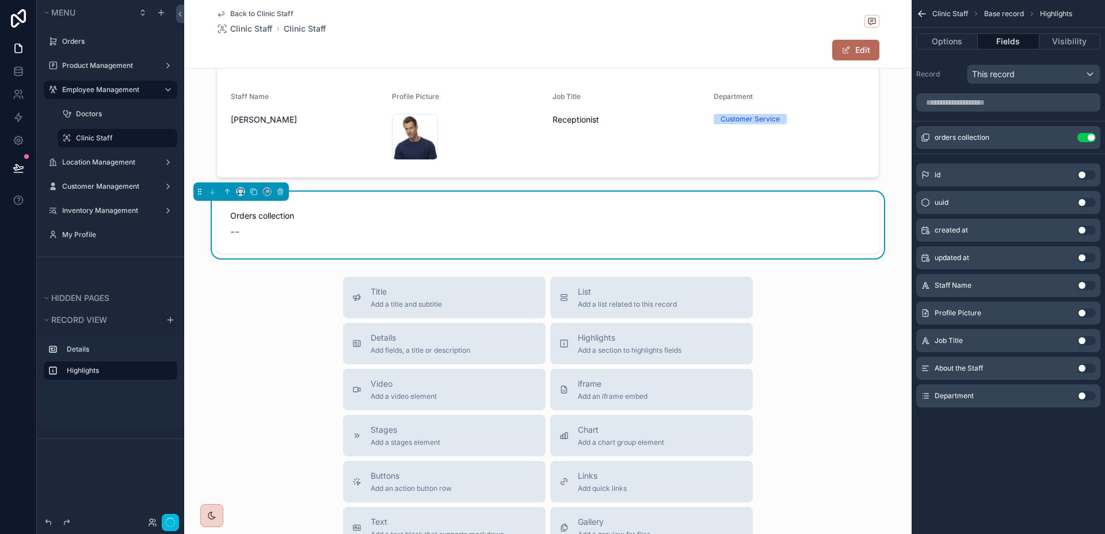
click at [1022, 432] on div "Clinic Staff Base record Highlights Options Fields Visibility Record This recor…" at bounding box center [1008, 220] width 193 height 440
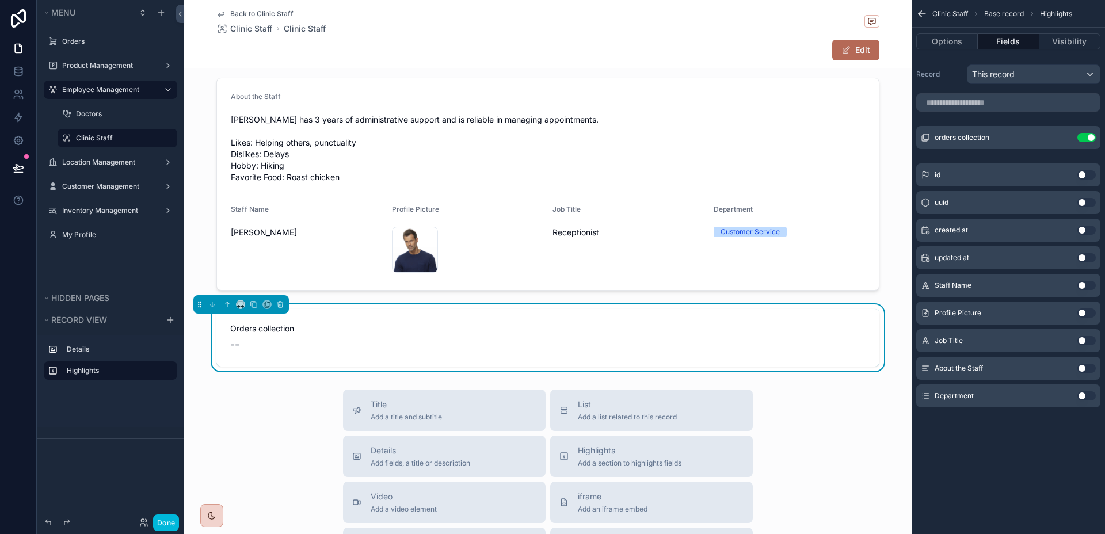
scroll to position [0, 0]
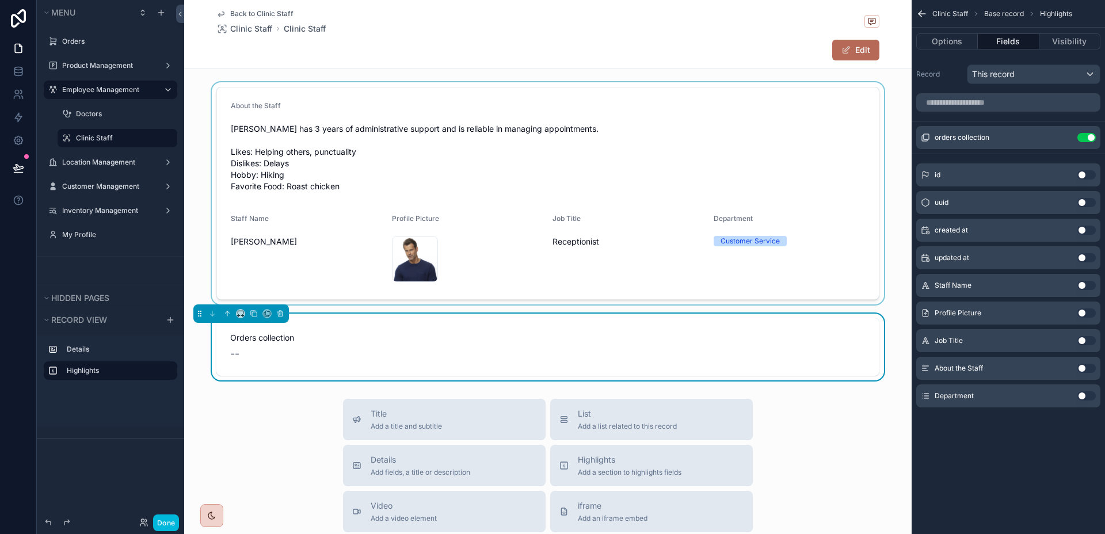
click at [860, 118] on div "scrollable content" at bounding box center [547, 193] width 727 height 222
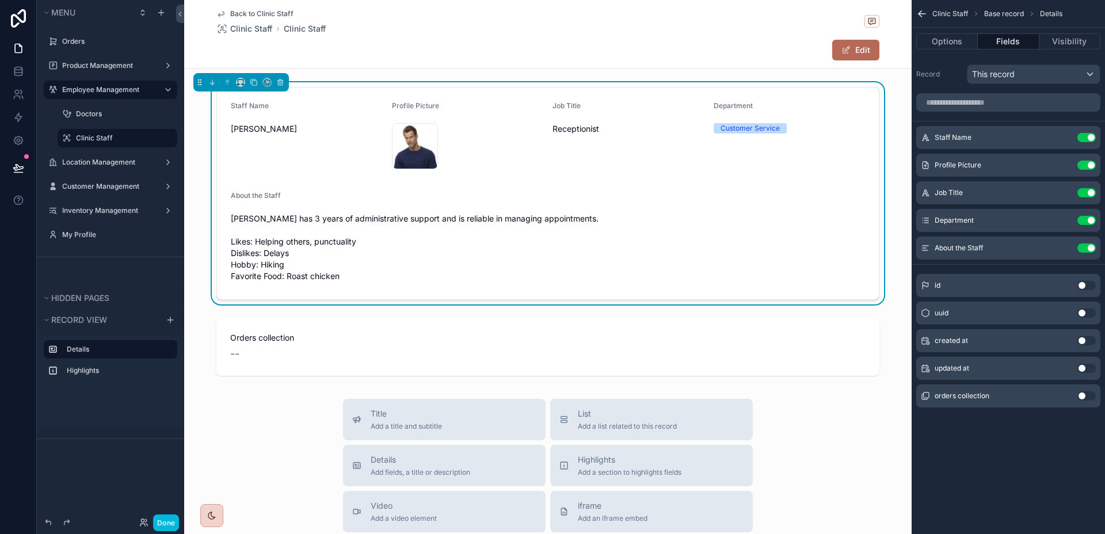
click at [0, 0] on icon "scrollable content" at bounding box center [0, 0] width 0 height 0
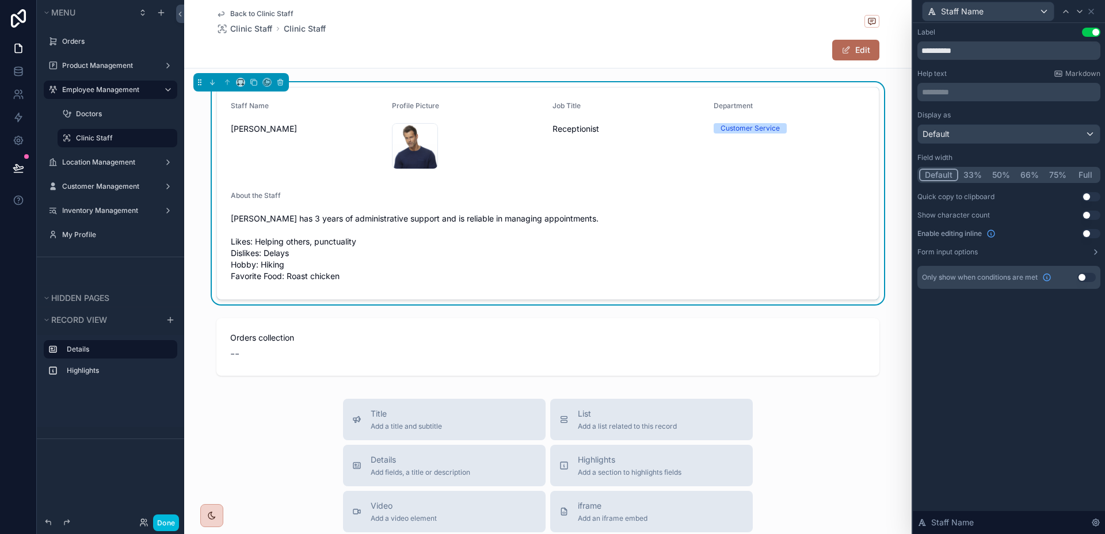
click at [1007, 171] on button "50%" at bounding box center [1001, 175] width 28 height 13
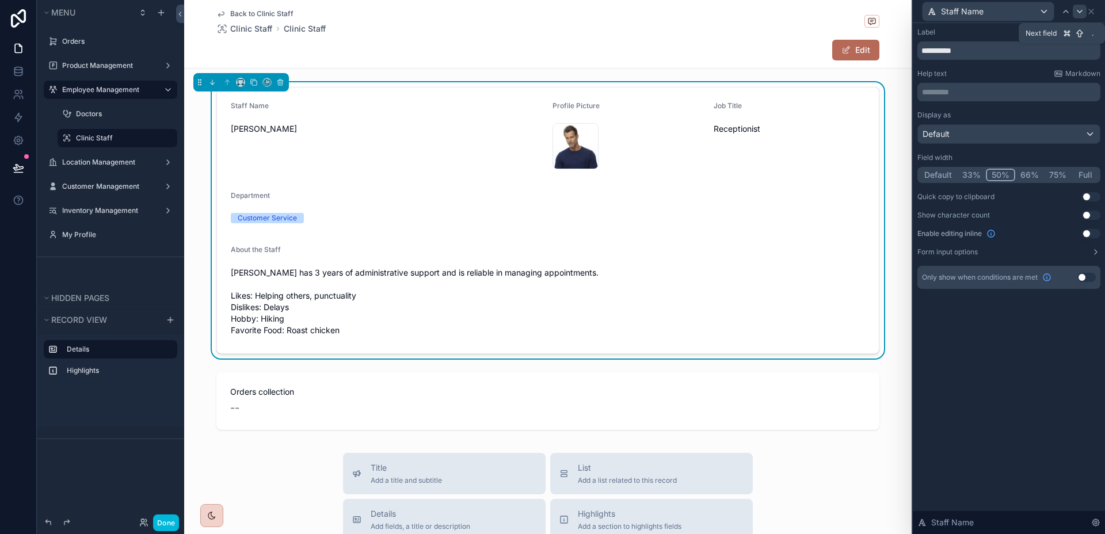
click at [1080, 5] on div at bounding box center [1080, 12] width 14 height 14
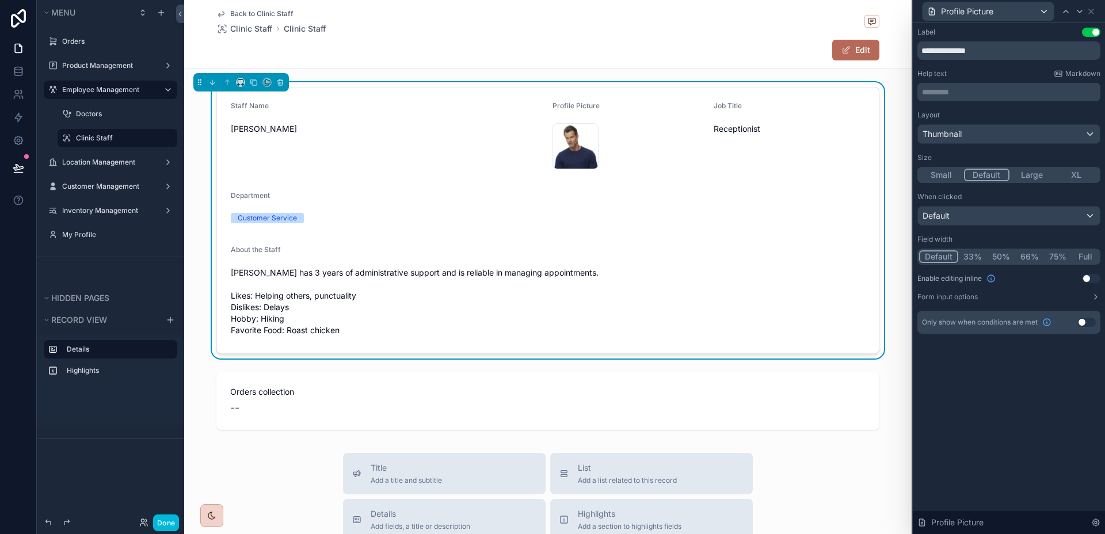
click at [996, 254] on button "50%" at bounding box center [1001, 256] width 28 height 13
click at [1098, 12] on div "Profile Picture" at bounding box center [1008, 11] width 183 height 22
click at [1097, 7] on div "Profile Picture" at bounding box center [1008, 11] width 183 height 22
click at [1093, 11] on icon at bounding box center [1090, 11] width 9 height 9
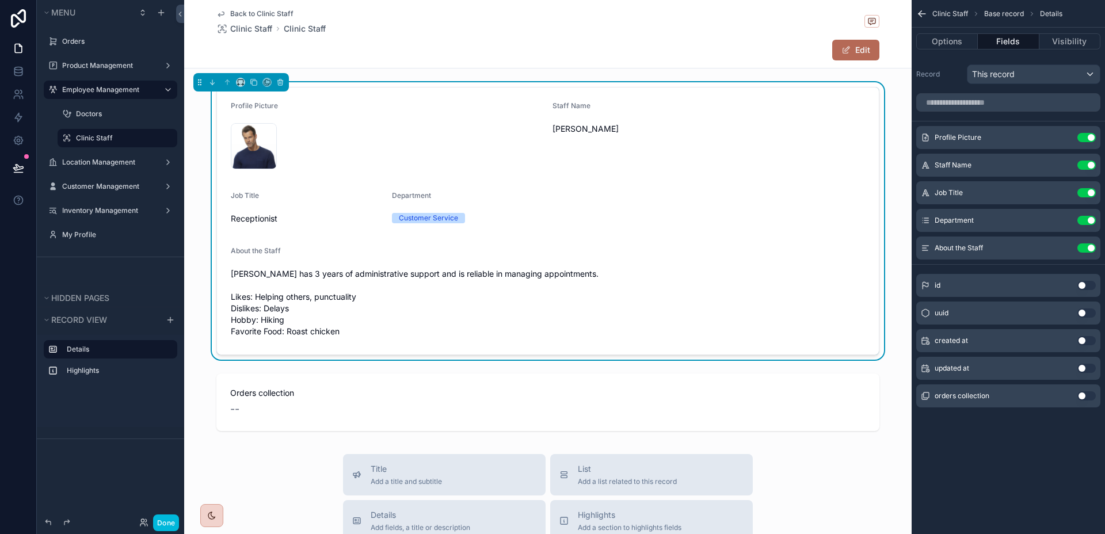
click at [0, 0] on button "scrollable content" at bounding box center [0, 0] width 0 height 0
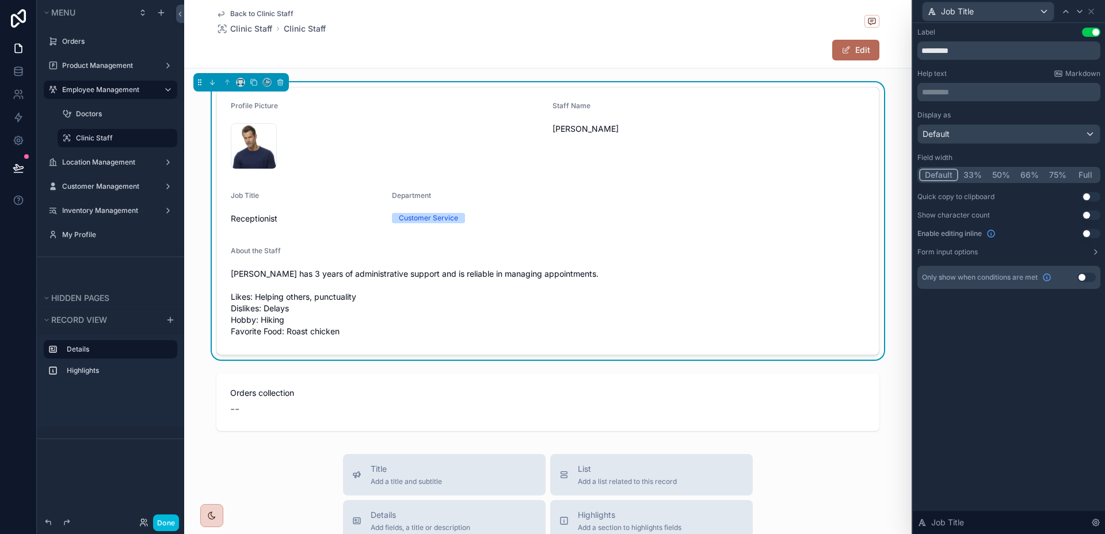
click at [1004, 174] on button "50%" at bounding box center [1001, 175] width 28 height 13
click at [1080, 17] on div at bounding box center [1080, 12] width 14 height 14
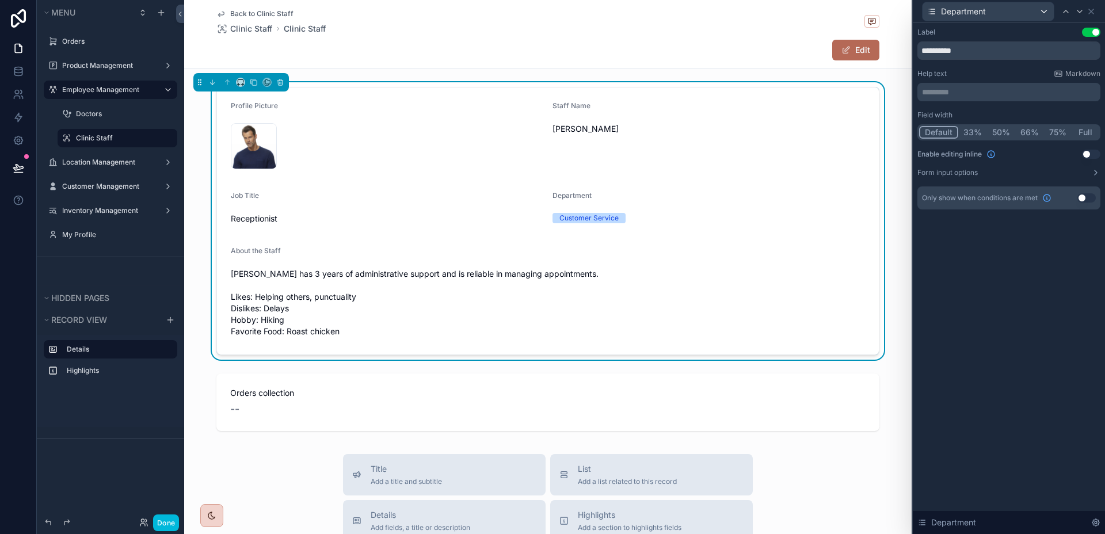
click at [998, 132] on button "50%" at bounding box center [1001, 132] width 28 height 13
click at [1080, 8] on icon at bounding box center [1079, 11] width 9 height 9
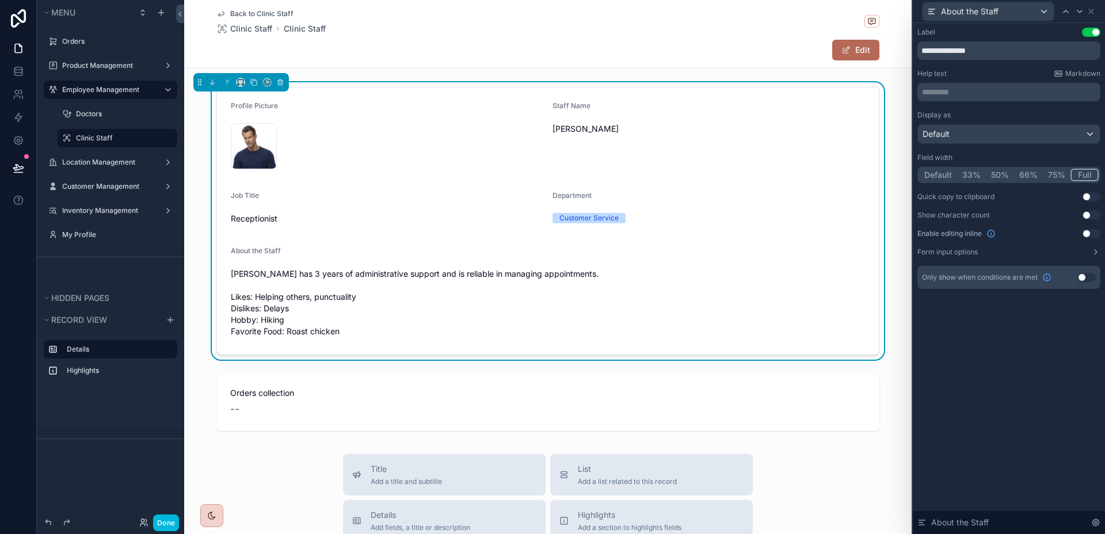
click at [1076, 177] on button "Full" at bounding box center [1084, 175] width 28 height 13
click at [1093, 10] on icon at bounding box center [1090, 11] width 9 height 9
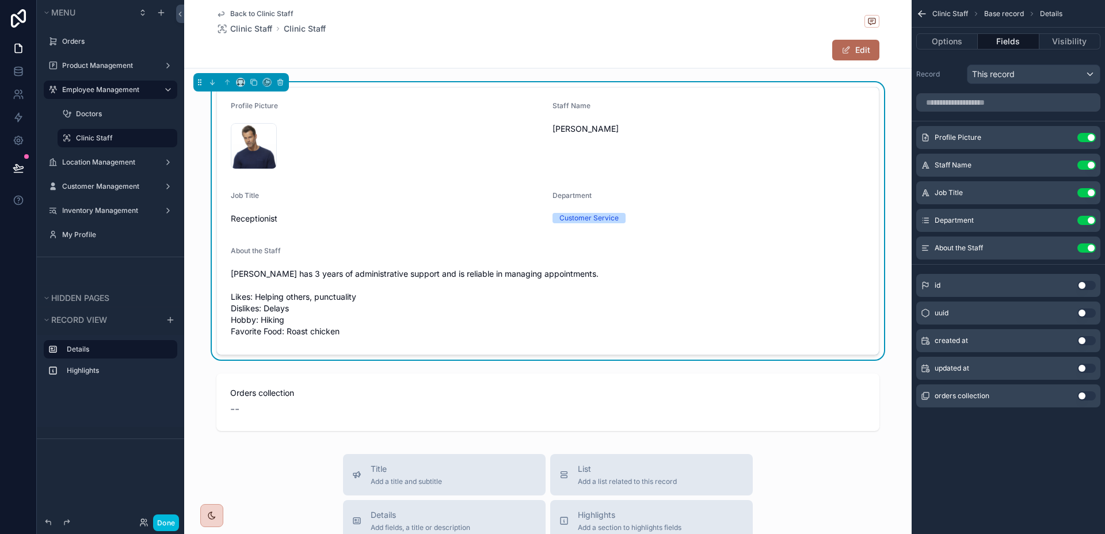
click at [0, 0] on icon "scrollable content" at bounding box center [0, 0] width 0 height 0
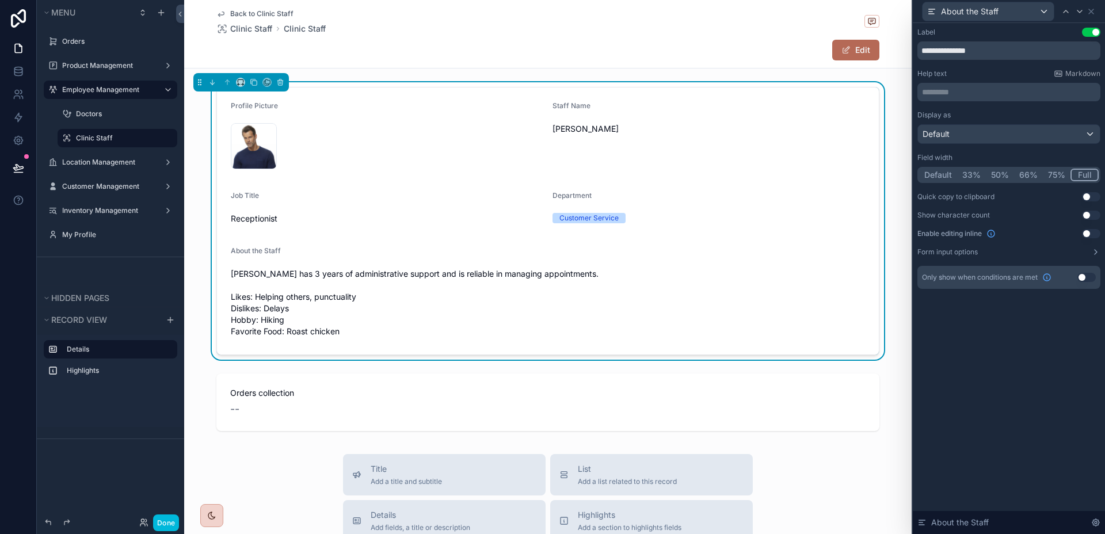
click at [1055, 178] on button "75%" at bounding box center [1057, 175] width 28 height 13
click at [967, 175] on button "33%" at bounding box center [971, 175] width 29 height 13
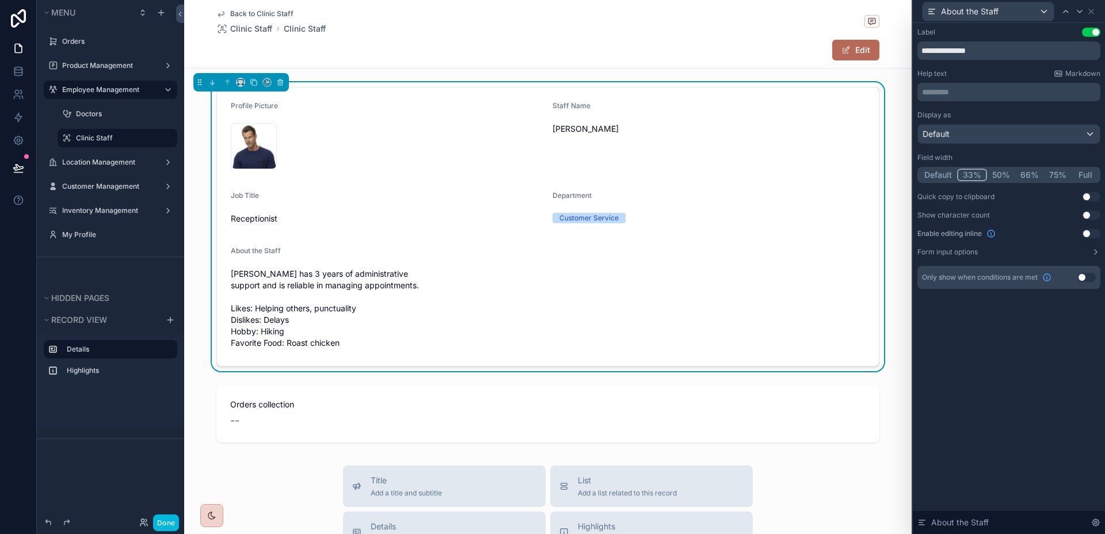
click at [1084, 174] on button "Full" at bounding box center [1085, 175] width 27 height 13
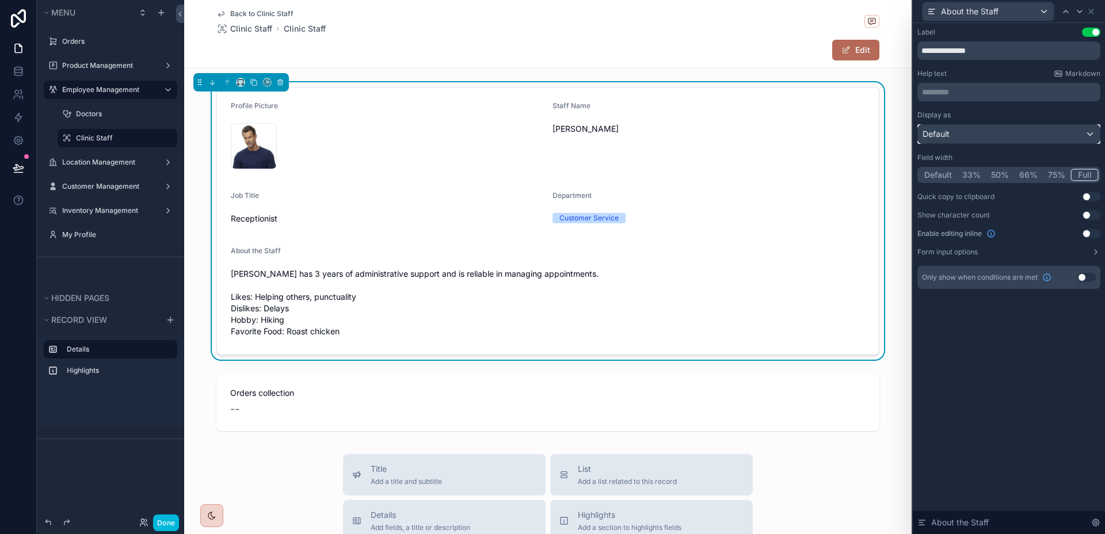
click at [1055, 134] on div "Default" at bounding box center [1009, 134] width 182 height 18
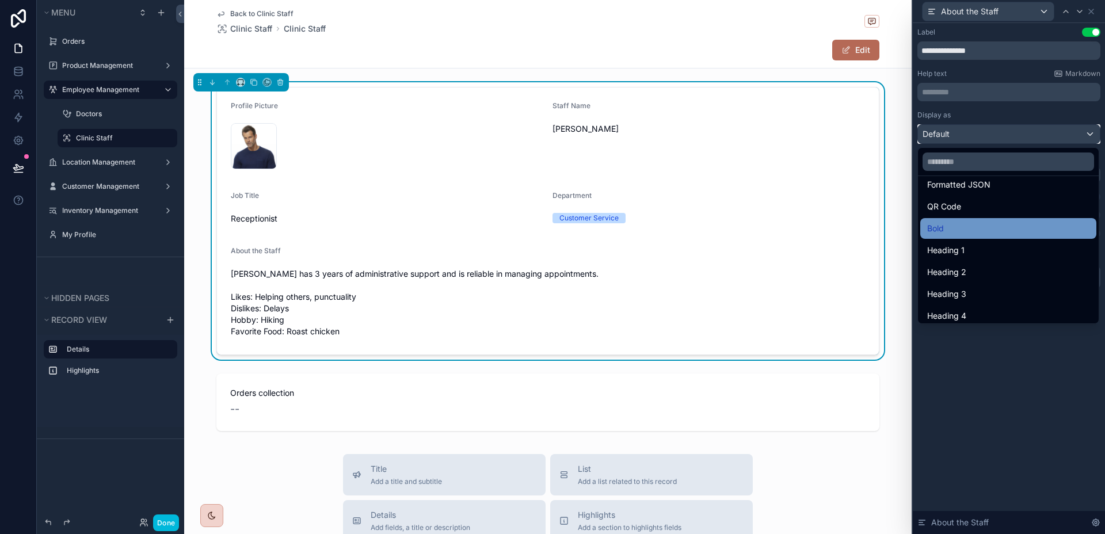
scroll to position [125, 0]
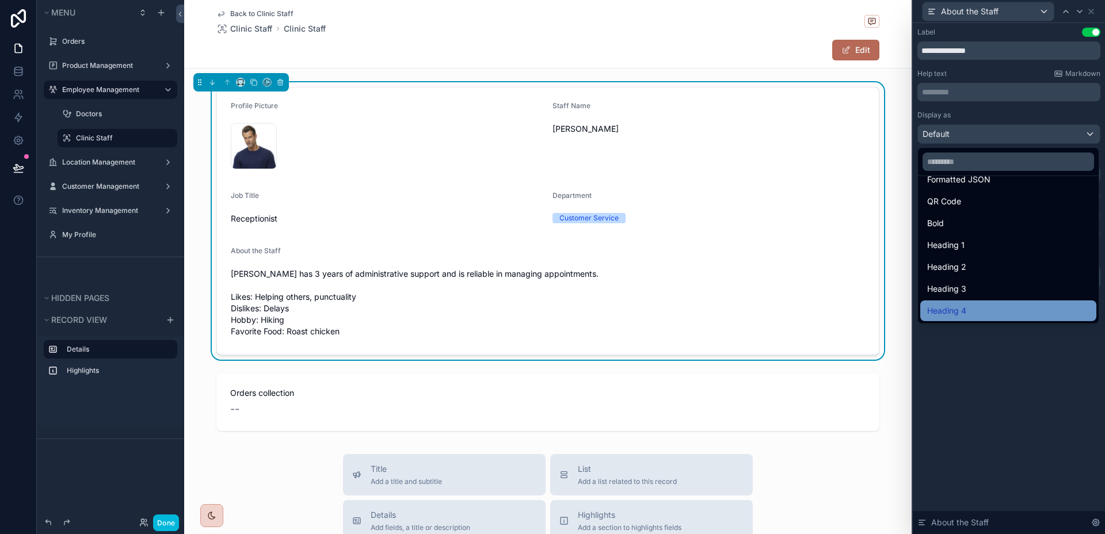
click at [1013, 307] on div "Heading 4" at bounding box center [1008, 311] width 162 height 14
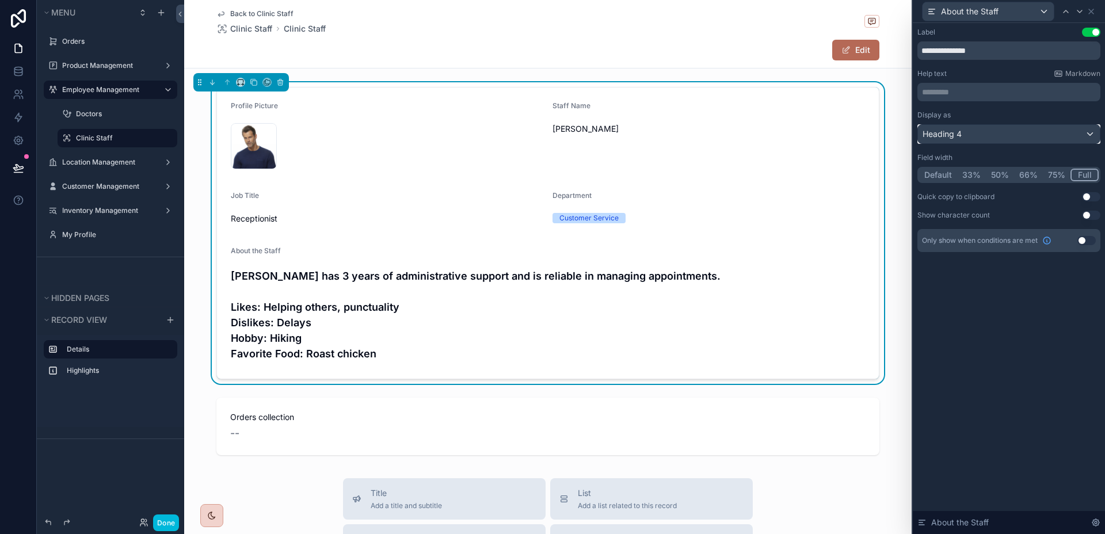
click at [1005, 138] on div "Heading 4" at bounding box center [1009, 134] width 182 height 18
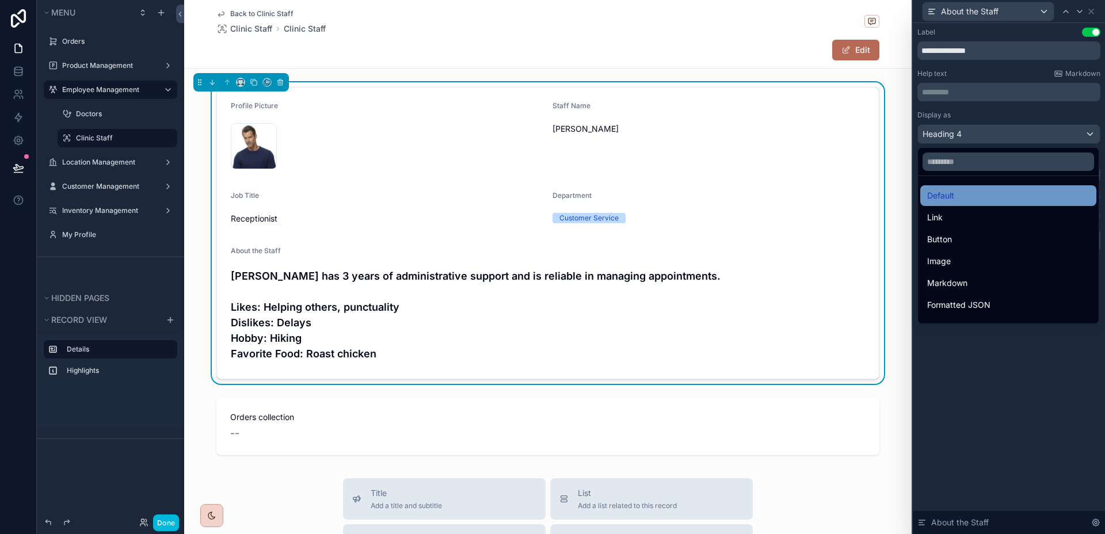
click at [1001, 204] on div "Default" at bounding box center [1008, 195] width 176 height 21
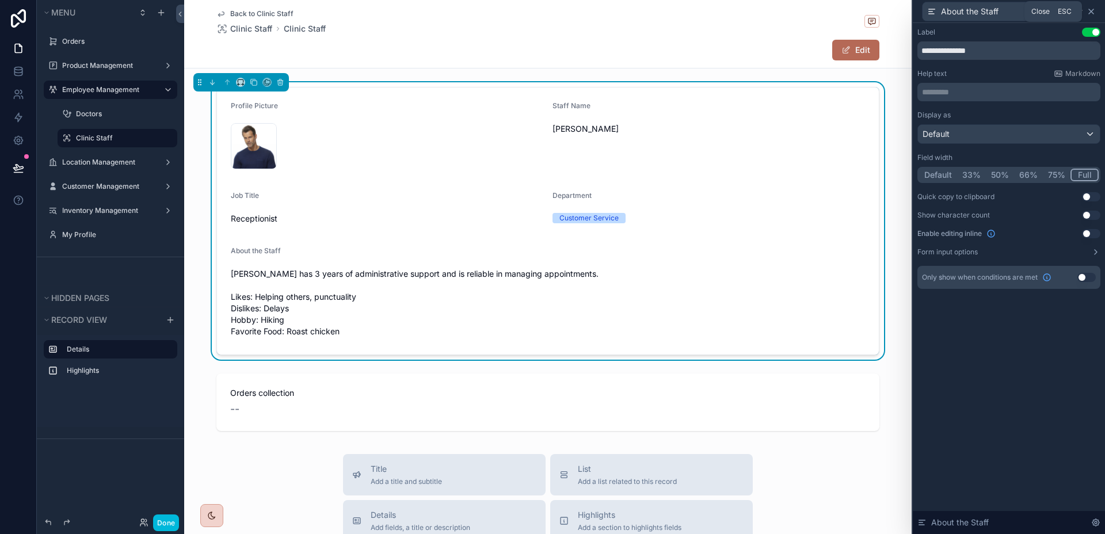
click at [1091, 11] on icon at bounding box center [1091, 11] width 5 height 5
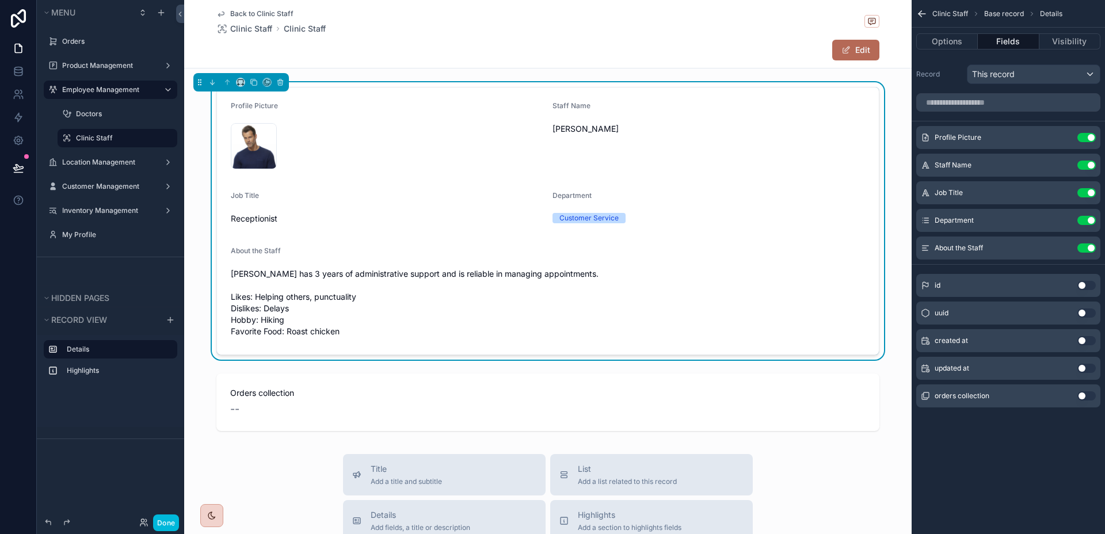
click at [0, 0] on button "scrollable content" at bounding box center [0, 0] width 0 height 0
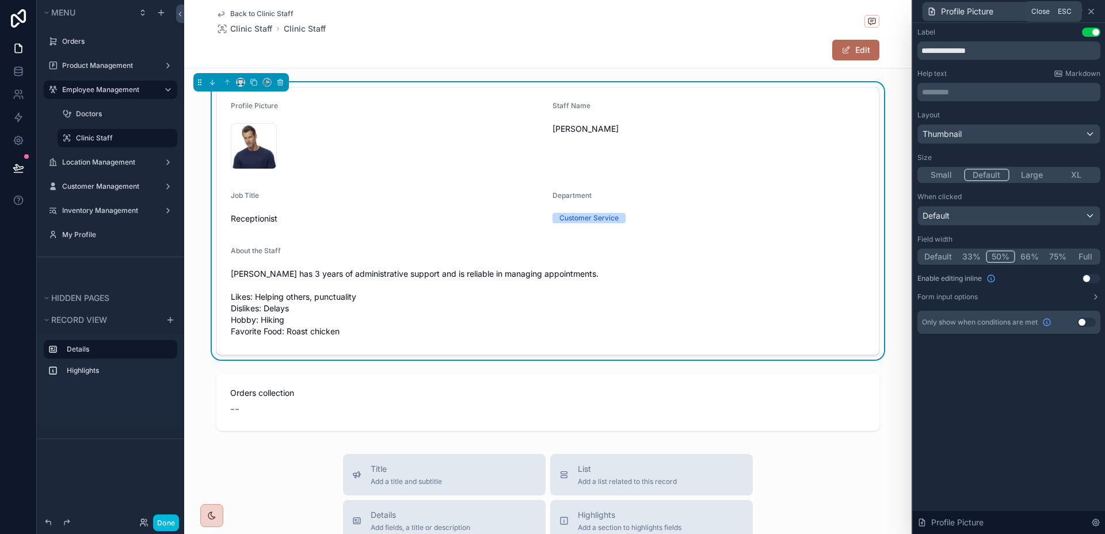
click at [1095, 14] on icon at bounding box center [1090, 11] width 9 height 9
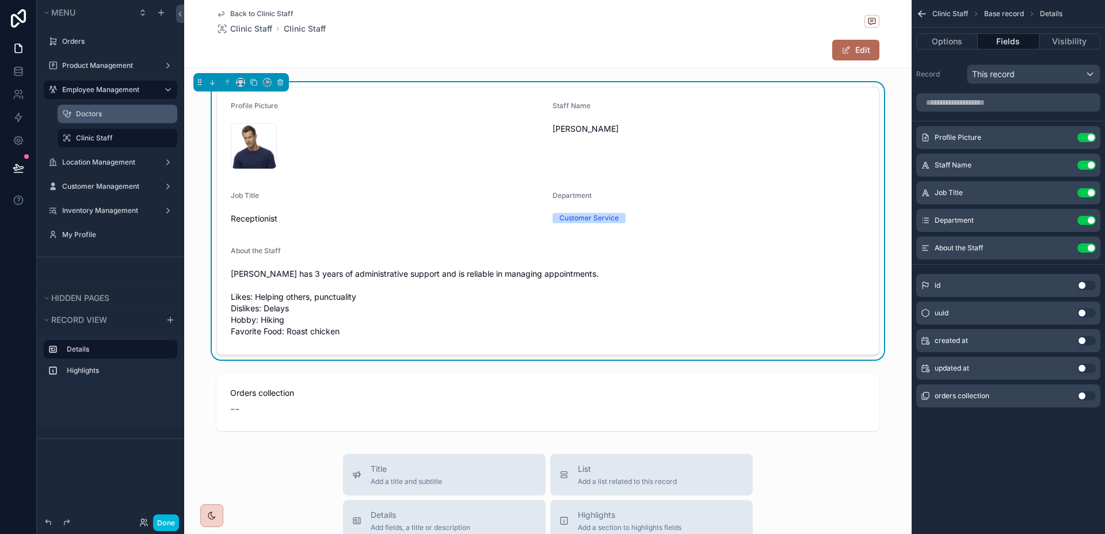
click at [111, 119] on div "Doctors" at bounding box center [125, 113] width 99 height 9
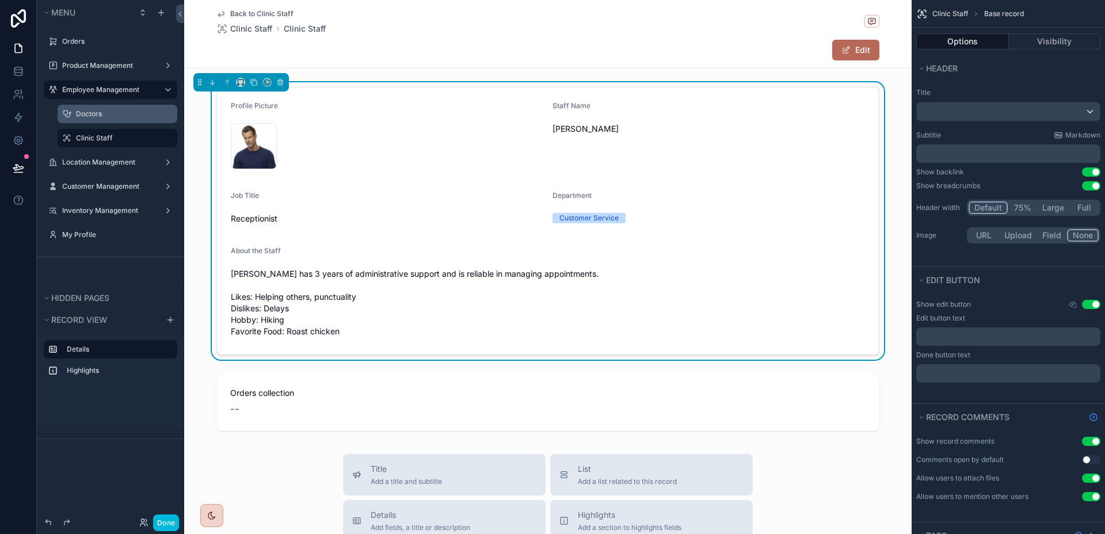
click at [91, 113] on label "Doctors" at bounding box center [123, 113] width 94 height 9
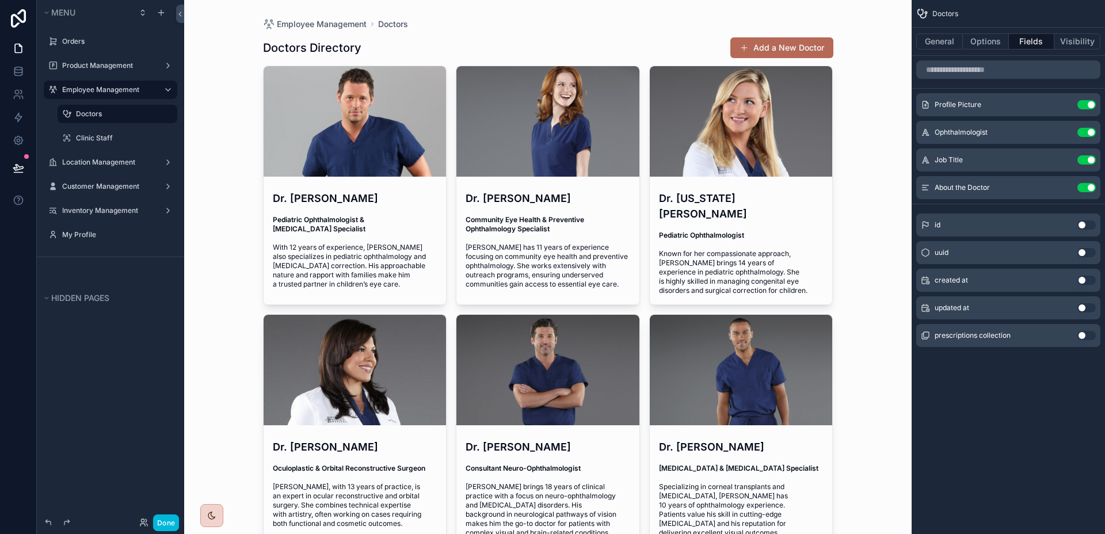
click at [348, 152] on div "scrollable content" at bounding box center [355, 121] width 183 height 110
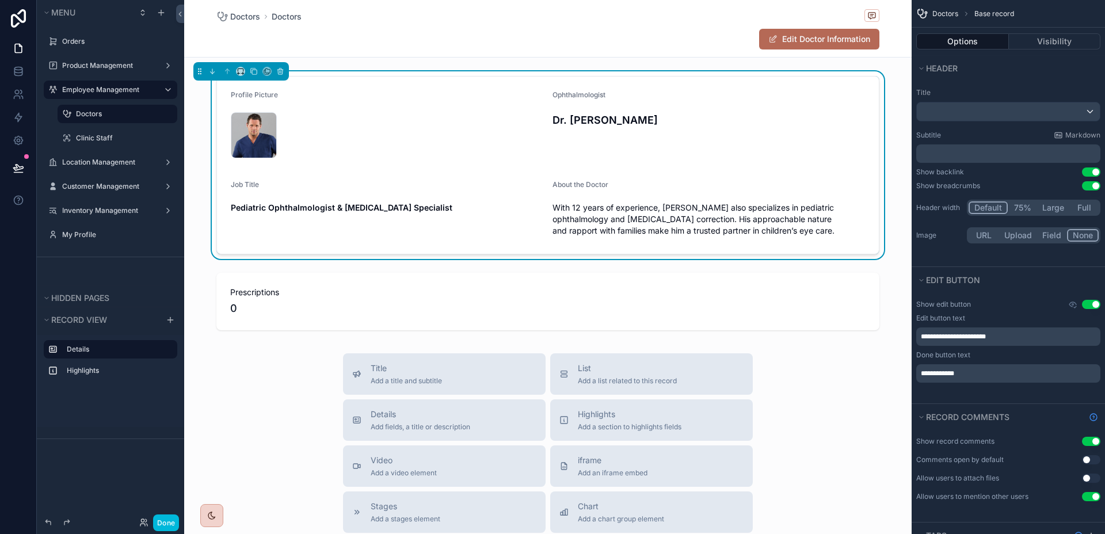
click at [474, 159] on div "[PERSON_NAME] .jpg" at bounding box center [387, 135] width 312 height 53
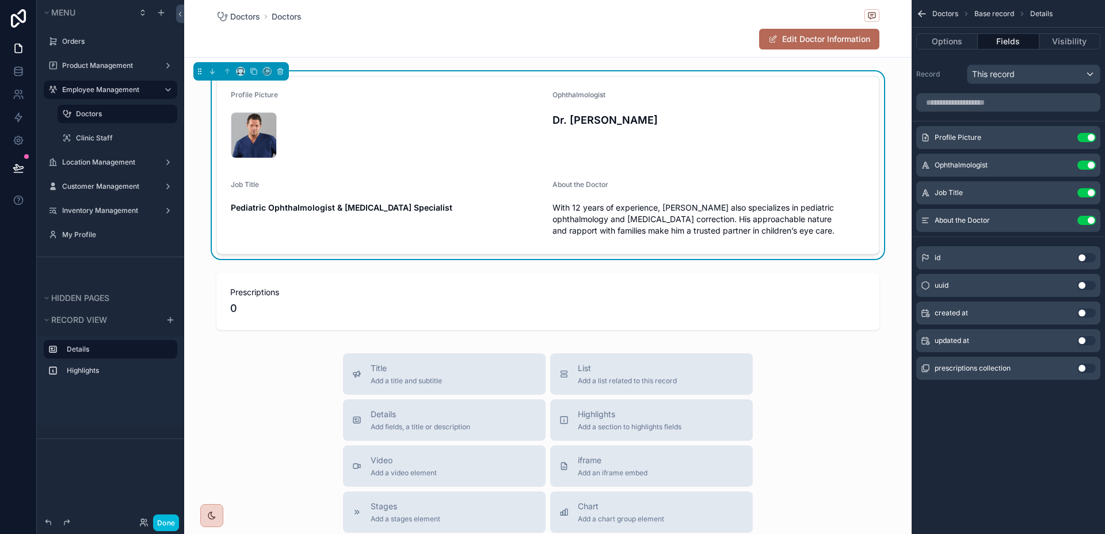
click at [0, 0] on icon "scrollable content" at bounding box center [0, 0] width 0 height 0
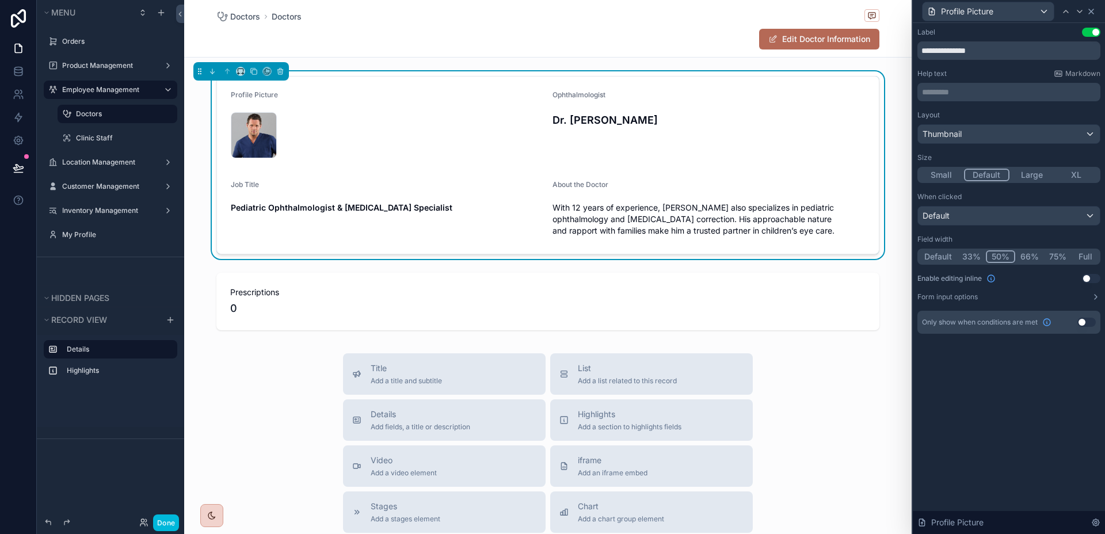
click at [1093, 12] on icon at bounding box center [1090, 11] width 9 height 9
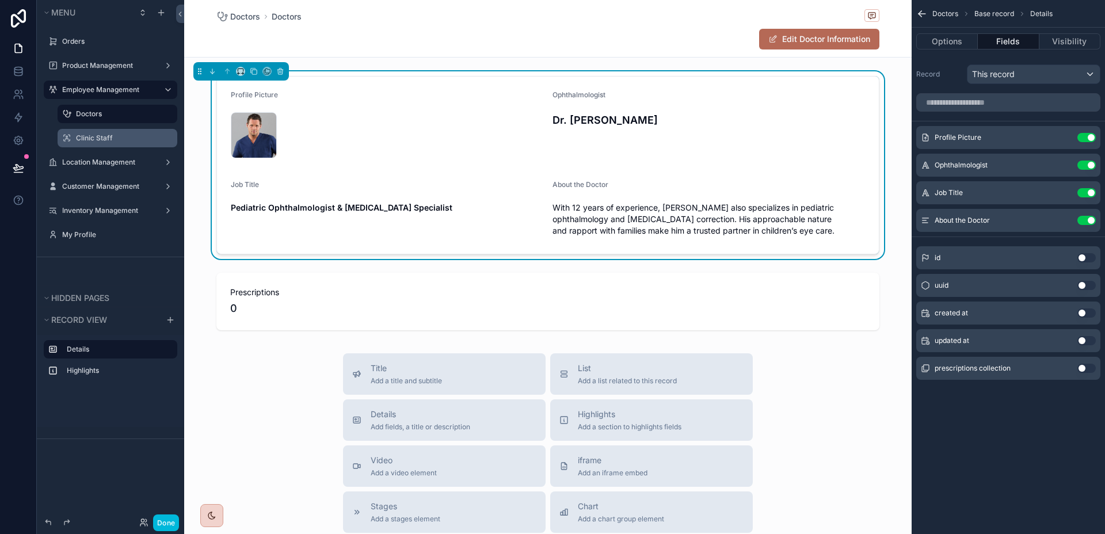
click at [85, 135] on label "Clinic Staff" at bounding box center [123, 138] width 94 height 9
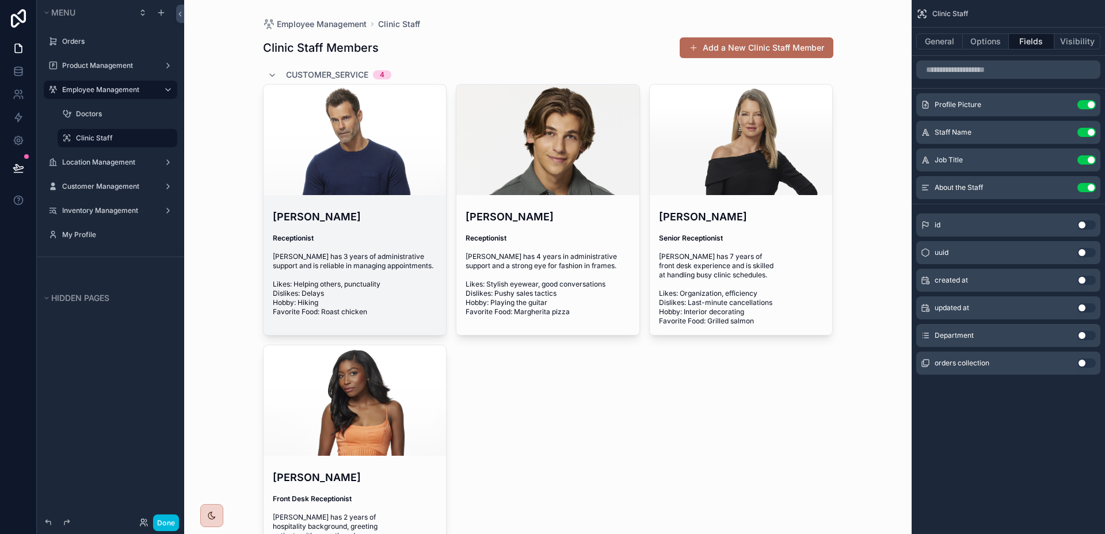
click at [361, 173] on div "scrollable content" at bounding box center [355, 140] width 183 height 110
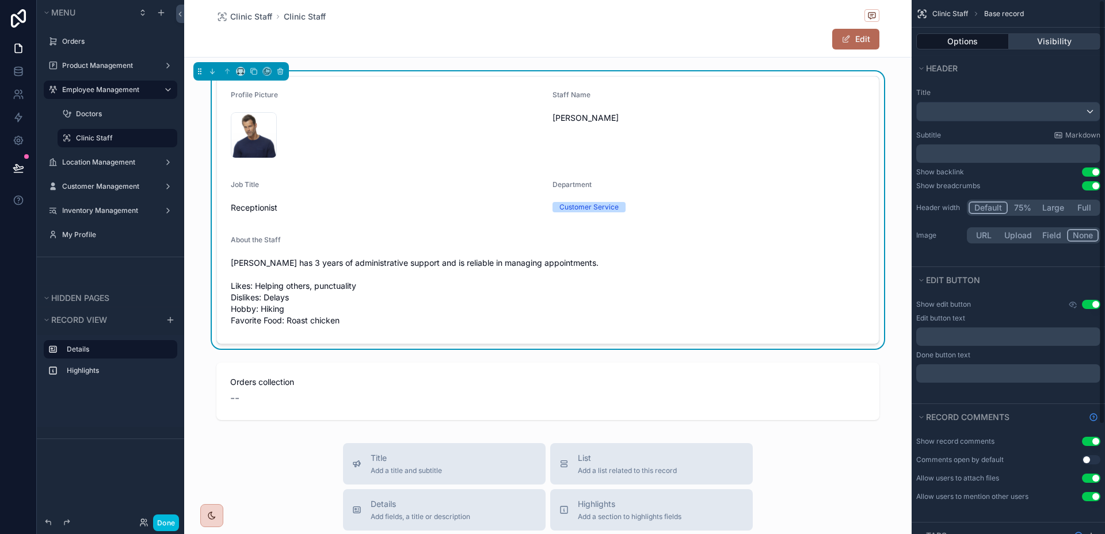
click at [1042, 43] on button "Visibility" at bounding box center [1055, 41] width 92 height 16
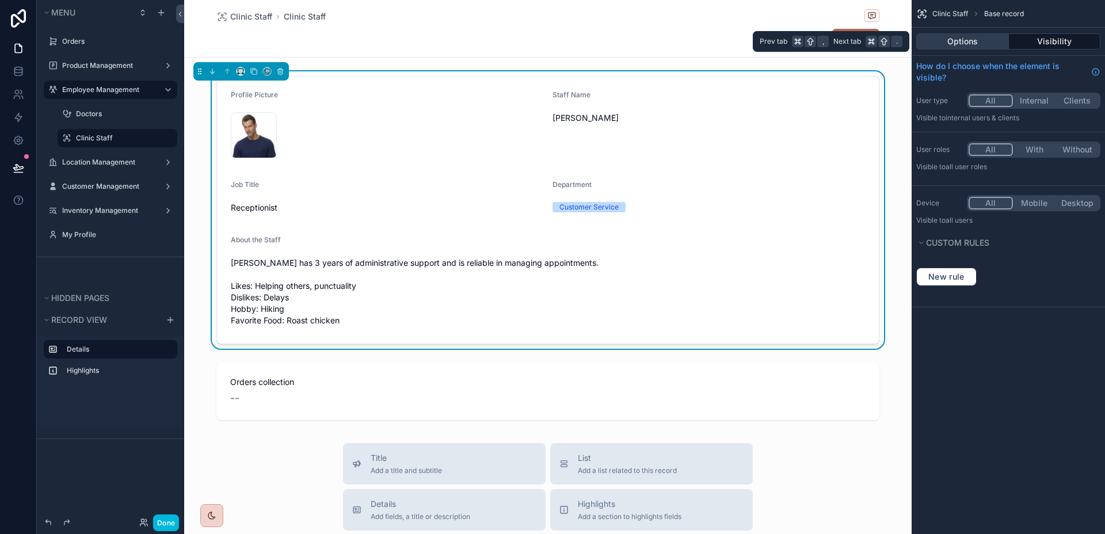
click at [997, 47] on button "Options" at bounding box center [962, 41] width 93 height 16
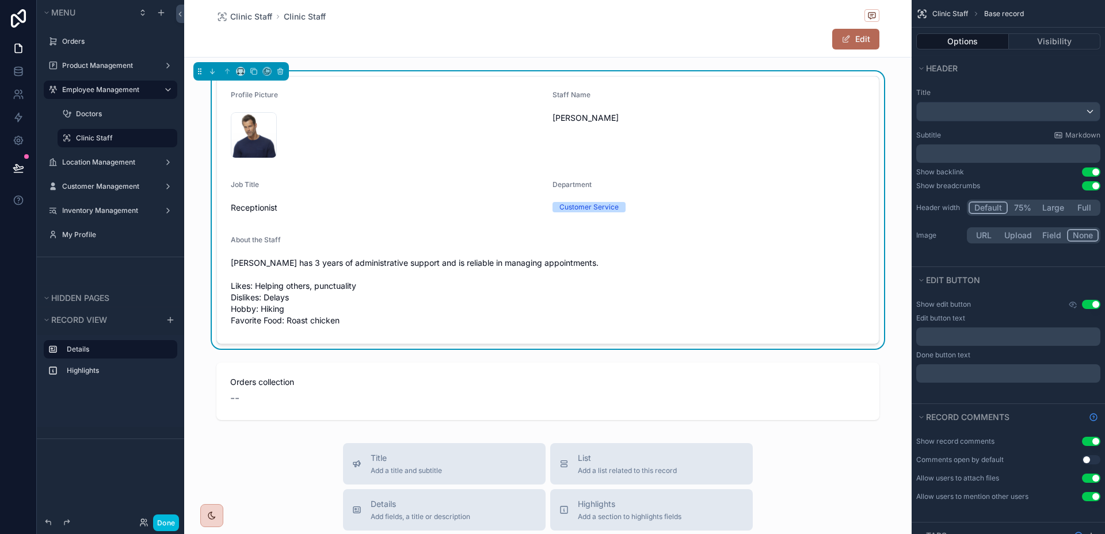
click at [798, 106] on div "Staff Name [PERSON_NAME]" at bounding box center [708, 125] width 312 height 71
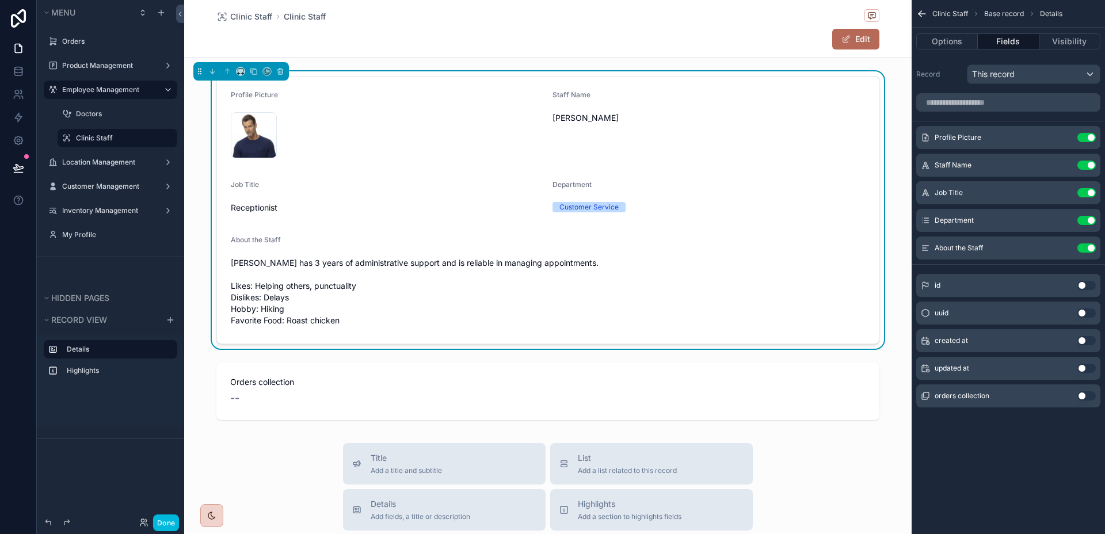
click at [0, 0] on icon "scrollable content" at bounding box center [0, 0] width 0 height 0
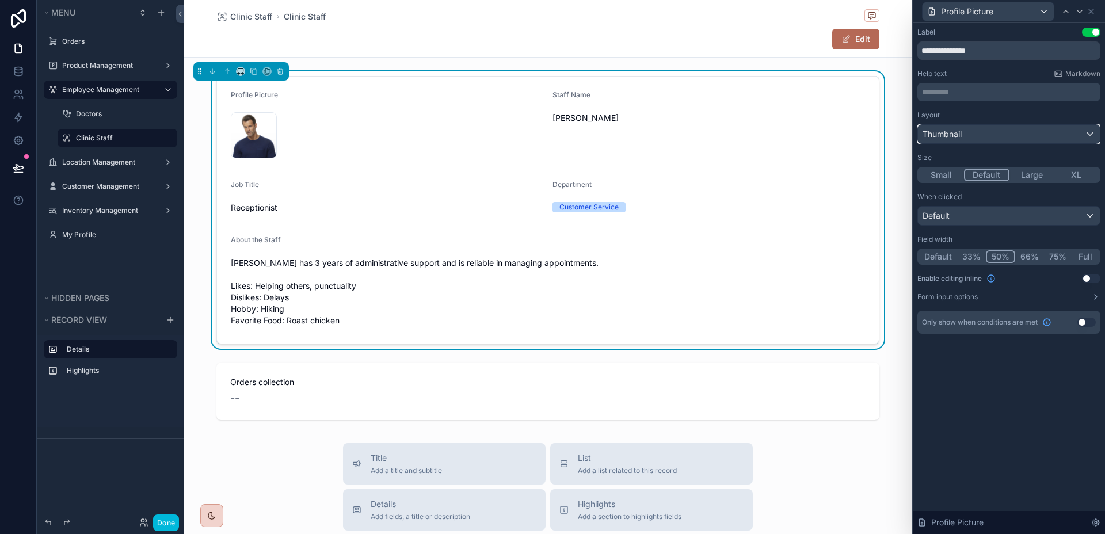
click at [1062, 138] on div "Thumbnail" at bounding box center [1009, 134] width 182 height 18
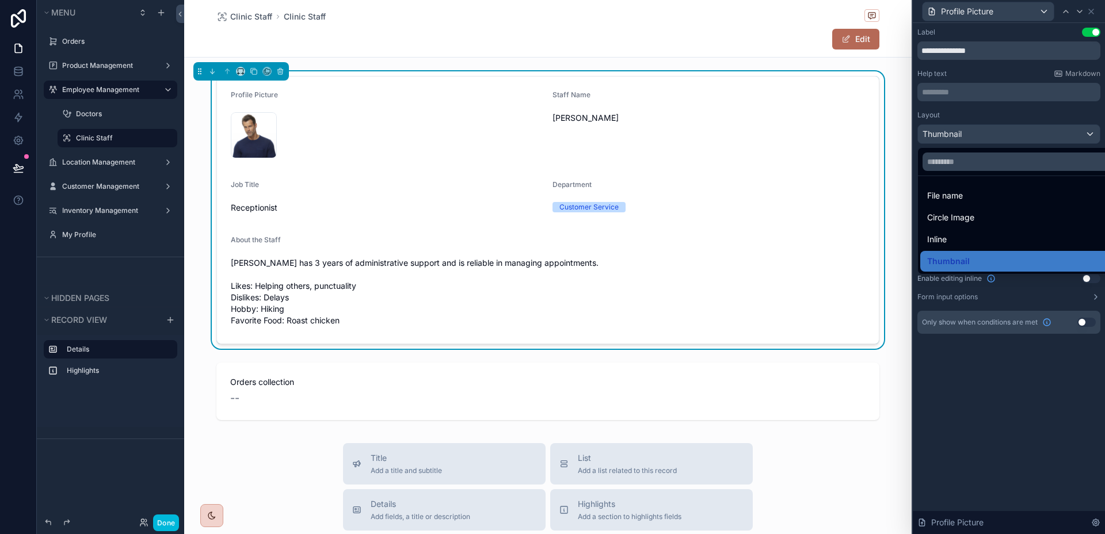
click at [1062, 138] on div at bounding box center [1009, 267] width 192 height 534
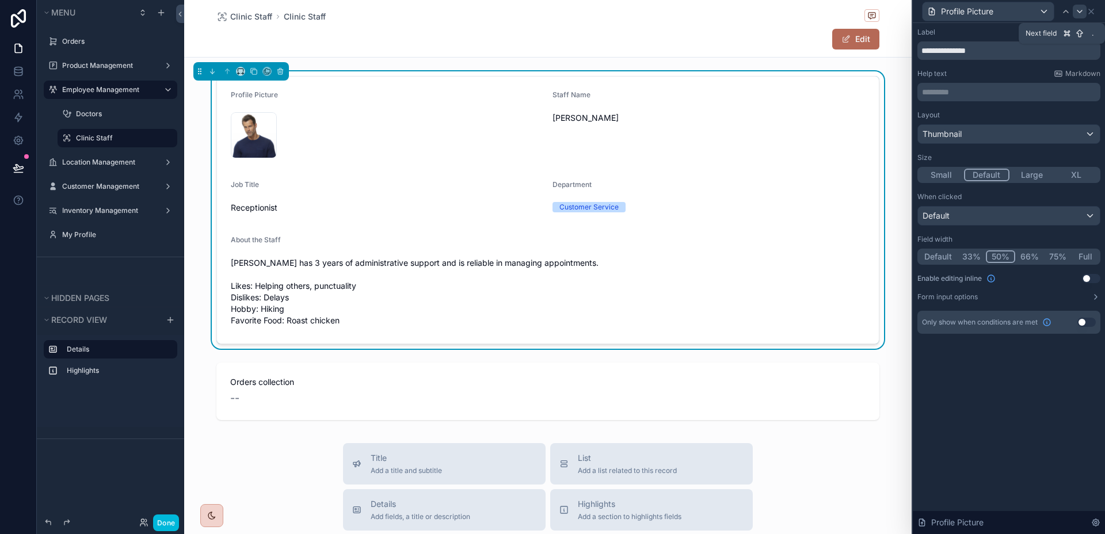
click at [1077, 10] on icon at bounding box center [1079, 11] width 5 height 2
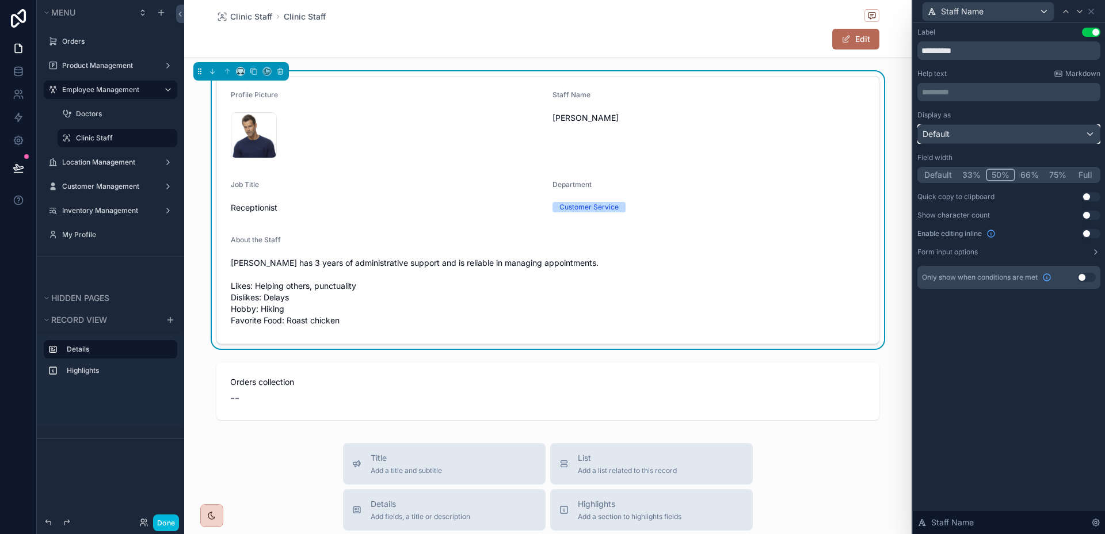
click at [1037, 136] on div "Default" at bounding box center [1009, 134] width 182 height 18
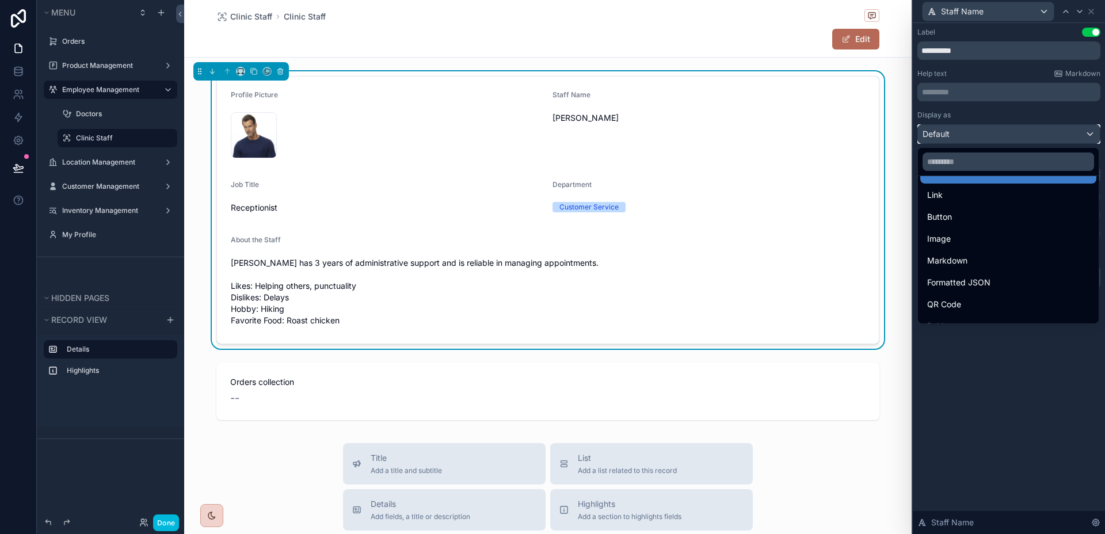
scroll to position [125, 0]
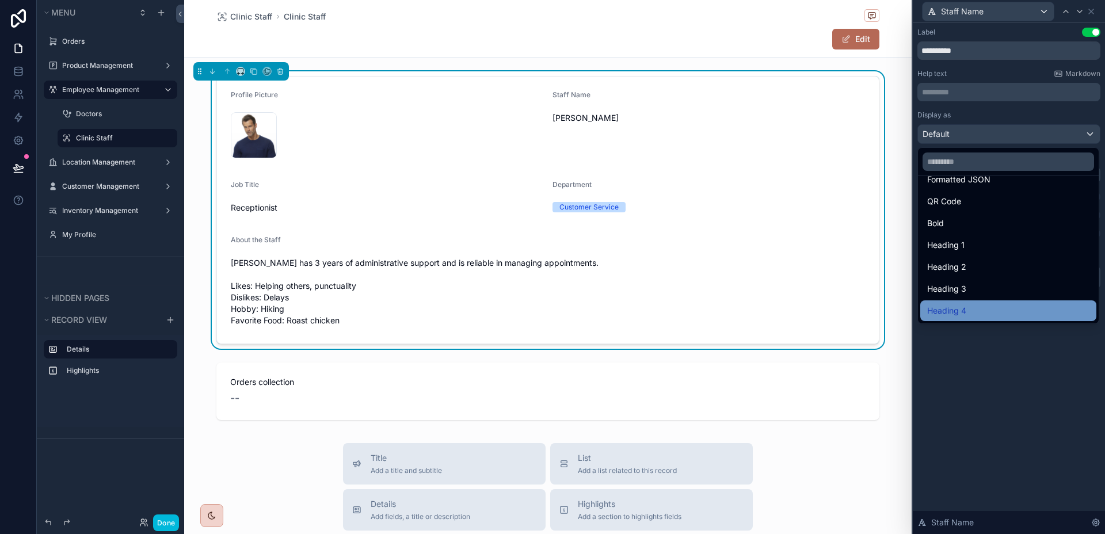
click at [1008, 312] on div "Heading 4" at bounding box center [1008, 311] width 162 height 14
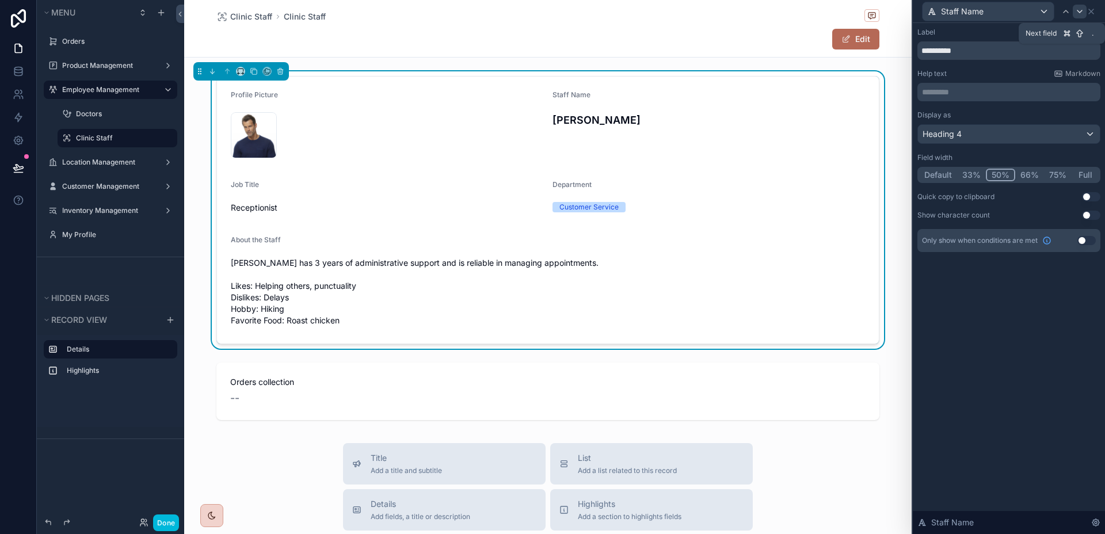
click at [1077, 14] on icon at bounding box center [1079, 11] width 9 height 9
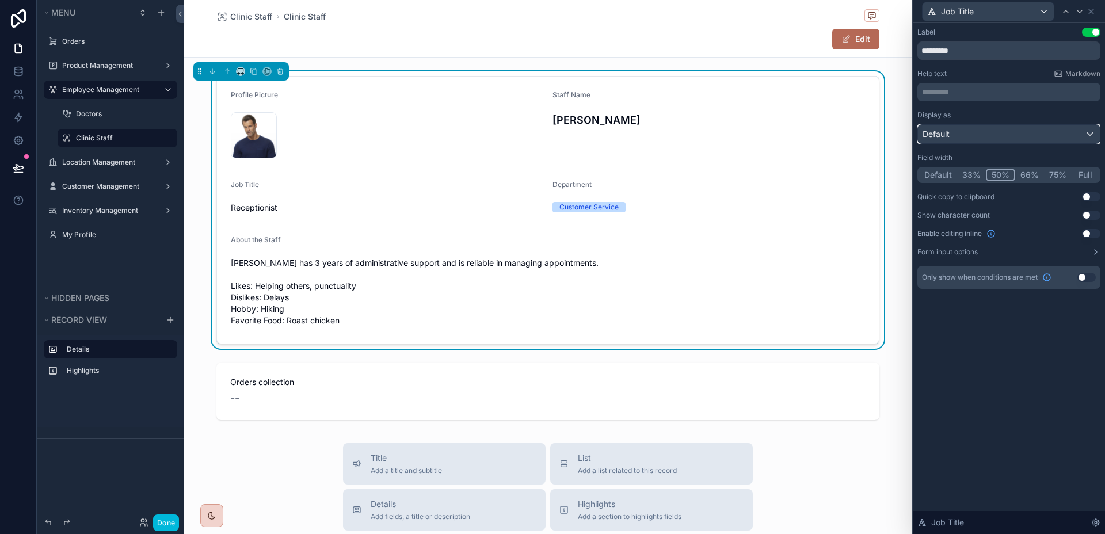
click at [1002, 139] on div "Default" at bounding box center [1009, 134] width 182 height 18
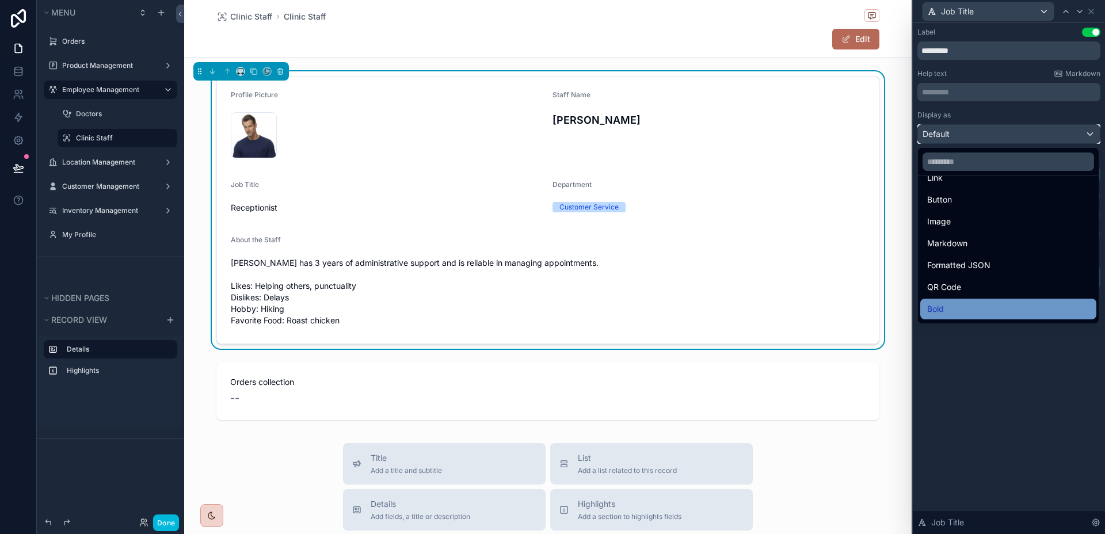
scroll to position [59, 0]
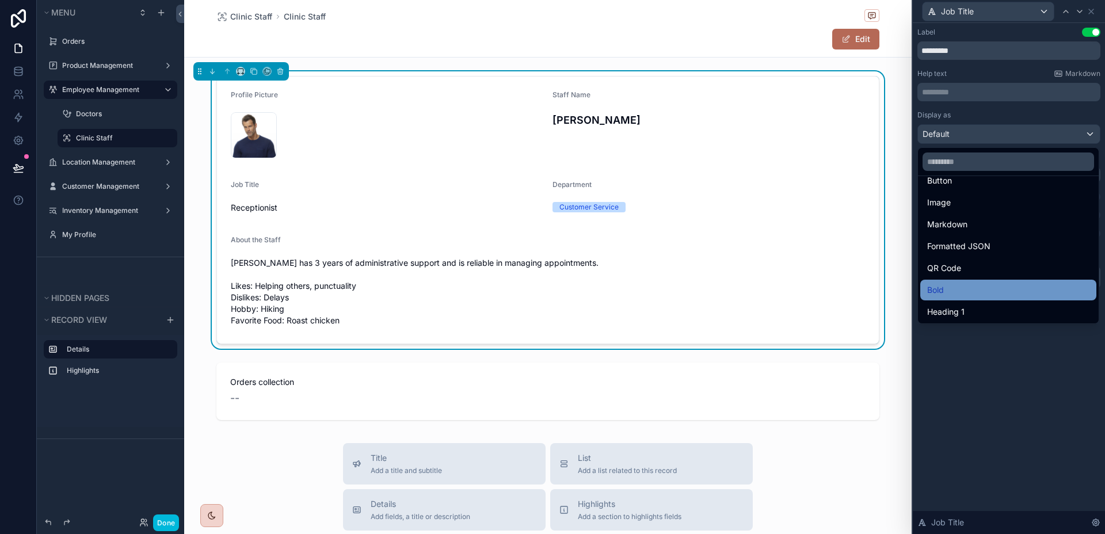
click at [959, 284] on div "Bold" at bounding box center [1008, 290] width 162 height 14
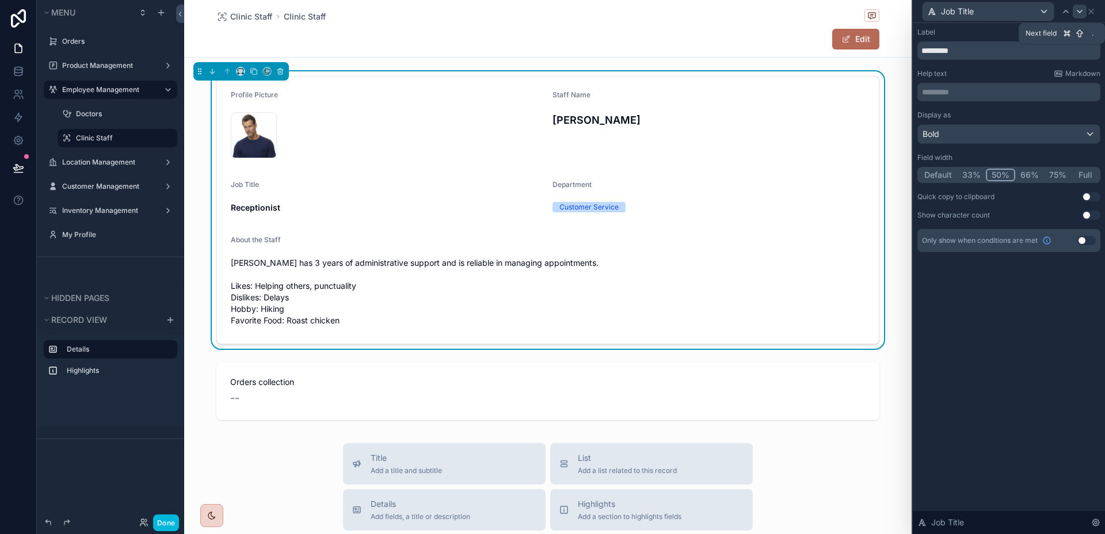
click at [1078, 9] on icon at bounding box center [1079, 11] width 9 height 9
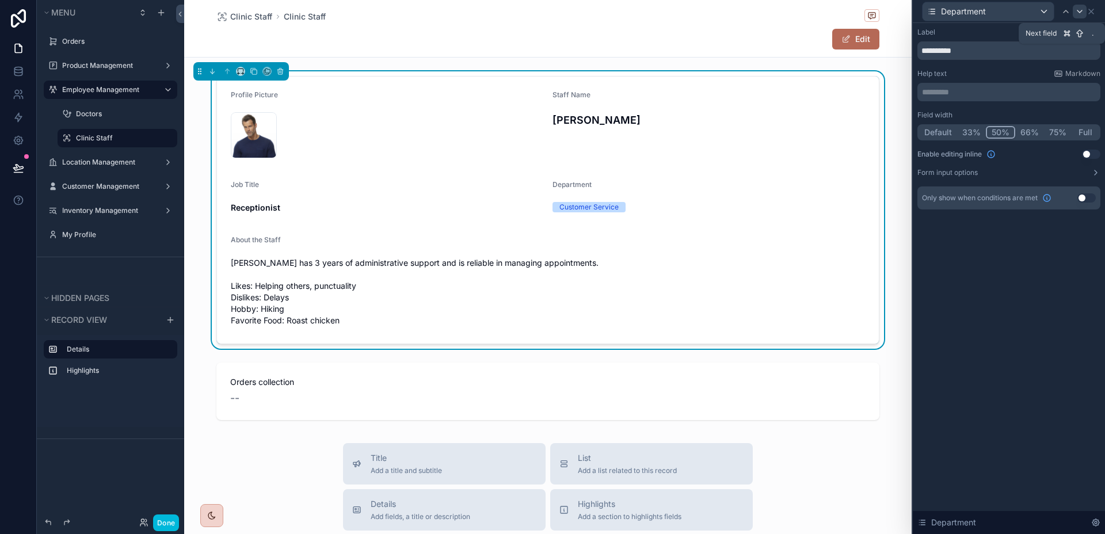
click at [1078, 9] on icon at bounding box center [1079, 11] width 9 height 9
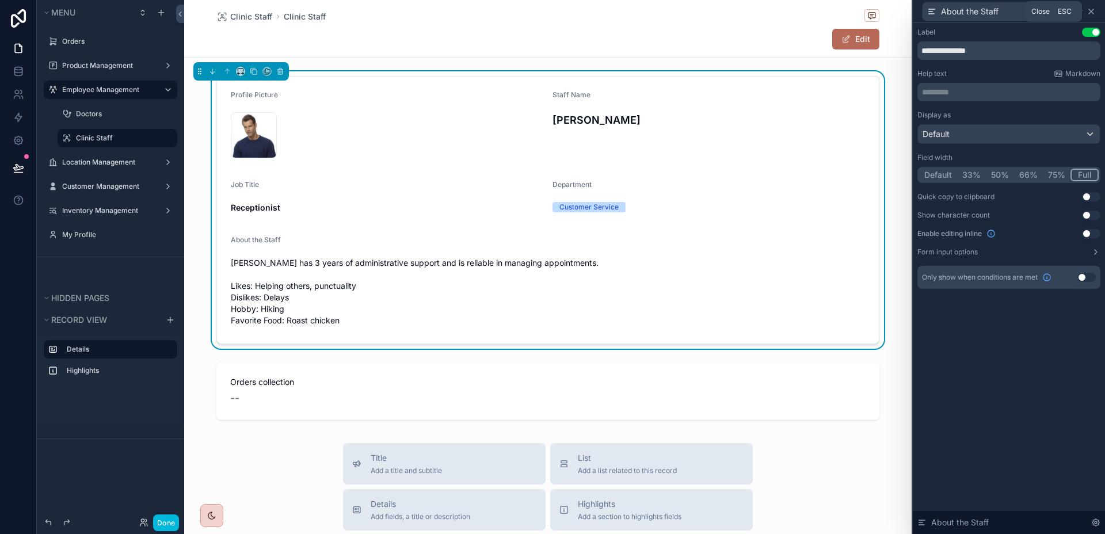
click at [1092, 7] on icon at bounding box center [1090, 11] width 9 height 9
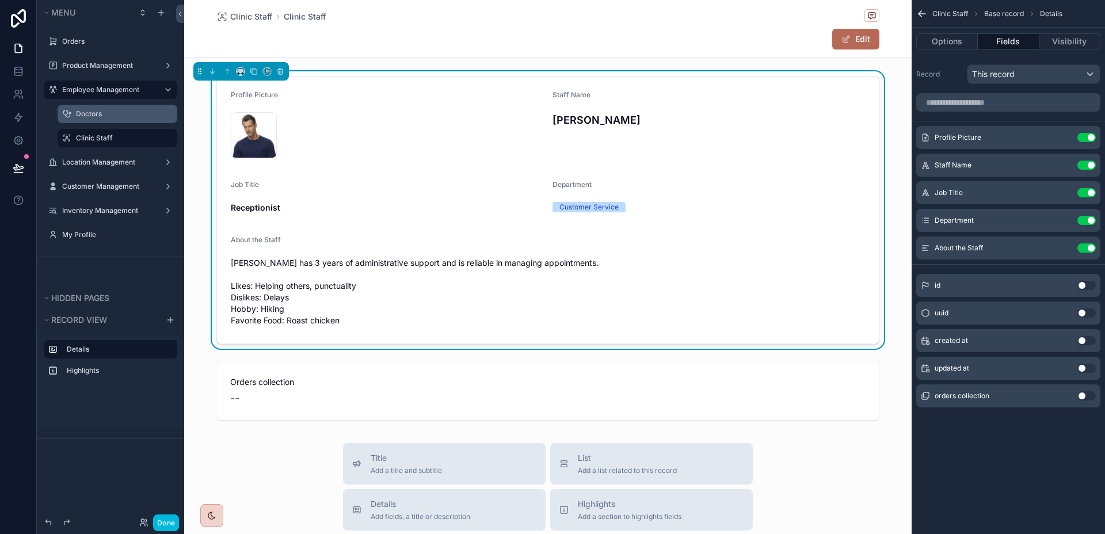
click at [91, 116] on label "Doctors" at bounding box center [123, 113] width 94 height 9
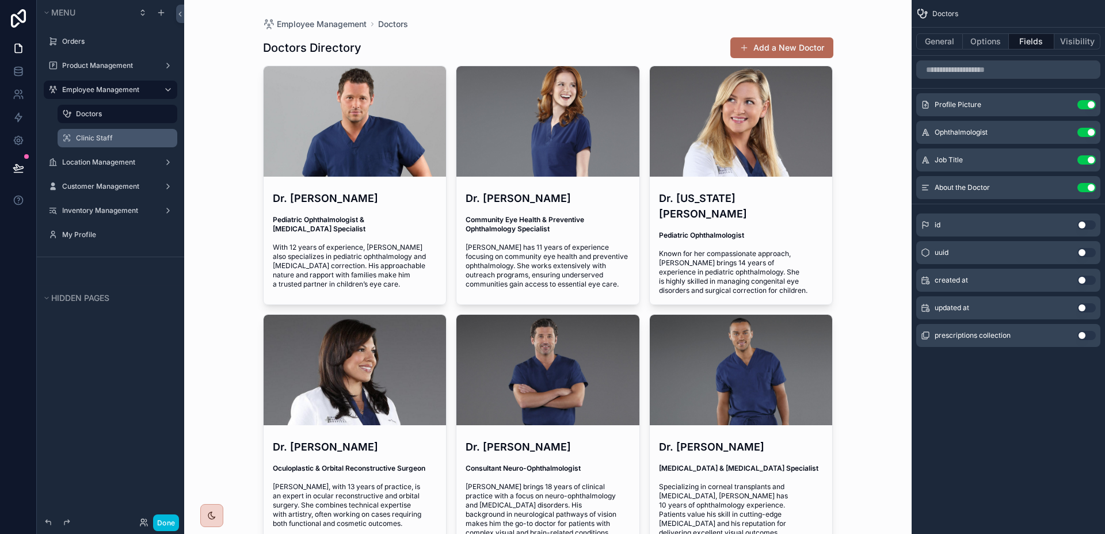
click at [317, 181] on div "Dr. [PERSON_NAME] Pediatric Ophthalmologist & [MEDICAL_DATA] Specialist With 12…" at bounding box center [355, 239] width 183 height 117
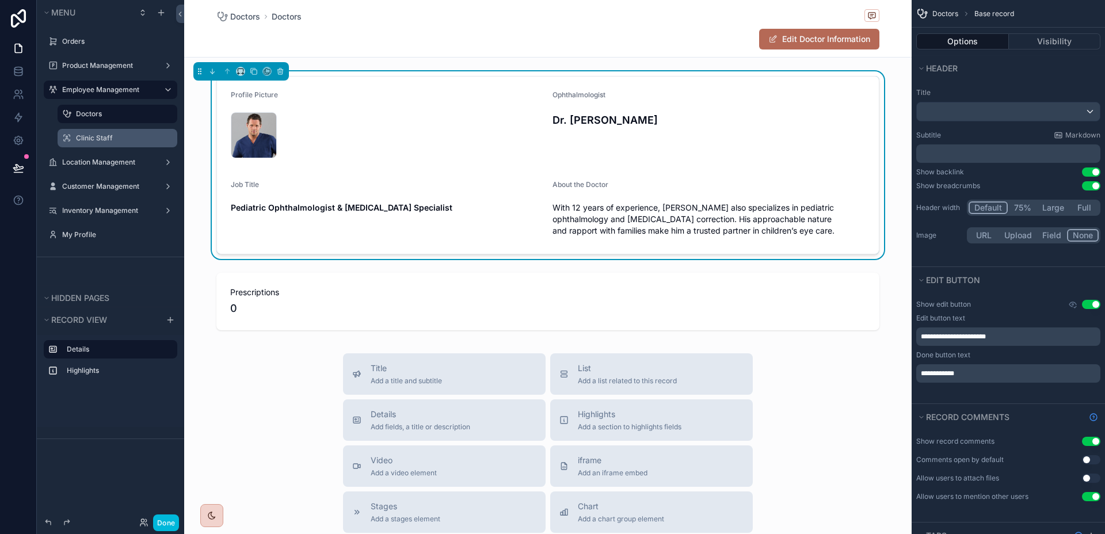
click at [115, 134] on label "Clinic Staff" at bounding box center [123, 138] width 94 height 9
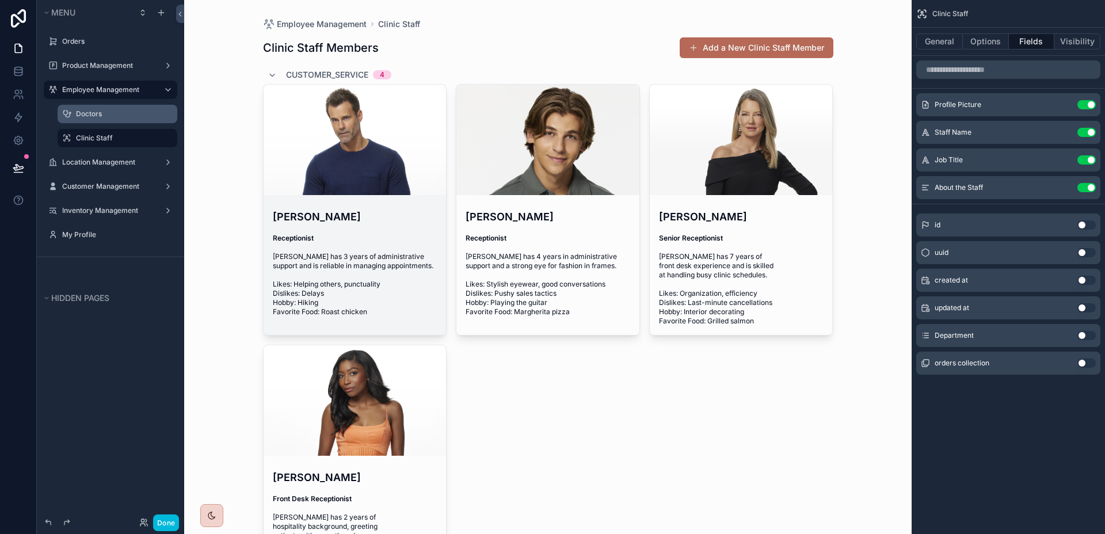
click at [0, 0] on div "scrollable content" at bounding box center [0, 0] width 0 height 0
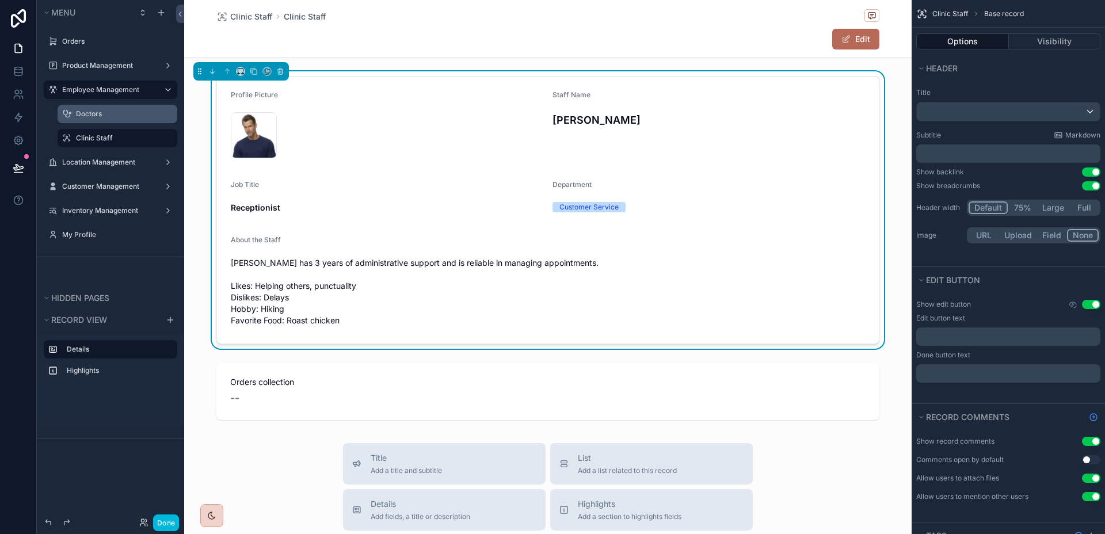
click at [98, 134] on label "Clinic Staff" at bounding box center [123, 138] width 94 height 9
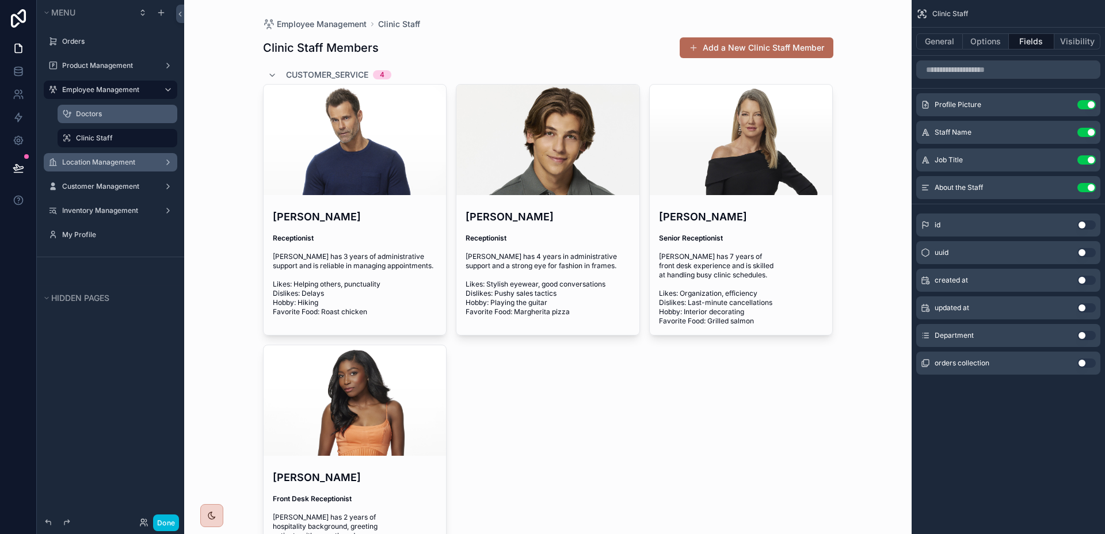
click at [97, 162] on label "Location Management" at bounding box center [108, 162] width 92 height 9
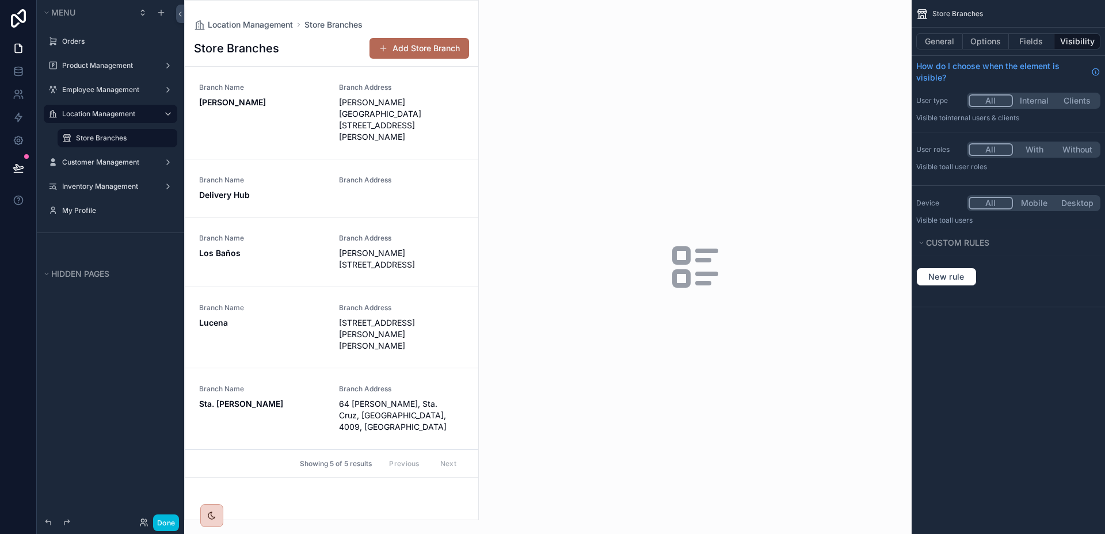
click at [306, 96] on div "scrollable content" at bounding box center [331, 260] width 293 height 519
click at [305, 108] on div "Branch Name [GEOGRAPHIC_DATA]" at bounding box center [262, 113] width 126 height 60
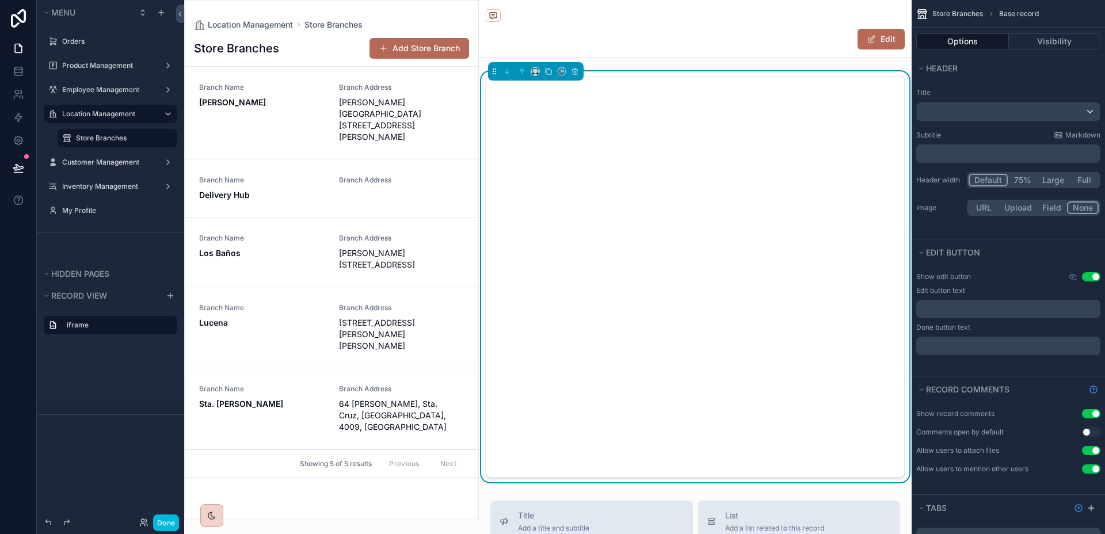
click at [398, 176] on div "Branch Address" at bounding box center [402, 188] width 126 height 25
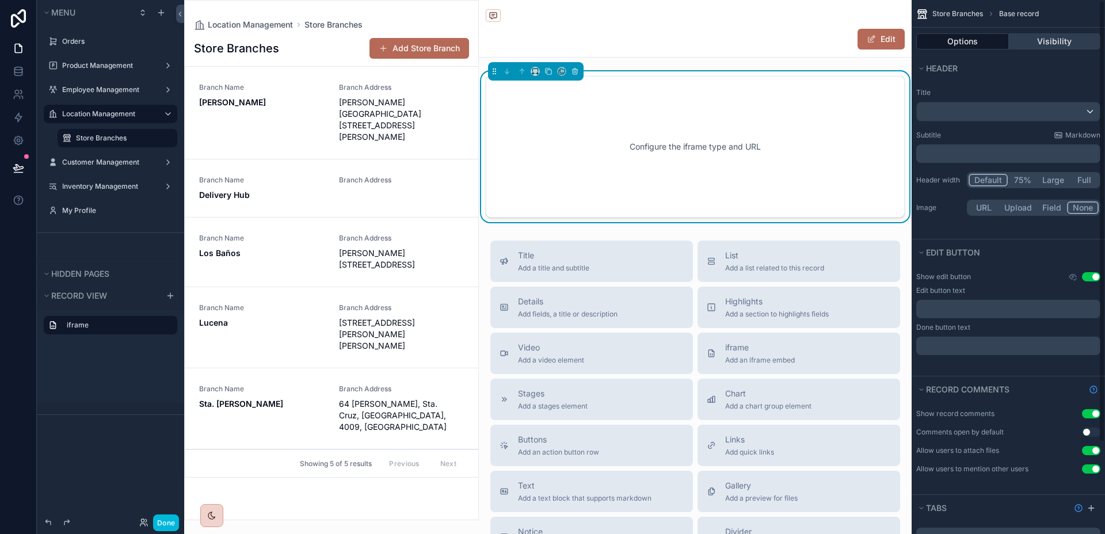
click at [1043, 37] on button "Visibility" at bounding box center [1055, 41] width 92 height 16
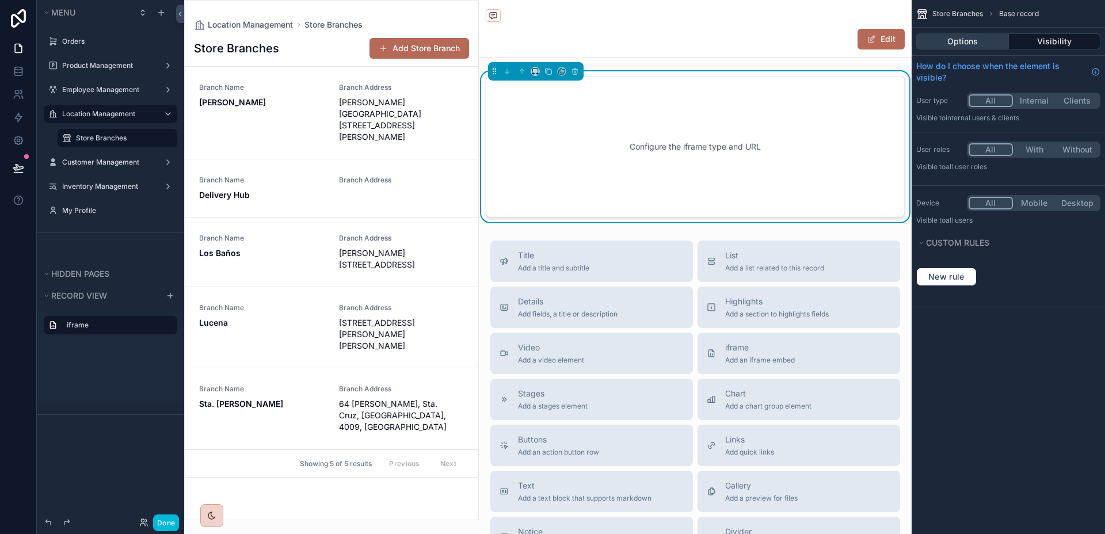
click at [981, 35] on button "Options" at bounding box center [962, 41] width 93 height 16
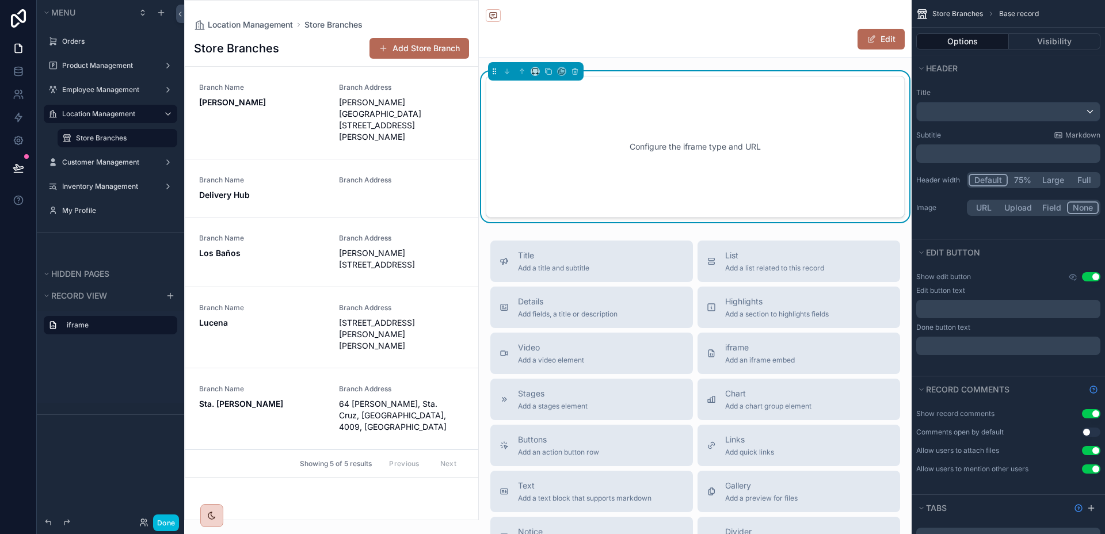
click at [338, 64] on div "Store Branches Add Store Branch Branch Name [PERSON_NAME] Address [PERSON_NAME]…" at bounding box center [331, 274] width 293 height 489
click at [108, 117] on label "Location Management" at bounding box center [108, 113] width 92 height 9
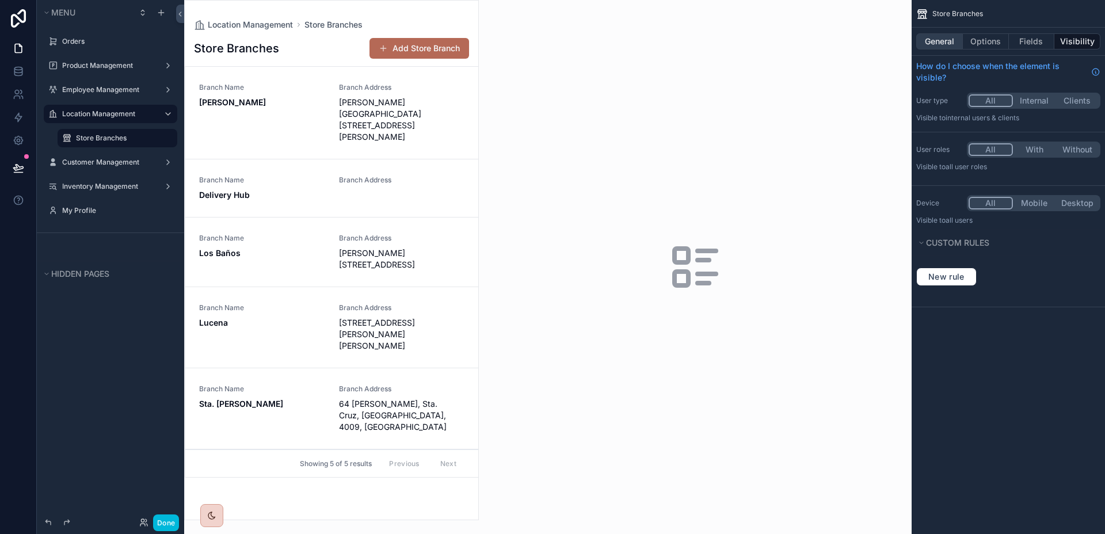
click at [955, 43] on button "General" at bounding box center [939, 41] width 47 height 16
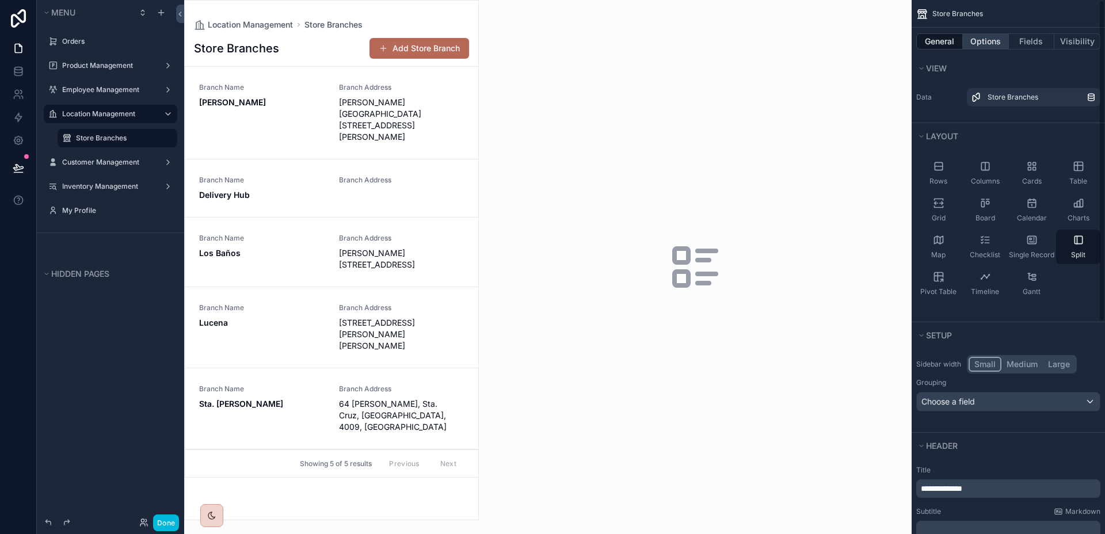
click at [992, 45] on button "Options" at bounding box center [986, 41] width 46 height 16
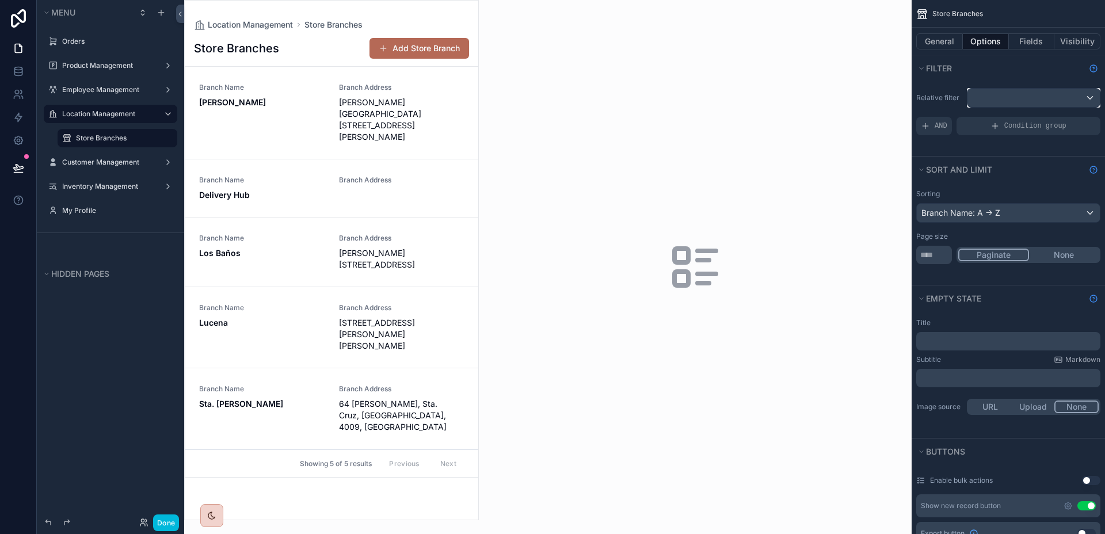
click at [1004, 101] on div "scrollable content" at bounding box center [1033, 98] width 132 height 18
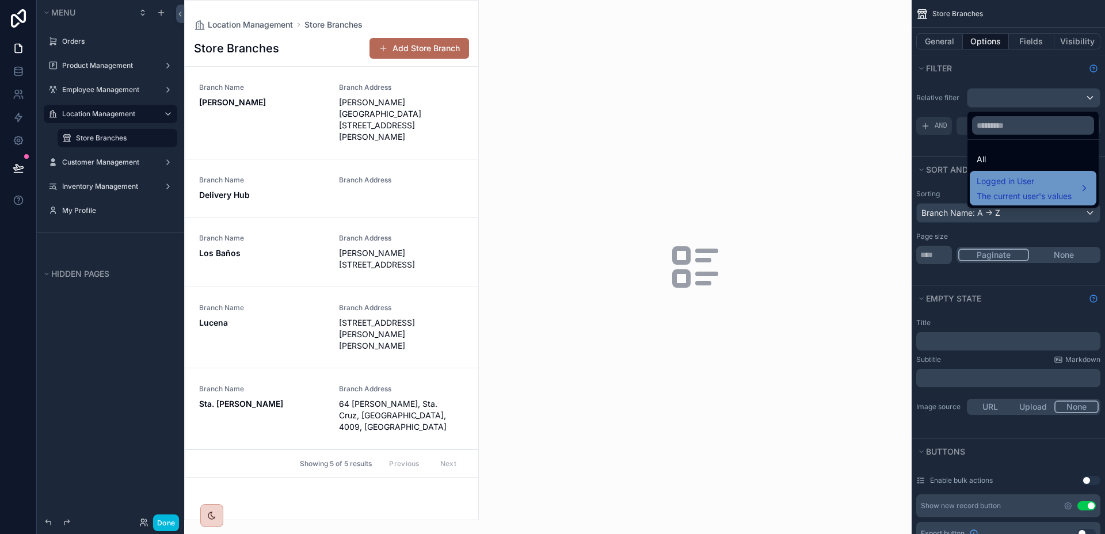
click at [1014, 188] on span "Logged in User" at bounding box center [1024, 181] width 95 height 14
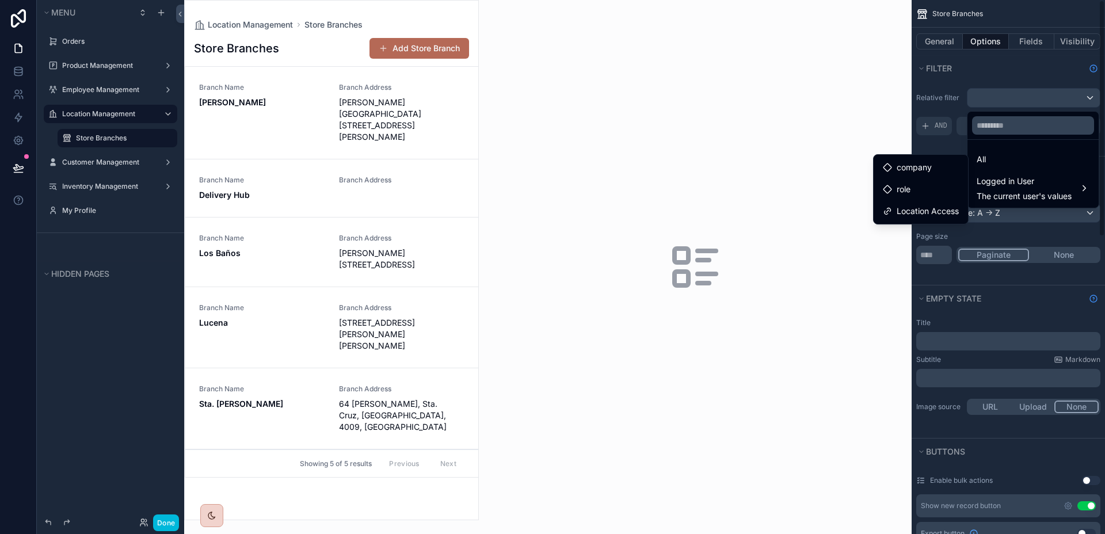
click at [1017, 78] on div "scrollable content" at bounding box center [552, 267] width 1105 height 534
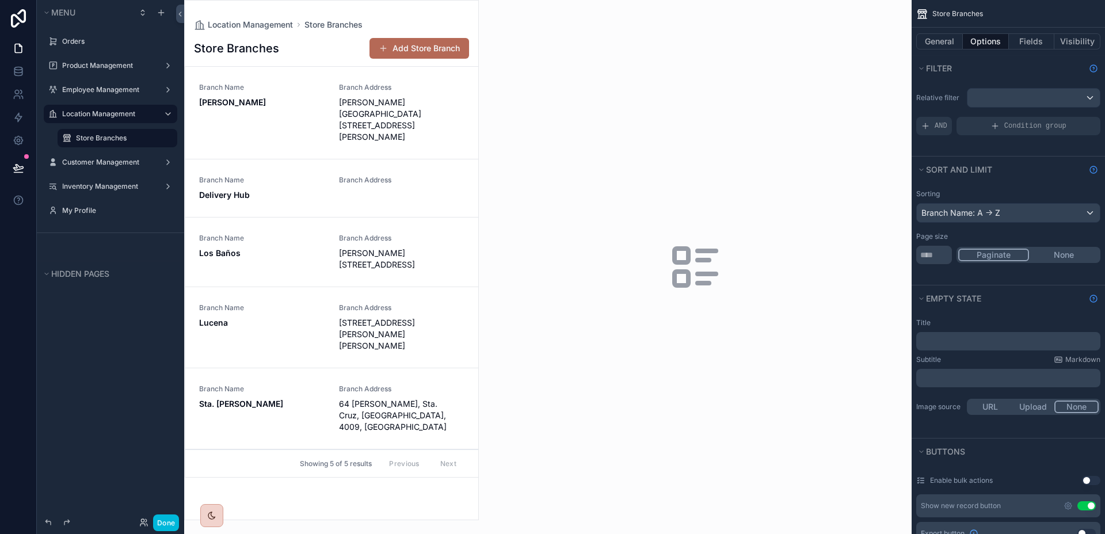
click at [1020, 116] on div "Relative filter AND Condition group" at bounding box center [1008, 111] width 193 height 56
click at [1020, 128] on span "Condition group" at bounding box center [1035, 125] width 62 height 9
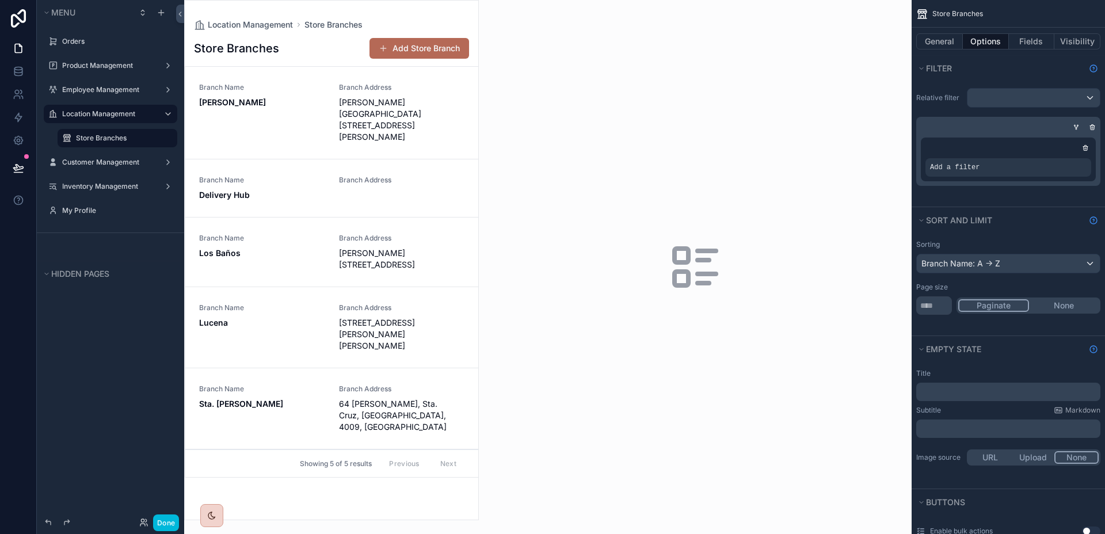
click at [0, 0] on div "scrollable content" at bounding box center [0, 0] width 0 height 0
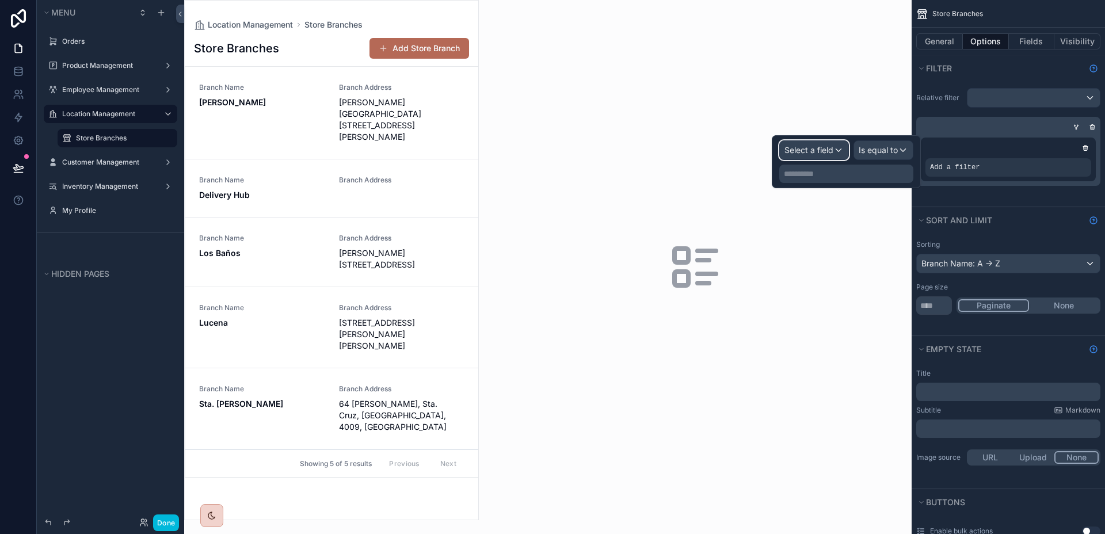
click at [818, 151] on span "Select a field" at bounding box center [808, 150] width 49 height 10
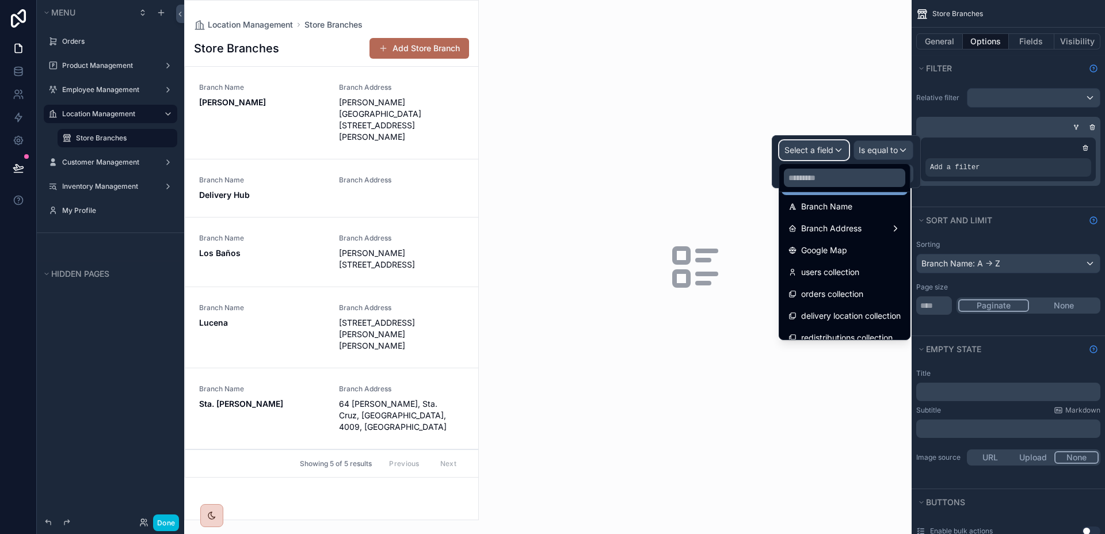
scroll to position [104, 0]
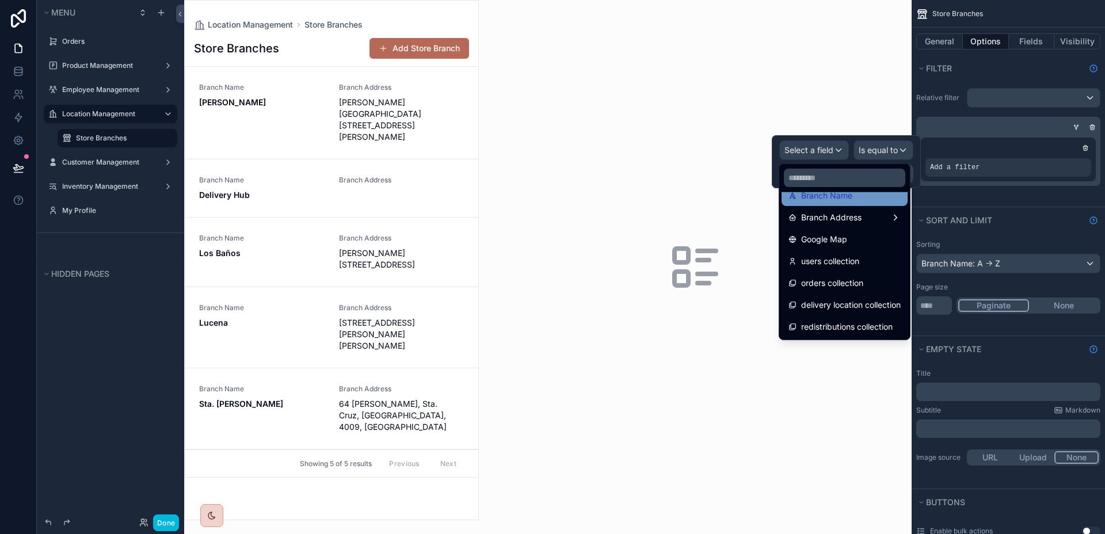
click at [861, 201] on div "Branch Name" at bounding box center [844, 196] width 112 height 14
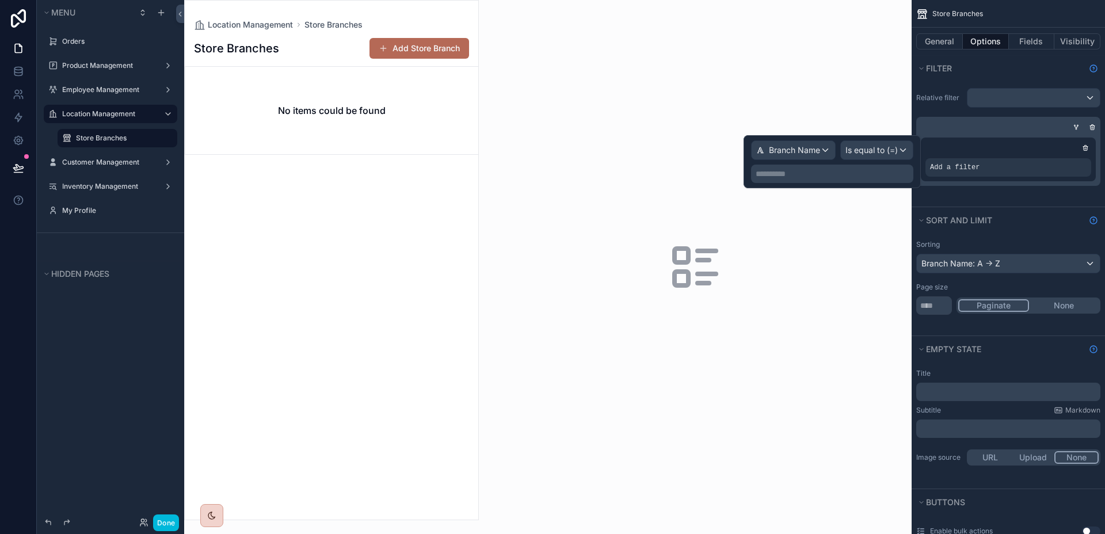
click at [867, 160] on div "**********" at bounding box center [832, 161] width 162 height 43
click at [870, 155] on span "Is equal to (=)" at bounding box center [871, 150] width 52 height 12
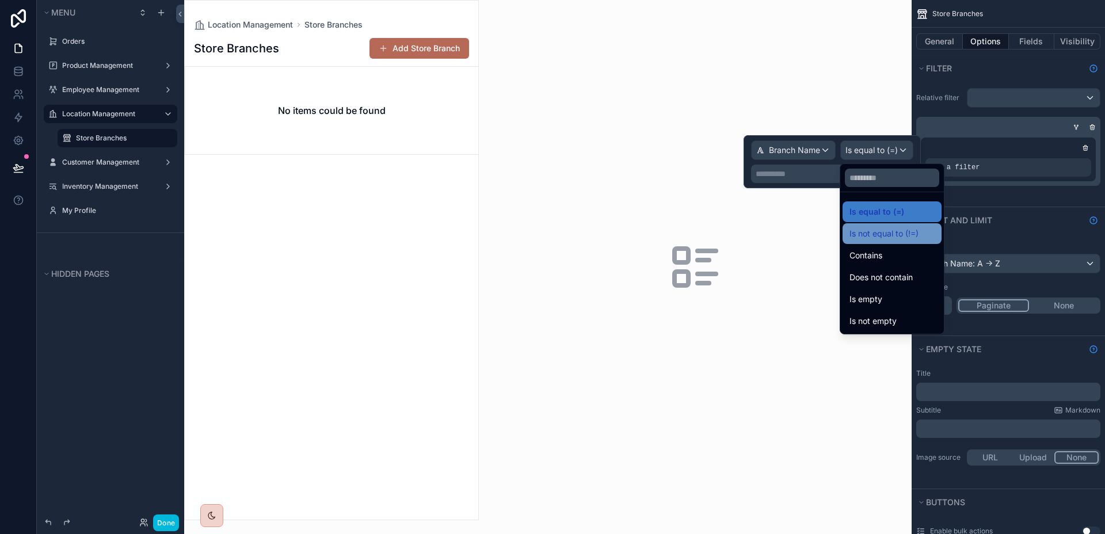
click at [869, 232] on span "Is not equal to (!=)" at bounding box center [883, 234] width 69 height 14
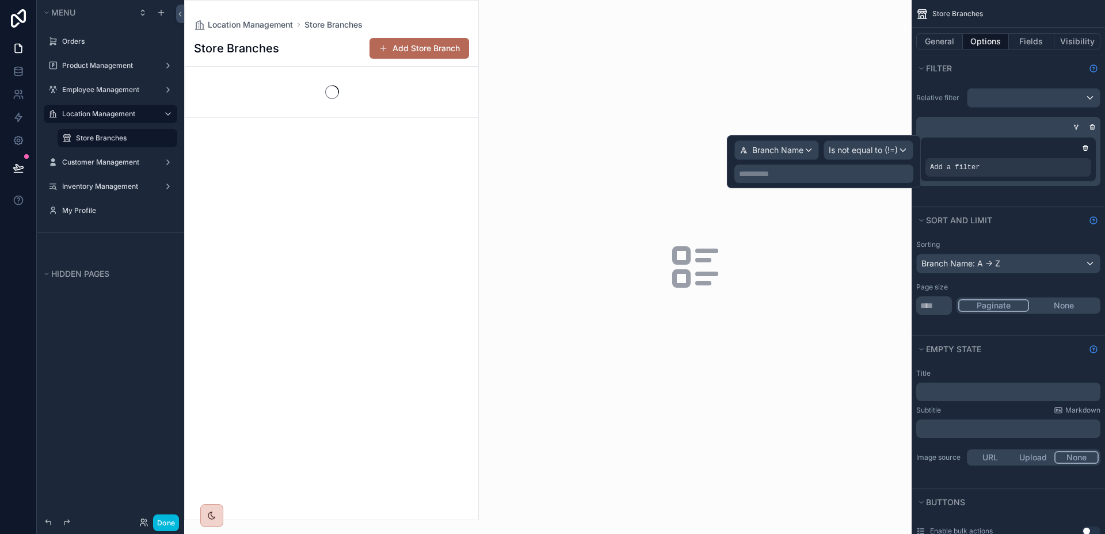
click at [814, 177] on p "**********" at bounding box center [825, 174] width 172 height 12
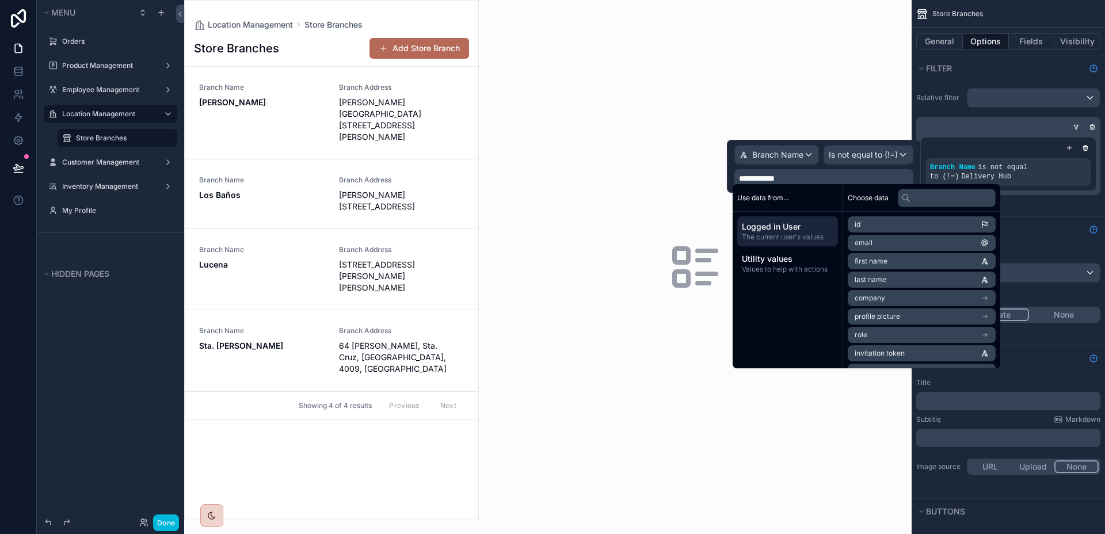
click at [952, 119] on div "Branch Name is not equal to (!=) Delivery Hub" at bounding box center [1008, 156] width 184 height 78
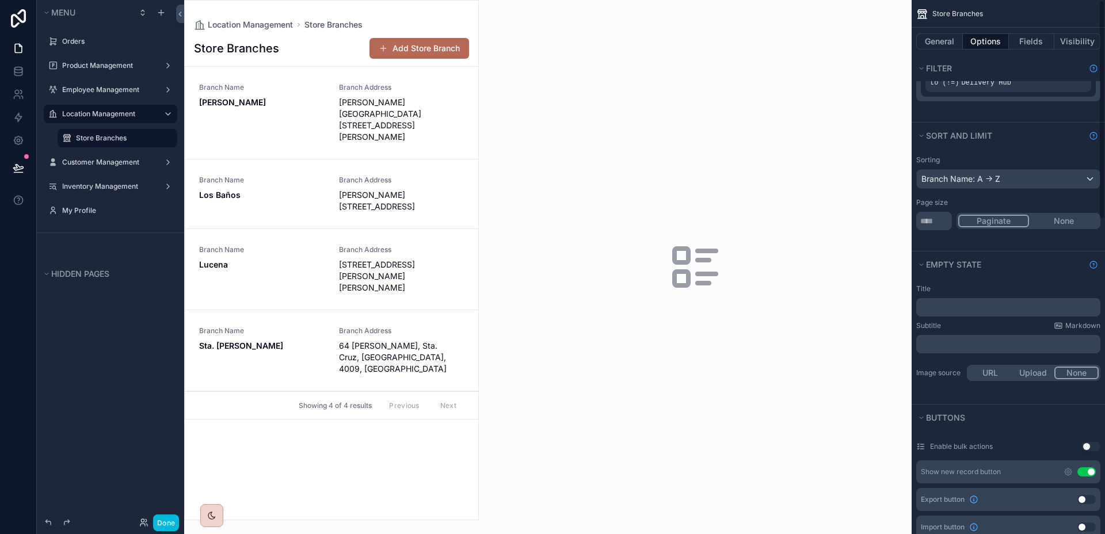
scroll to position [0, 0]
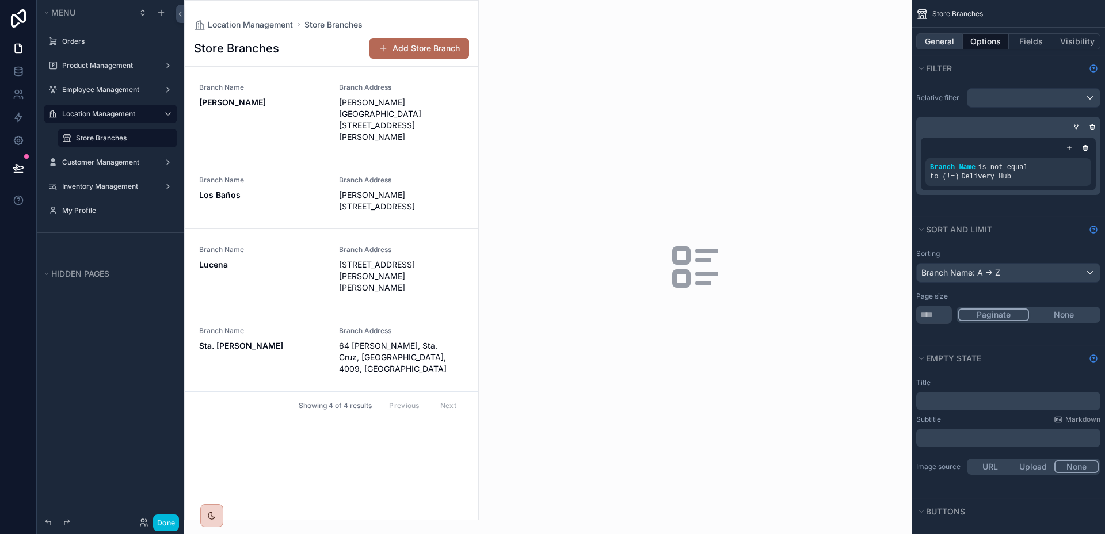
click at [933, 46] on button "General" at bounding box center [939, 41] width 47 height 16
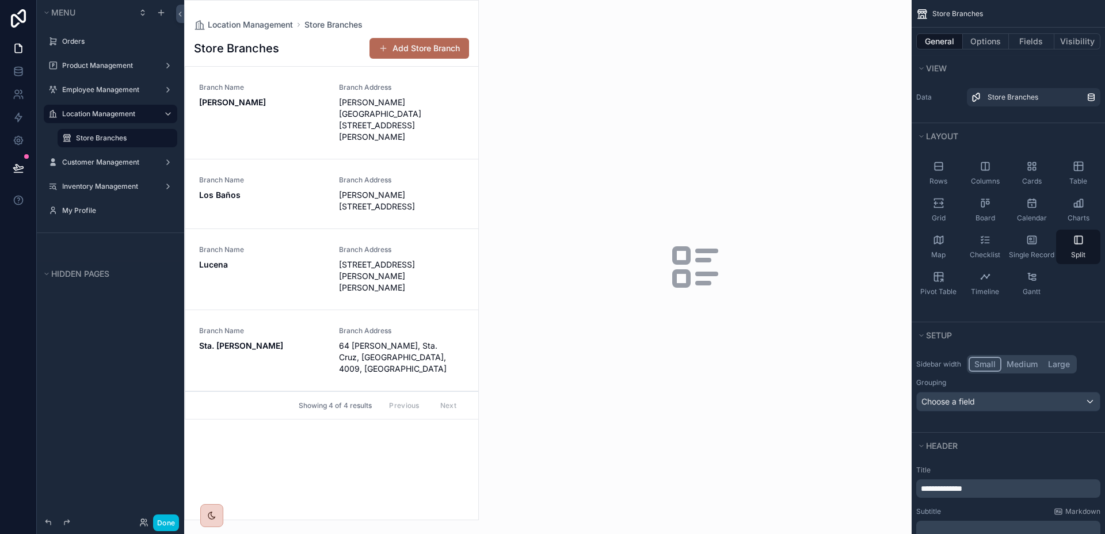
click at [0, 0] on icon "scrollable content" at bounding box center [0, 0] width 0 height 0
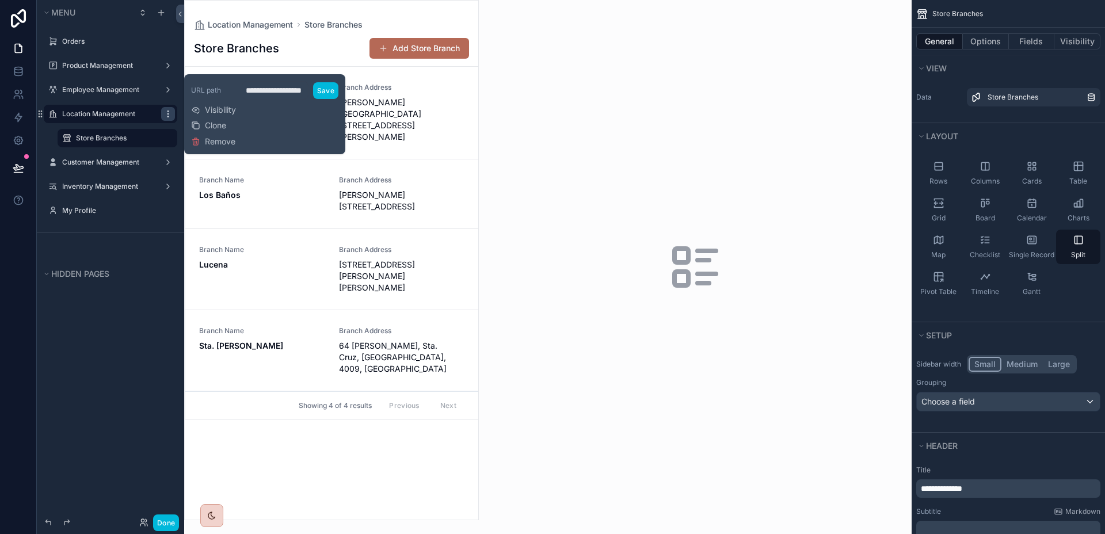
click at [165, 113] on icon "scrollable content" at bounding box center [167, 113] width 9 height 9
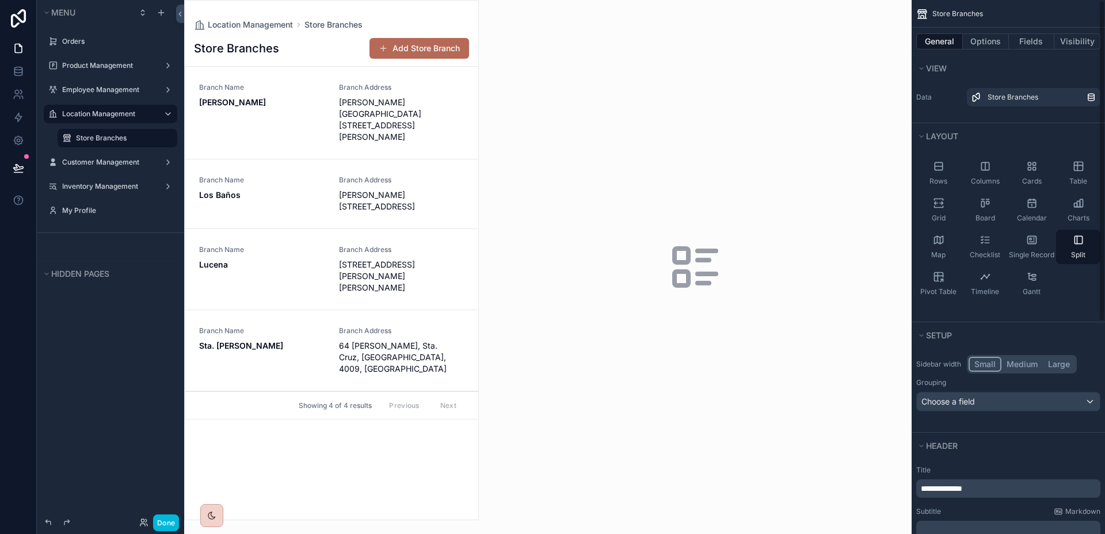
click at [873, 224] on div "scrollable content" at bounding box center [695, 267] width 433 height 534
click at [994, 45] on button "Options" at bounding box center [986, 41] width 46 height 16
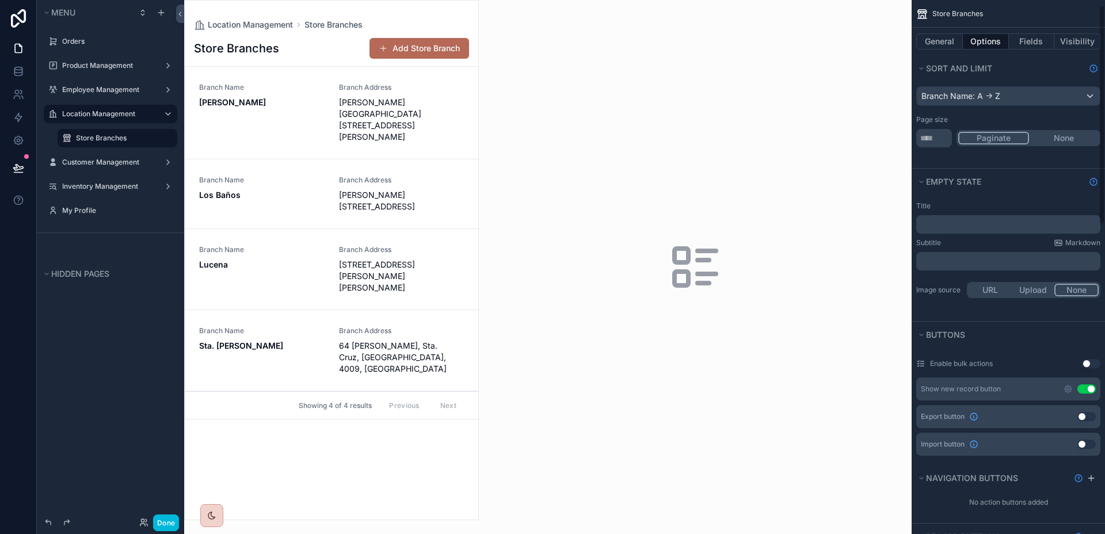
scroll to position [191, 0]
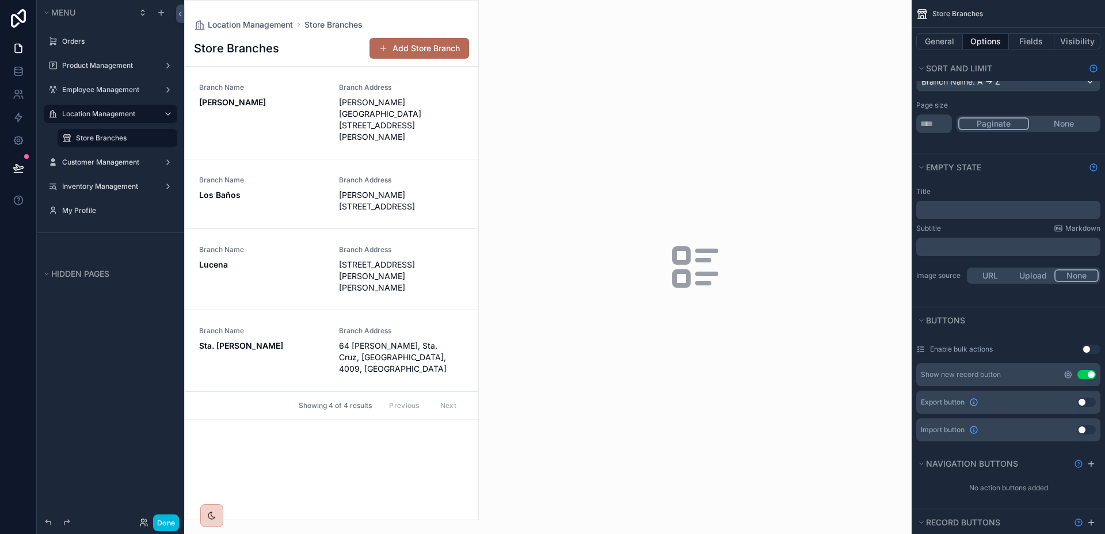
click at [1065, 376] on icon "scrollable content" at bounding box center [1068, 374] width 7 height 7
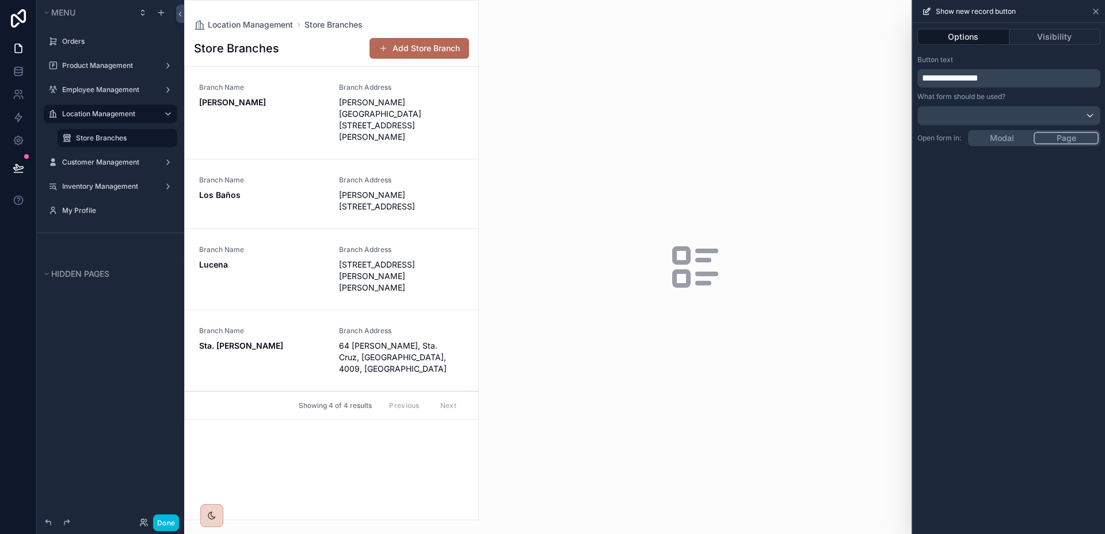
click at [1092, 15] on icon at bounding box center [1095, 11] width 9 height 9
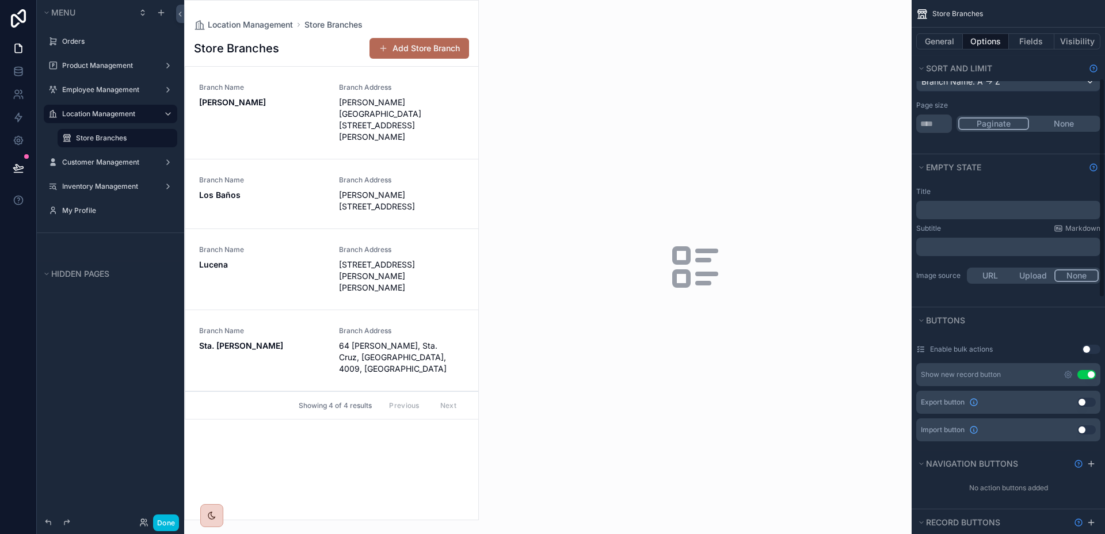
click at [1088, 380] on div "Show new record button Use setting" at bounding box center [1008, 374] width 184 height 23
click at [1091, 374] on button "Use setting" at bounding box center [1086, 374] width 18 height 9
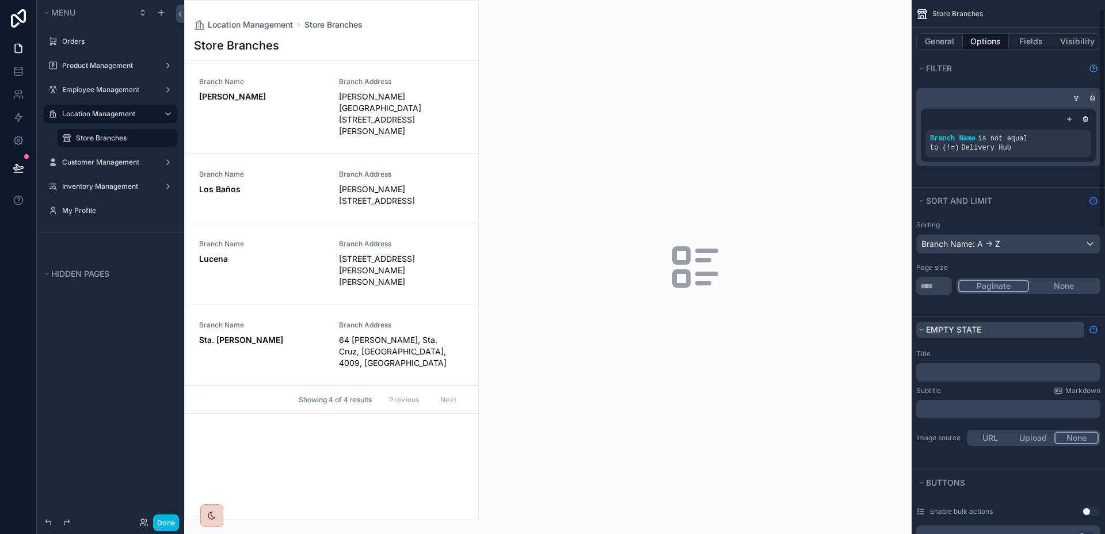
scroll to position [0, 0]
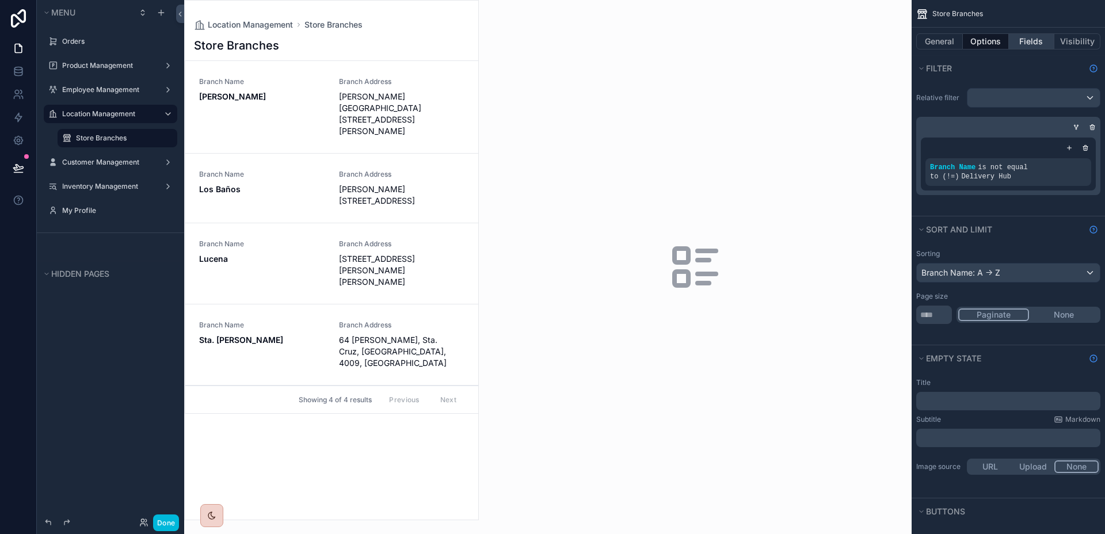
click at [1023, 44] on button "Fields" at bounding box center [1032, 41] width 46 height 16
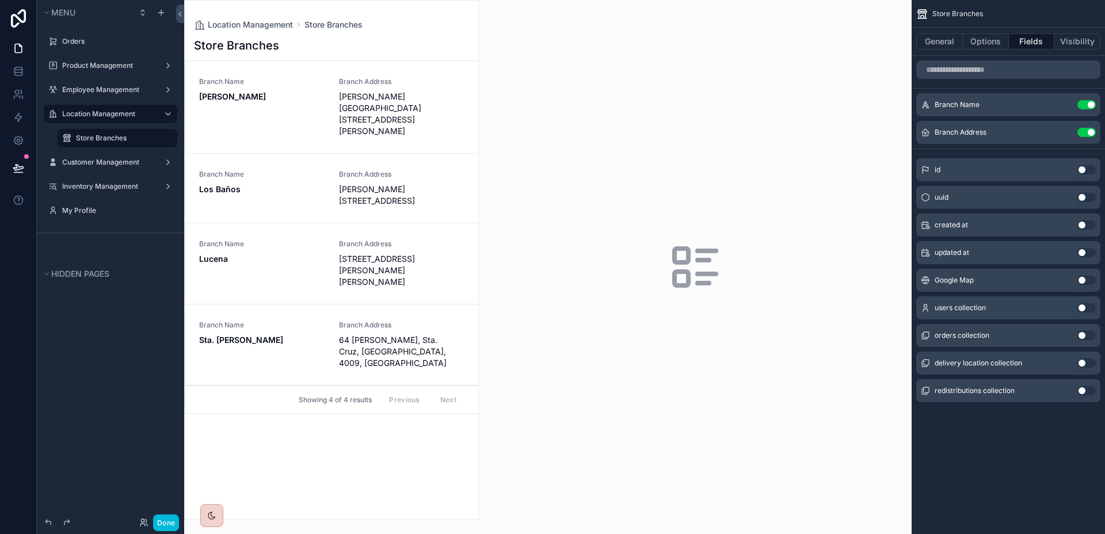
click at [0, 0] on icon "scrollable content" at bounding box center [0, 0] width 0 height 0
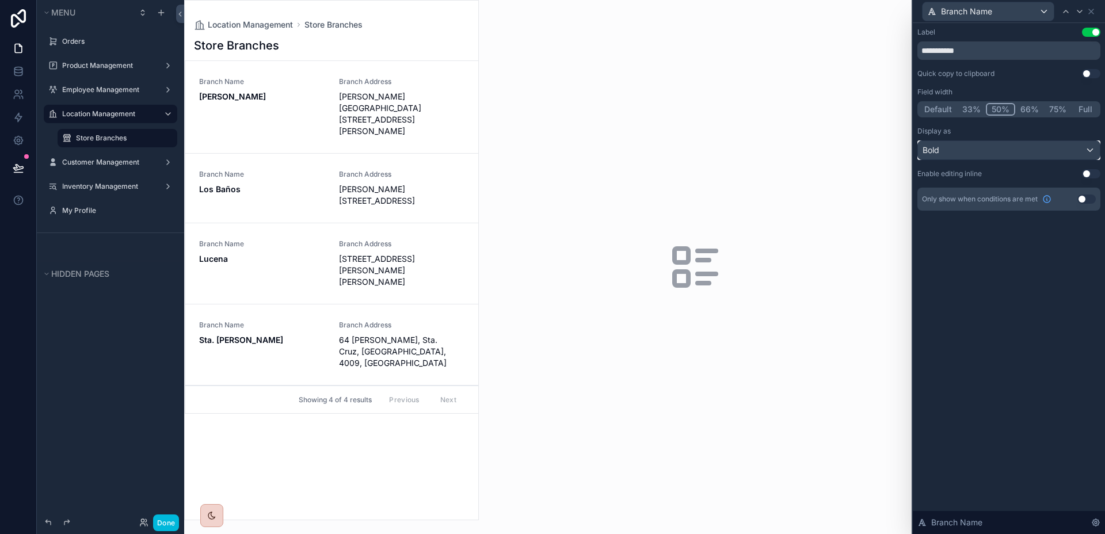
click at [1043, 150] on div "Bold" at bounding box center [1009, 150] width 182 height 18
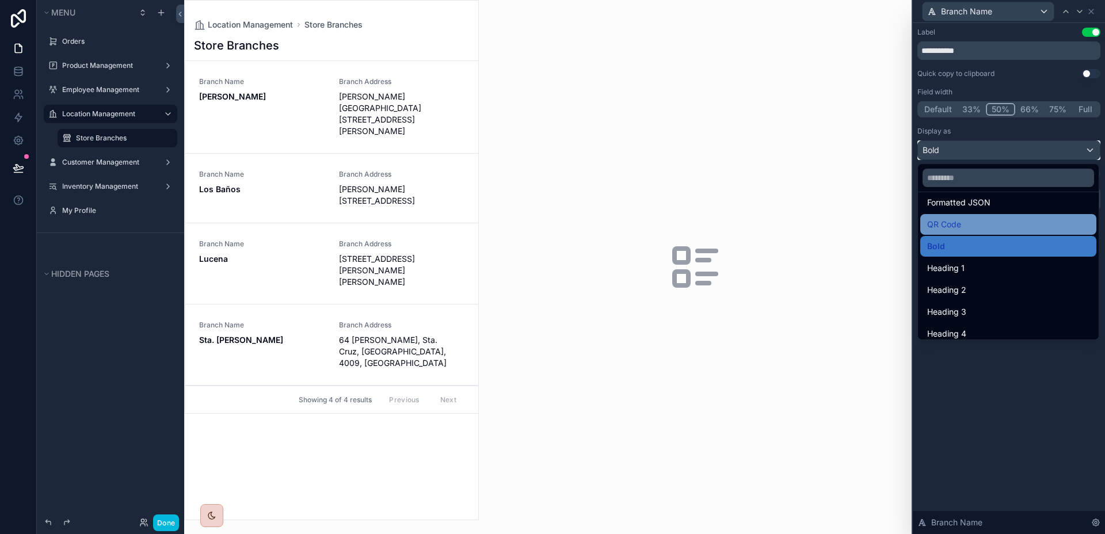
scroll to position [125, 0]
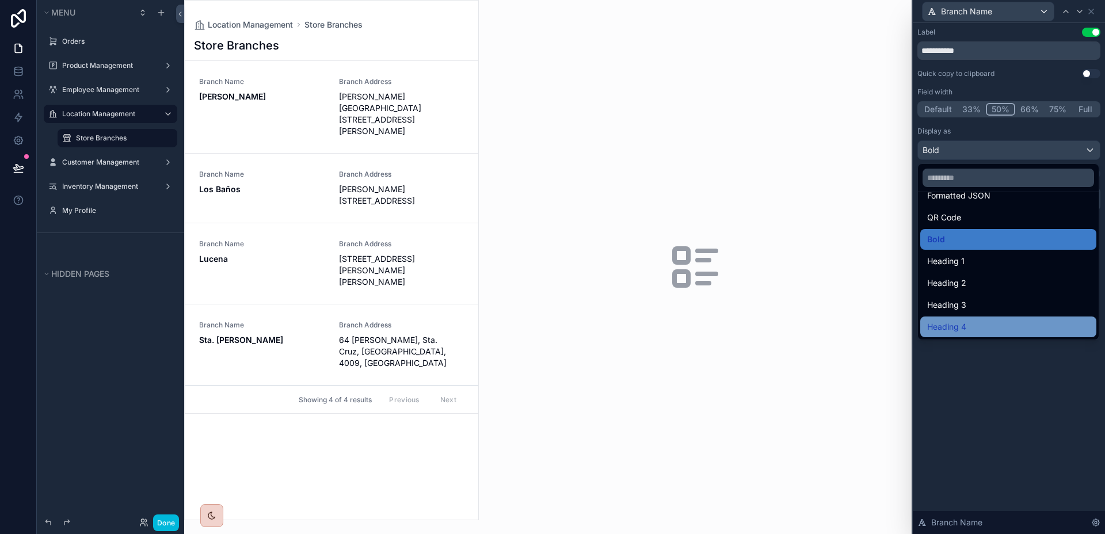
click at [994, 322] on div "Heading 4" at bounding box center [1008, 327] width 162 height 14
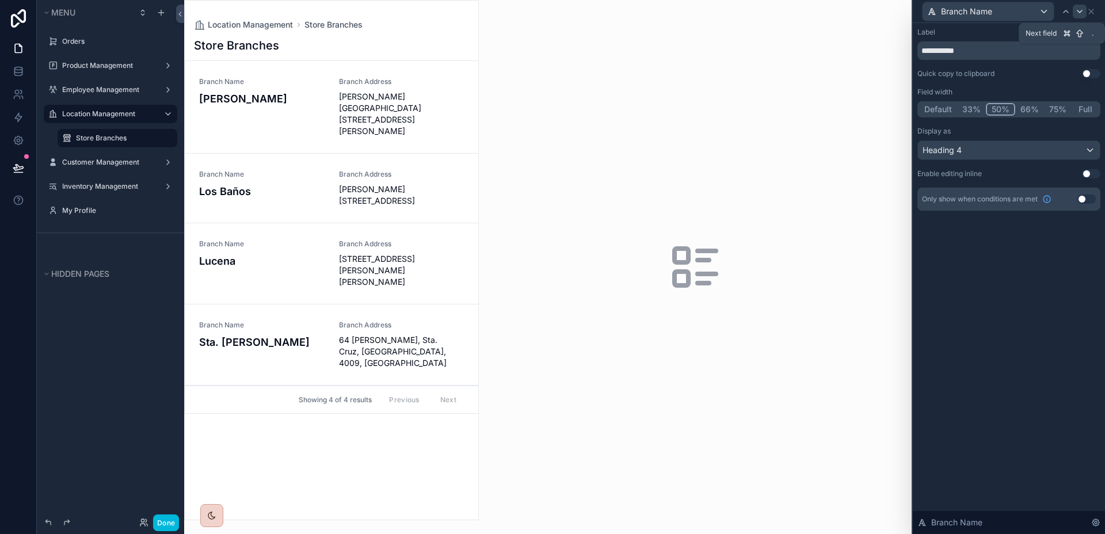
click at [1080, 7] on icon at bounding box center [1079, 11] width 9 height 9
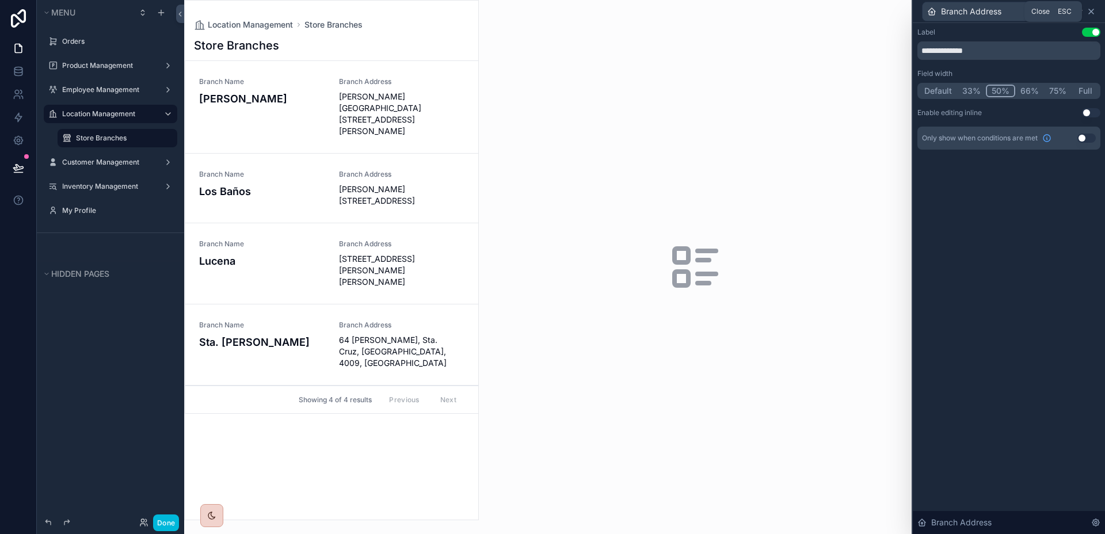
click at [1093, 9] on icon at bounding box center [1090, 11] width 9 height 9
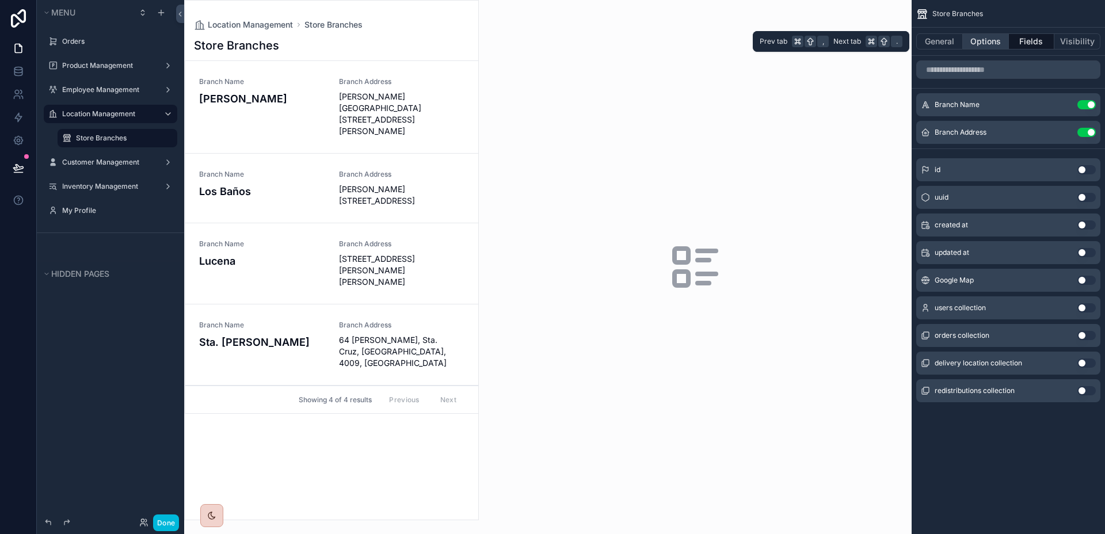
click at [1000, 38] on button "Options" at bounding box center [986, 41] width 46 height 16
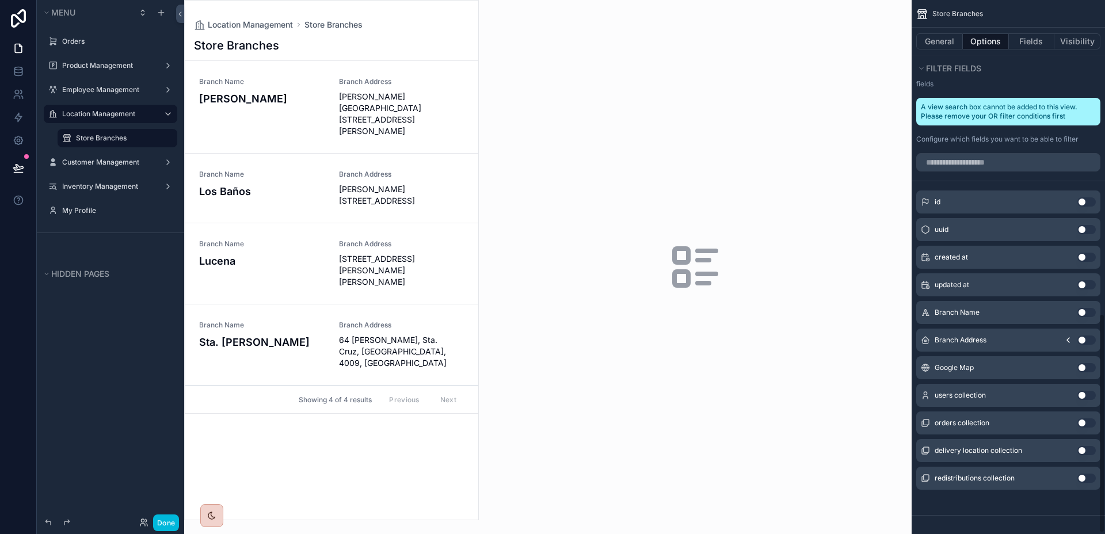
scroll to position [0, 0]
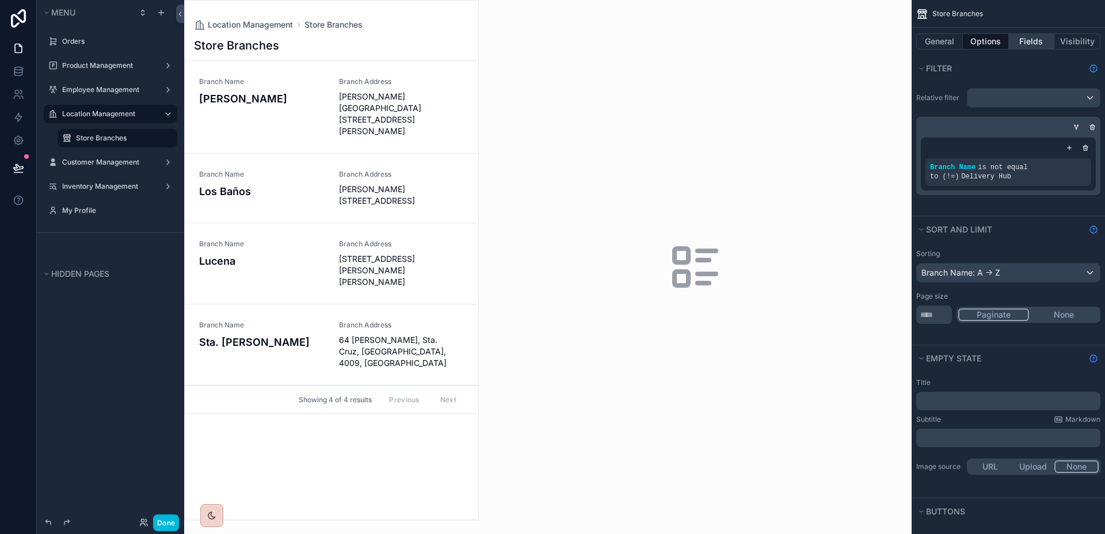
click at [1028, 36] on button "Fields" at bounding box center [1032, 41] width 46 height 16
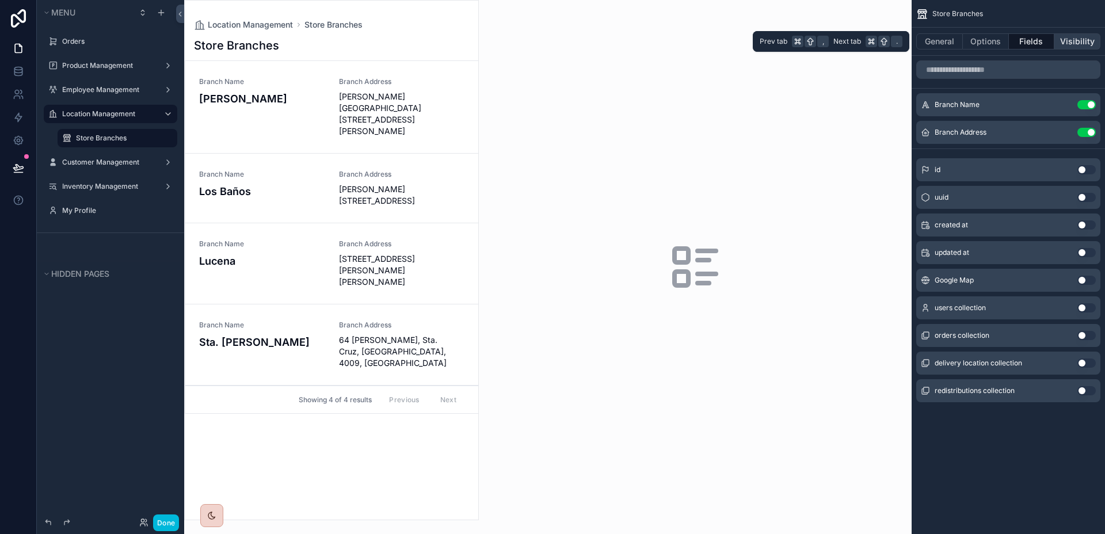
click at [1060, 41] on button "Visibility" at bounding box center [1077, 41] width 46 height 16
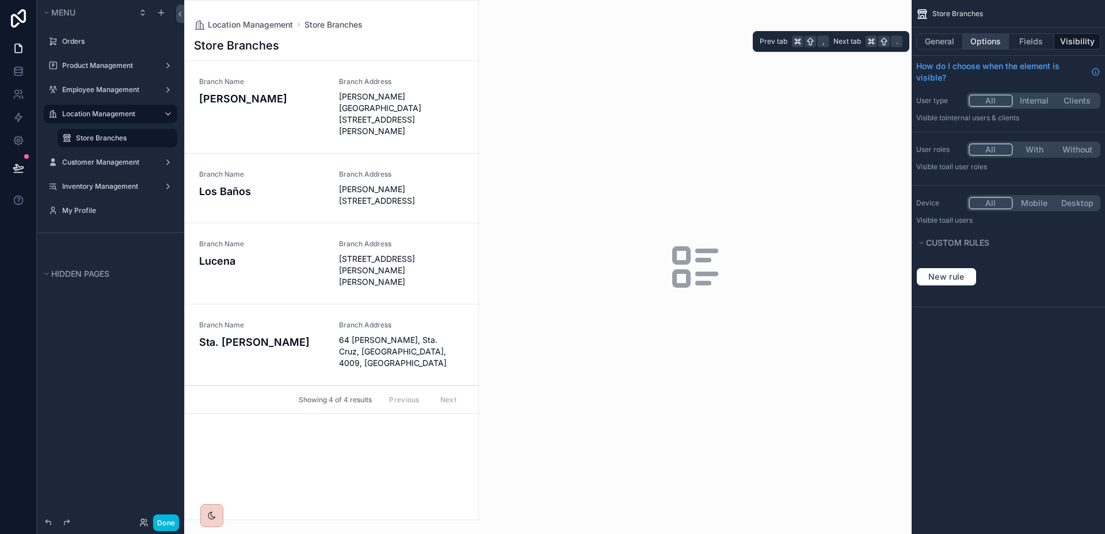
drag, startPoint x: 1037, startPoint y: 41, endPoint x: 983, endPoint y: 37, distance: 53.7
click at [1036, 41] on button "Fields" at bounding box center [1032, 41] width 46 height 16
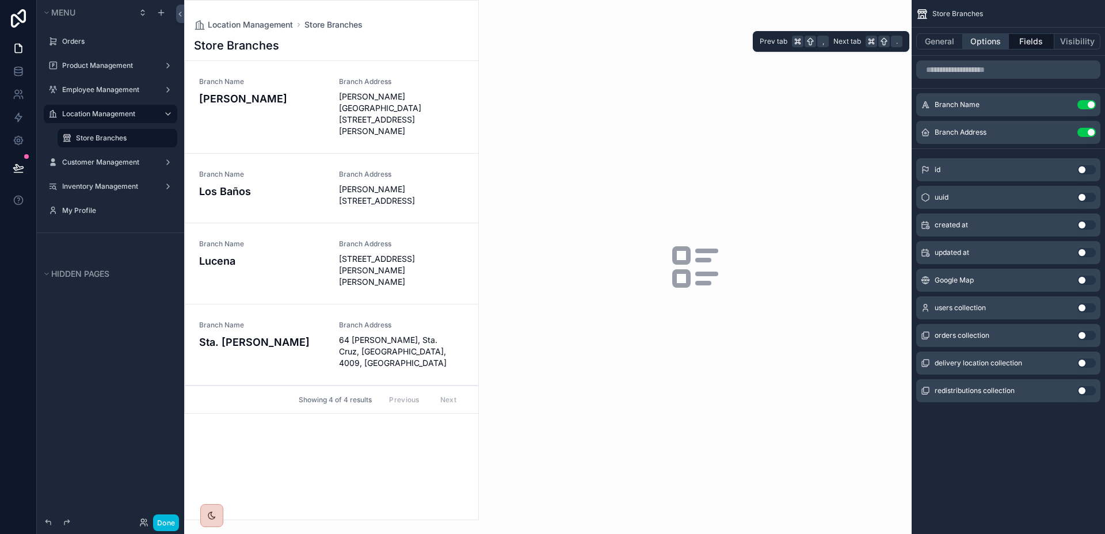
click at [983, 37] on button "Options" at bounding box center [986, 41] width 46 height 16
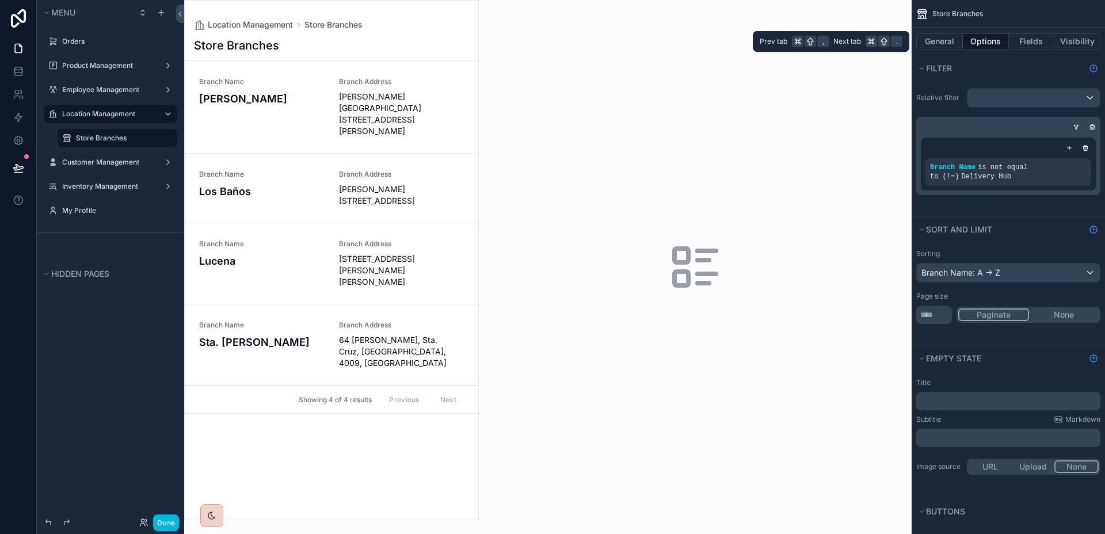
click at [964, 37] on button "Options" at bounding box center [986, 41] width 46 height 16
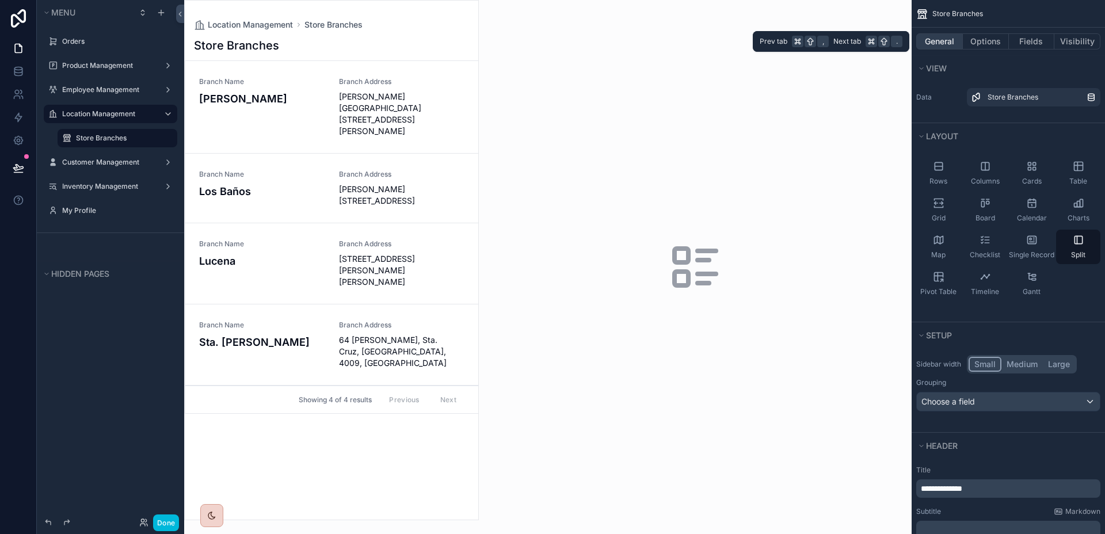
click at [947, 39] on button "General" at bounding box center [939, 41] width 47 height 16
click at [393, 121] on link "Branch Name [PERSON_NAME] Address [PERSON_NAME][STREET_ADDRESS][PERSON_NAME]" at bounding box center [331, 107] width 293 height 93
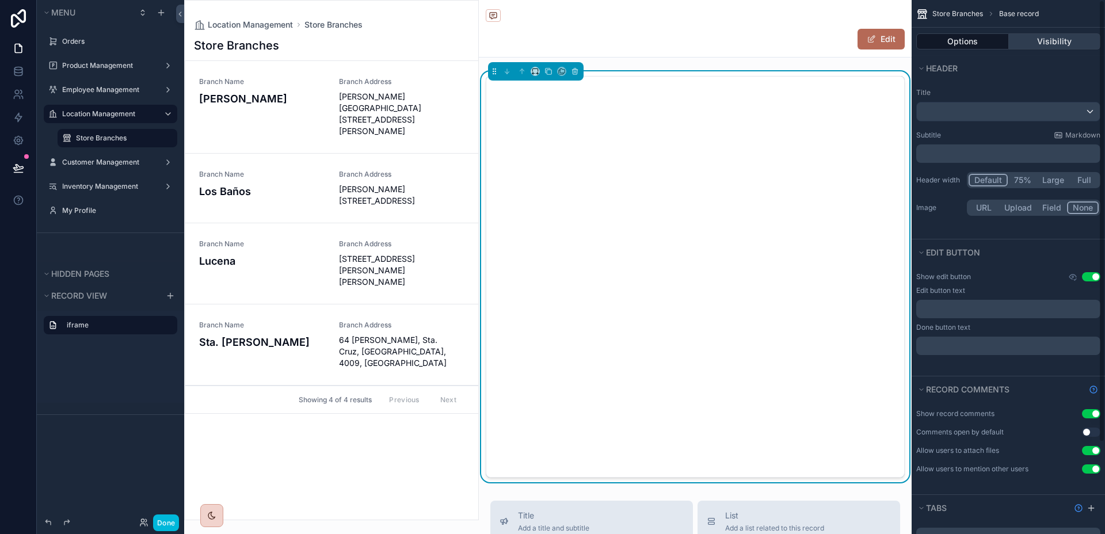
click at [1048, 40] on button "Visibility" at bounding box center [1055, 41] width 92 height 16
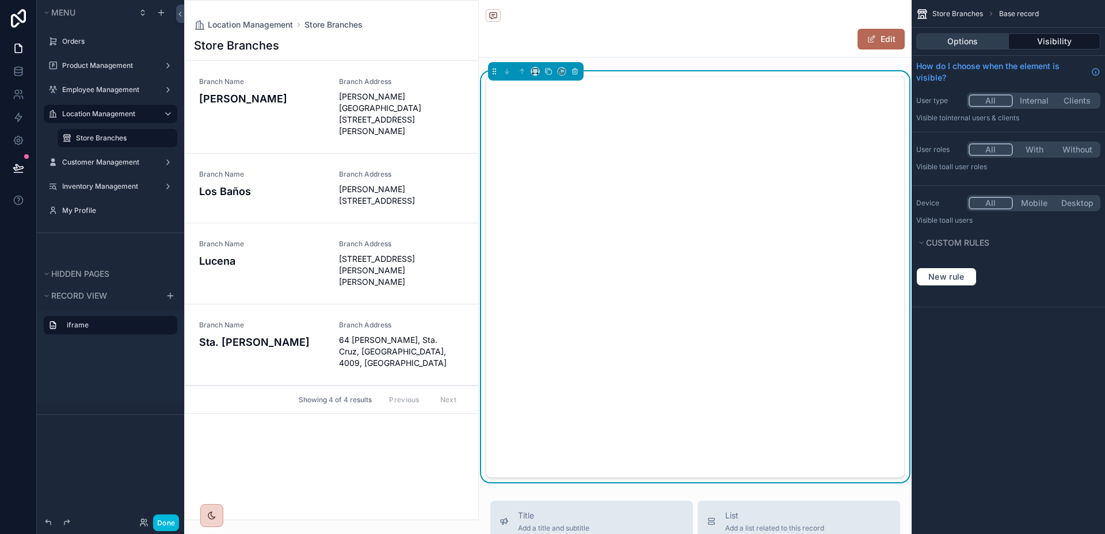
click at [975, 40] on button "Options" at bounding box center [962, 41] width 93 height 16
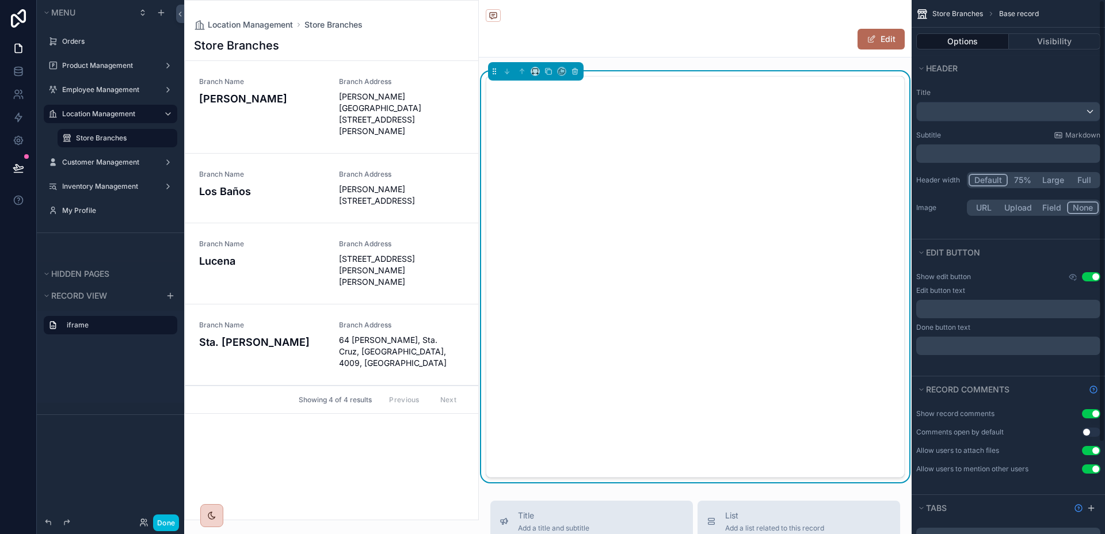
scroll to position [348, 0]
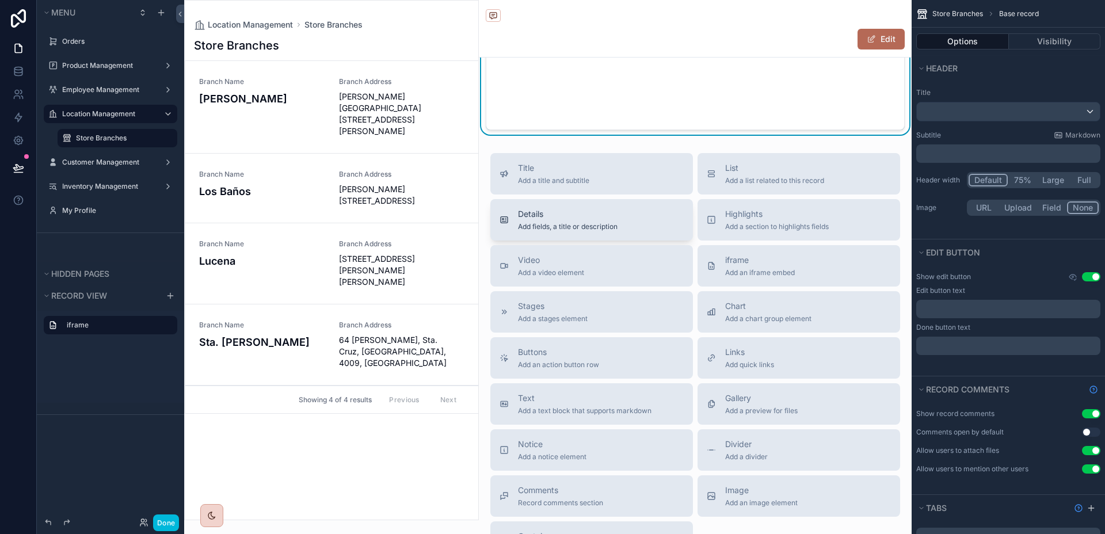
click at [634, 225] on div "Details Add fields, a title or description" at bounding box center [592, 219] width 184 height 23
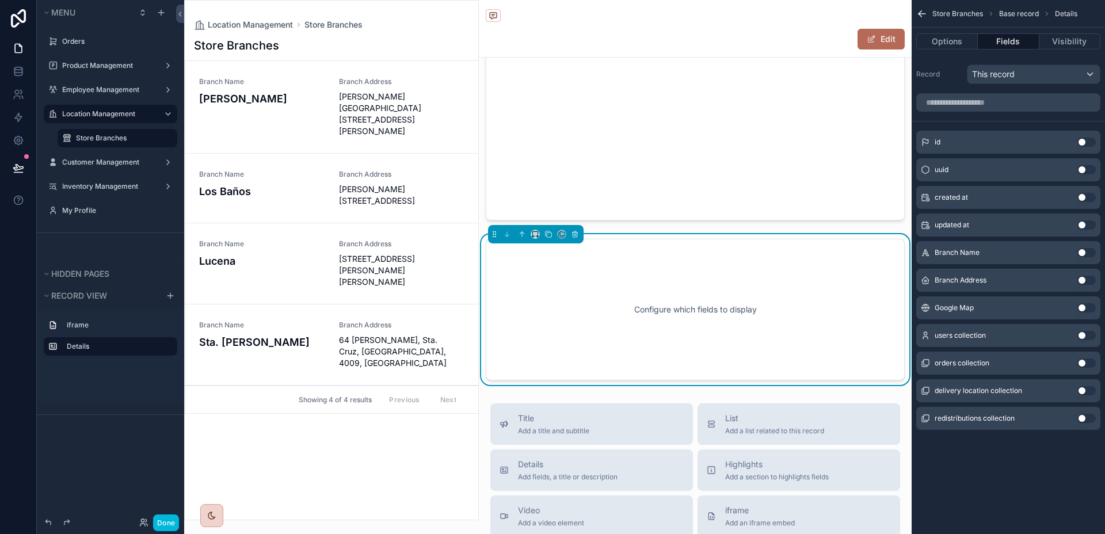
scroll to position [211, 0]
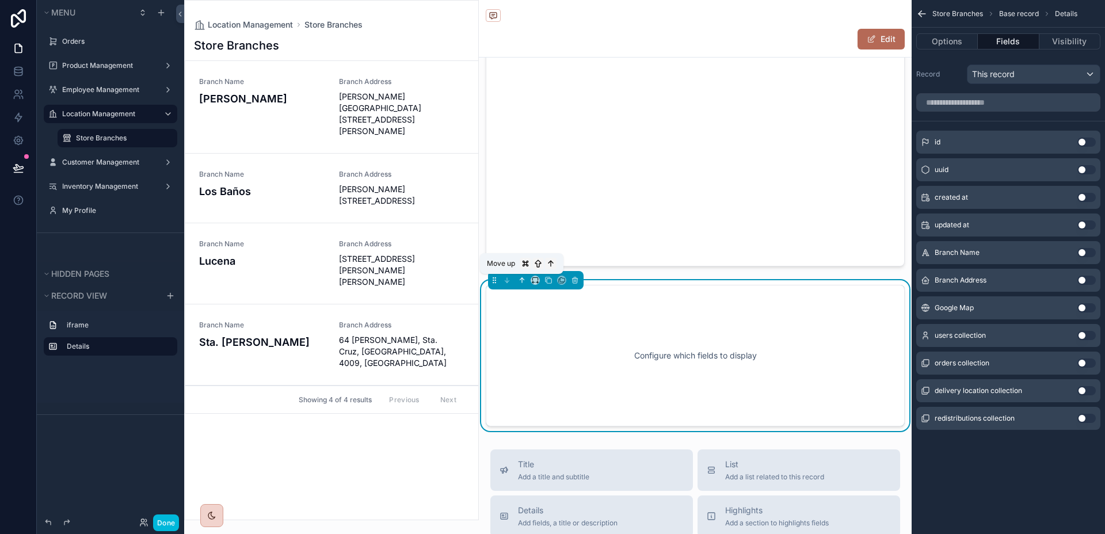
click at [520, 281] on icon "scrollable content" at bounding box center [522, 280] width 8 height 8
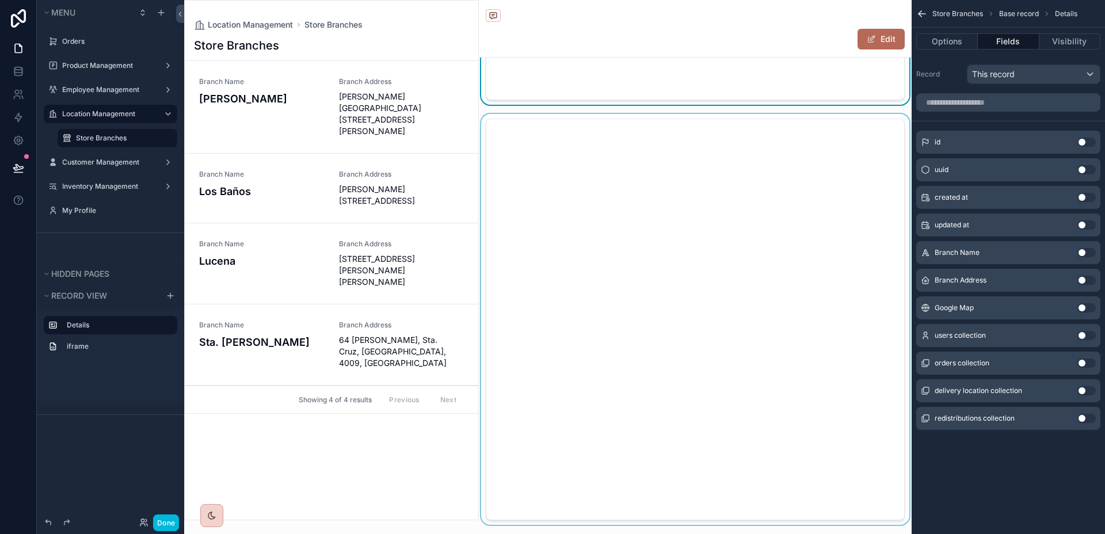
scroll to position [119, 0]
